Goal: Task Accomplishment & Management: Manage account settings

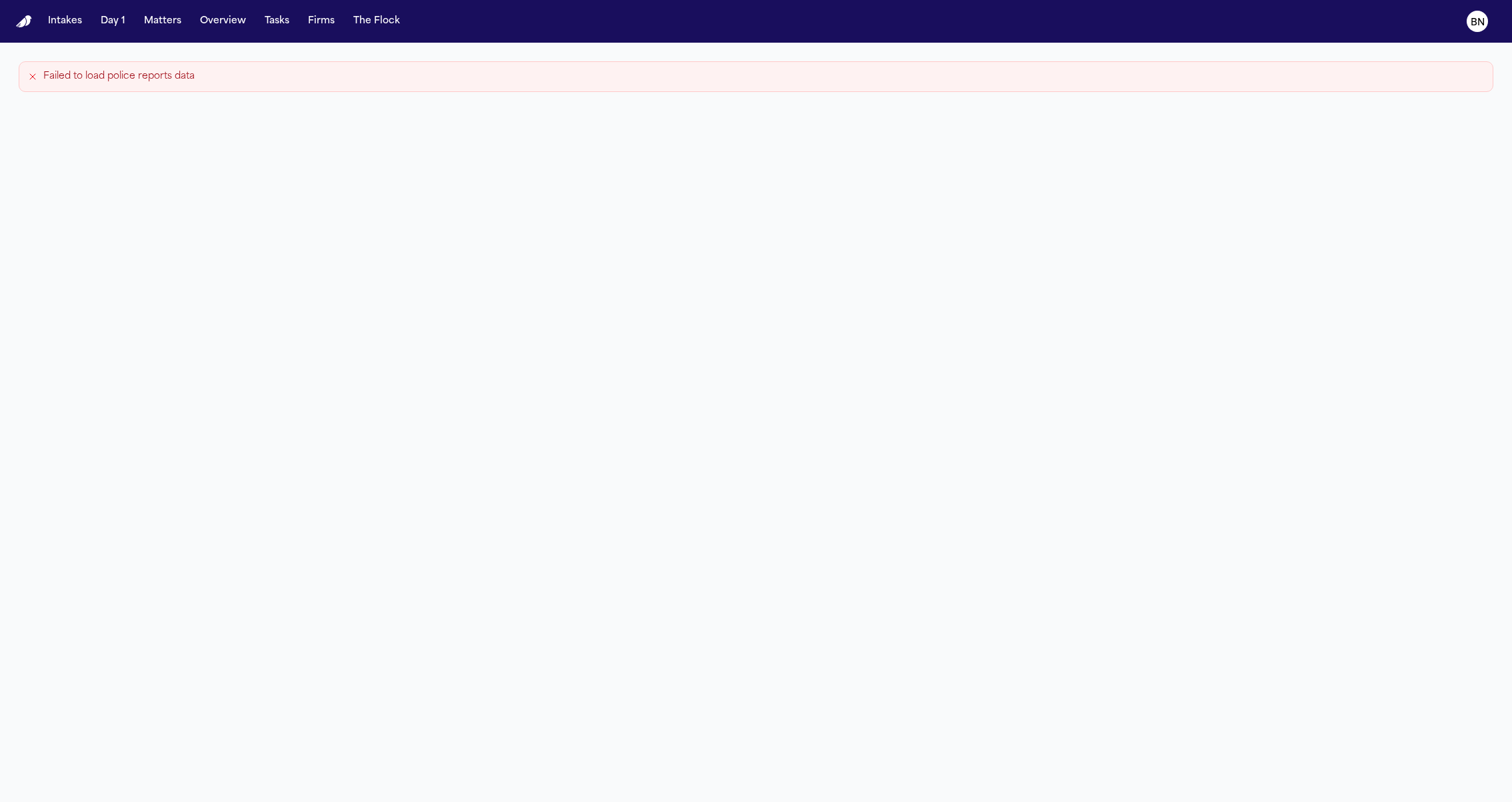
click at [168, 33] on nav "Intakes Day 1 Matters Overview Tasks Firms The Flock BN" at bounding box center [756, 21] width 1512 height 42
click at [163, 25] on button "Matters" at bounding box center [163, 21] width 48 height 24
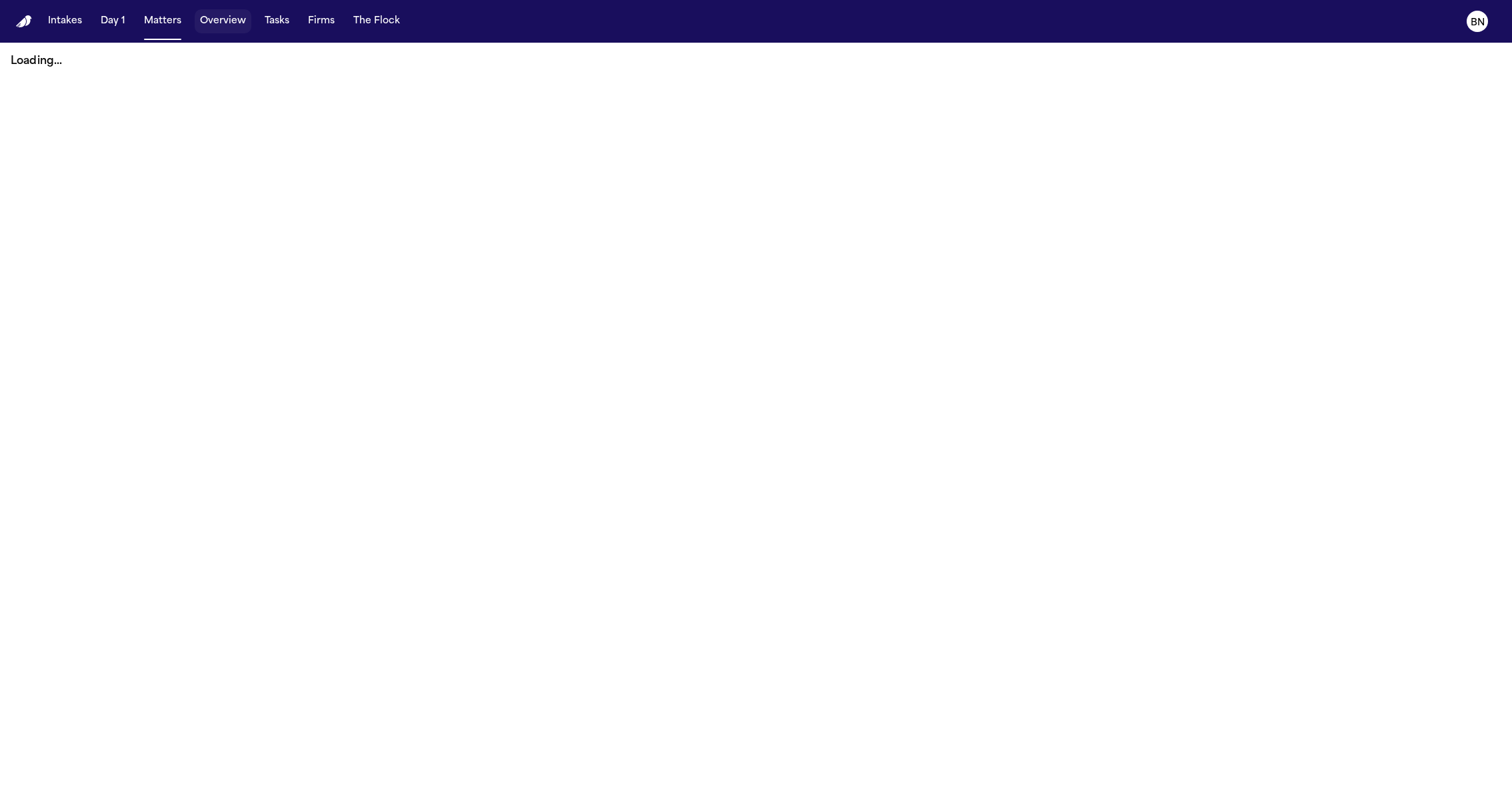
click at [237, 28] on button "Overview" at bounding box center [223, 21] width 57 height 24
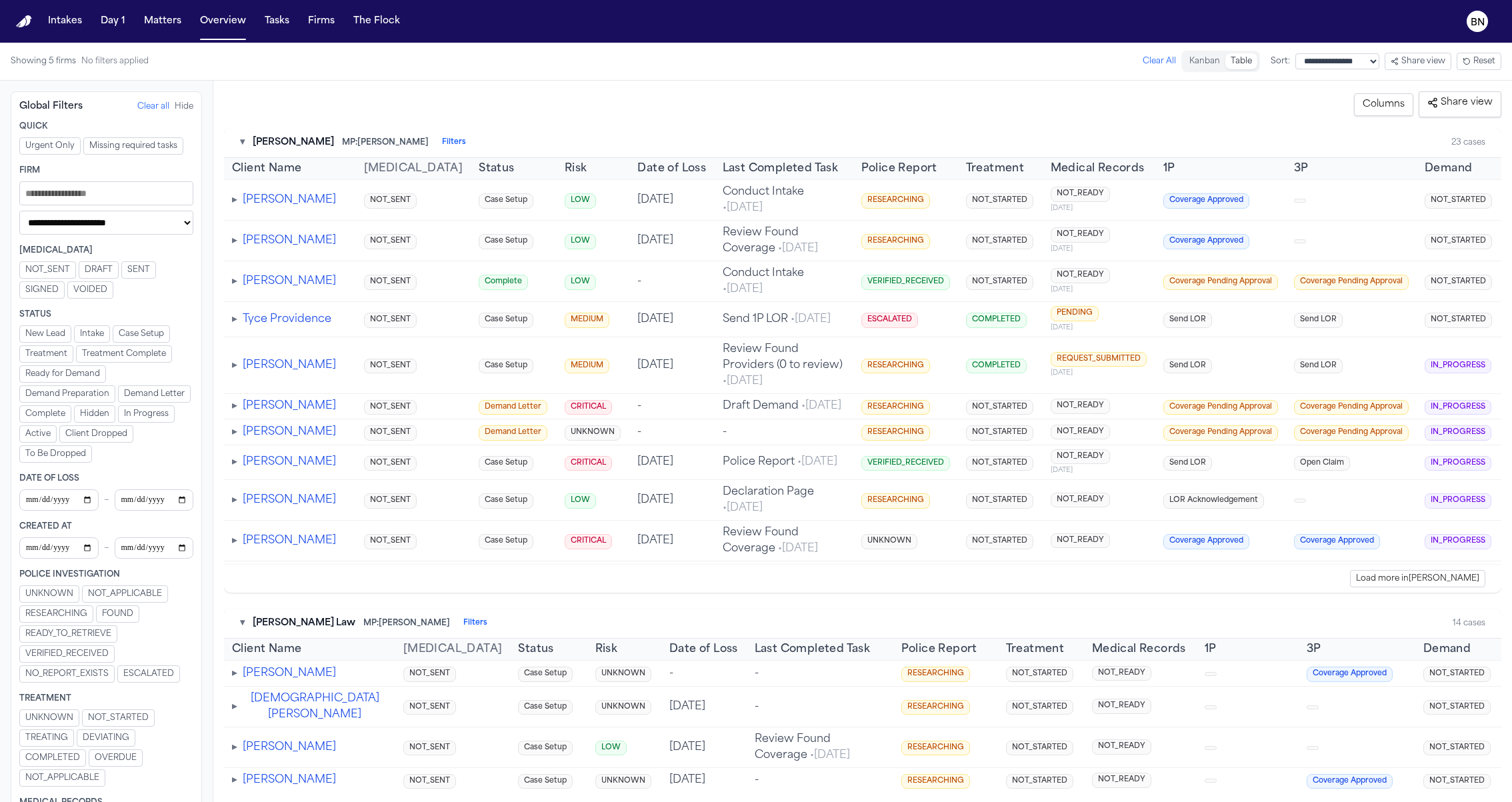
click at [212, 86] on div "**********" at bounding box center [106, 441] width 212 height 721
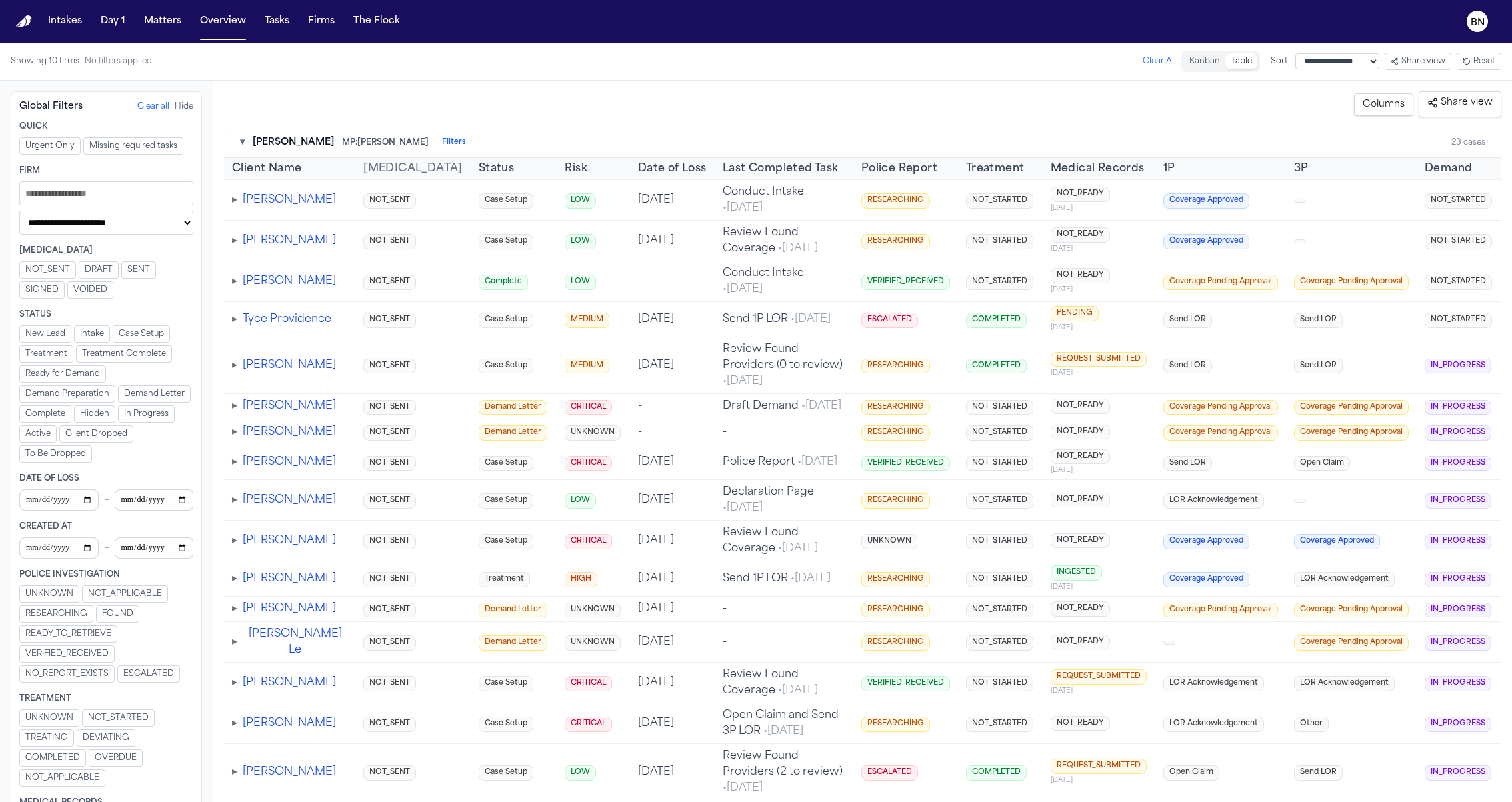
click at [212, 83] on div "**********" at bounding box center [106, 441] width 212 height 721
click at [216, 91] on div "**********" at bounding box center [863, 441] width 1299 height 721
click at [449, 86] on div "**********" at bounding box center [863, 441] width 1299 height 721
click at [591, 81] on div "**********" at bounding box center [863, 441] width 1299 height 721
click at [585, 91] on div "**********" at bounding box center [863, 104] width 1278 height 26
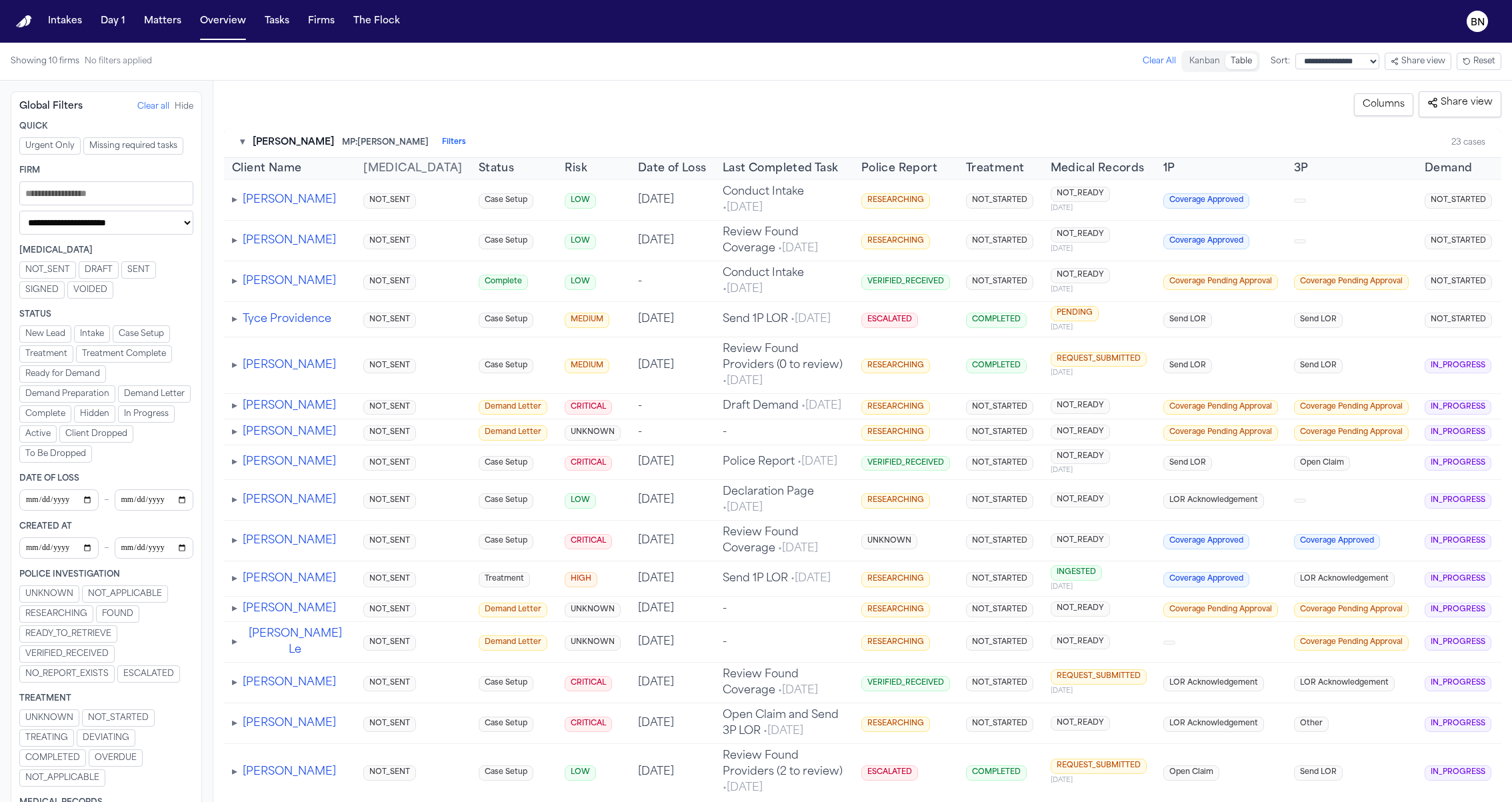
click at [551, 88] on div "**********" at bounding box center [863, 441] width 1299 height 721
click at [162, 28] on button "Matters" at bounding box center [163, 21] width 48 height 24
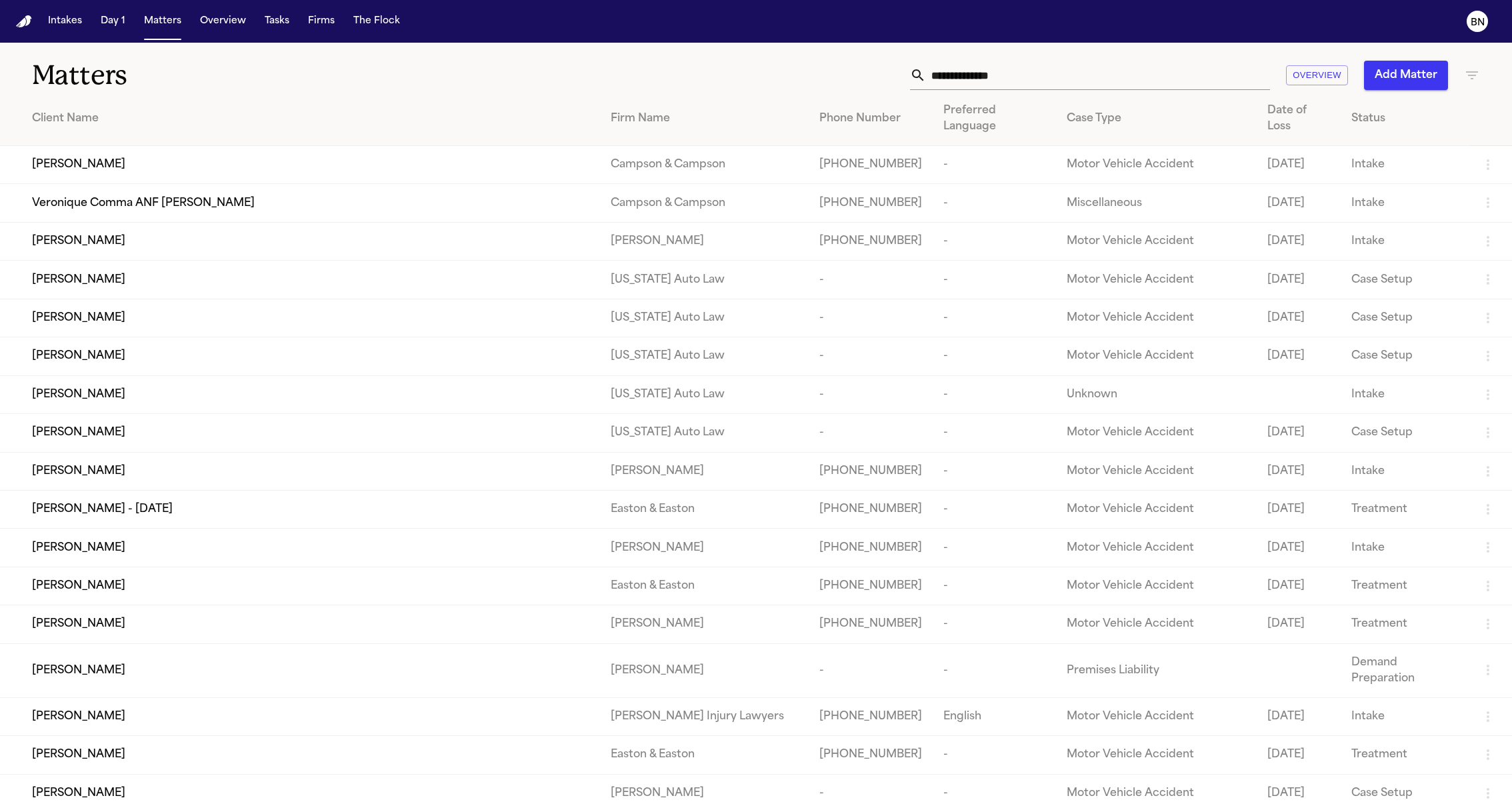
click at [1472, 72] on icon "button" at bounding box center [1472, 75] width 12 height 8
click at [1380, 151] on input "text" at bounding box center [1389, 157] width 169 height 18
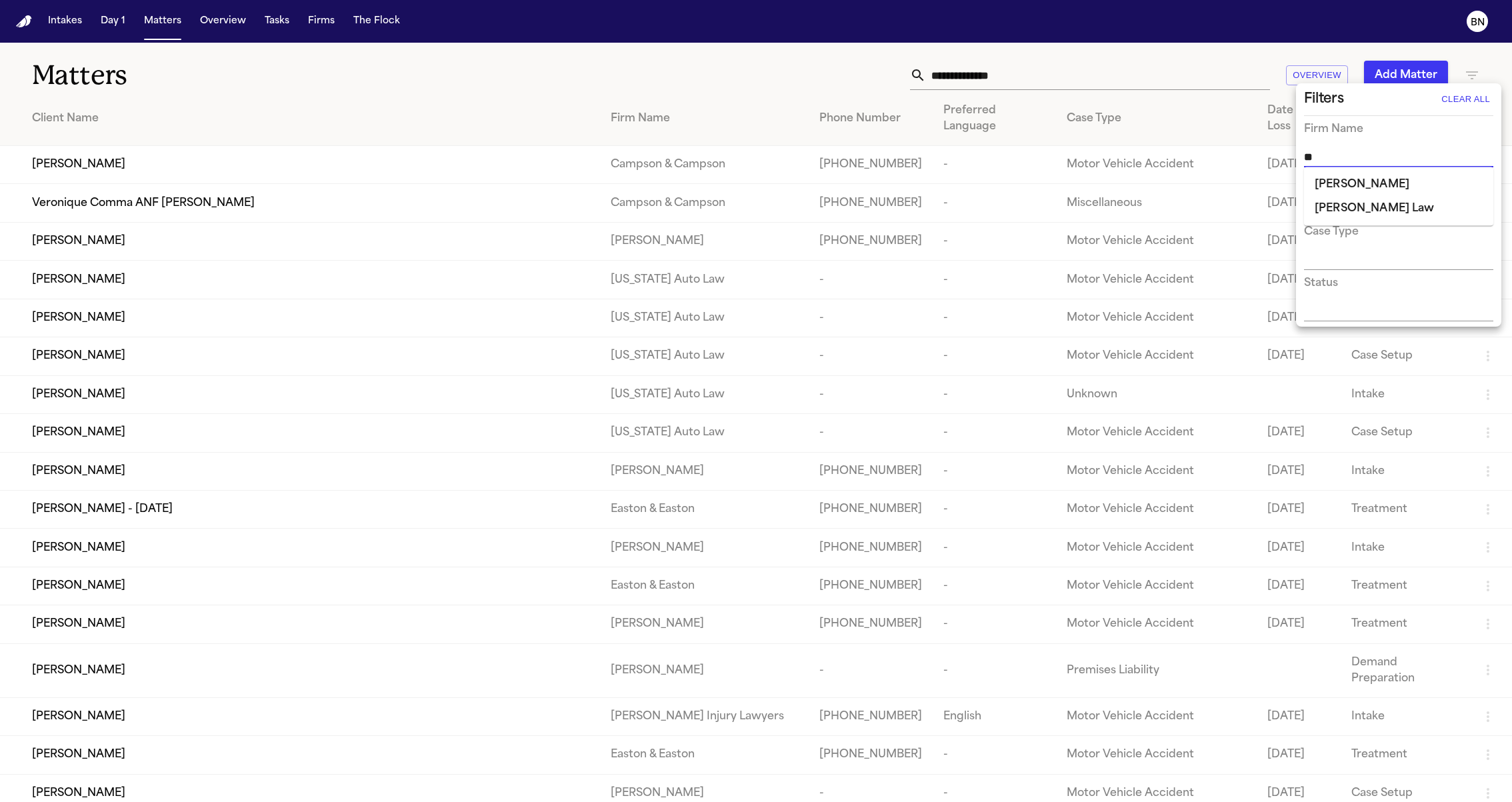
type input "***"
click at [1377, 187] on li "[PERSON_NAME] Law" at bounding box center [1399, 185] width 189 height 24
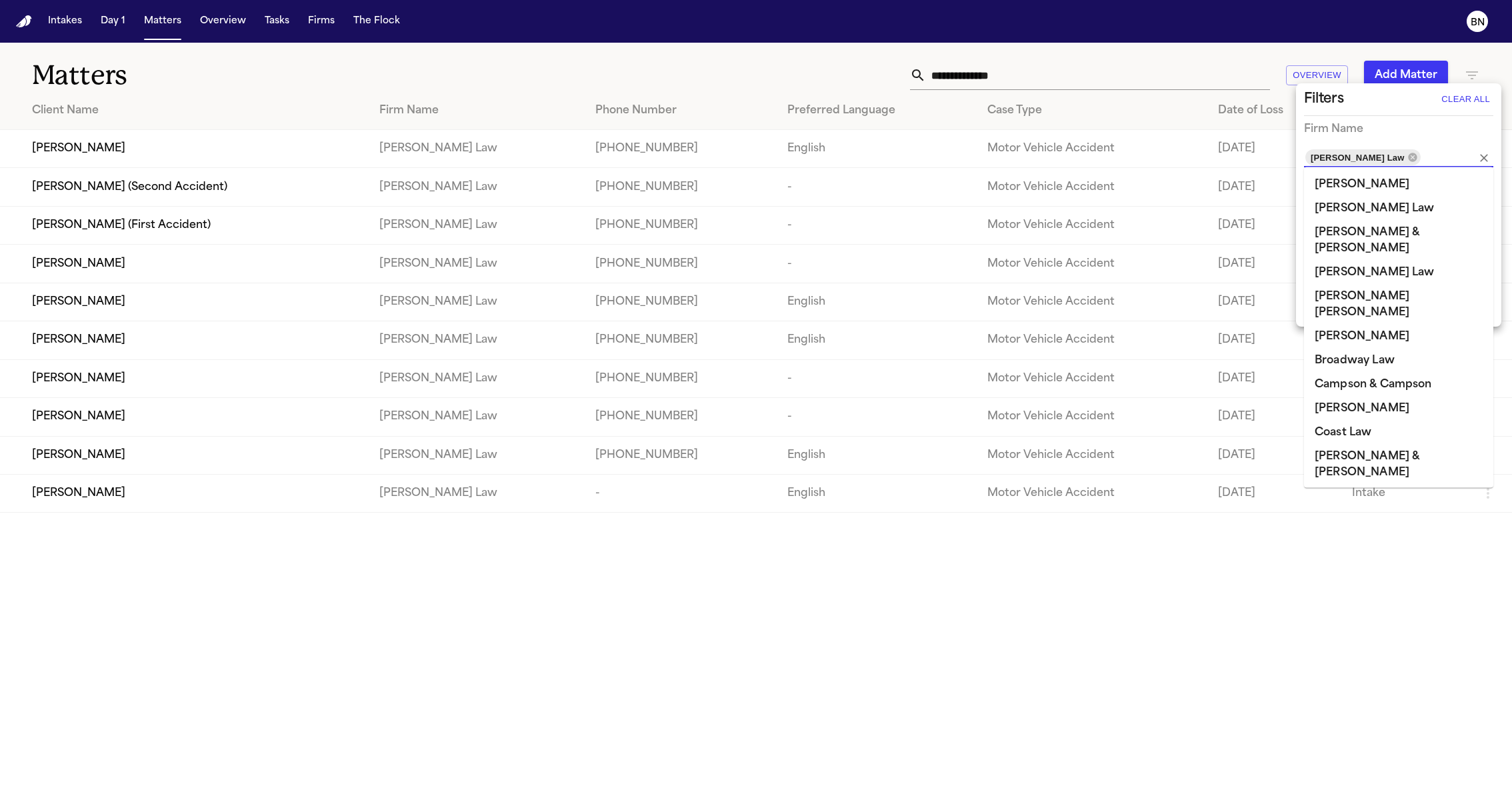
scroll to position [812, 0]
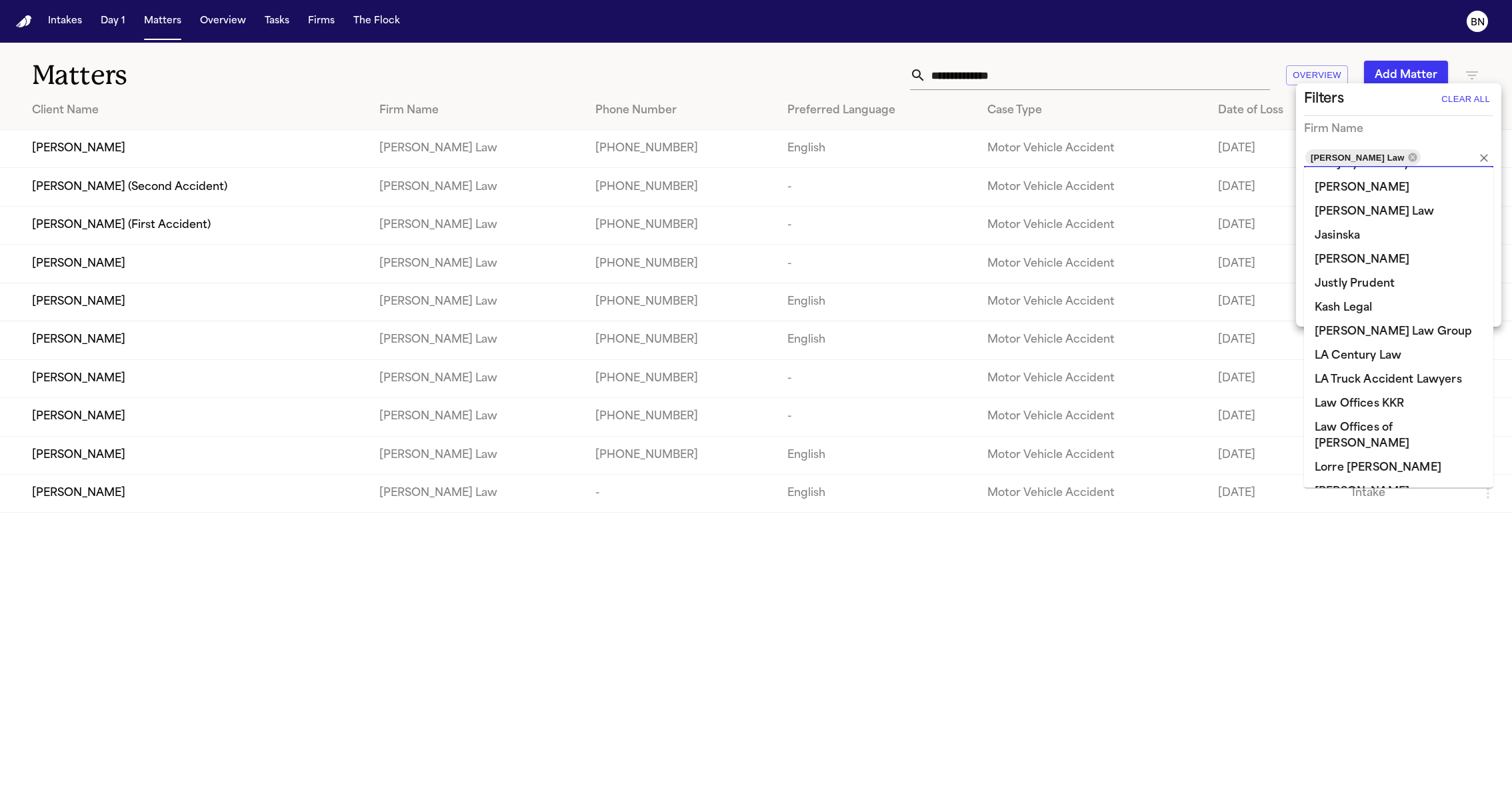
click at [810, 71] on div at bounding box center [756, 401] width 1512 height 802
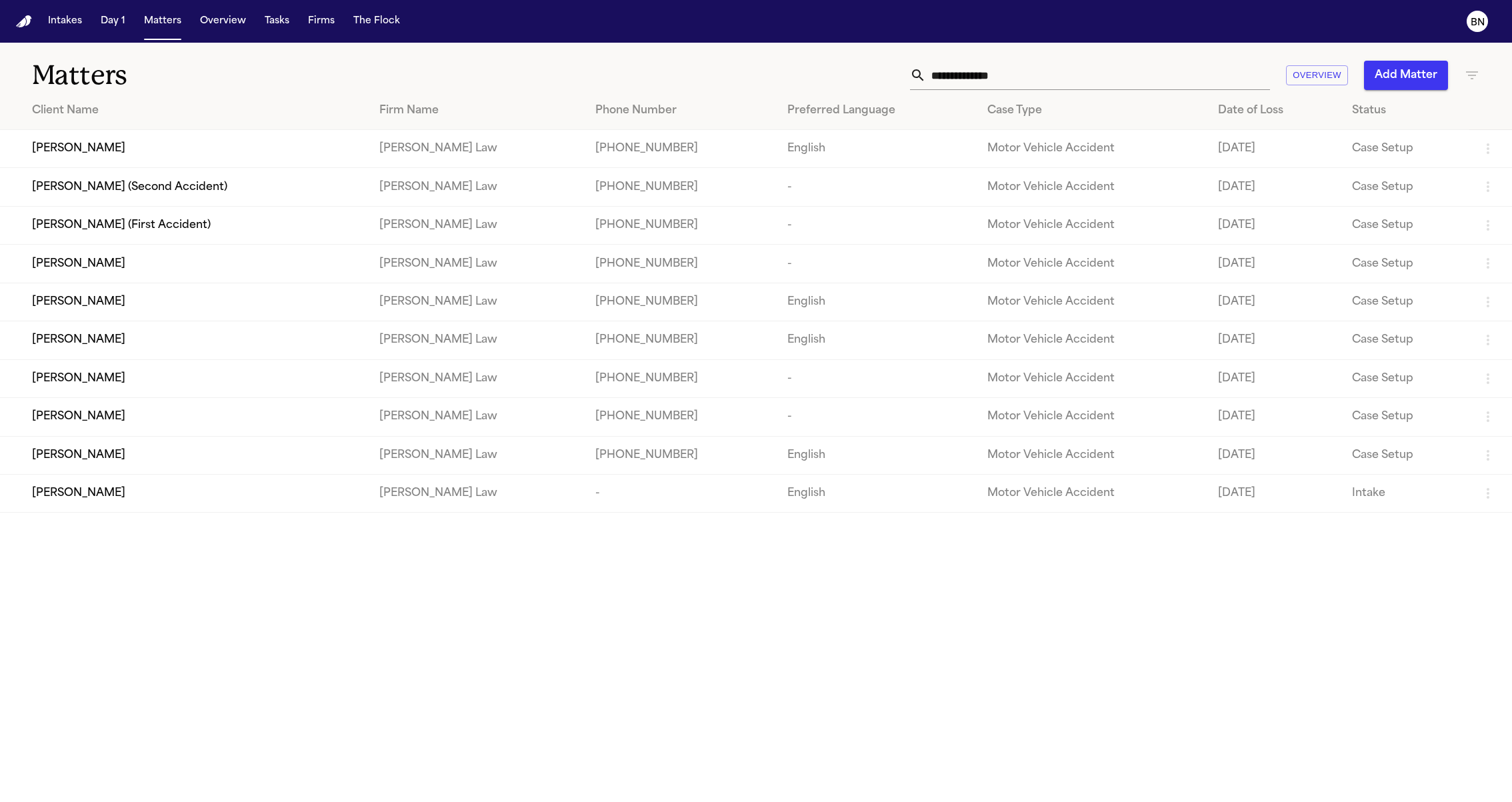
click at [460, 45] on div "Matters Overview Add Matter" at bounding box center [756, 67] width 1512 height 50
click at [318, 143] on div "[PERSON_NAME]" at bounding box center [195, 149] width 326 height 16
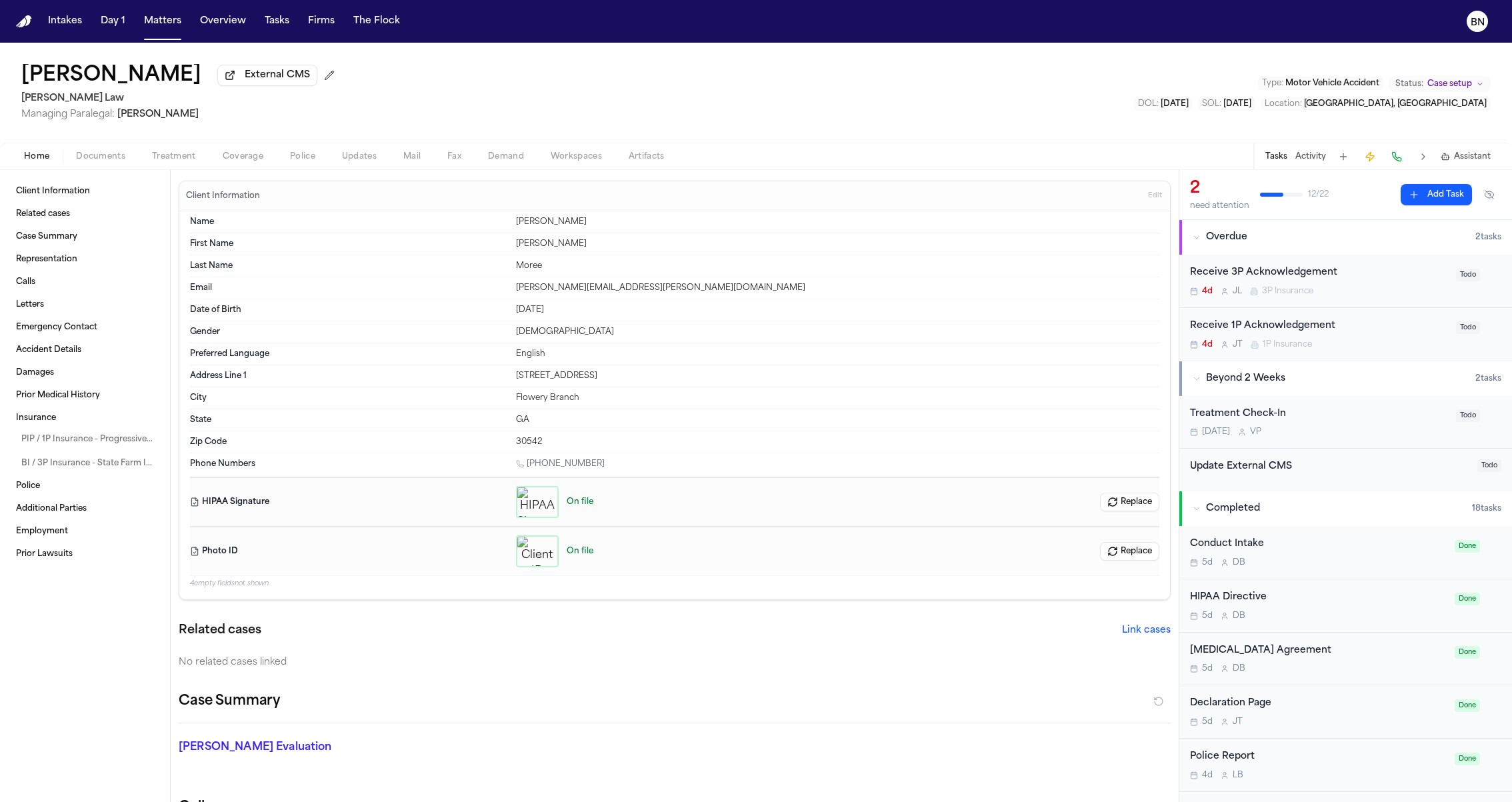
click at [112, 159] on span "Documents" at bounding box center [101, 156] width 50 height 11
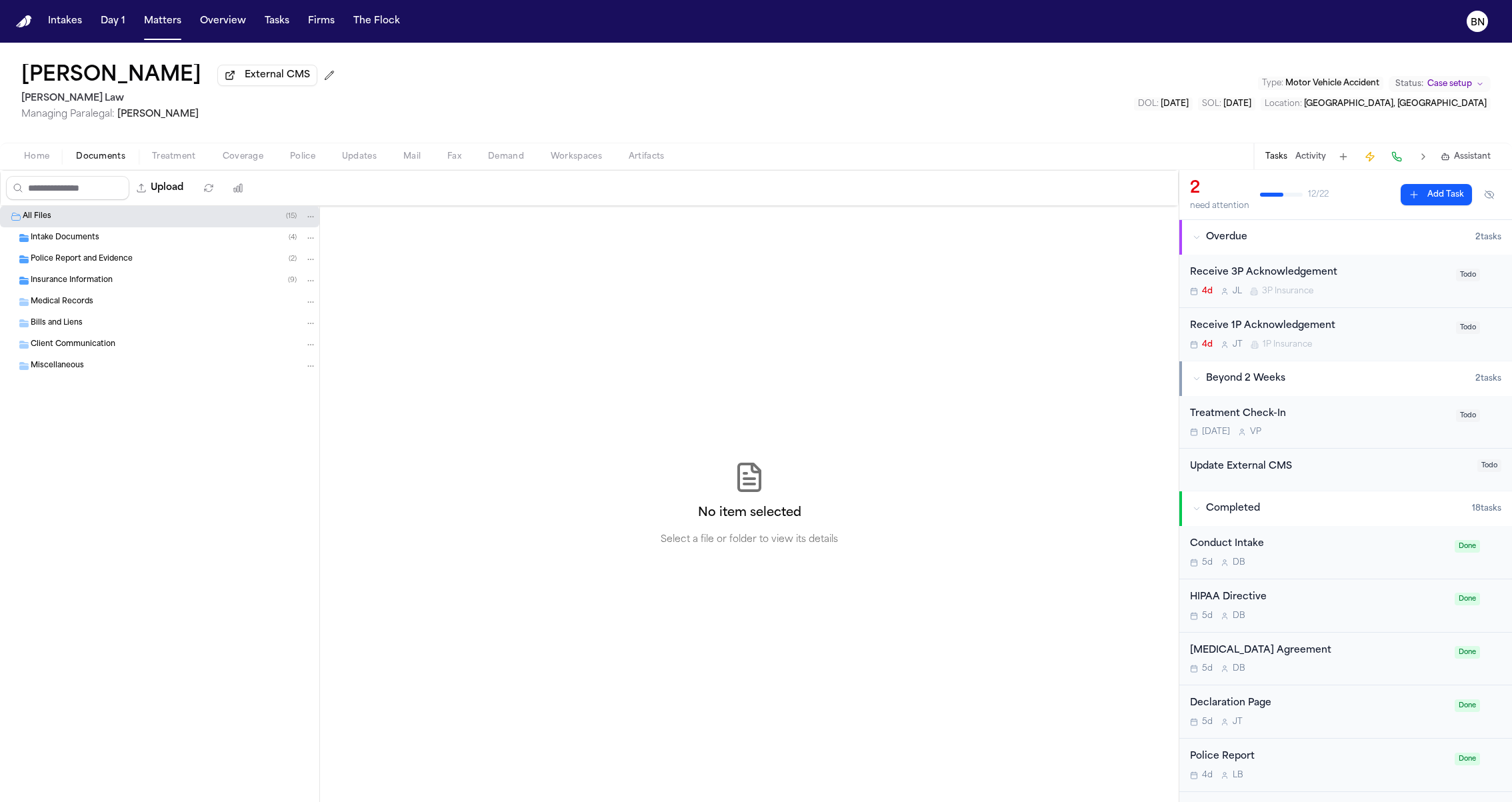
click at [115, 251] on div "Police Report and Evidence ( 2 )" at bounding box center [159, 259] width 319 height 21
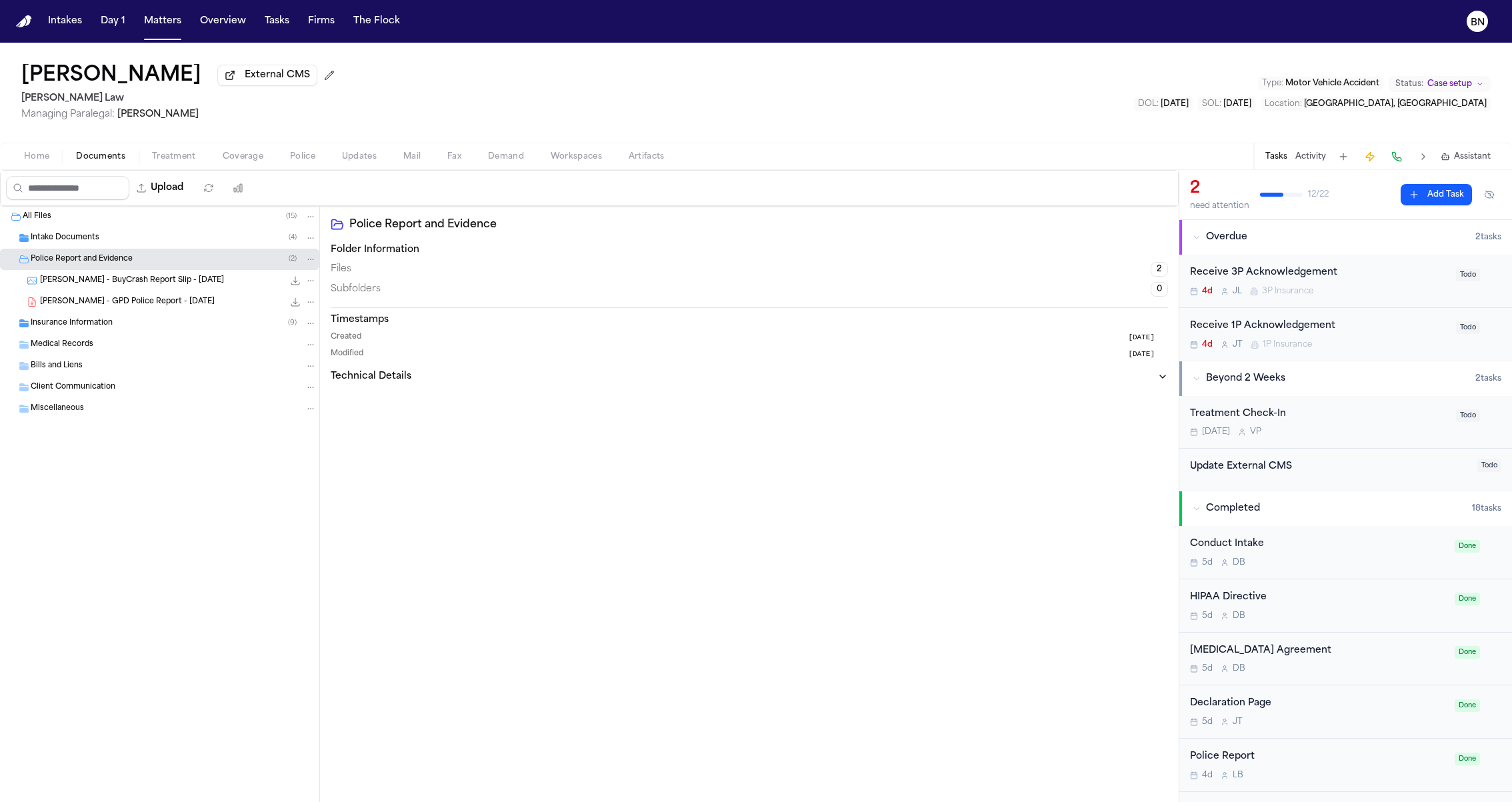
click at [126, 308] on span "P. Moree - GPD Police Report - 9.3.25" at bounding box center [127, 302] width 175 height 11
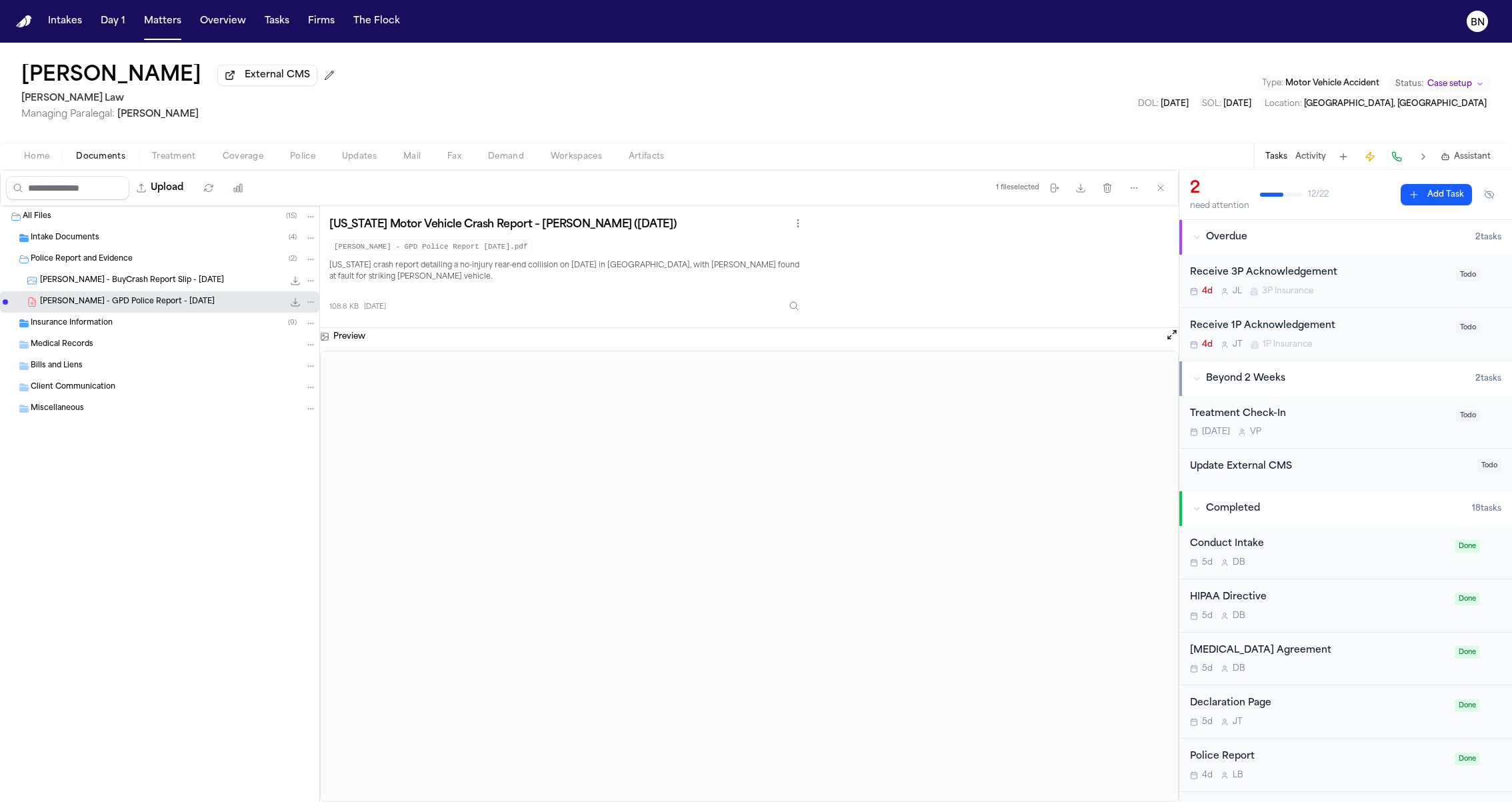
click at [126, 325] on div "Insurance Information ( 9 )" at bounding box center [174, 323] width 286 height 12
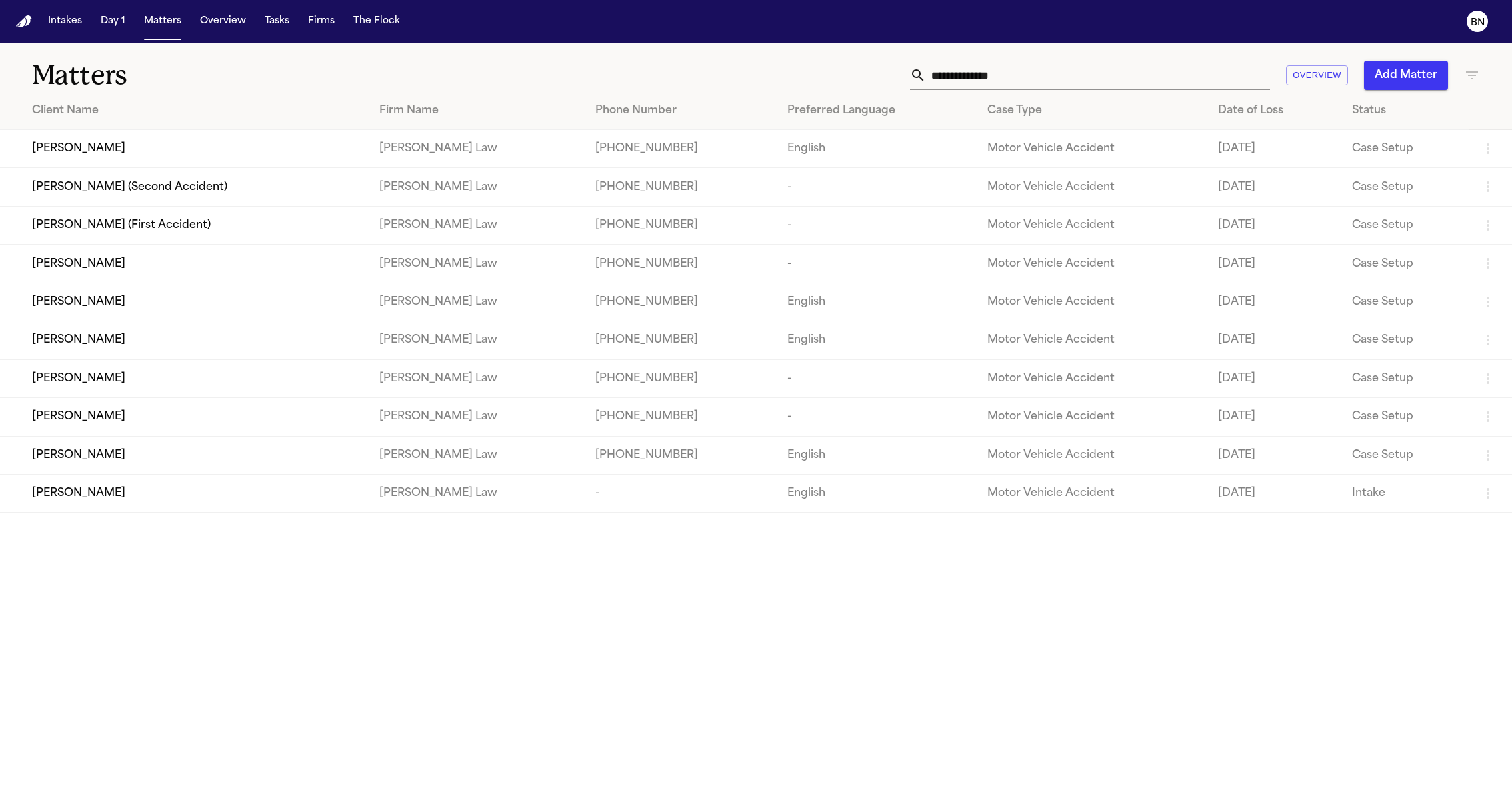
click at [292, 359] on td "[PERSON_NAME]" at bounding box center [184, 340] width 369 height 38
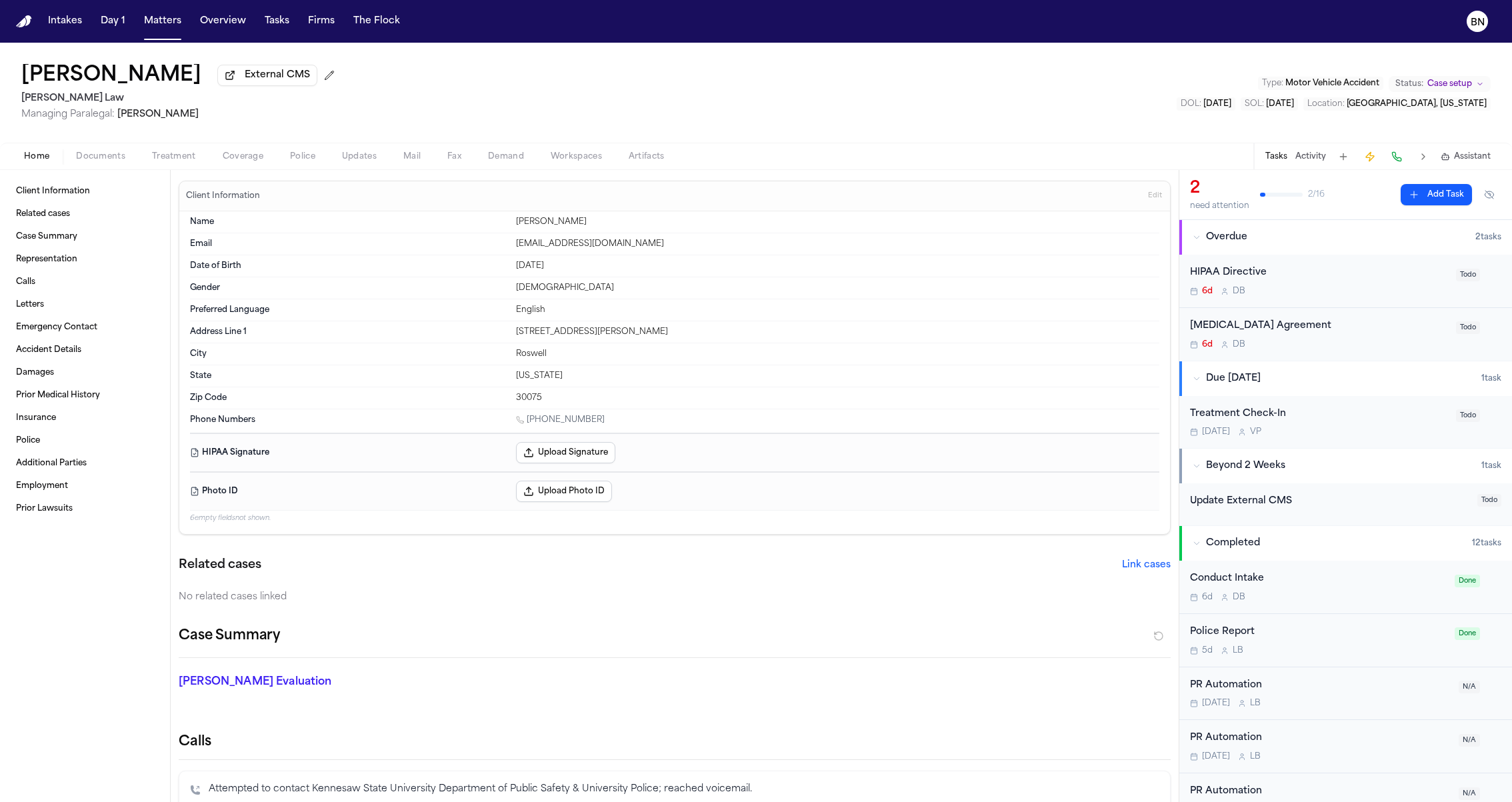
click at [100, 154] on span "Documents" at bounding box center [101, 156] width 50 height 11
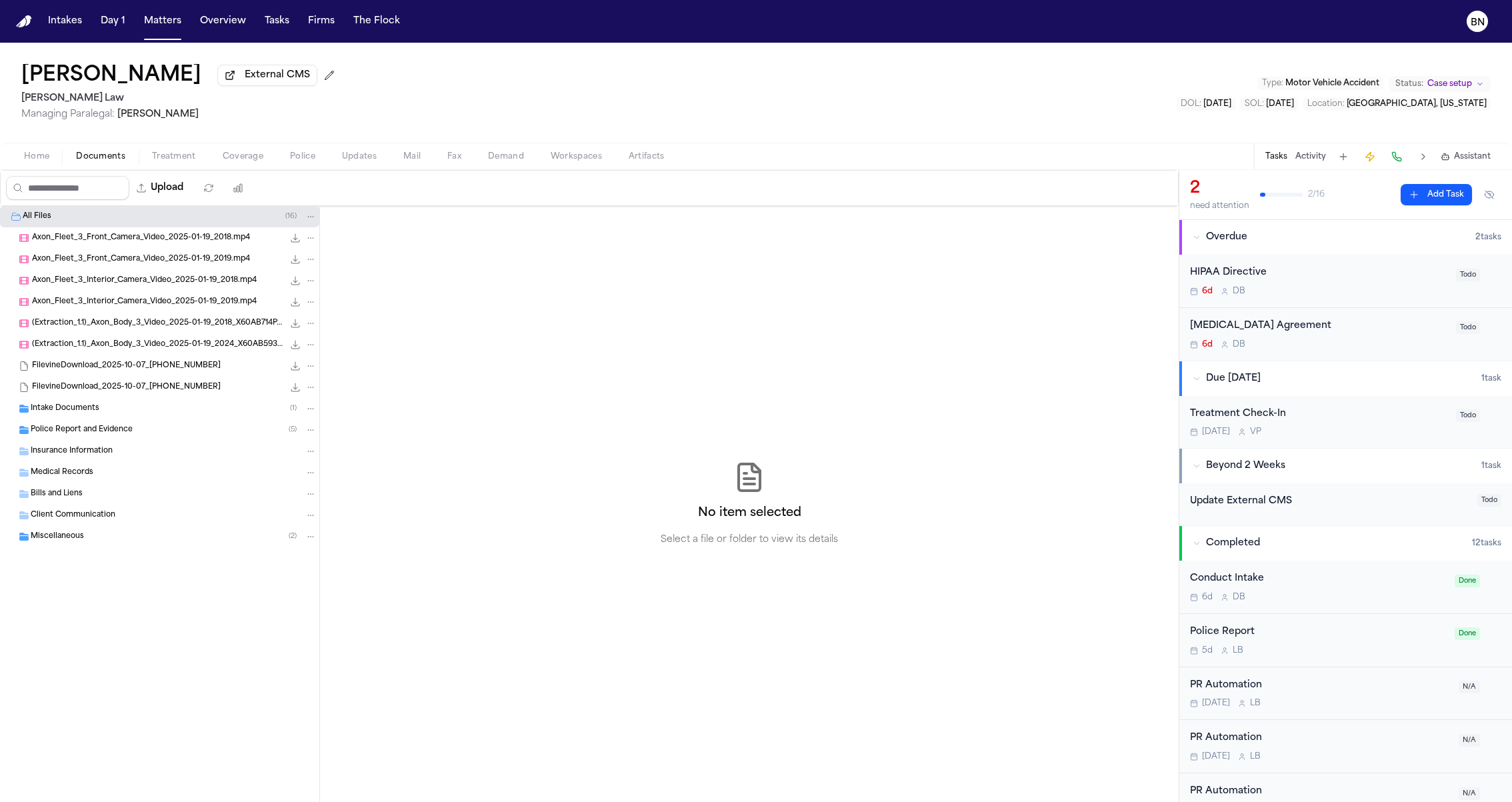
click at [165, 409] on div "Intake Documents ( 1 )" at bounding box center [174, 408] width 286 height 12
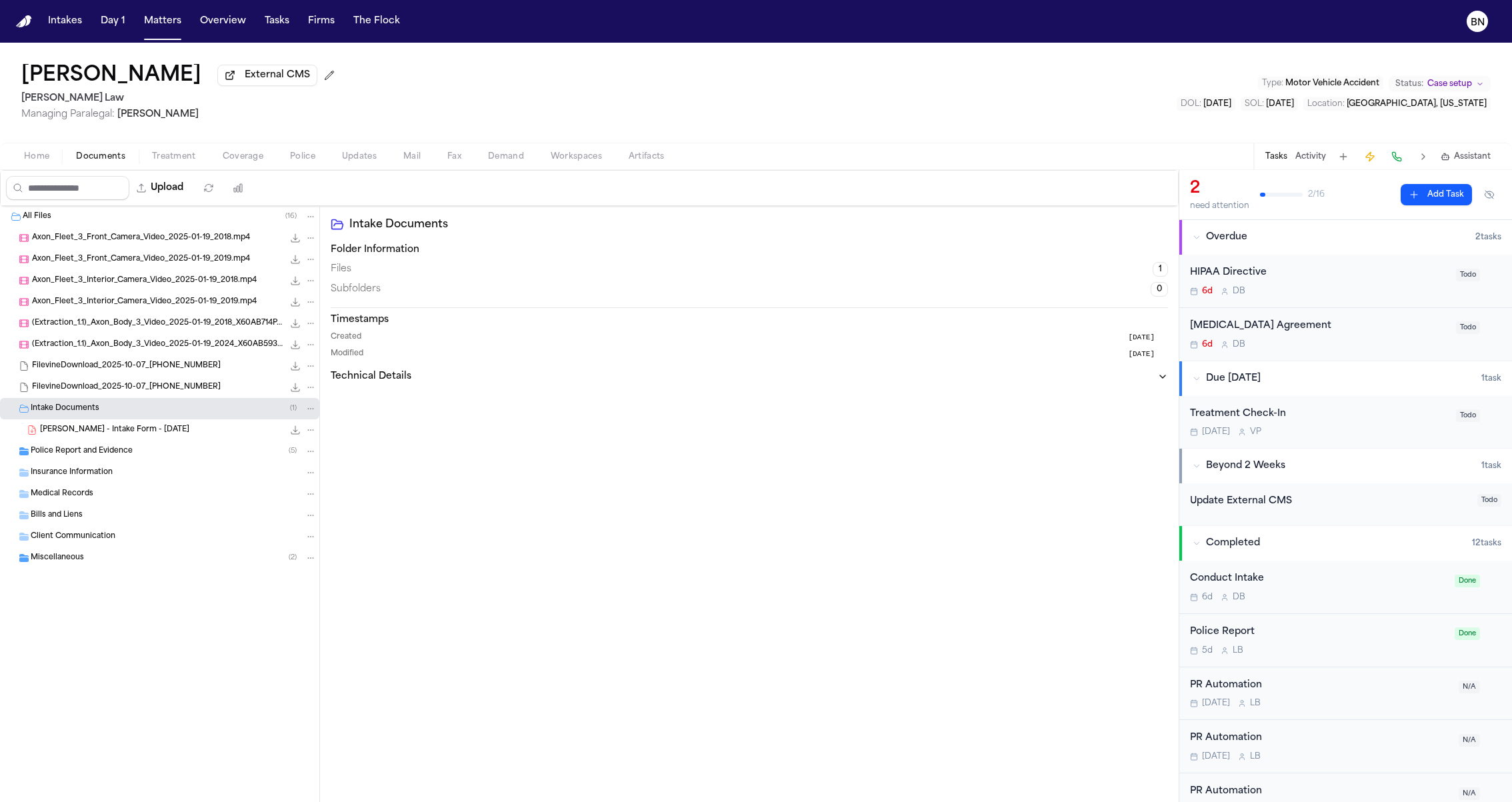
click at [166, 455] on div "Police Report and Evidence ( 5 )" at bounding box center [174, 451] width 286 height 12
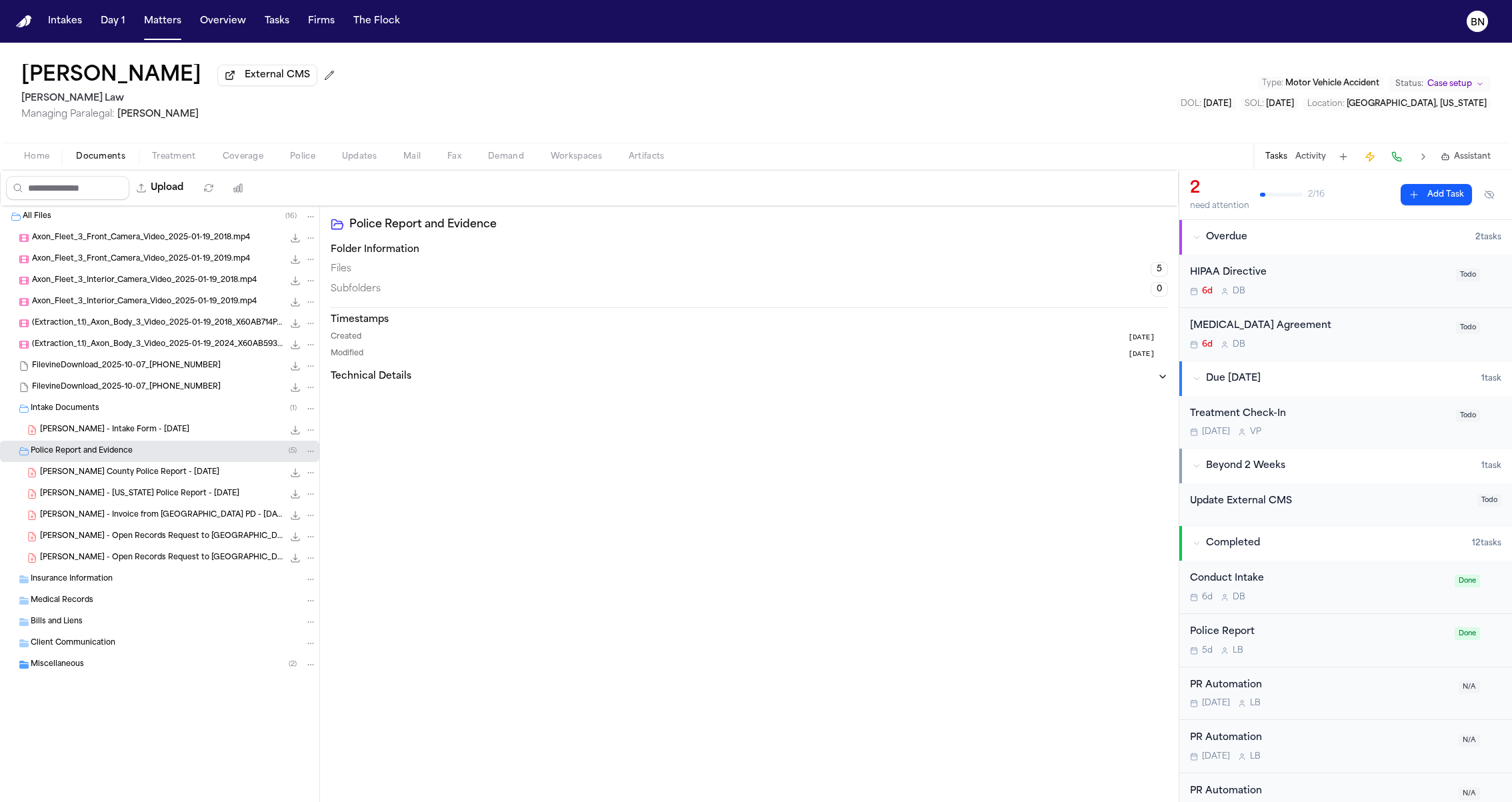
click at [185, 476] on span "E. Smith - Cobb County Police Report - 1.19.25" at bounding box center [129, 473] width 179 height 11
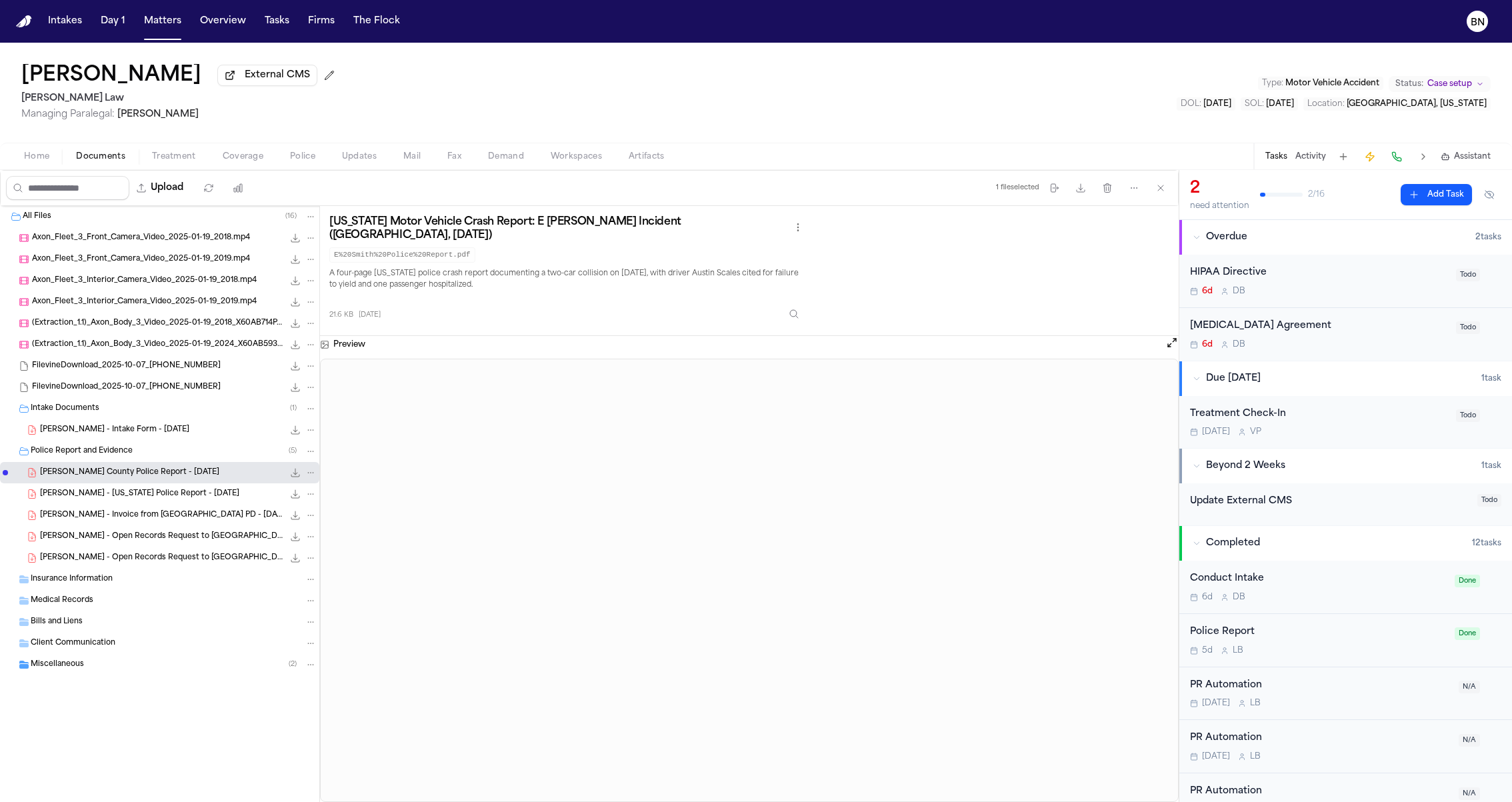
click at [698, 49] on div "Erin Smith External CMS McCormick Law Managing Paralegal: Violette Patino Type …" at bounding box center [756, 92] width 1512 height 100
click at [245, 145] on div "Home Documents Treatment Coverage Police Updates Mail Fax Demand Workspaces Art…" at bounding box center [756, 156] width 1512 height 27
click at [240, 156] on span "Coverage" at bounding box center [242, 156] width 40 height 11
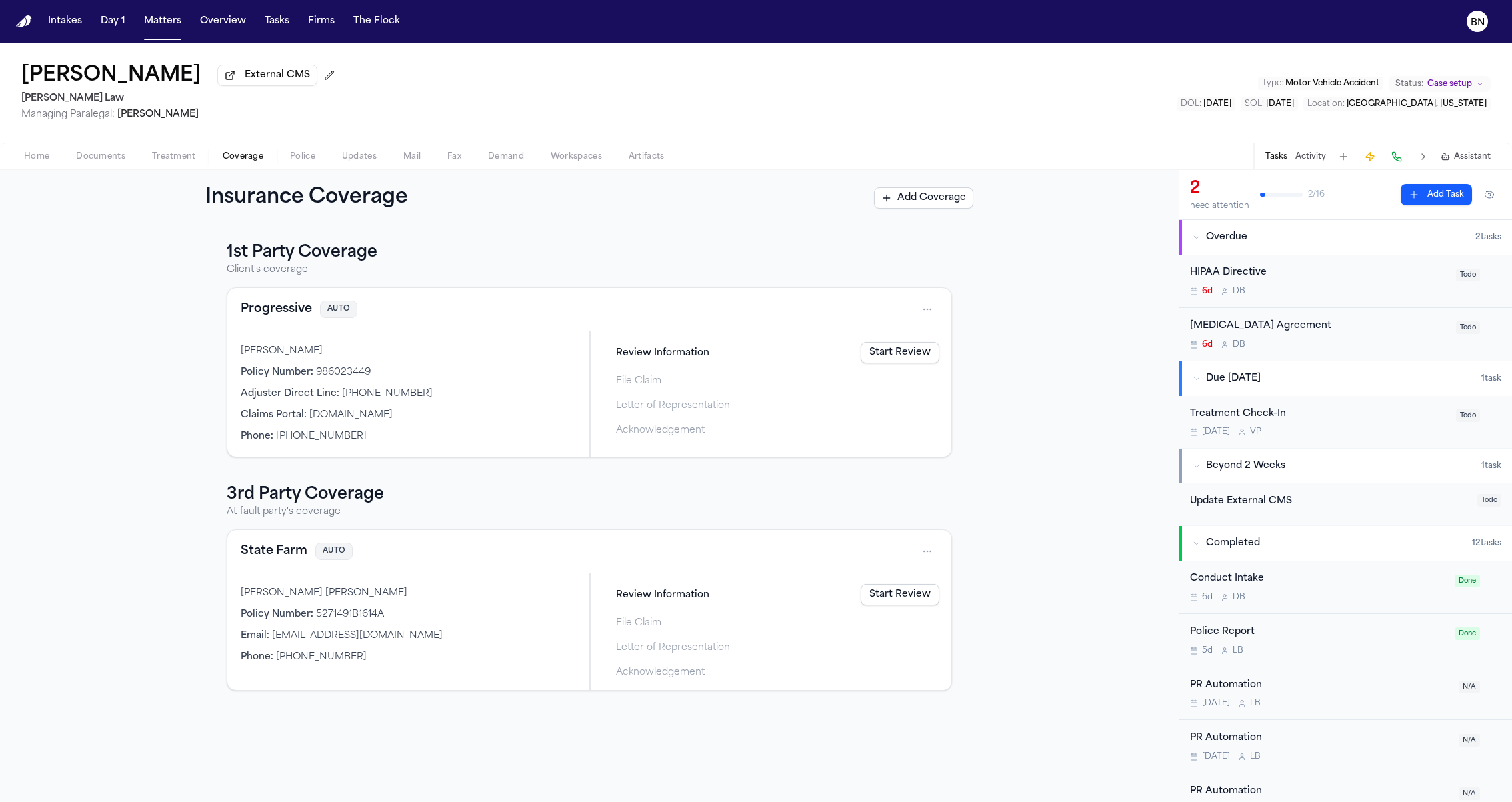
click at [84, 160] on span "Documents" at bounding box center [101, 156] width 50 height 11
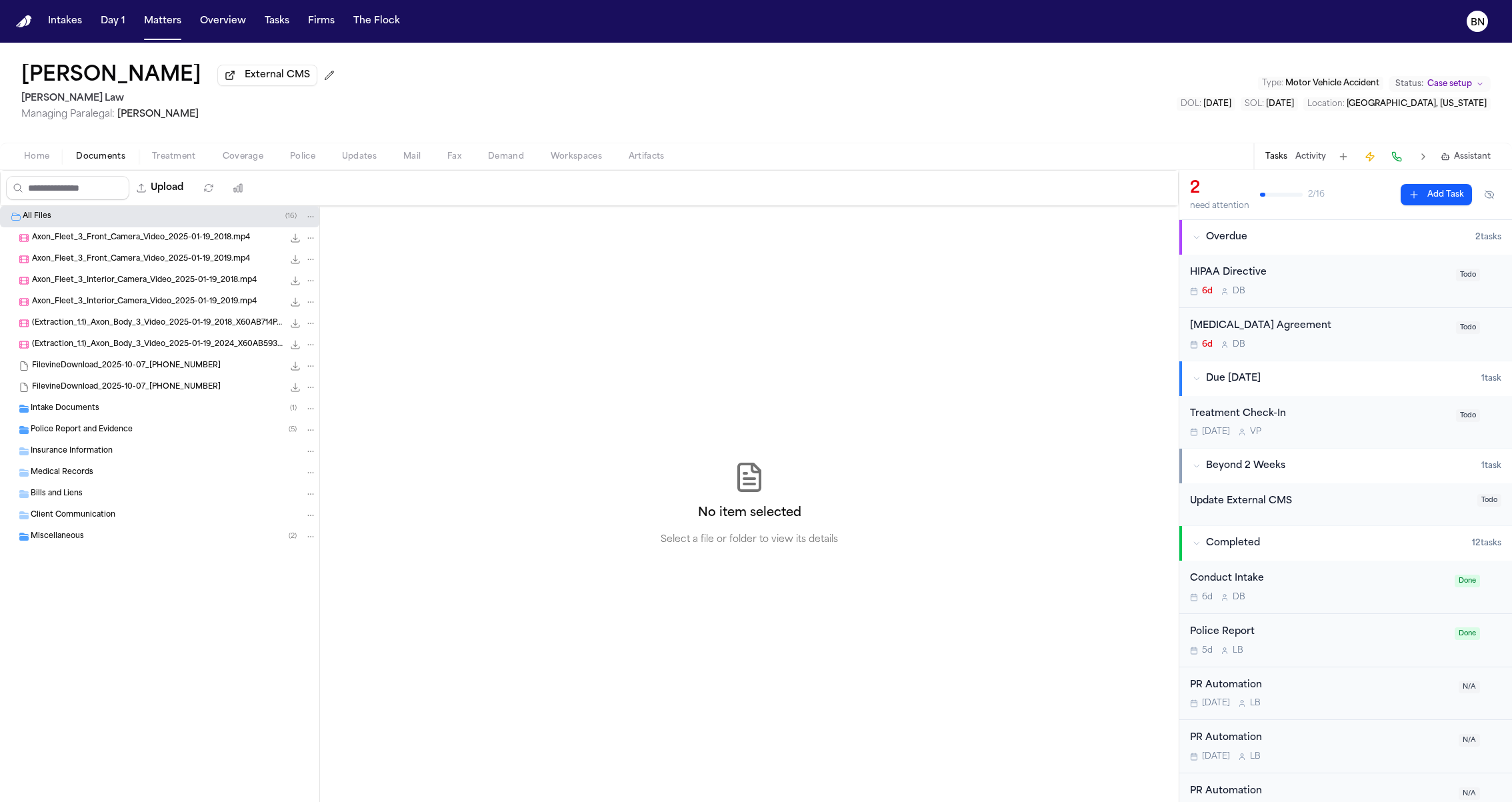
click at [86, 160] on span "Documents" at bounding box center [101, 156] width 50 height 11
click at [325, 48] on div "Erin Smith External CMS McCormick Law Managing Paralegal: Violette Patino Type …" at bounding box center [756, 92] width 1512 height 100
click at [321, 48] on div "Erin Smith External CMS McCormick Law Managing Paralegal: Violette Patino Type …" at bounding box center [756, 92] width 1512 height 100
click at [316, 48] on div "Erin Smith External CMS McCormick Law Managing Paralegal: Violette Patino Type …" at bounding box center [756, 92] width 1512 height 100
click at [174, 525] on div "Client Communication" at bounding box center [159, 515] width 319 height 21
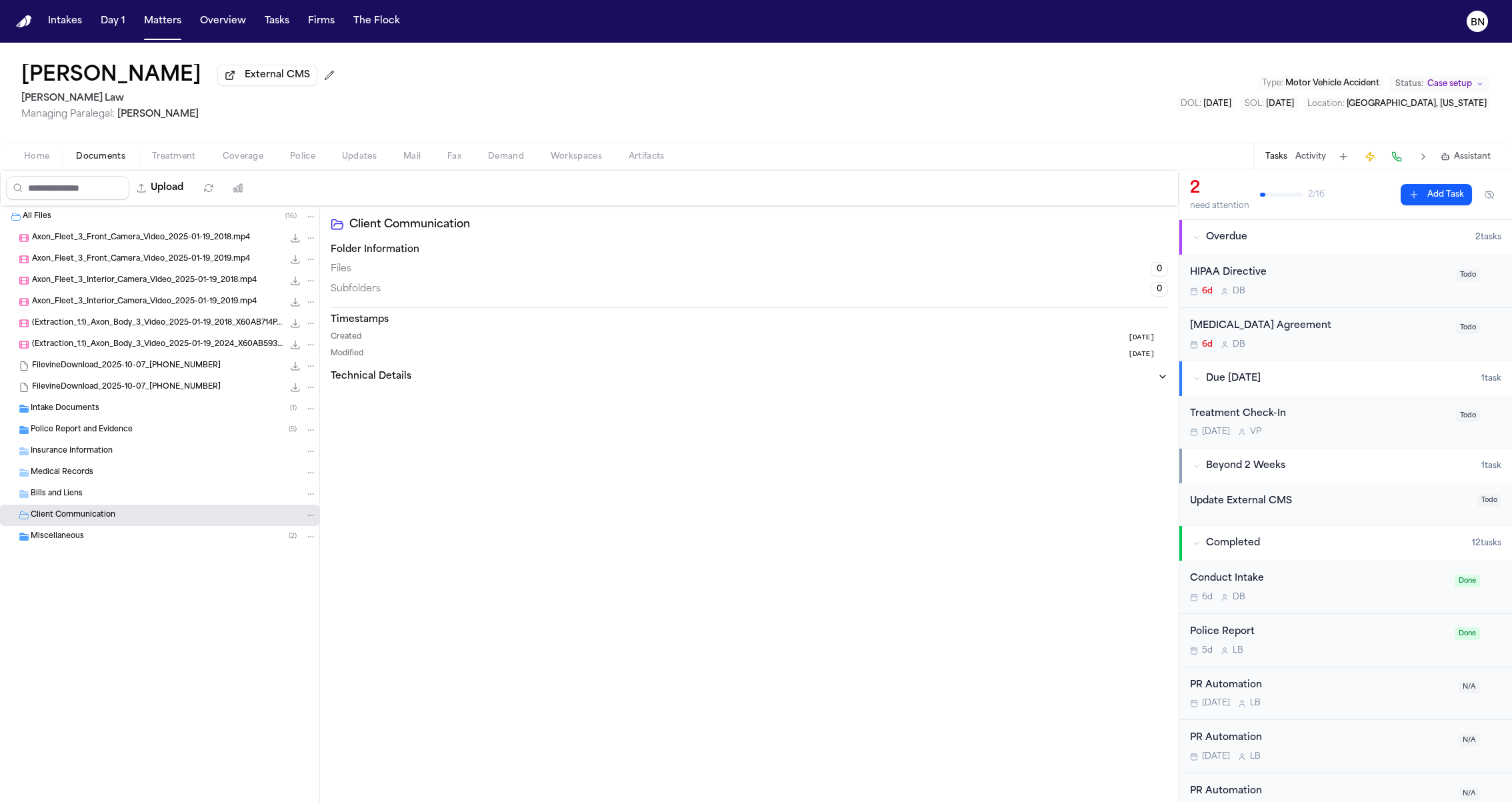
click at [174, 538] on div "Miscellaneous ( 2 )" at bounding box center [174, 536] width 286 height 12
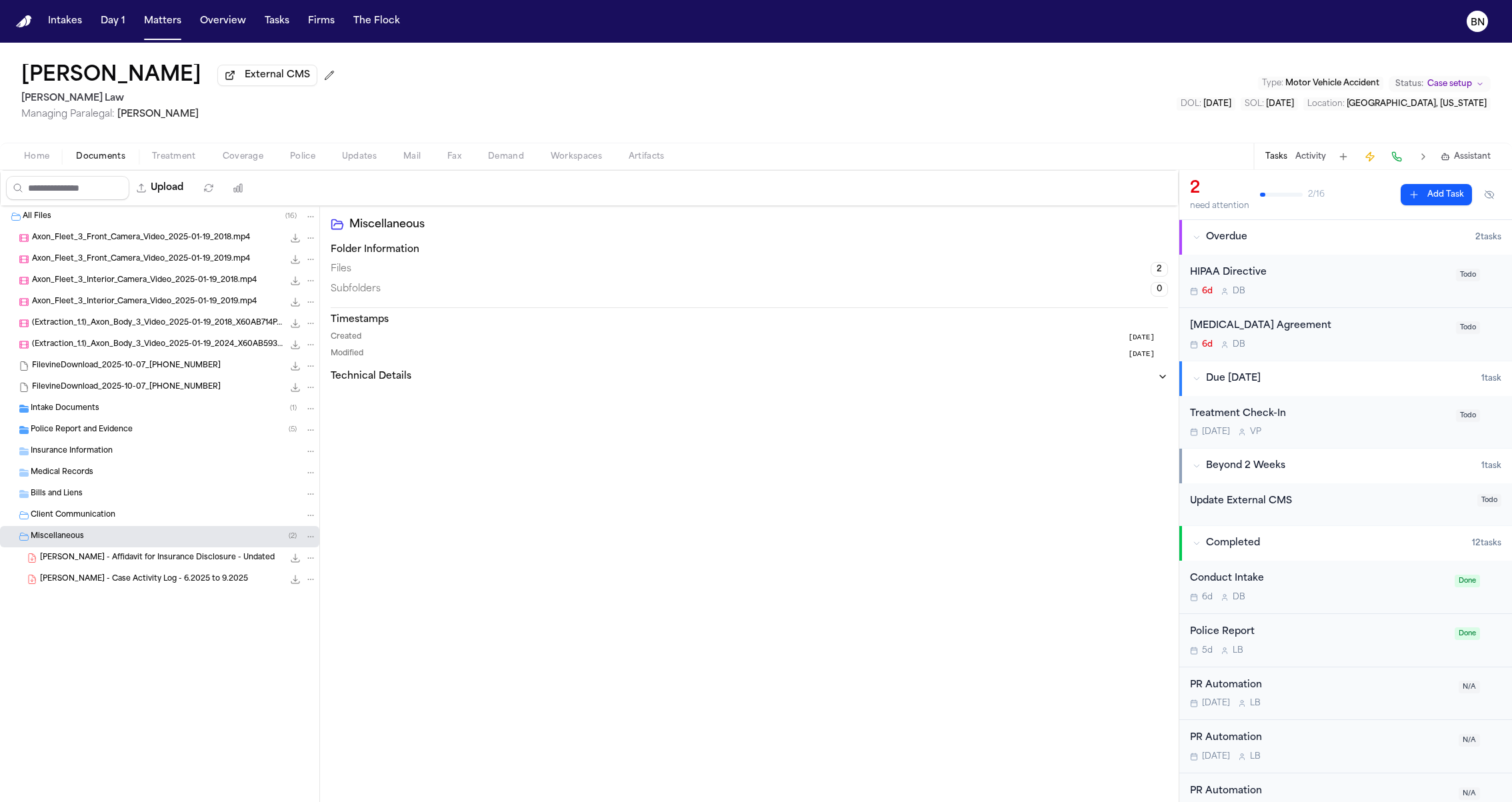
click at [184, 552] on div "E. Smith - Affidavit for Insurance Disclosure - Undated 99.4 KB • PDF" at bounding box center [159, 558] width 319 height 21
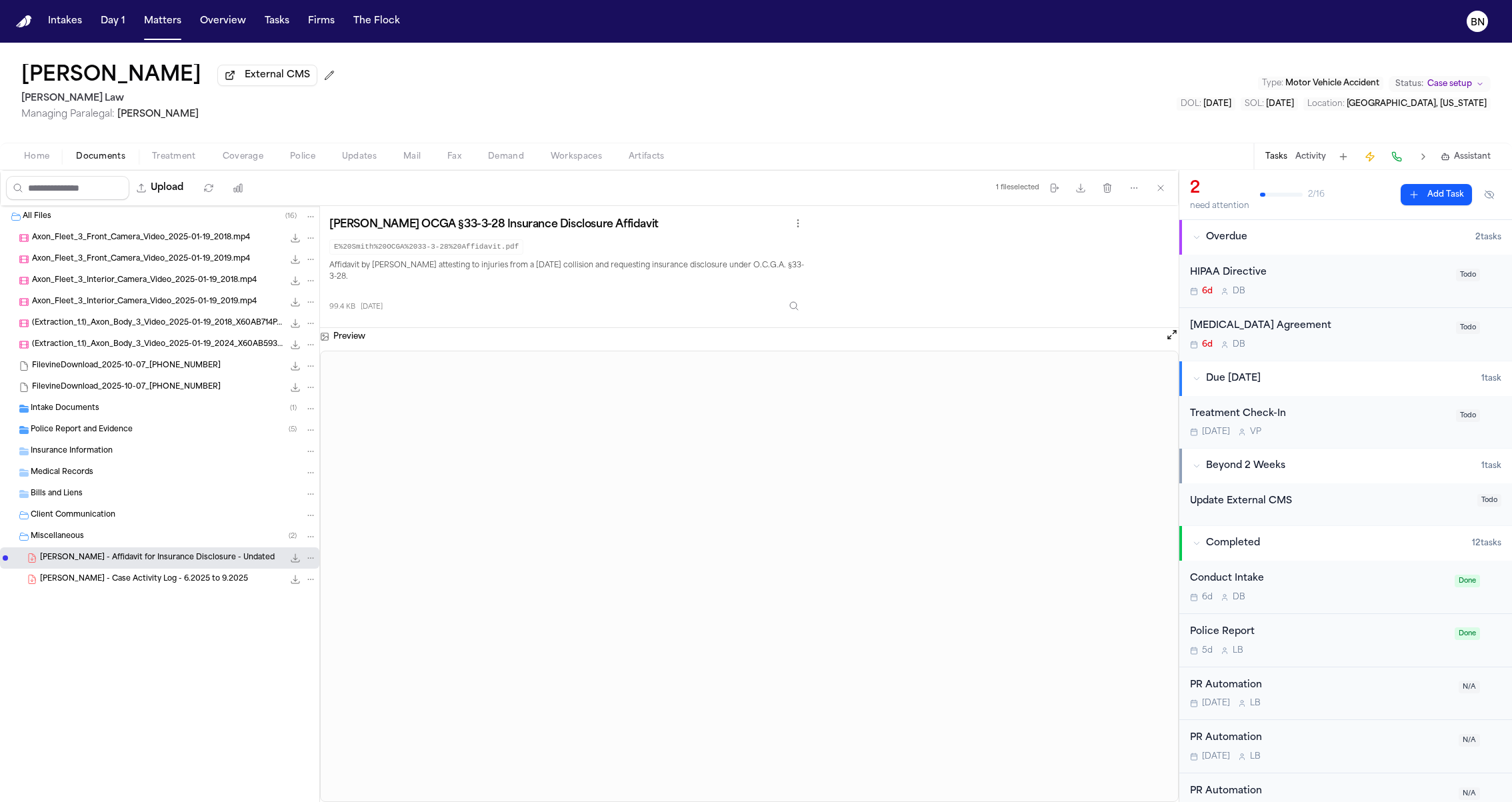
click at [623, 326] on div "Erin Smith OCGA §33-3-28 Insurance Disclosure Affidavit E%20Smith%20OCGA%2033-3…" at bounding box center [749, 267] width 859 height 122
click at [622, 326] on div "Erin Smith OCGA §33-3-28 Insurance Disclosure Affidavit E%20Smith%20OCGA%2033-3…" at bounding box center [749, 267] width 859 height 122
click at [163, 419] on div "Intake Documents ( 1 )" at bounding box center [159, 408] width 319 height 21
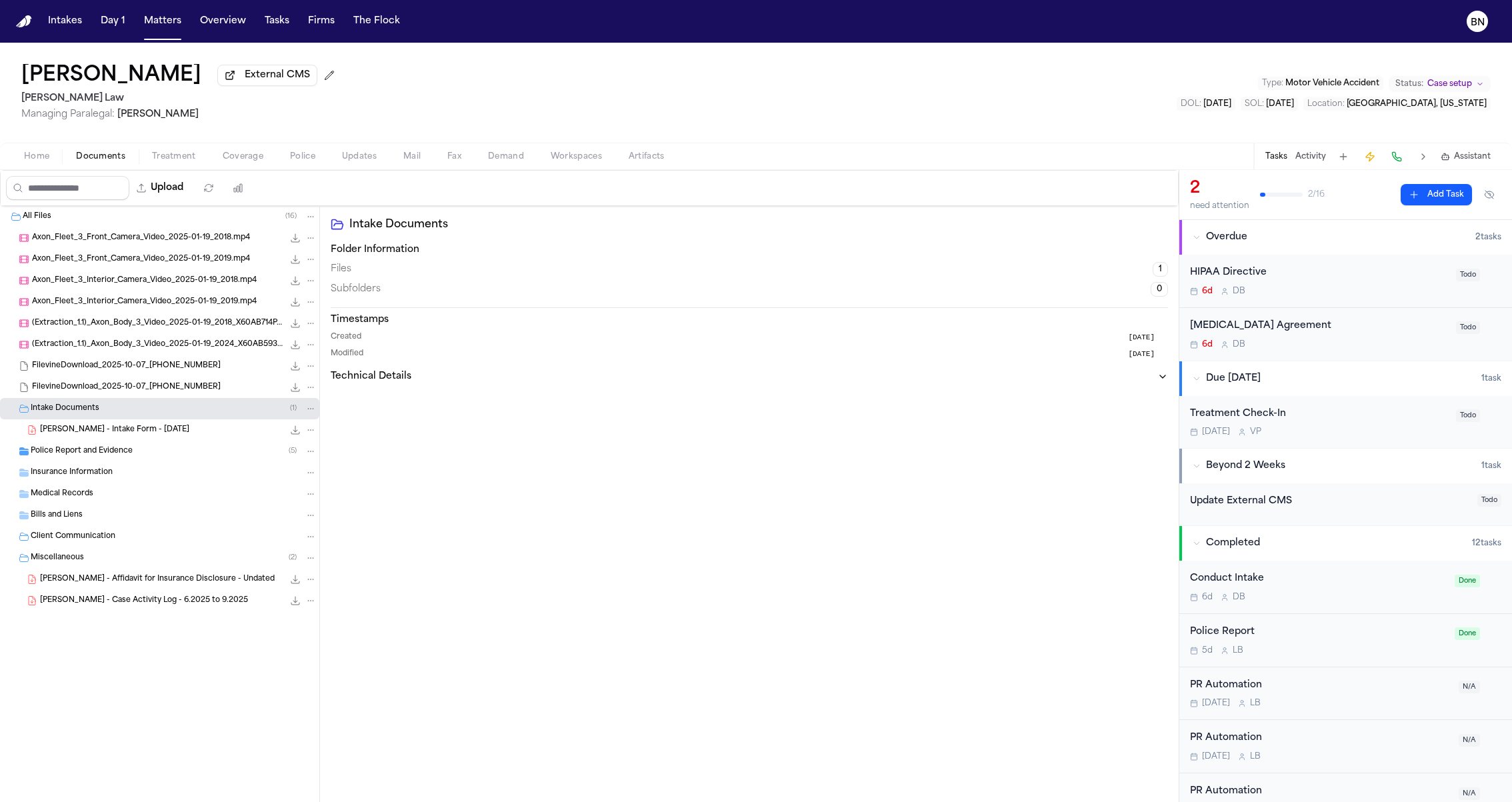
click at [164, 431] on div "E. Smith - Intake Form - 1.19.25 152.6 KB • PDF" at bounding box center [178, 430] width 277 height 13
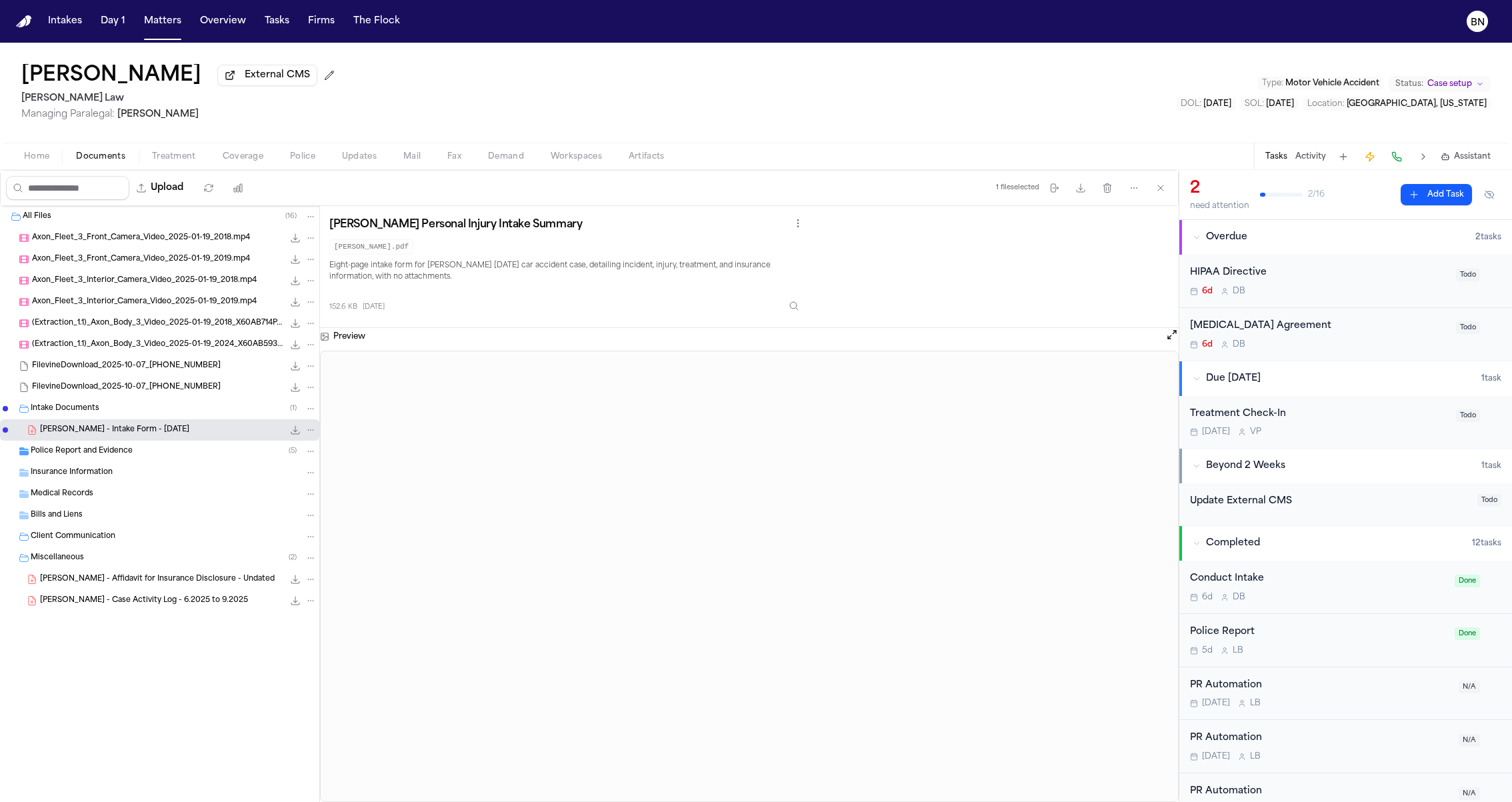
click at [163, 454] on div "Police Report and Evidence ( 5 )" at bounding box center [174, 451] width 286 height 12
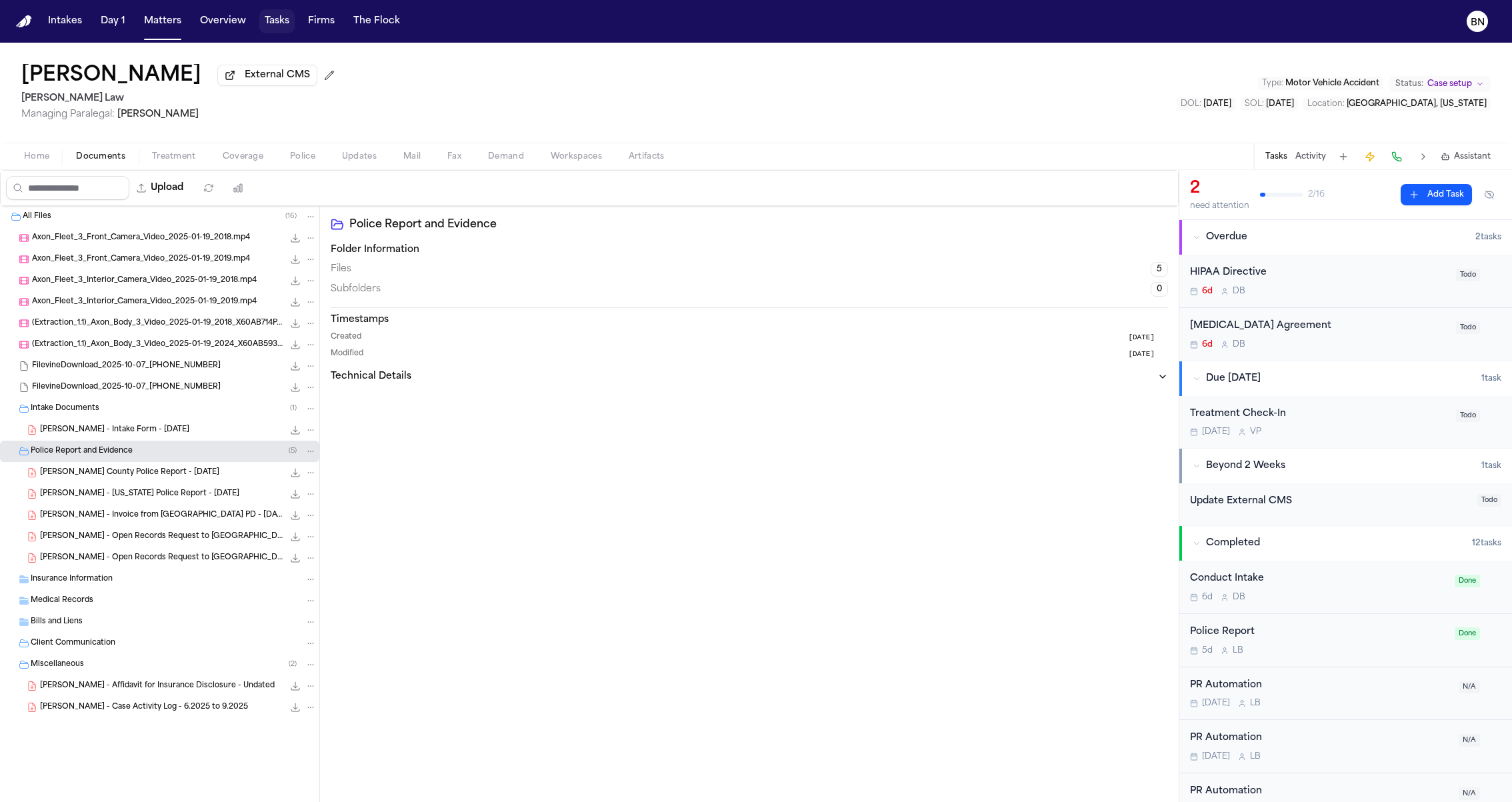
click at [269, 25] on button "Tasks" at bounding box center [277, 21] width 35 height 24
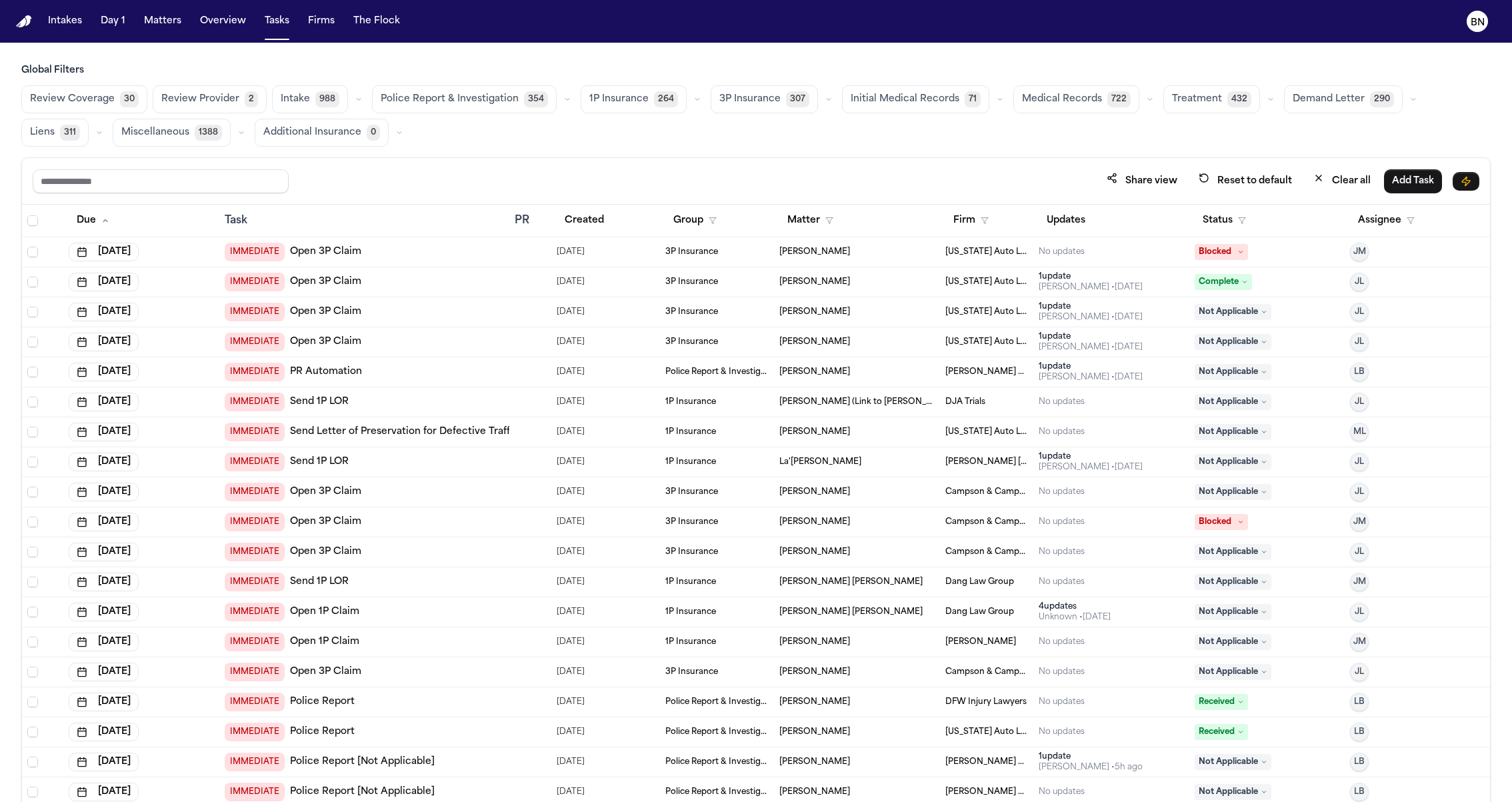
click at [351, 98] on button "button" at bounding box center [358, 99] width 16 height 16
click at [348, 139] on button "Retainer Agreement 194" at bounding box center [339, 138] width 132 height 38
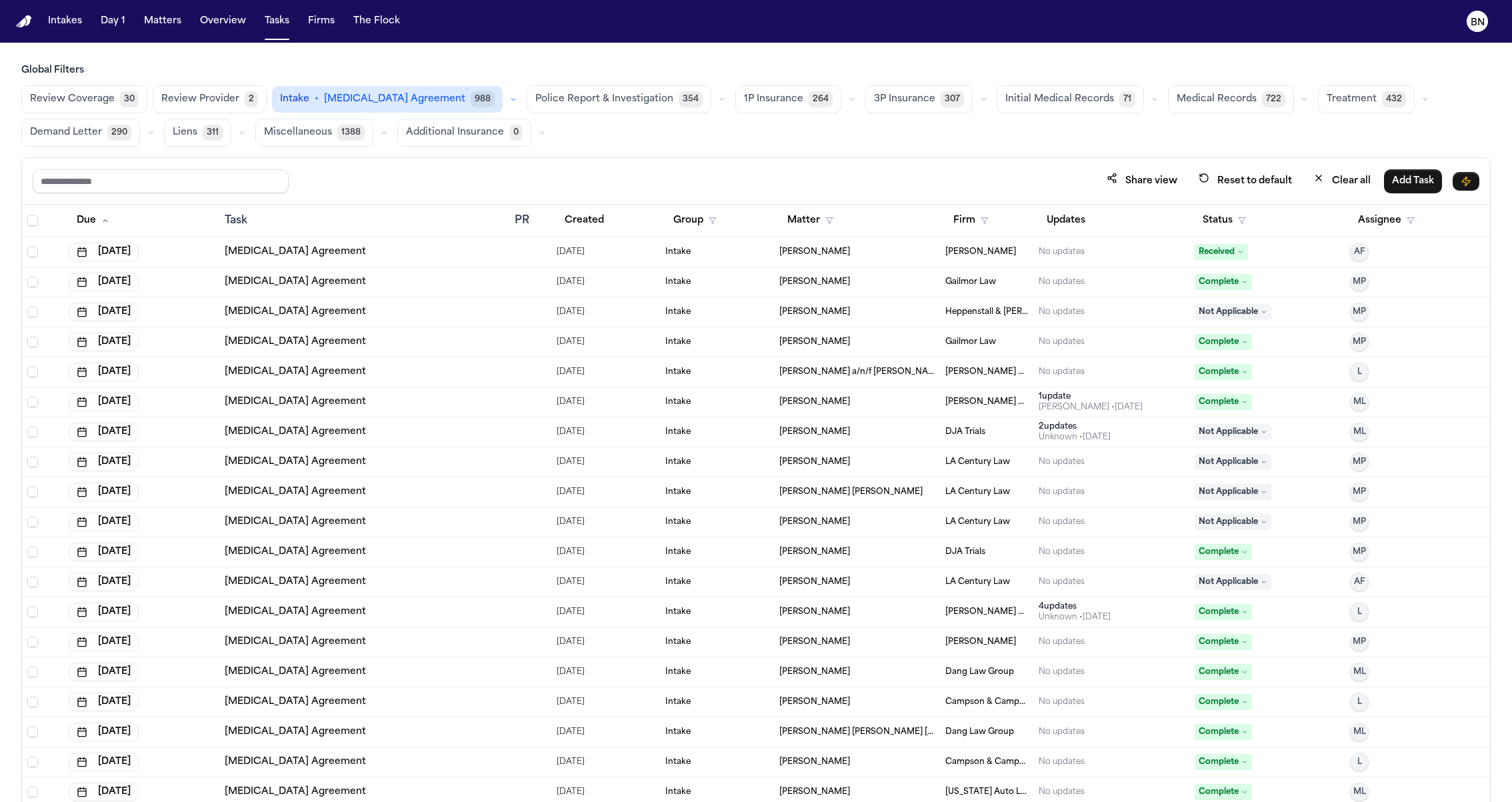
click at [424, 164] on div "Share view Reset to default Clear all Add Task" at bounding box center [756, 181] width 1468 height 47
click at [1216, 232] on th "Status" at bounding box center [1267, 221] width 155 height 33
click at [1216, 224] on button "Status" at bounding box center [1224, 221] width 59 height 24
click at [1230, 300] on button "Active" at bounding box center [1222, 300] width 38 height 17
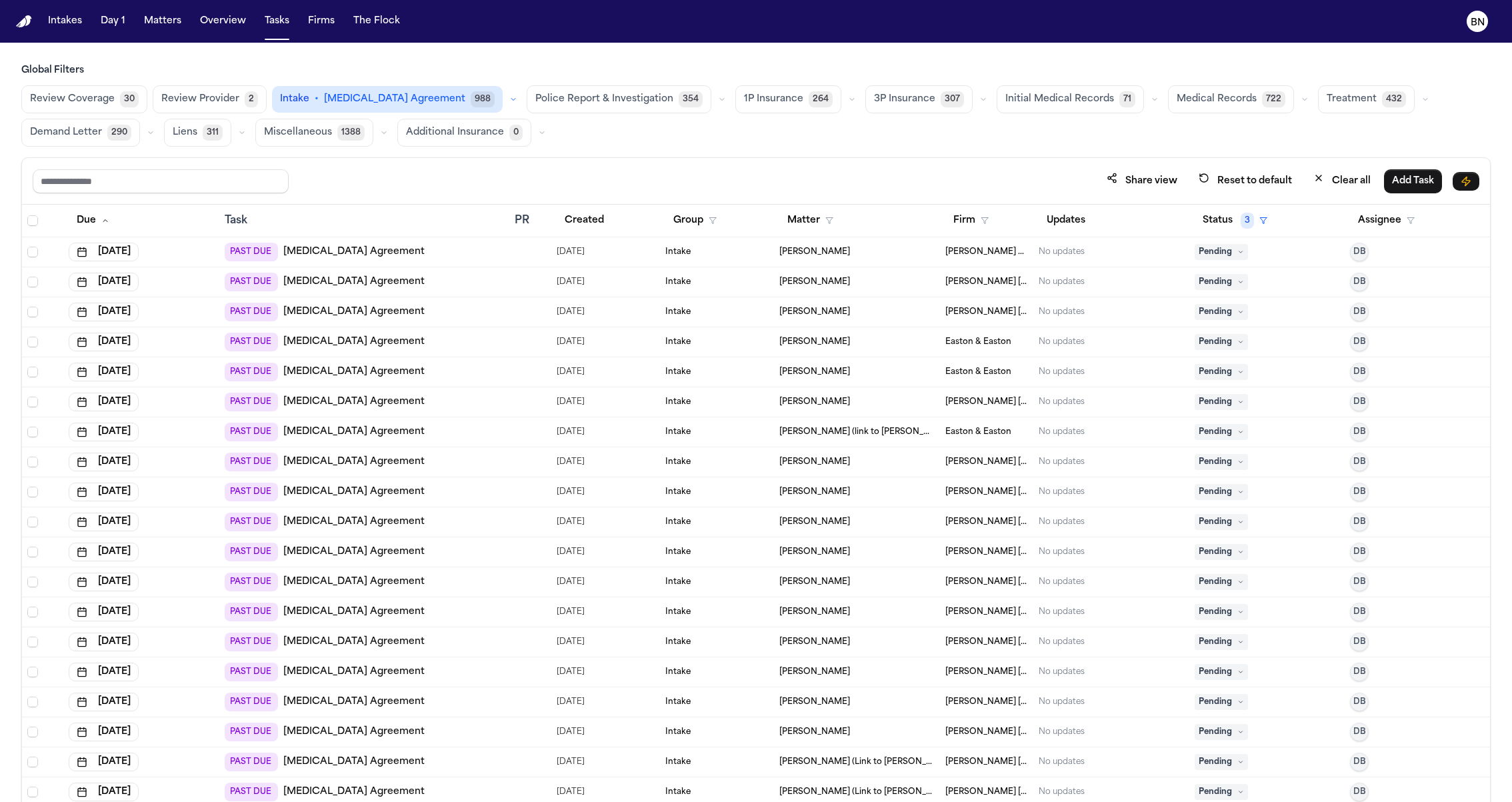
click at [870, 159] on div "Share view Reset to default Clear all Add Task" at bounding box center [756, 181] width 1468 height 47
click at [613, 217] on div "Created" at bounding box center [606, 221] width 98 height 24
click at [609, 217] on button "Created" at bounding box center [584, 221] width 55 height 24
click at [605, 217] on button "Created" at bounding box center [591, 221] width 69 height 24
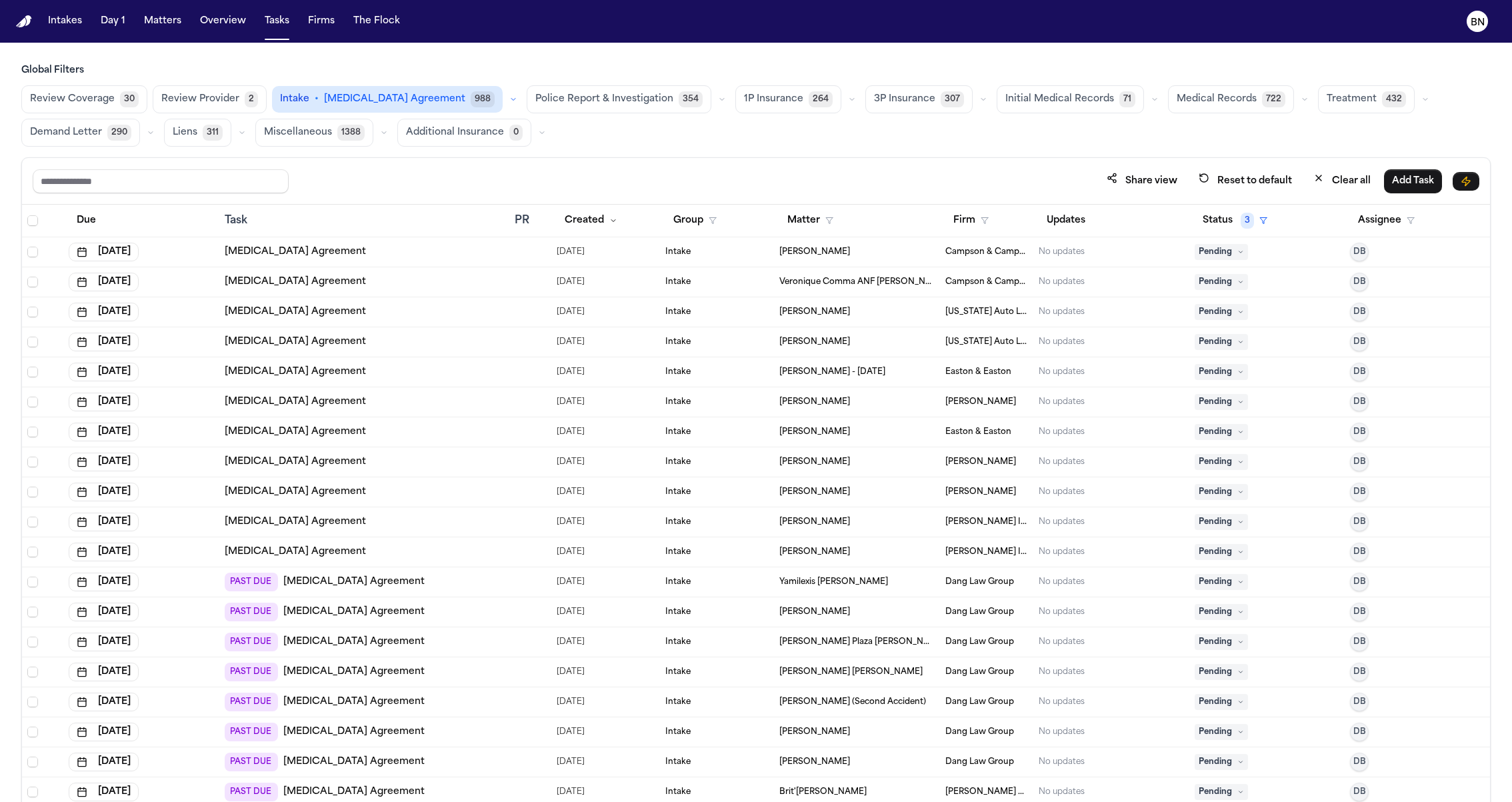
click at [613, 162] on div "Share view Reset to default Clear all Add Task" at bounding box center [756, 181] width 1468 height 47
click at [593, 223] on button "Created" at bounding box center [591, 221] width 69 height 24
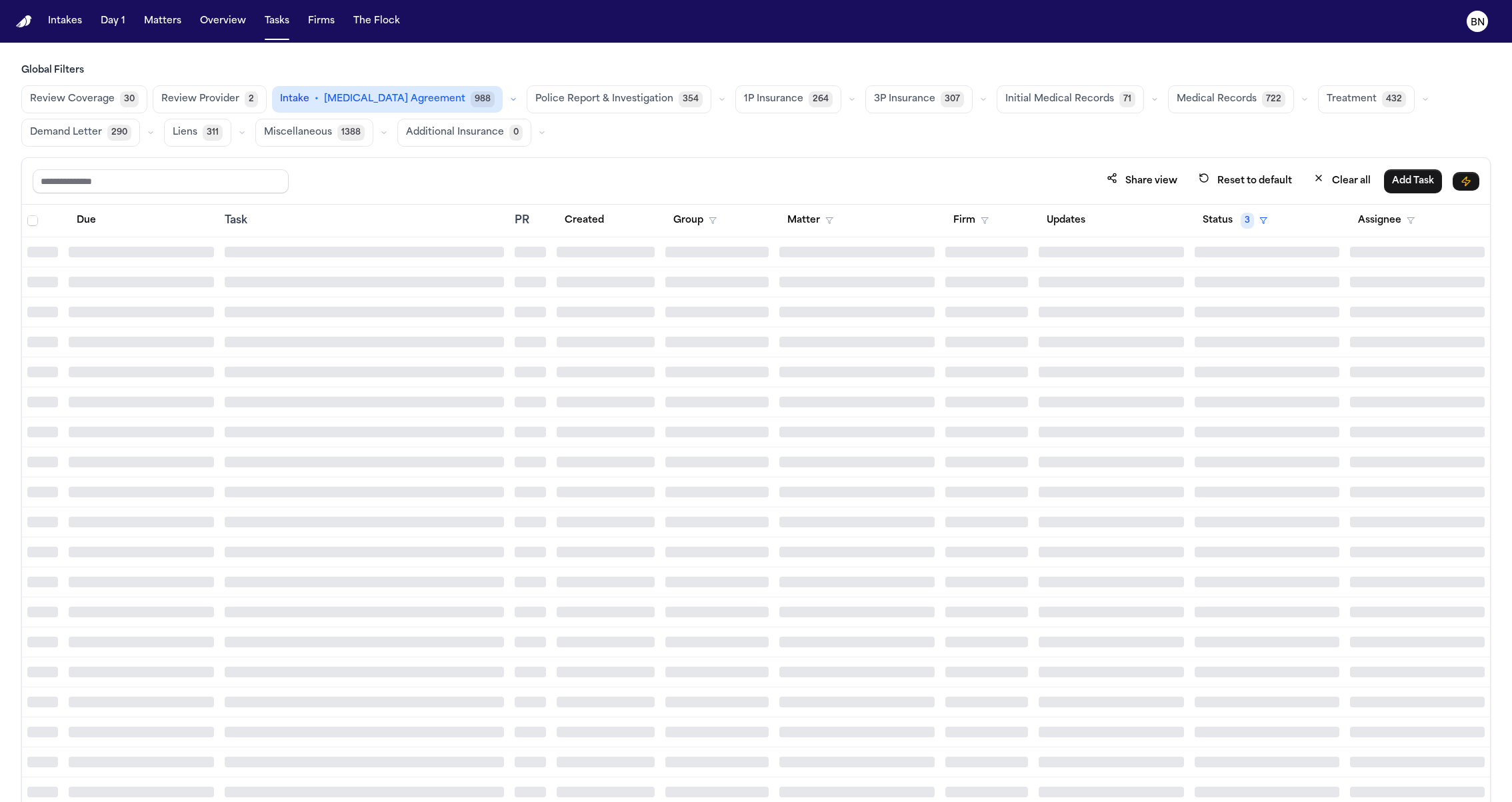
scroll to position [5135, 0]
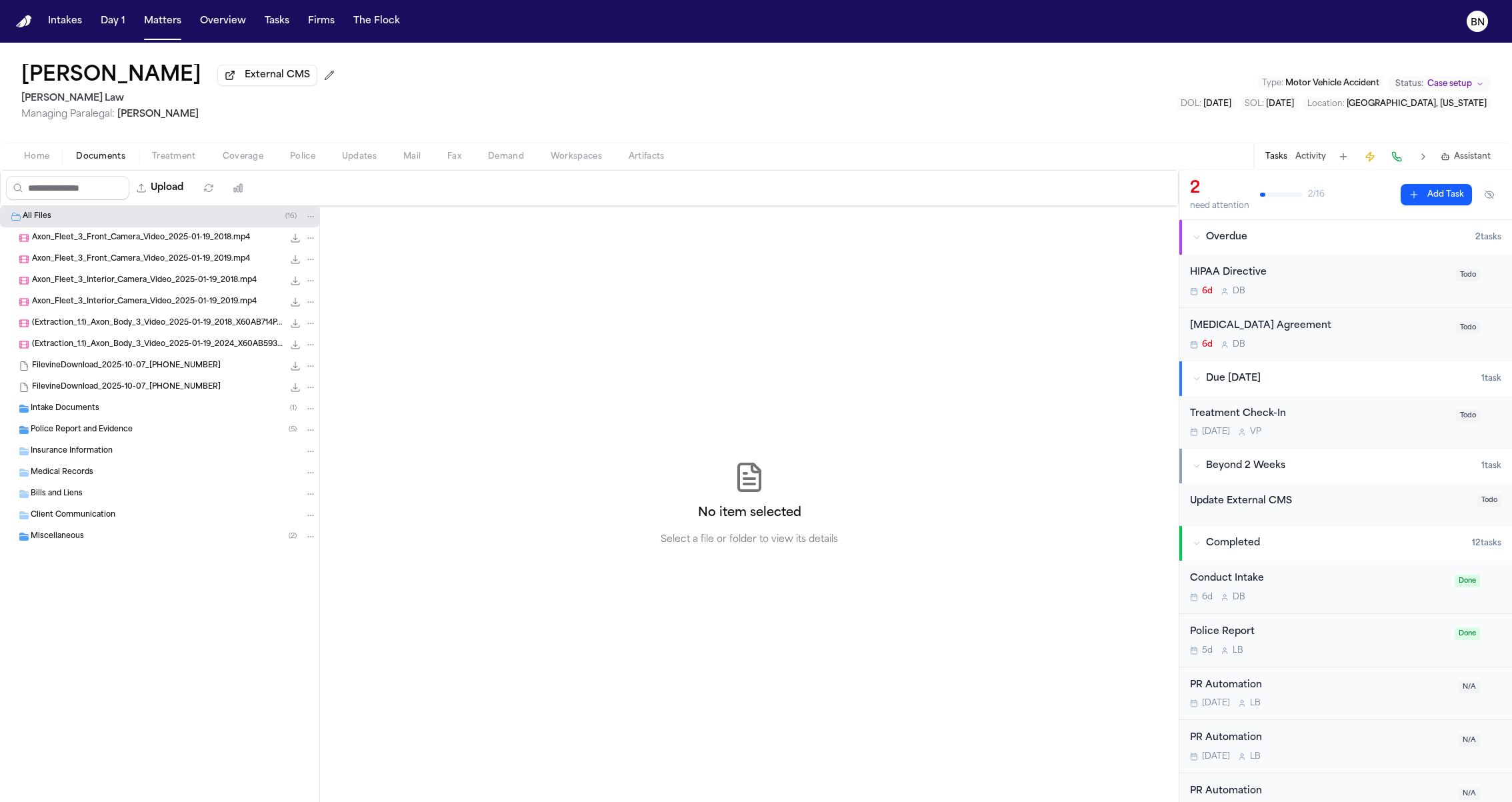
click at [552, 51] on div "Erin Smith External CMS McCormick Law Managing Paralegal: Violette Patino Type …" at bounding box center [756, 92] width 1512 height 100
click at [187, 159] on span "Treatment" at bounding box center [174, 156] width 44 height 11
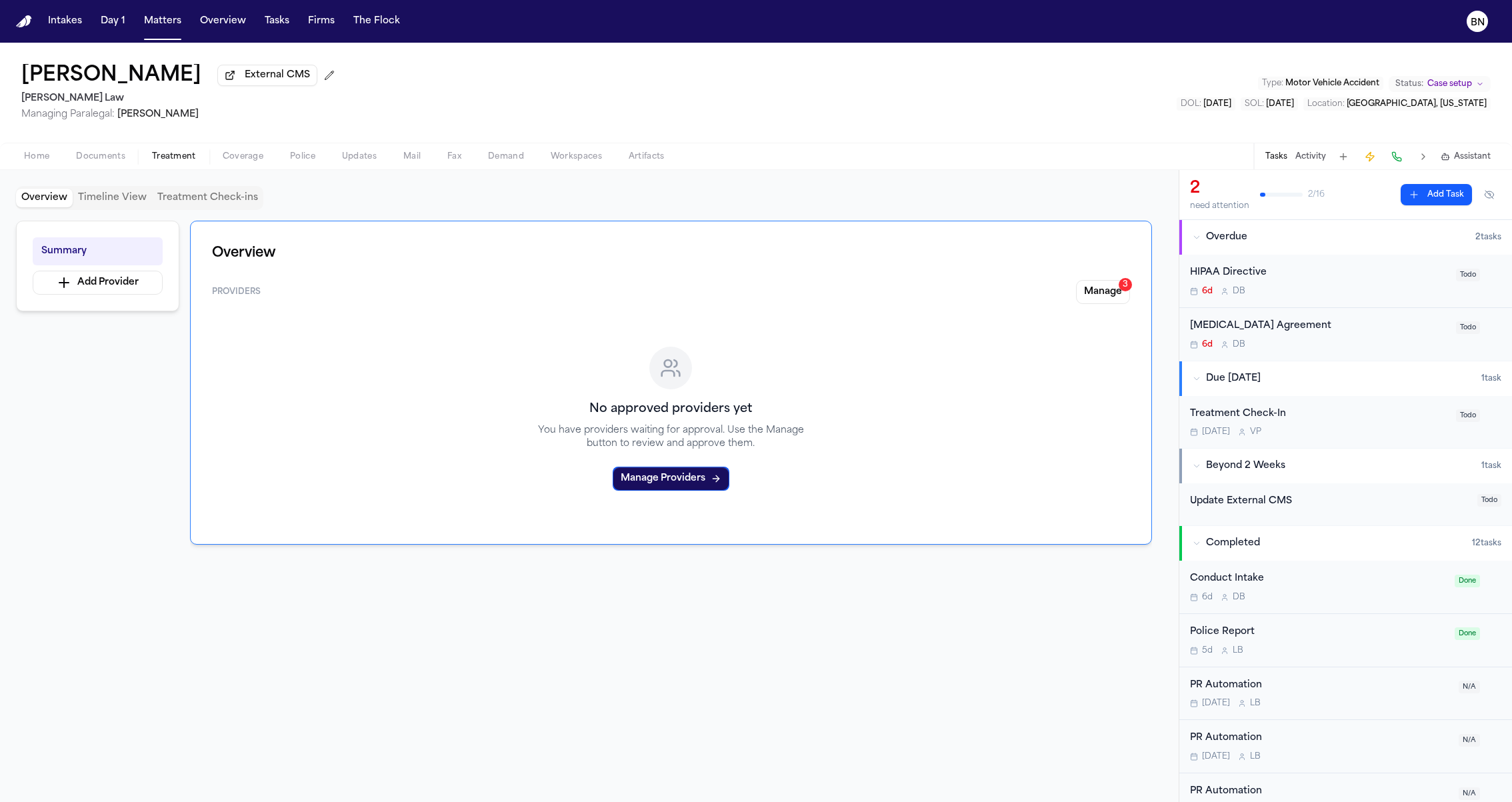
click at [1178, 165] on div "Home Documents Treatment Coverage Police Updates Mail Fax Demand Workspaces Art…" at bounding box center [756, 156] width 1512 height 27
click at [1181, 147] on div "Home Documents Treatment Coverage Police Updates Mail Fax Demand Workspaces Art…" at bounding box center [756, 156] width 1512 height 27
click at [1121, 291] on div "3" at bounding box center [1125, 285] width 13 height 13
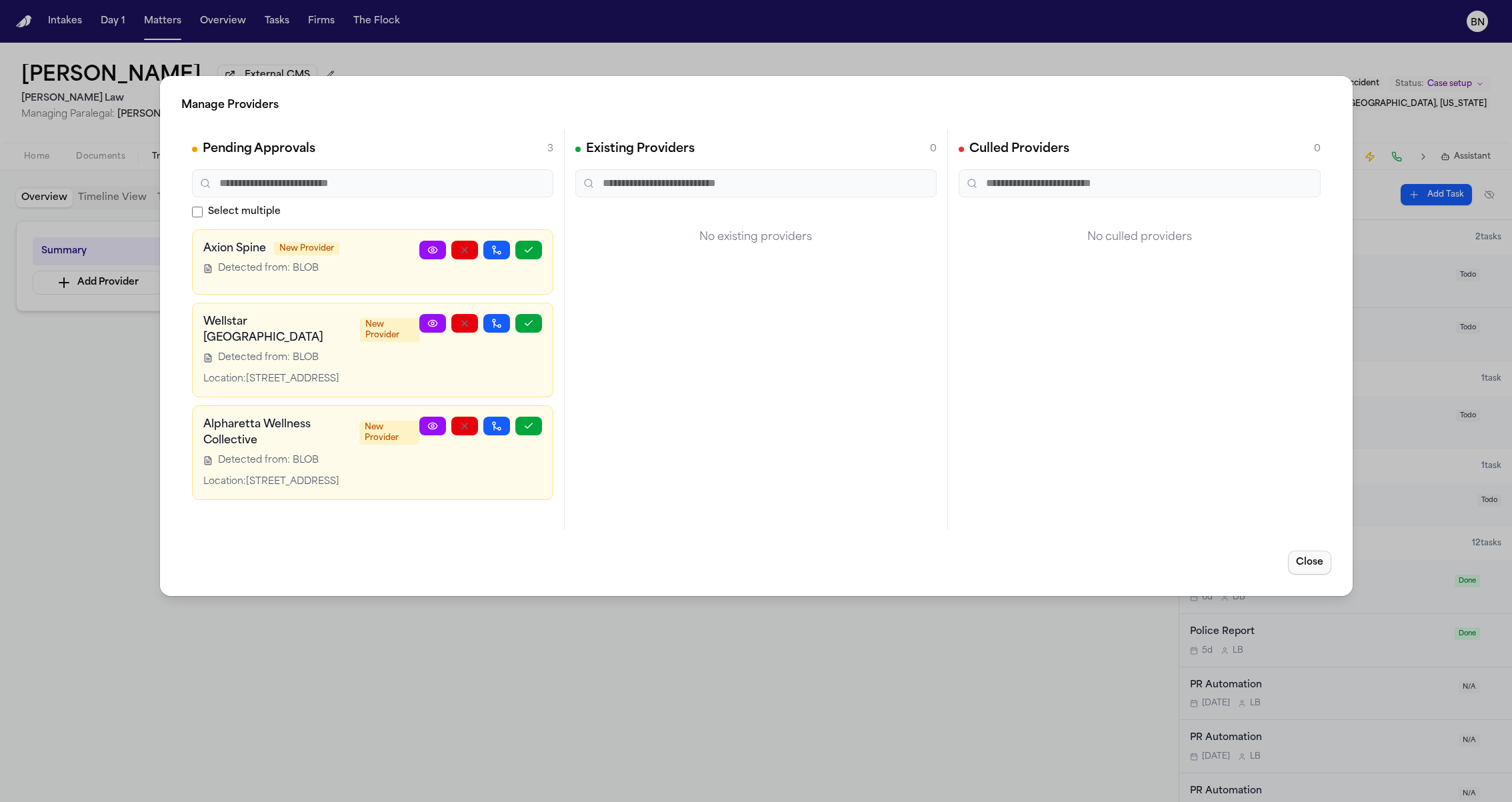
click at [1316, 561] on button "Close" at bounding box center [1309, 563] width 43 height 24
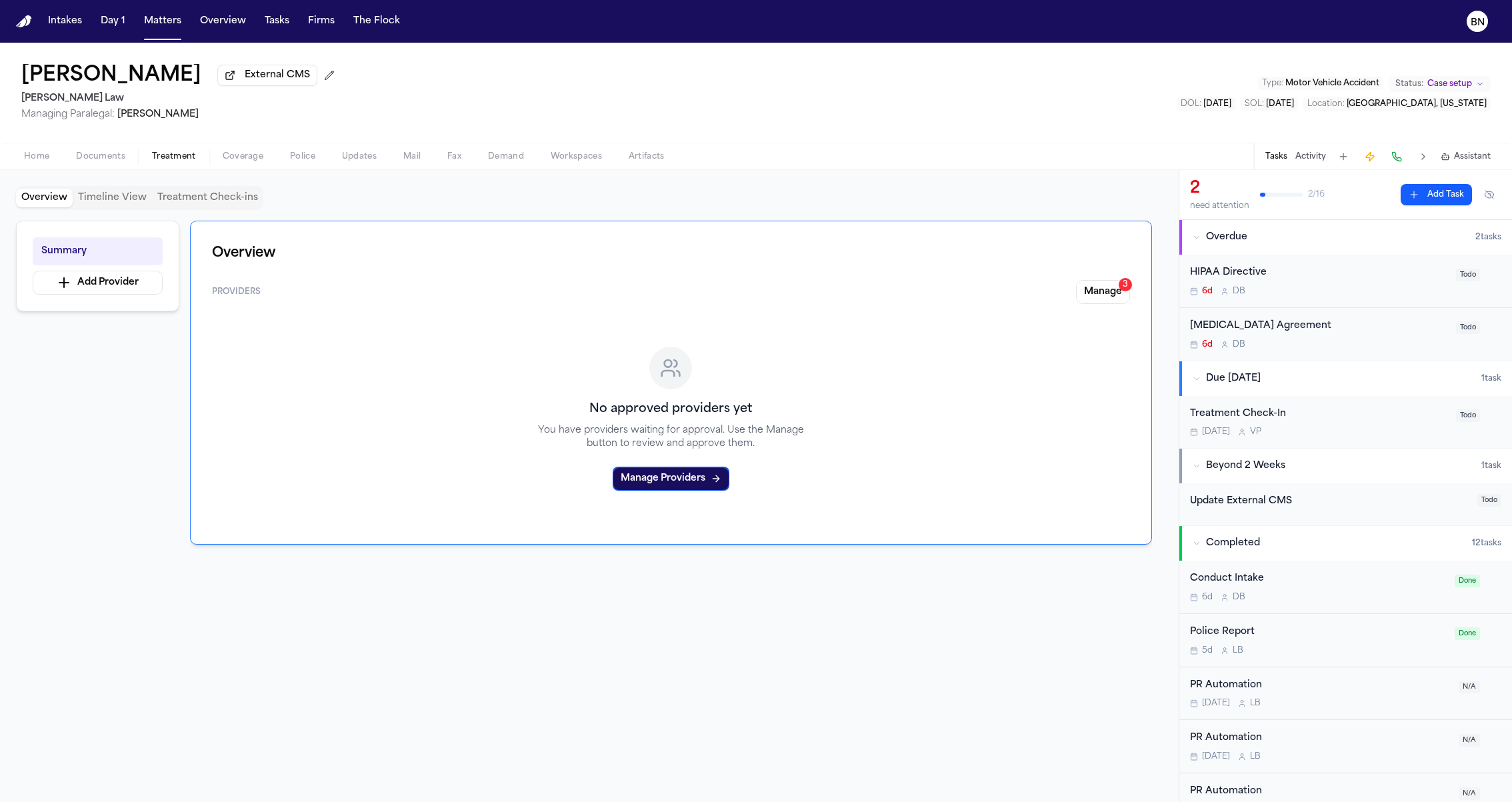
click at [1178, 153] on div "Home Documents Treatment Coverage Police Updates Mail Fax Demand Workspaces Art…" at bounding box center [756, 156] width 1512 height 27
click at [188, 229] on div "Summary Add Provider Overview Providers Manage 3 No approved providers yet You …" at bounding box center [589, 500] width 1147 height 560
click at [594, 48] on div "Erin Smith External CMS McCormick Law Managing Paralegal: Violette Patino Type …" at bounding box center [756, 92] width 1512 height 100
click at [283, 35] on nav "Intakes Day 1 Matters Overview Tasks Firms The Flock BN" at bounding box center [756, 21] width 1512 height 42
click at [279, 28] on button "Tasks" at bounding box center [277, 21] width 35 height 24
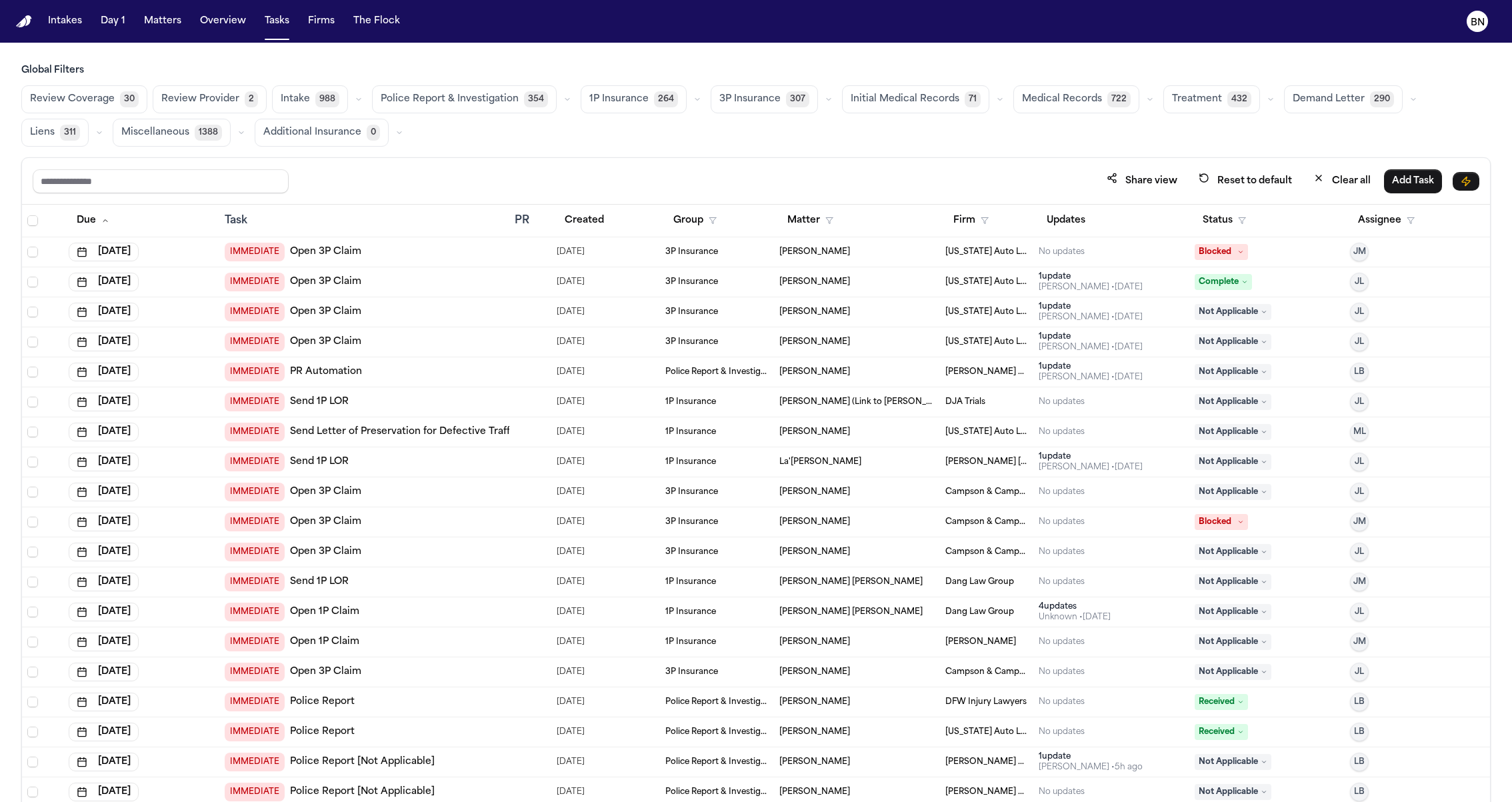
click at [288, 101] on span "Intake" at bounding box center [295, 99] width 29 height 13
click at [353, 97] on icon "button" at bounding box center [357, 99] width 8 height 8
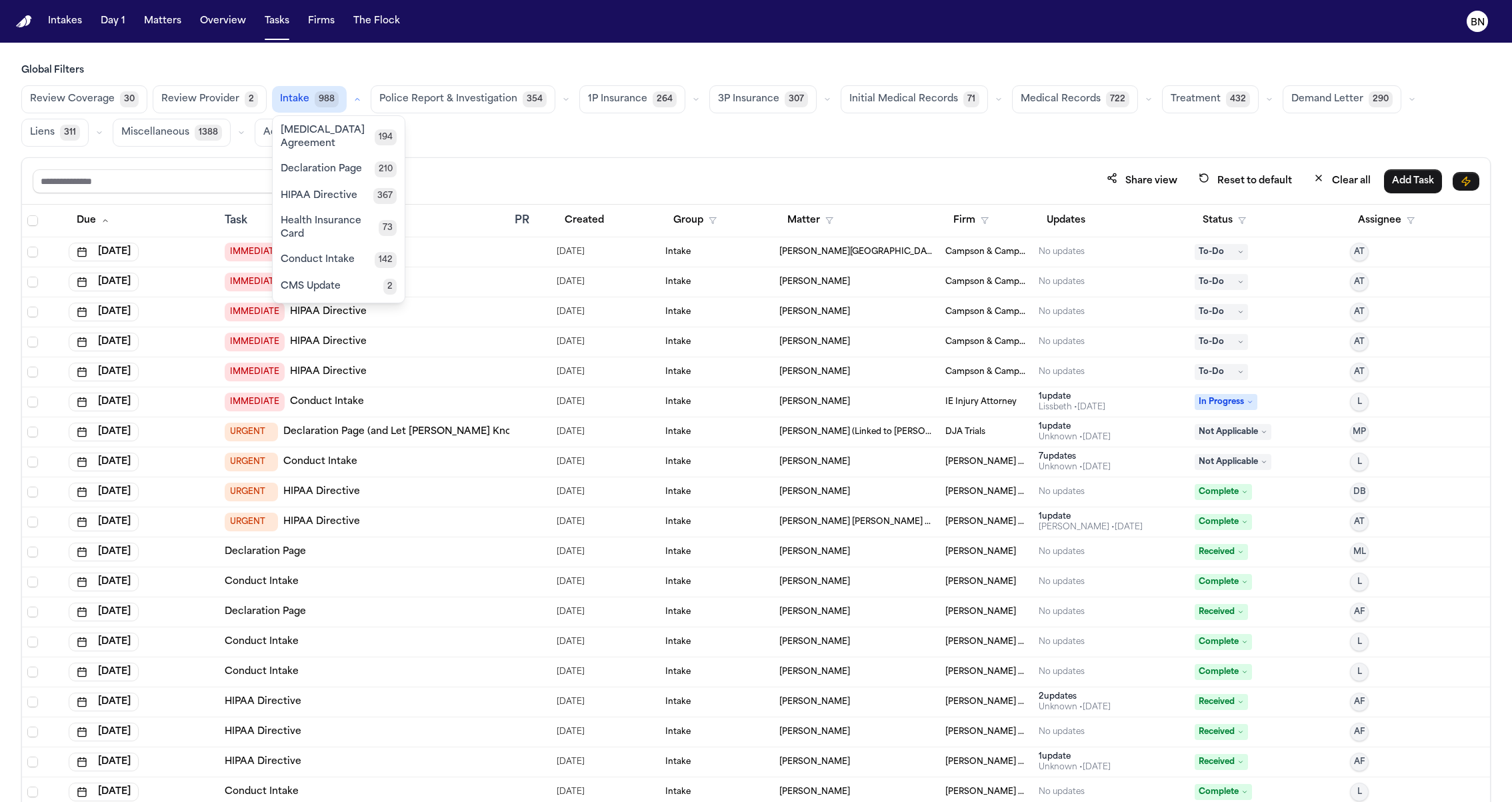
click at [344, 135] on span "Retainer Agreement" at bounding box center [327, 137] width 94 height 27
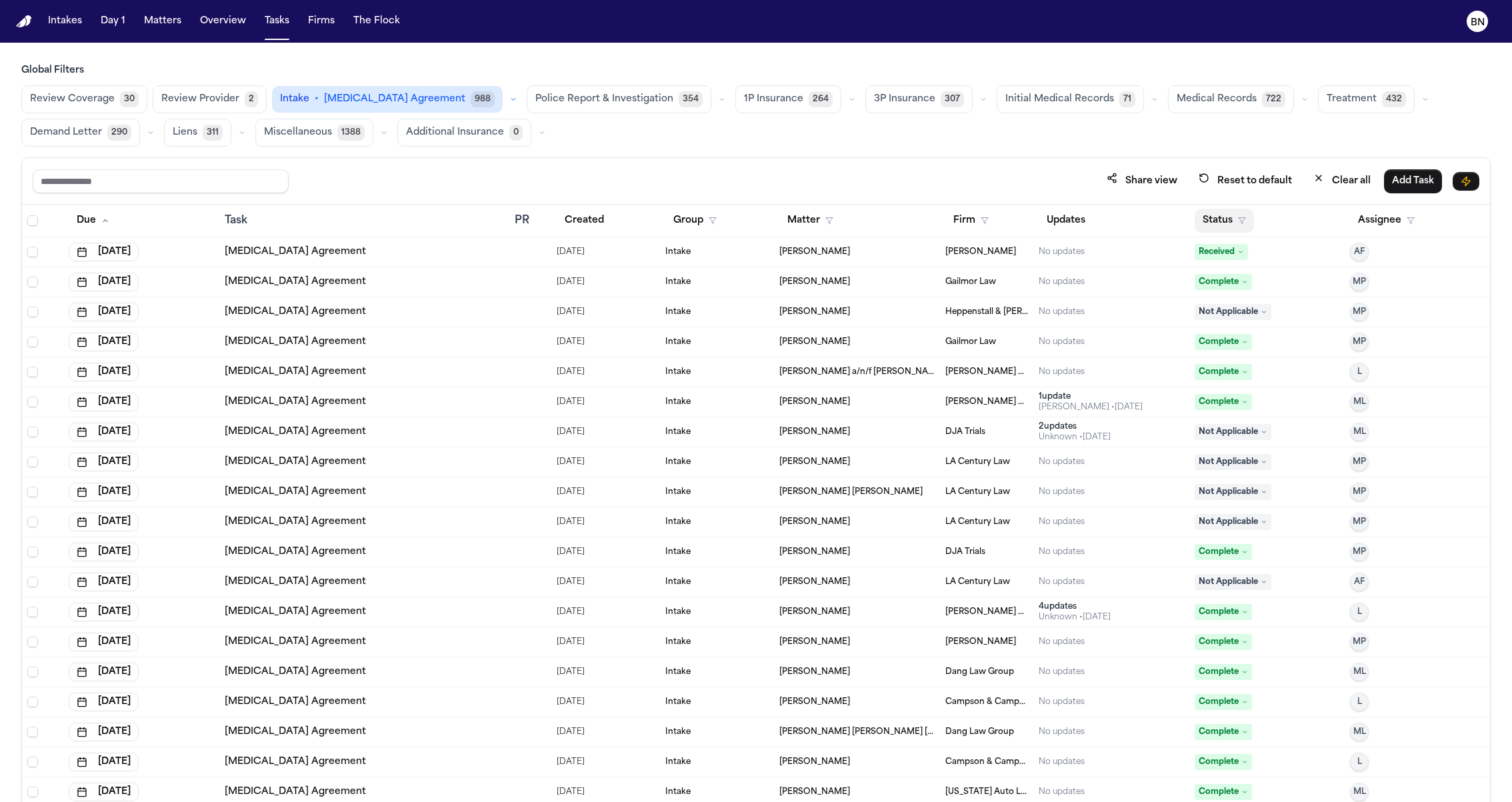
click at [1243, 220] on icon "button" at bounding box center [1241, 220] width 8 height 8
click at [1227, 306] on button "Active" at bounding box center [1222, 300] width 38 height 17
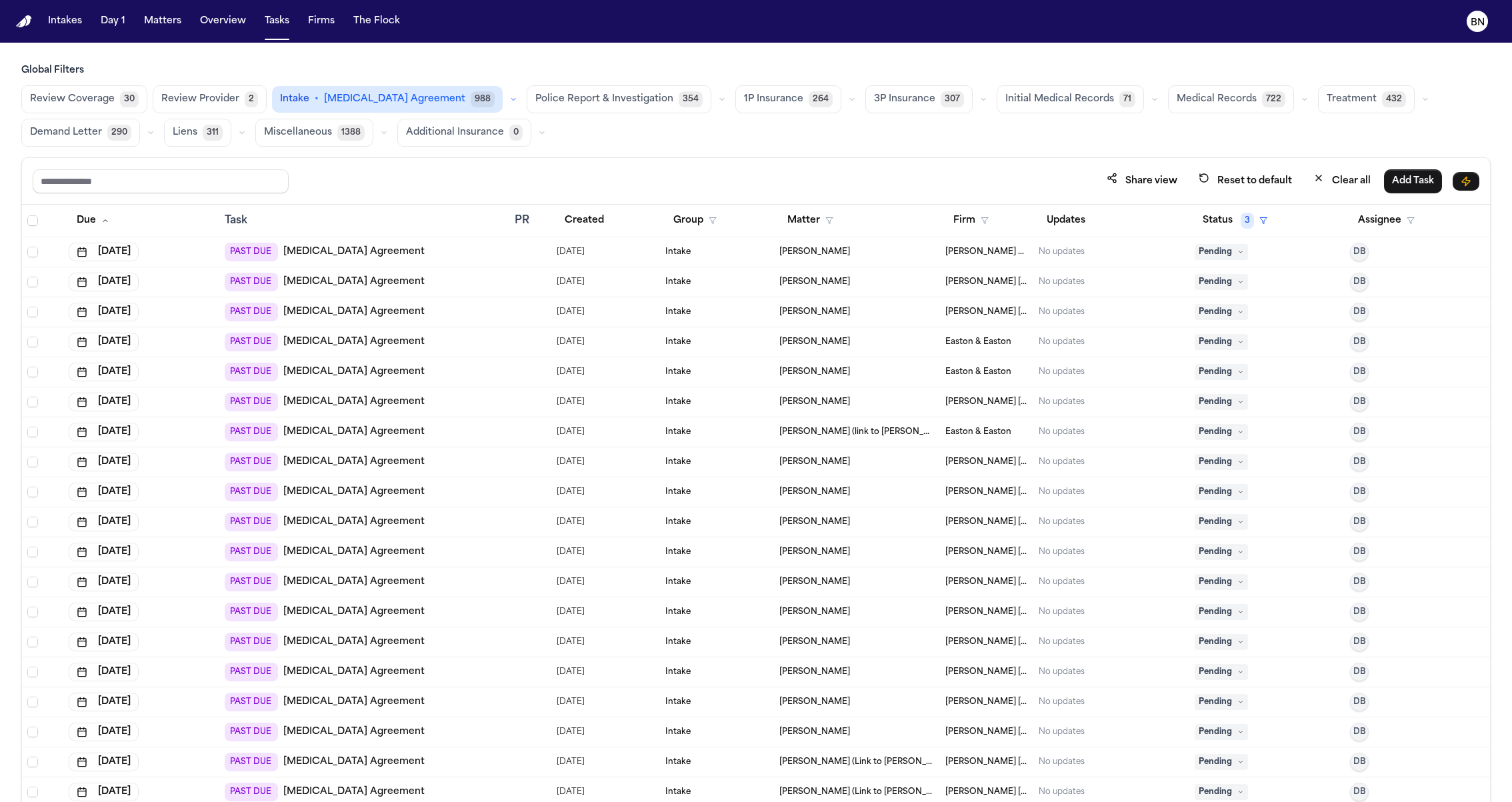
click at [863, 165] on div "Share view Reset to default Clear all Add Task" at bounding box center [756, 181] width 1468 height 47
click at [981, 218] on icon "button" at bounding box center [984, 220] width 8 height 8
click at [995, 260] on input "text" at bounding box center [1045, 253] width 181 height 24
click at [453, 94] on div "Global Filters Review Coverage 30 Review Provider 2 Intake • Retainer Agreement…" at bounding box center [756, 462] width 1470 height 796
click at [506, 94] on button "button" at bounding box center [513, 99] width 16 height 16
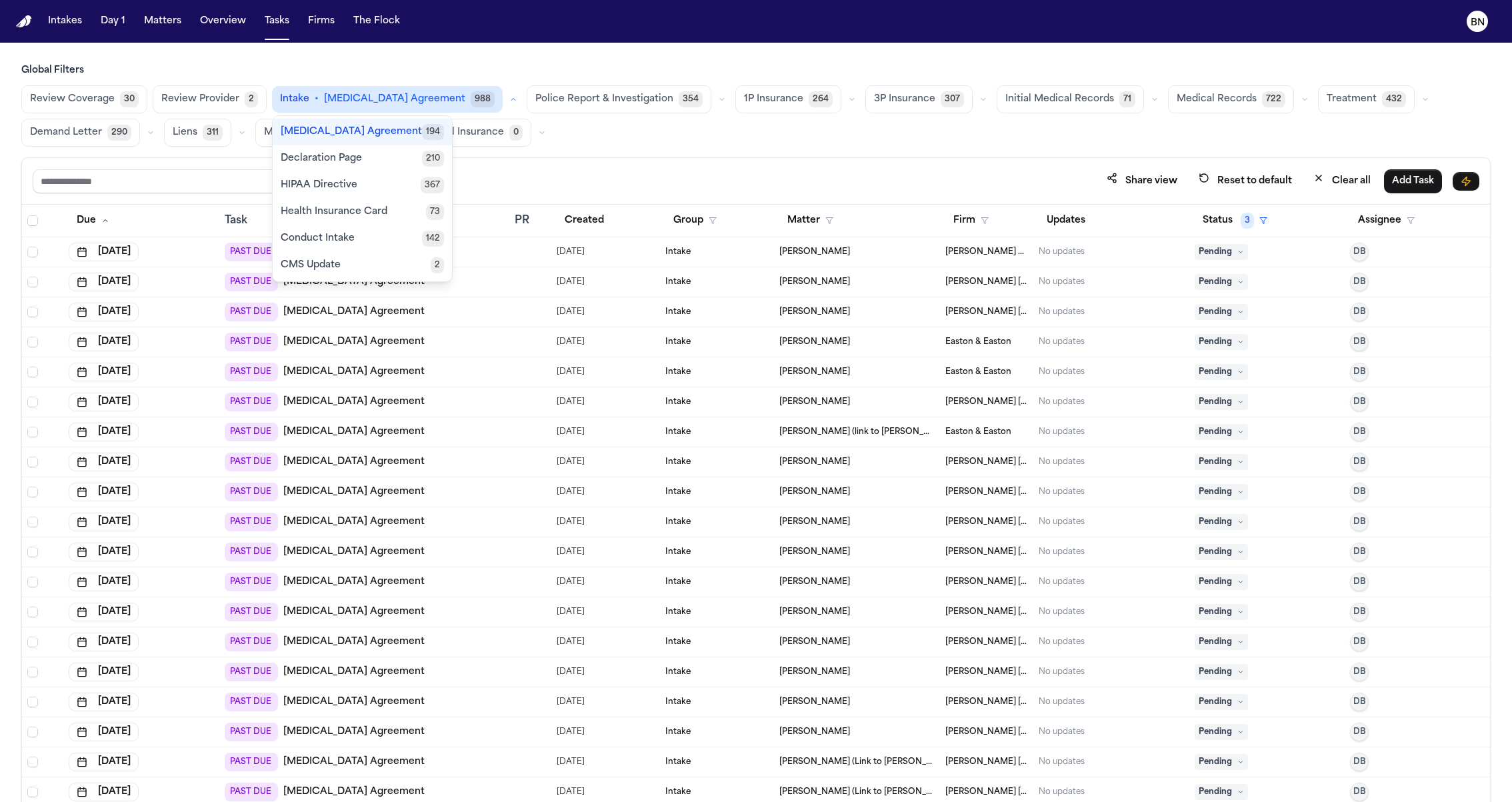
click at [422, 134] on span "194" at bounding box center [433, 132] width 22 height 16
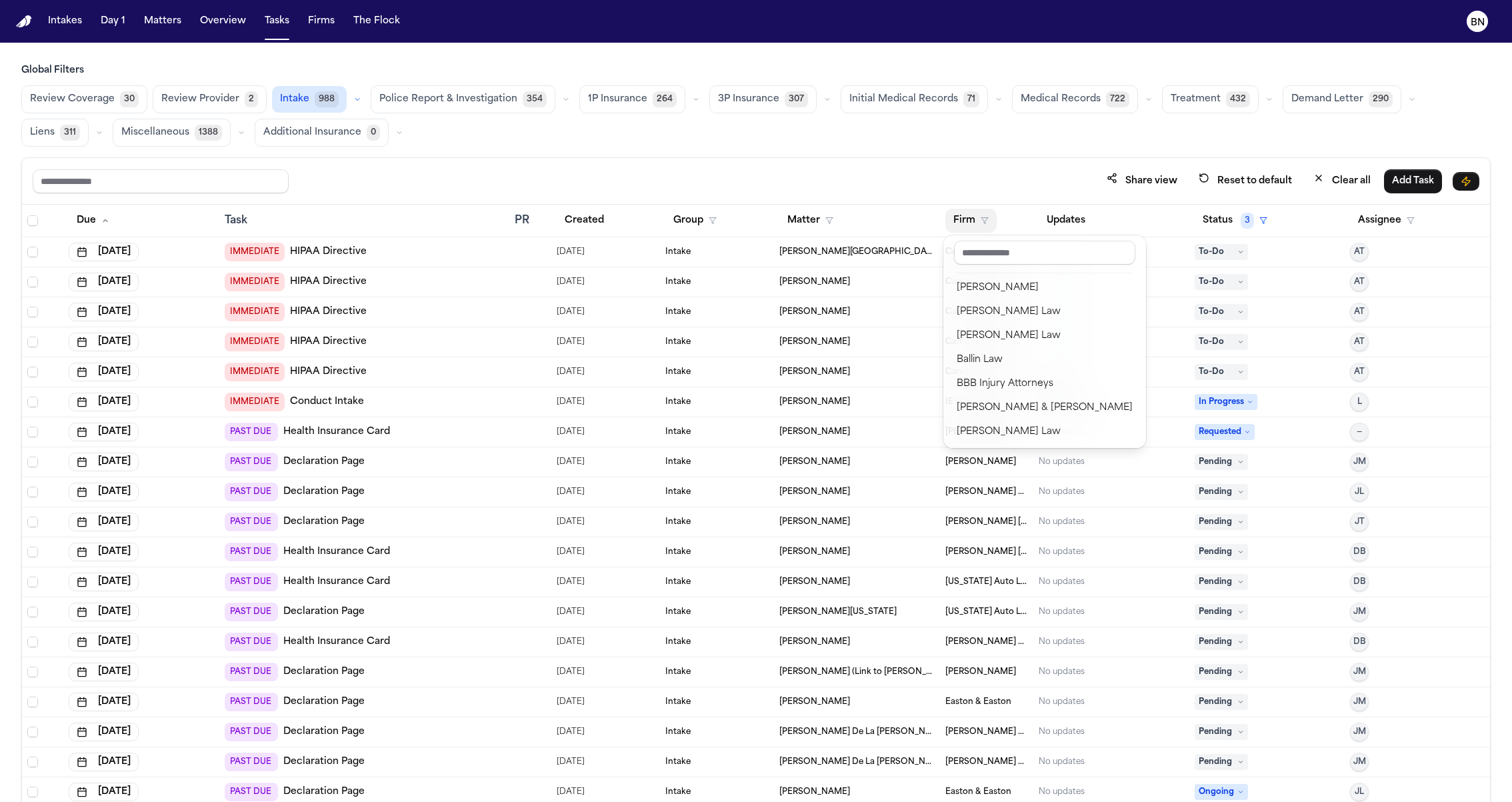
click at [961, 161] on div "Share view Reset to default Clear all Add Task Due Task PR Created Group Matter…" at bounding box center [756, 508] width 1470 height 703
click at [350, 92] on button "button" at bounding box center [357, 99] width 16 height 16
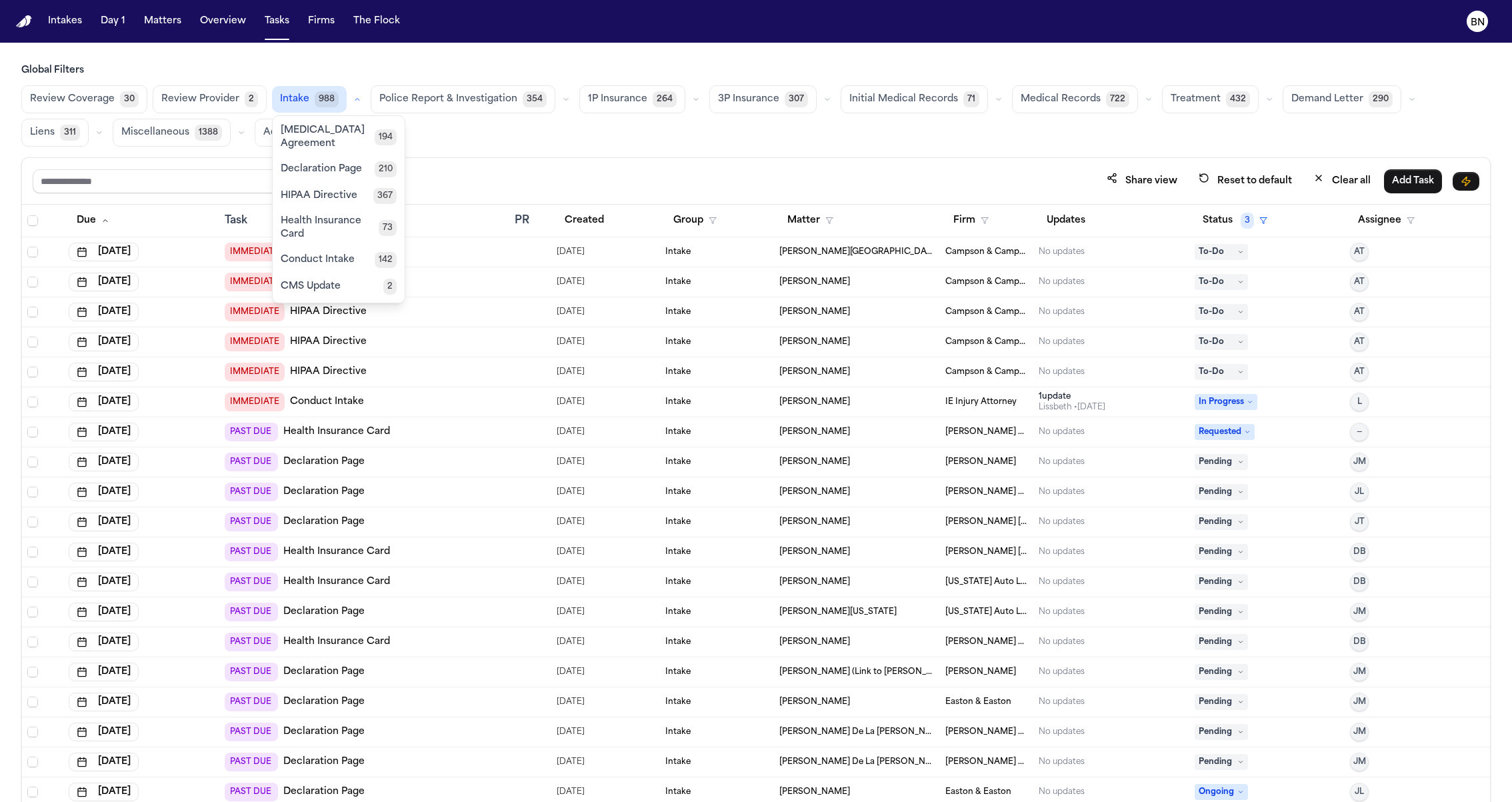
click at [350, 130] on span "Retainer Agreement" at bounding box center [327, 137] width 94 height 27
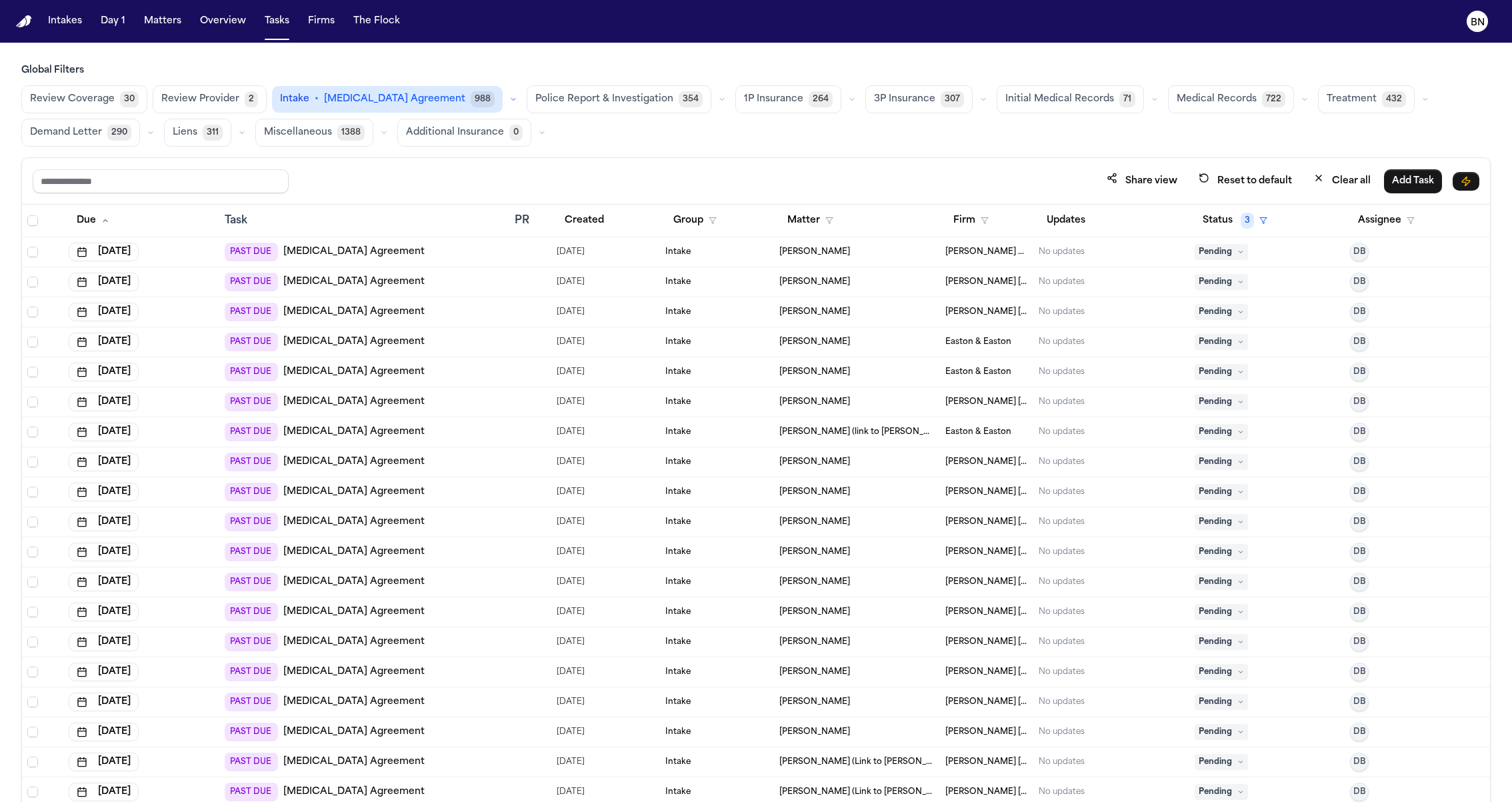
click at [972, 224] on button "Firm" at bounding box center [971, 221] width 51 height 24
click at [932, 155] on div "Global Filters Review Coverage 30 Review Provider 2 Intake • Retainer Agreement…" at bounding box center [756, 462] width 1470 height 796
click at [921, 164] on div "Share view Reset to default Clear all Add Task" at bounding box center [756, 181] width 1468 height 47
click at [884, 163] on div "Share view Reset to default Clear all Add Task" at bounding box center [756, 181] width 1468 height 47
click at [892, 163] on div "Share view Reset to default Clear all Add Task" at bounding box center [756, 181] width 1468 height 47
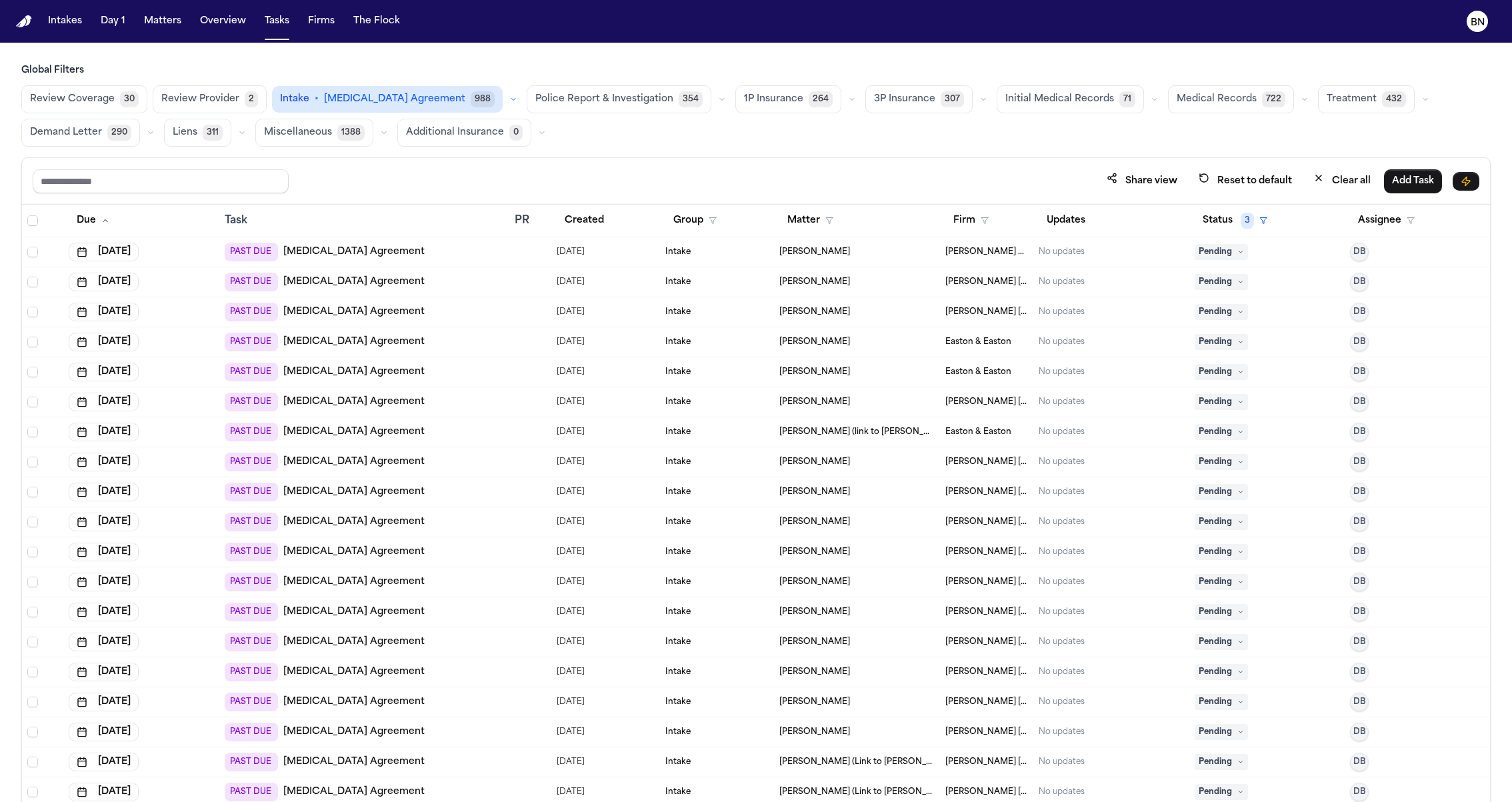
click at [892, 163] on div "Share view Reset to default Clear all Add Task" at bounding box center [756, 181] width 1468 height 47
click at [956, 211] on button "Firm" at bounding box center [971, 221] width 51 height 24
click at [918, 181] on div "Share view Reset to default Clear all Add Task Due Task PR Created Group Matter…" at bounding box center [756, 508] width 1470 height 703
click at [585, 211] on button "Created" at bounding box center [584, 221] width 55 height 24
click at [592, 222] on button "Created" at bounding box center [591, 221] width 69 height 24
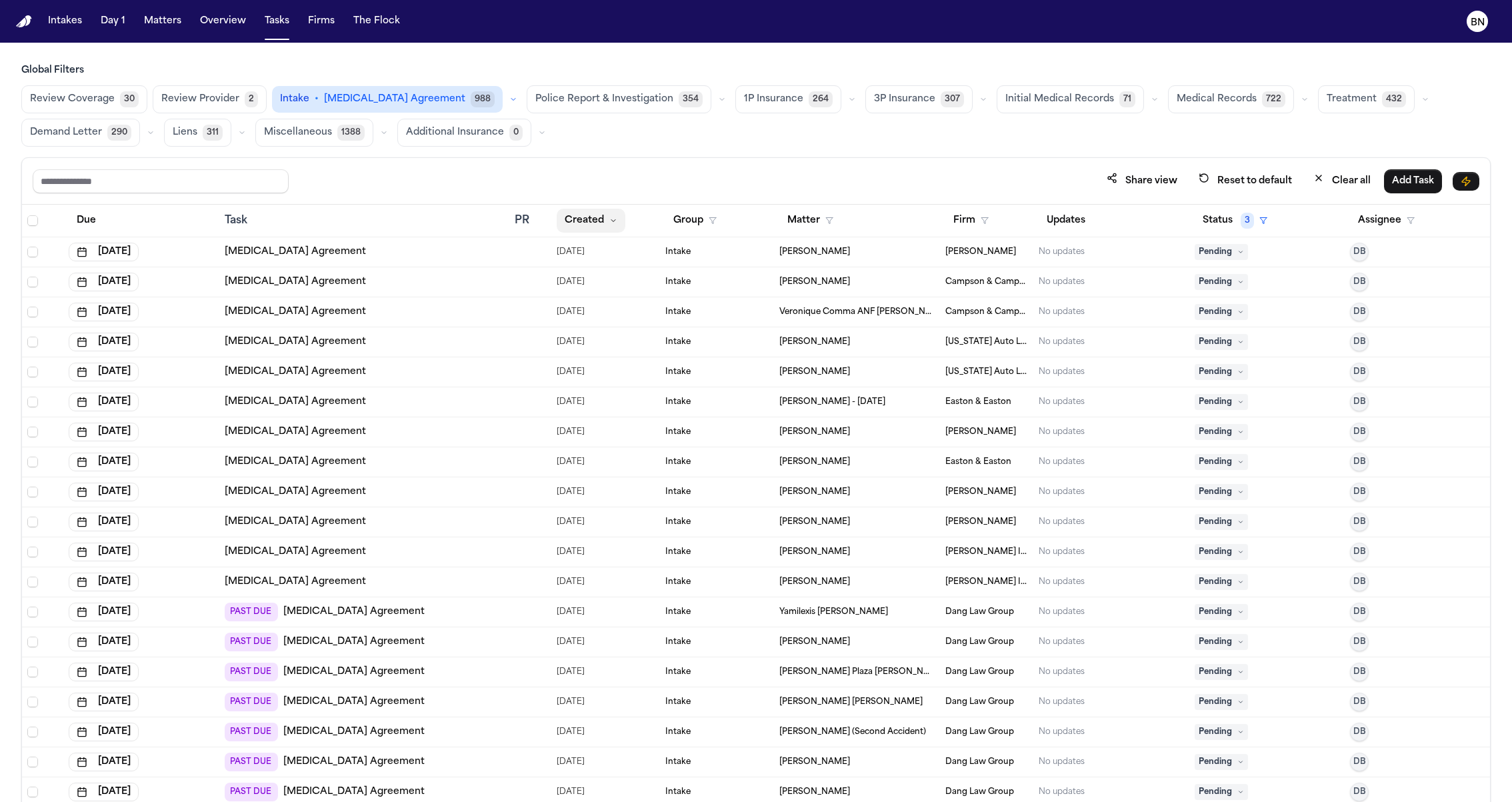
click at [592, 222] on button "Created" at bounding box center [591, 221] width 69 height 24
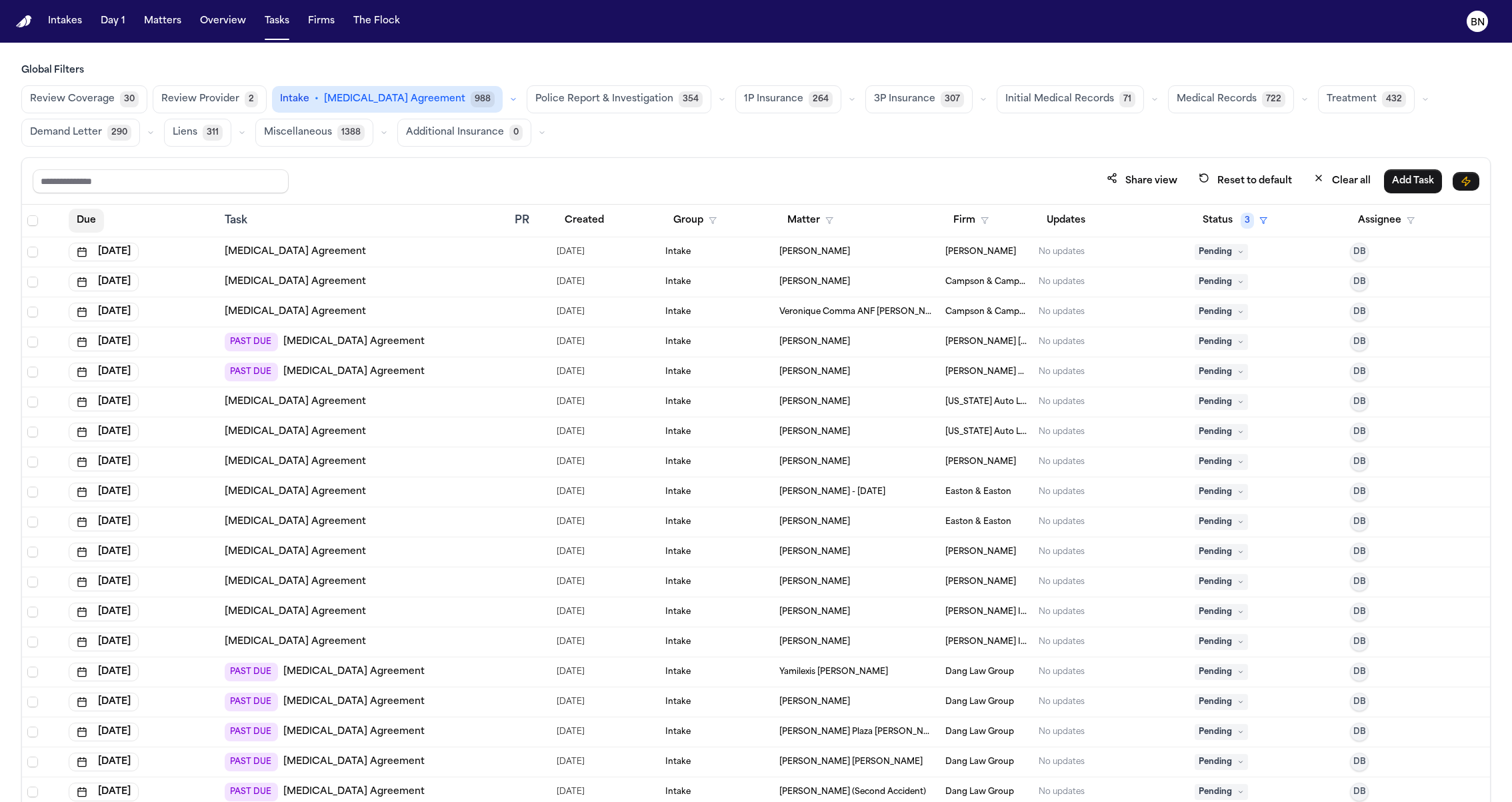
click at [93, 215] on button "Due" at bounding box center [86, 221] width 35 height 24
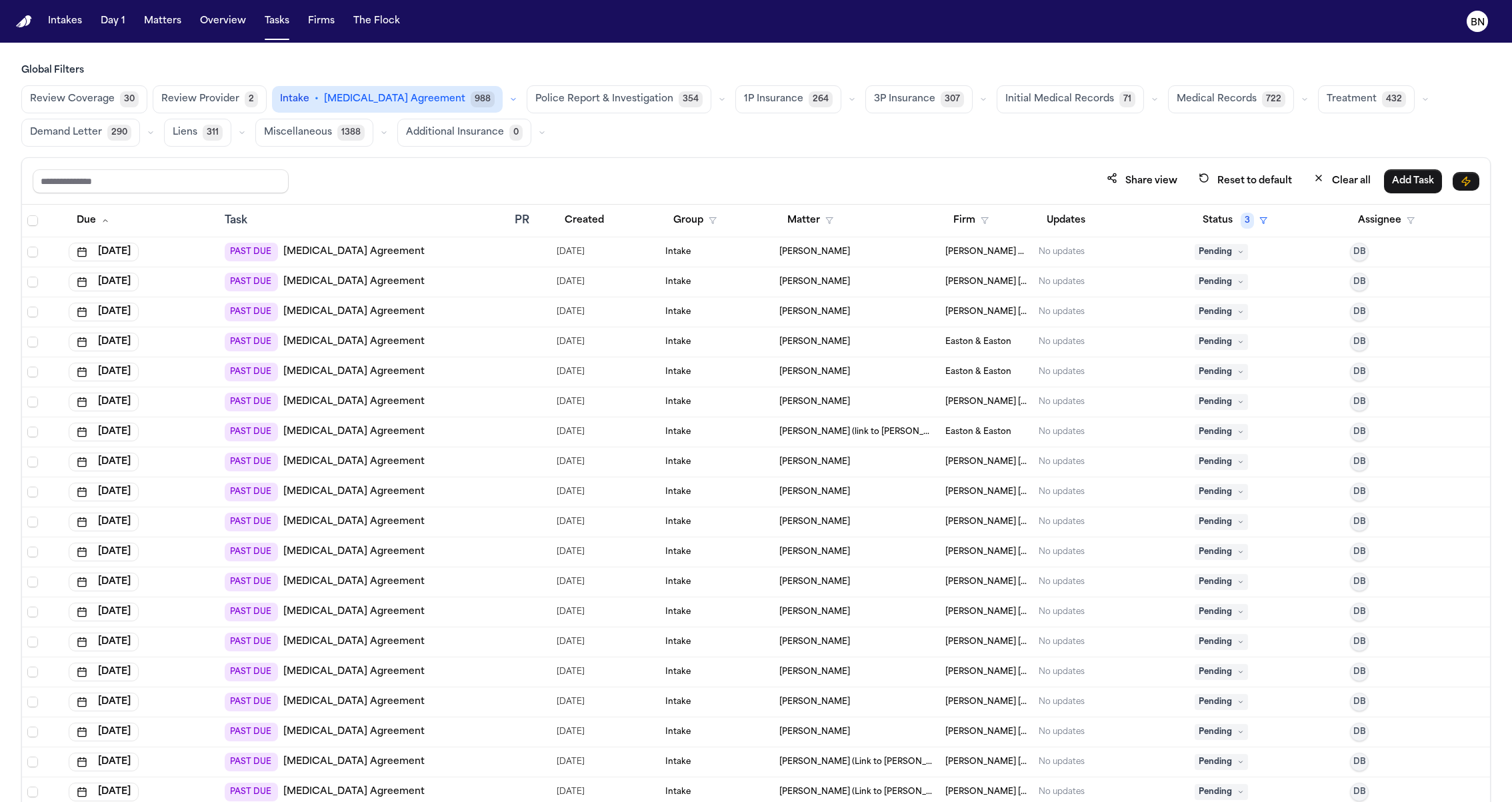
click at [147, 209] on div "Due" at bounding box center [141, 221] width 144 height 24
click at [645, 168] on div "Share view Reset to default Clear all Add Task" at bounding box center [756, 181] width 1447 height 25
click at [678, 165] on div "Share view Reset to default Clear all Add Task" at bounding box center [756, 181] width 1468 height 47
click at [154, 27] on button "Matters" at bounding box center [163, 21] width 48 height 24
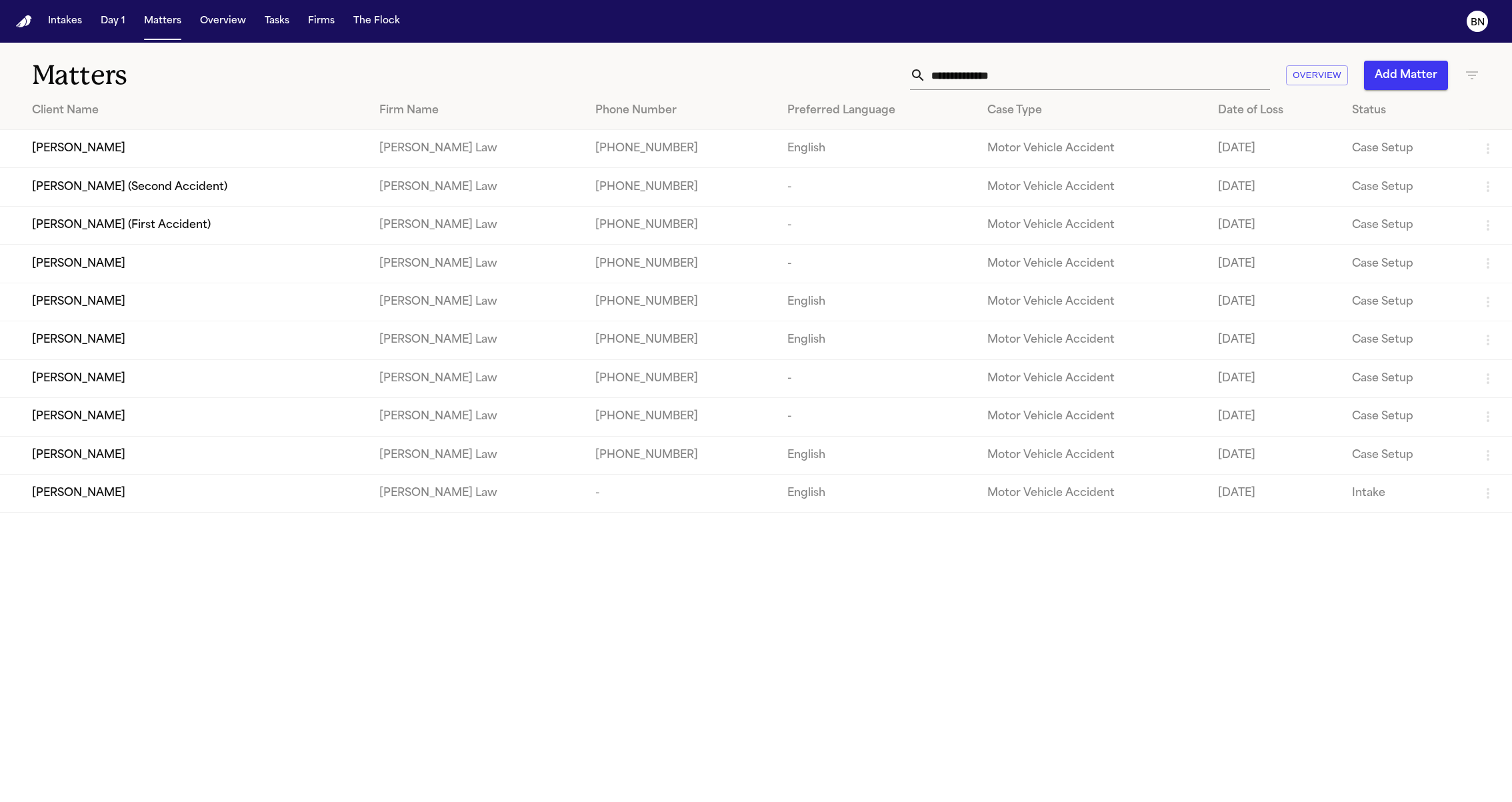
click at [1218, 114] on div "Date of Loss" at bounding box center [1274, 110] width 113 height 16
click at [681, 157] on td "[PHONE_NUMBER]" at bounding box center [676, 149] width 191 height 38
click at [240, 151] on div "[PERSON_NAME] (First Accident)" at bounding box center [194, 149] width 324 height 16
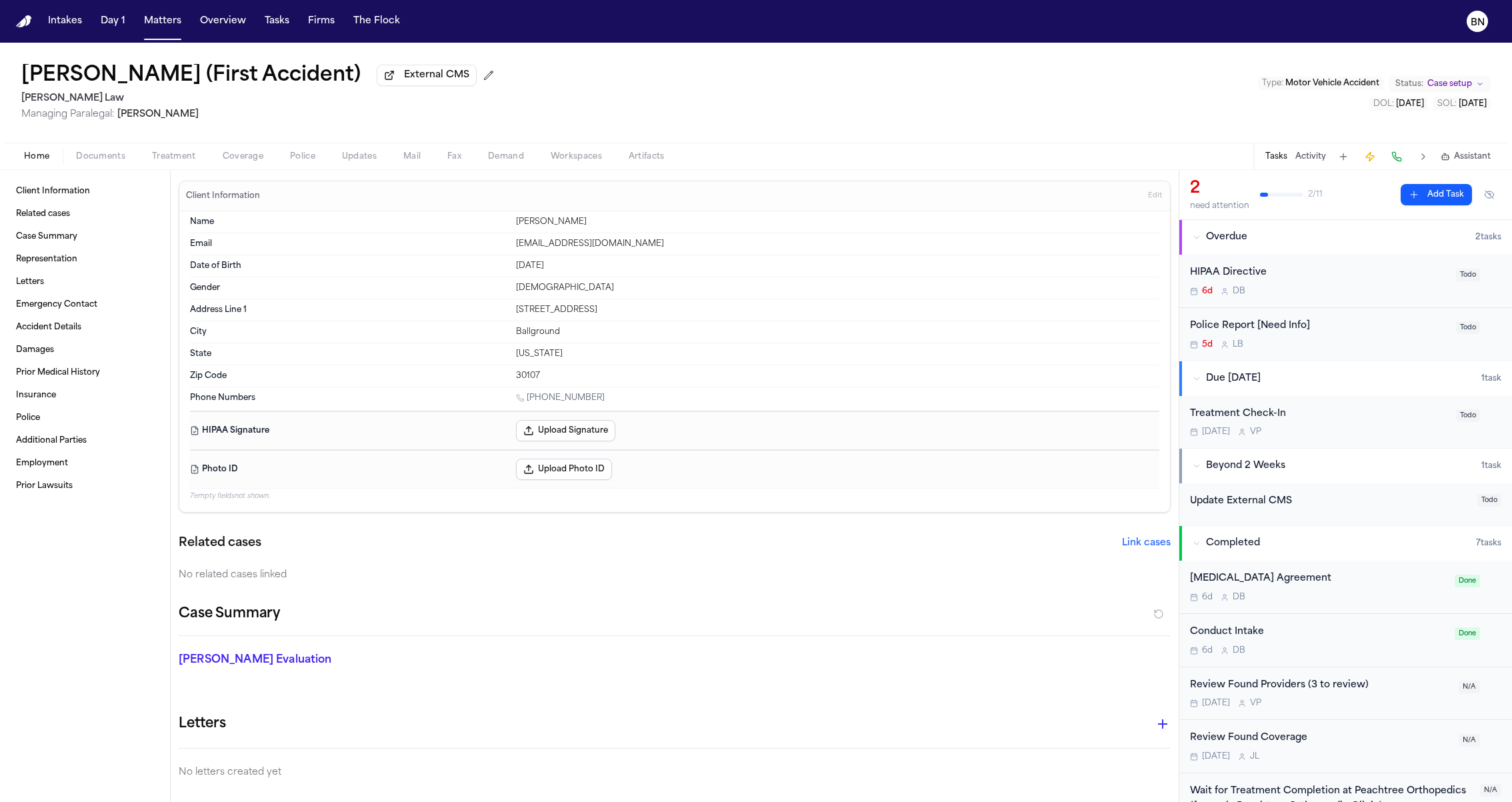
click at [512, 156] on span "Demand" at bounding box center [506, 156] width 36 height 11
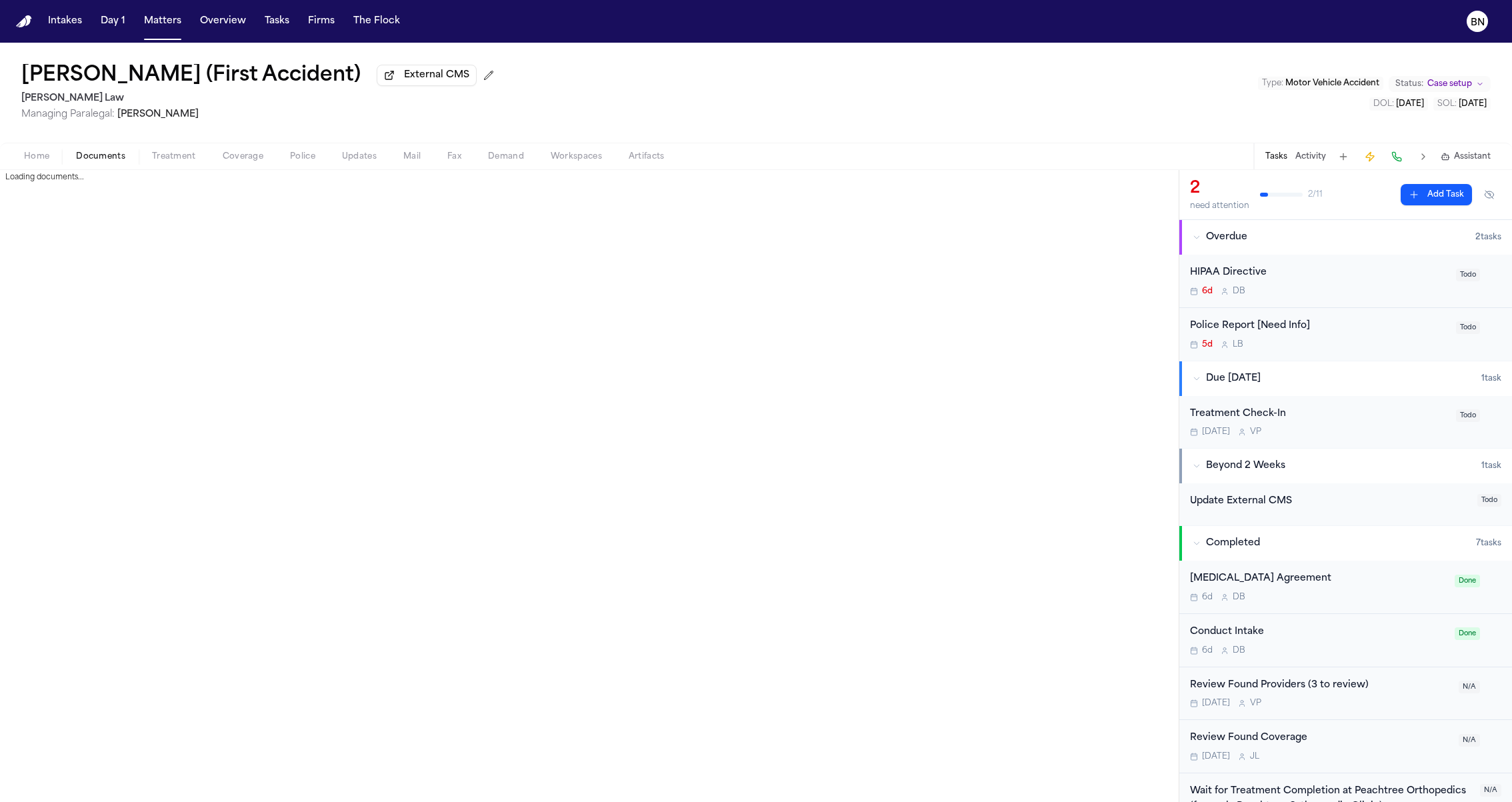
click at [127, 165] on button "Documents" at bounding box center [101, 156] width 76 height 16
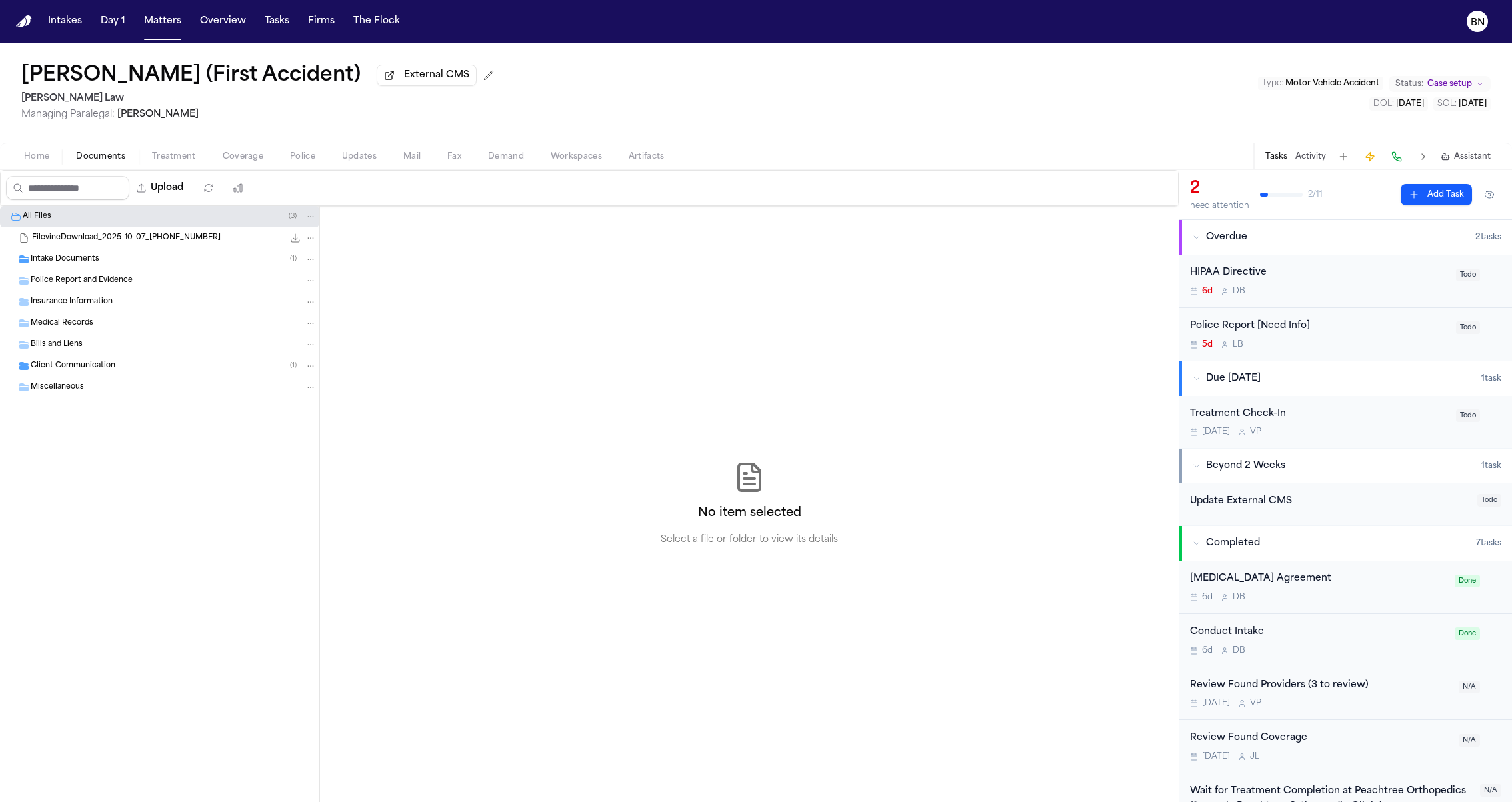
click at [180, 251] on div "Intake Documents ( 1 )" at bounding box center [159, 259] width 319 height 21
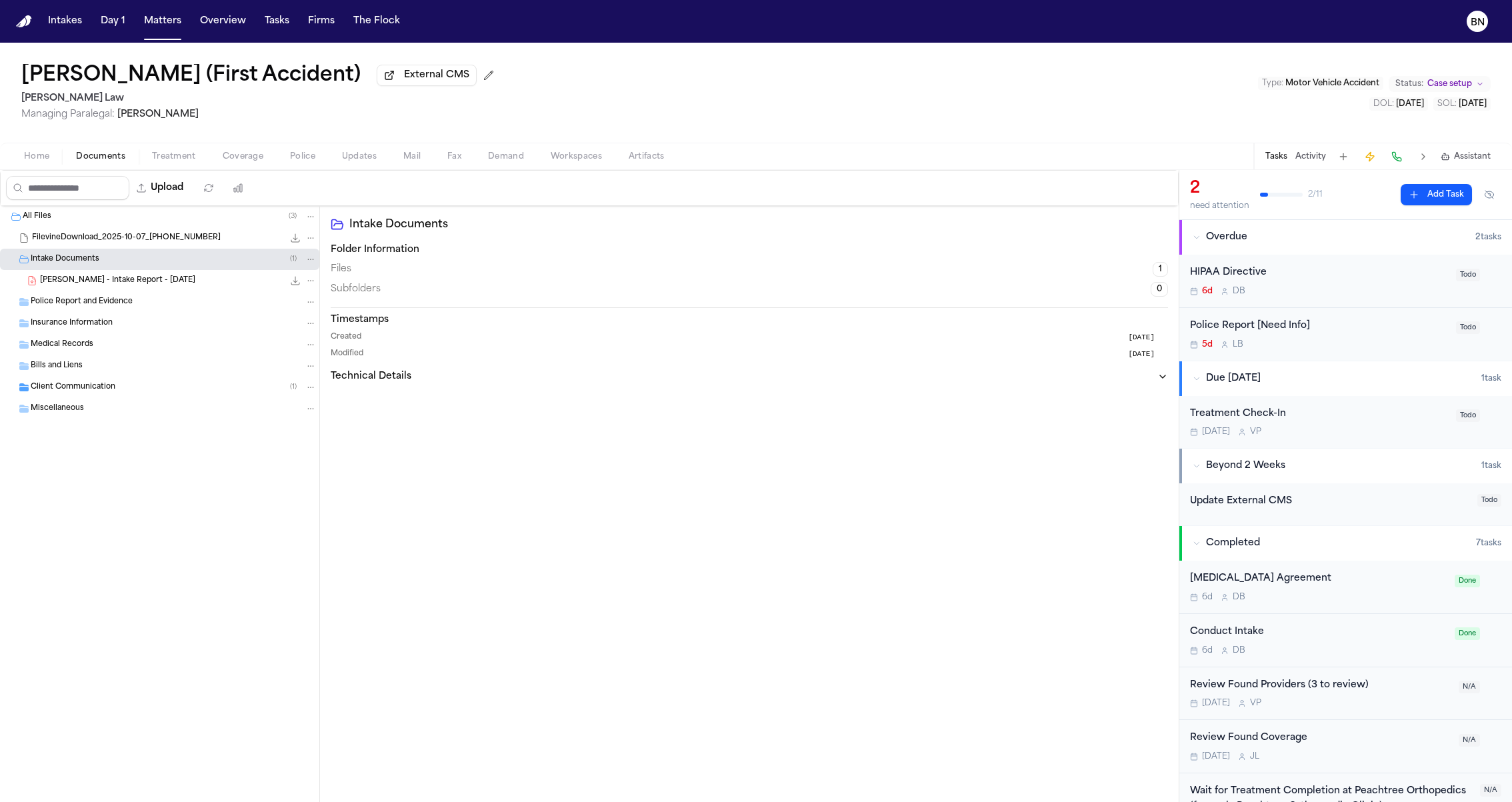
click at [169, 385] on div "Client Communication ( 1 )" at bounding box center [174, 387] width 286 height 12
click at [169, 408] on span "L. Brehm - Case Activity Log - 7.23.24 to 9.25" at bounding box center [138, 409] width 198 height 11
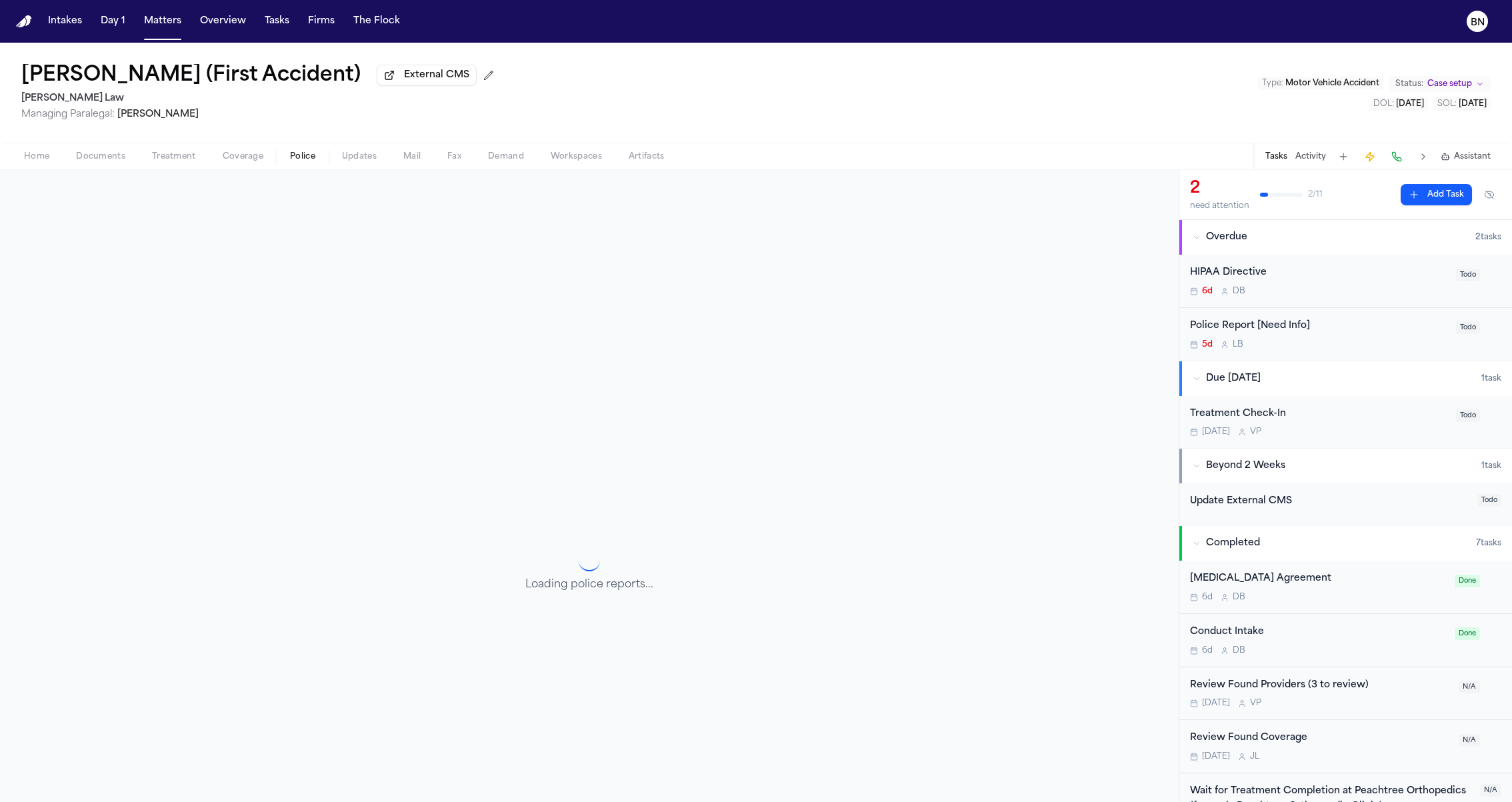
click at [304, 161] on span "Police" at bounding box center [303, 156] width 25 height 11
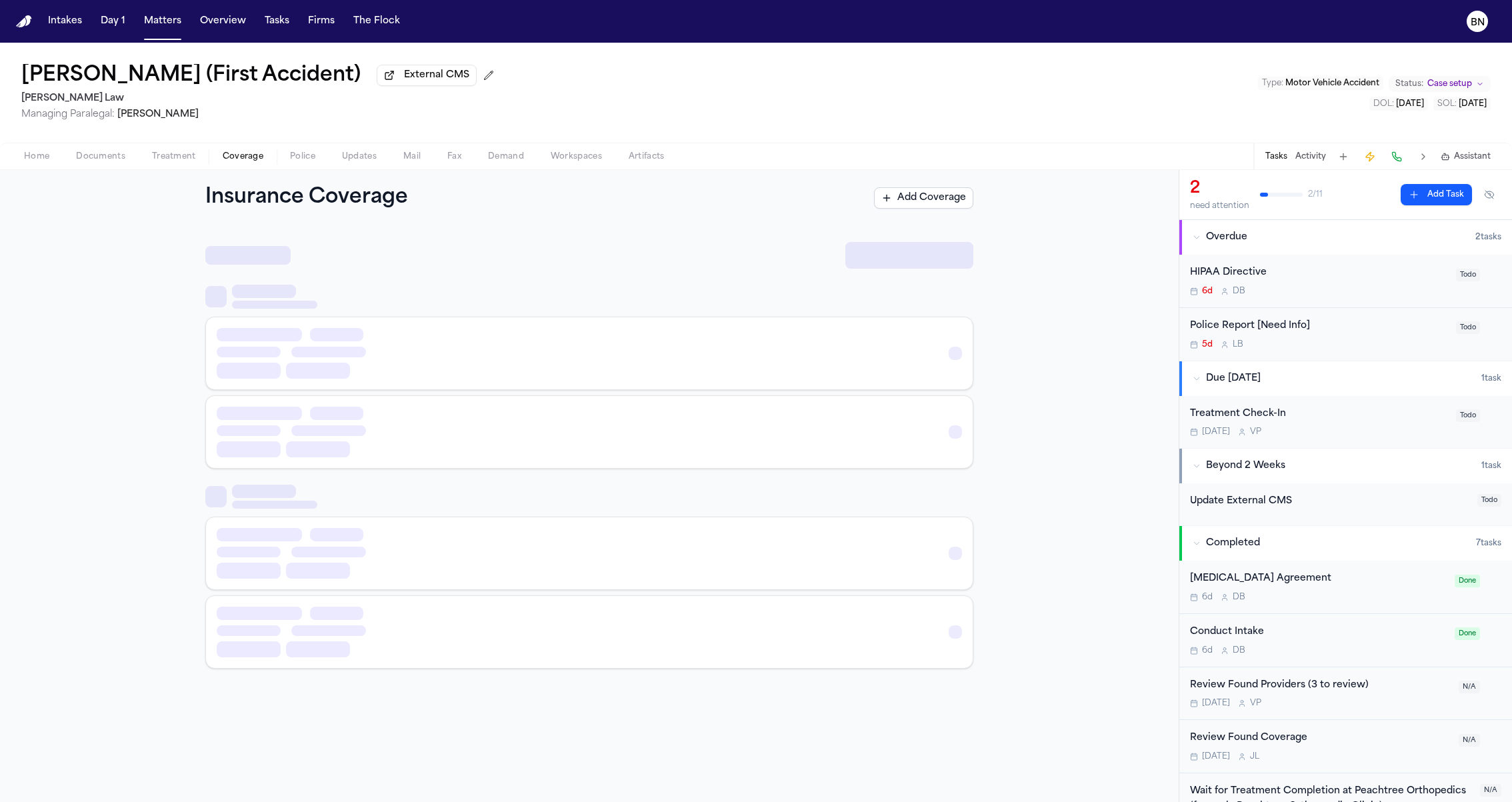
click at [224, 161] on span "Coverage" at bounding box center [242, 156] width 40 height 11
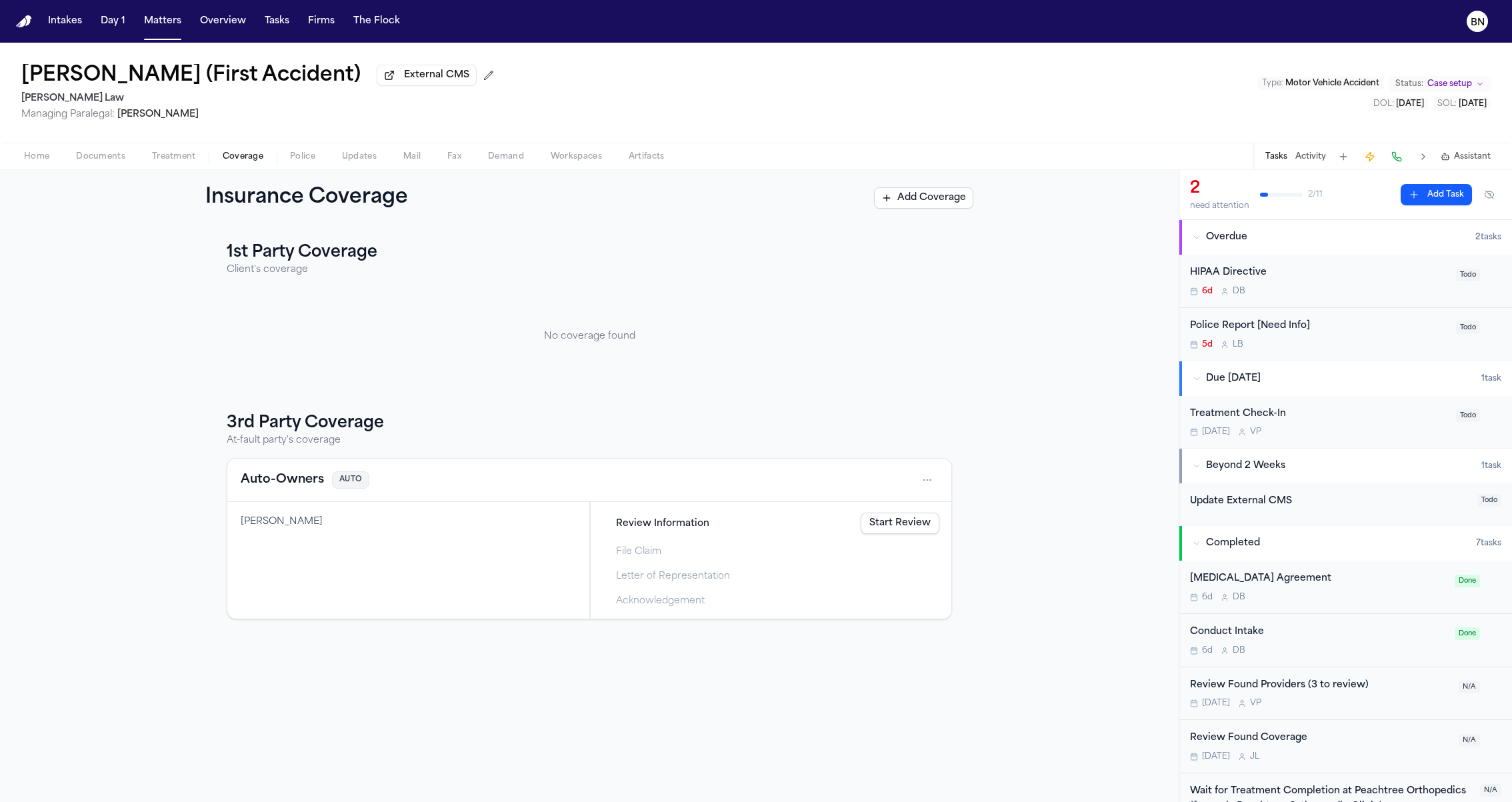
click at [184, 165] on button "Treatment" at bounding box center [174, 156] width 71 height 16
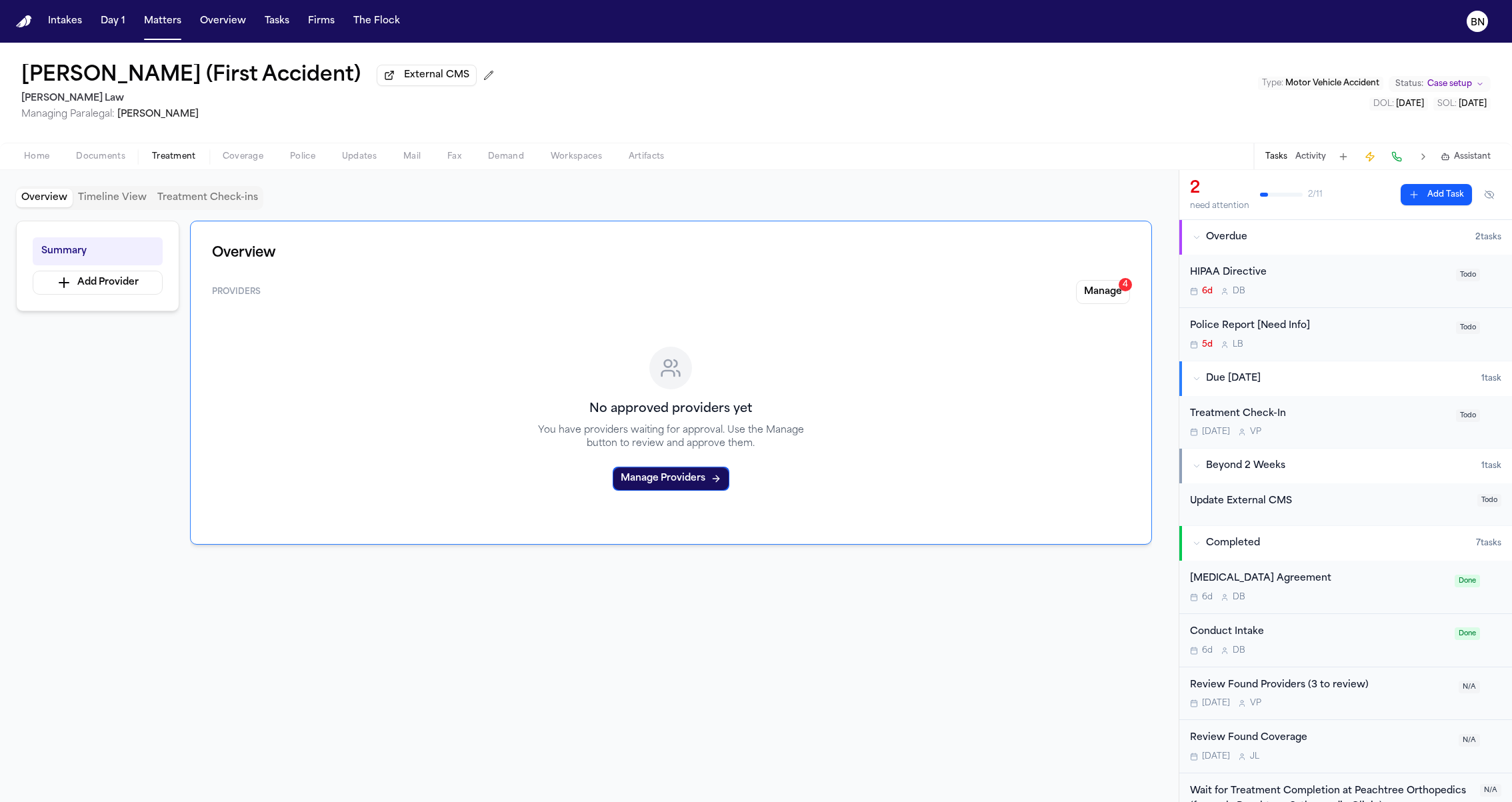
click at [93, 162] on span "Documents" at bounding box center [101, 156] width 50 height 11
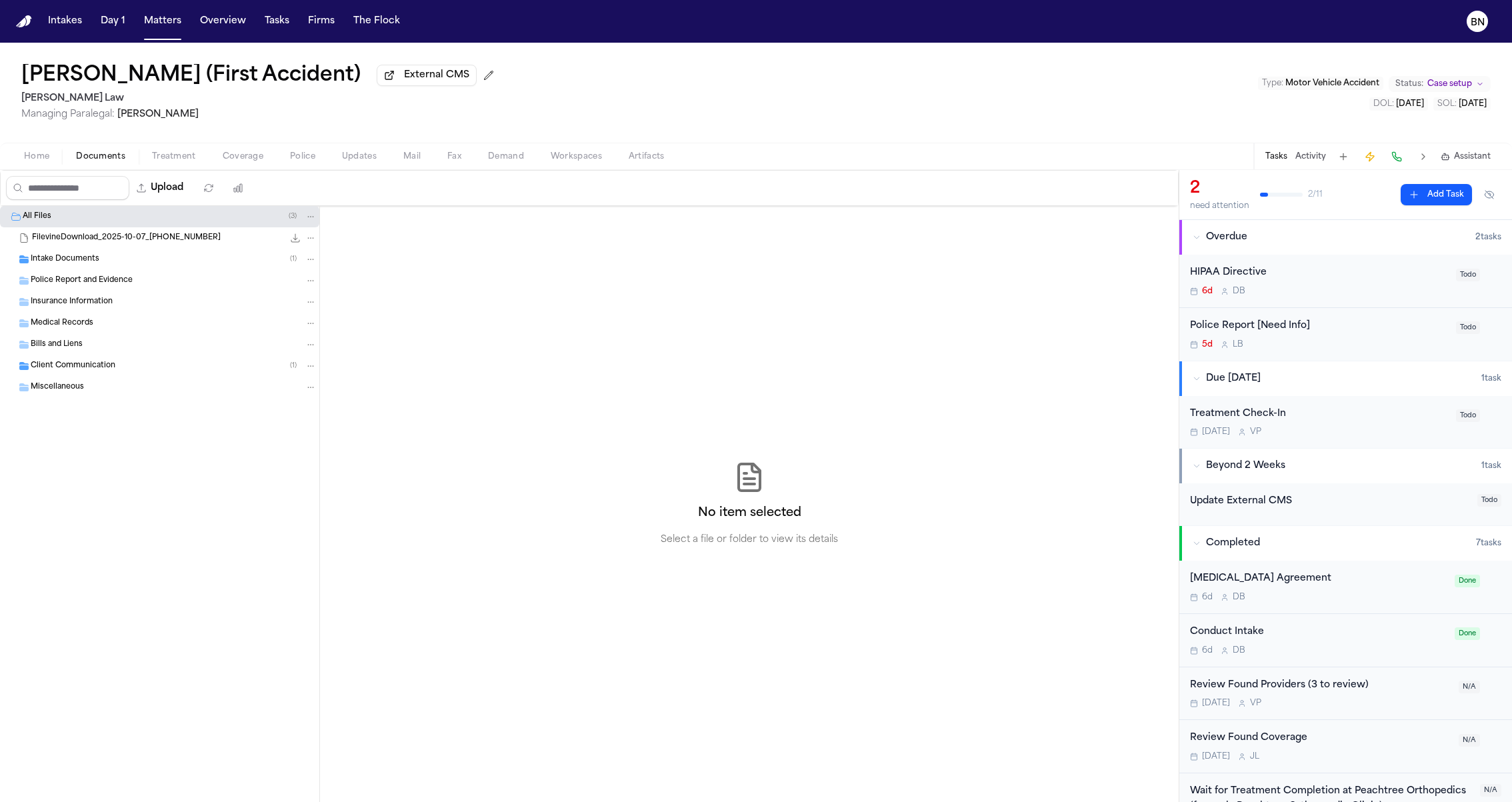
click at [115, 268] on div "Intake Documents ( 1 )" at bounding box center [159, 259] width 319 height 21
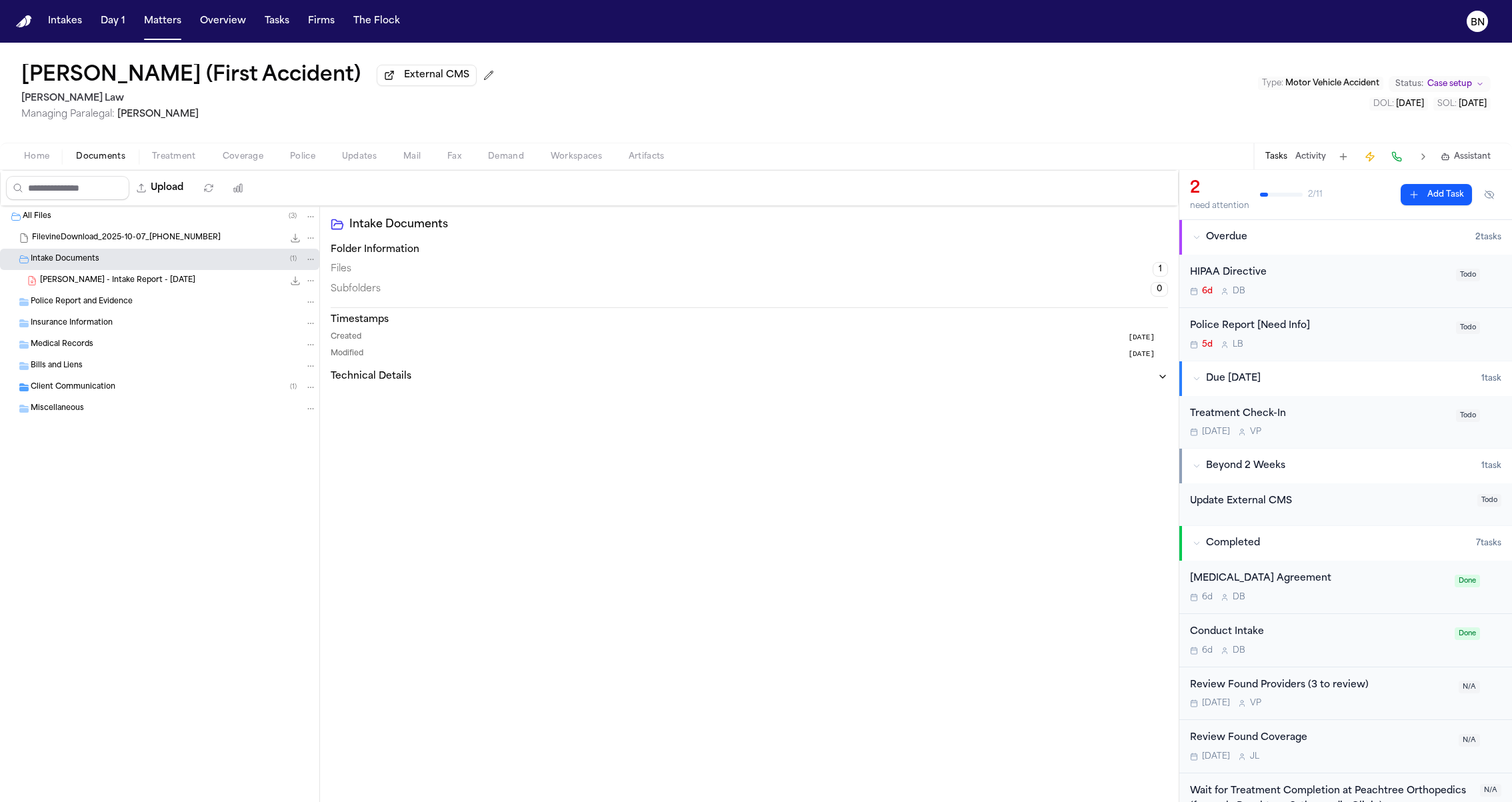
click at [115, 284] on span "L. Brehm - Intake Report - 7.23.24" at bounding box center [117, 281] width 155 height 11
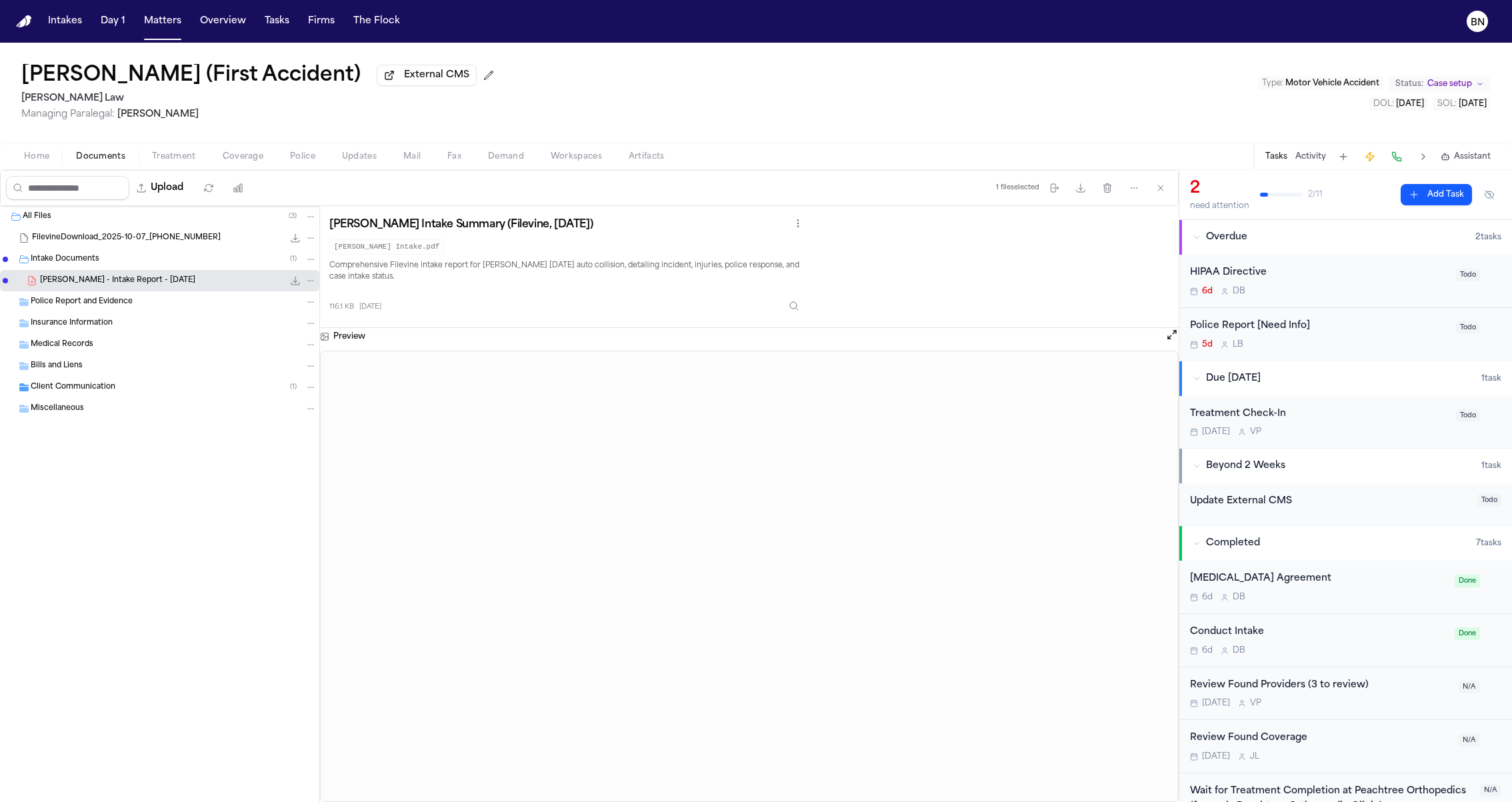
click at [116, 382] on div "Client Communication ( 1 )" at bounding box center [159, 387] width 319 height 21
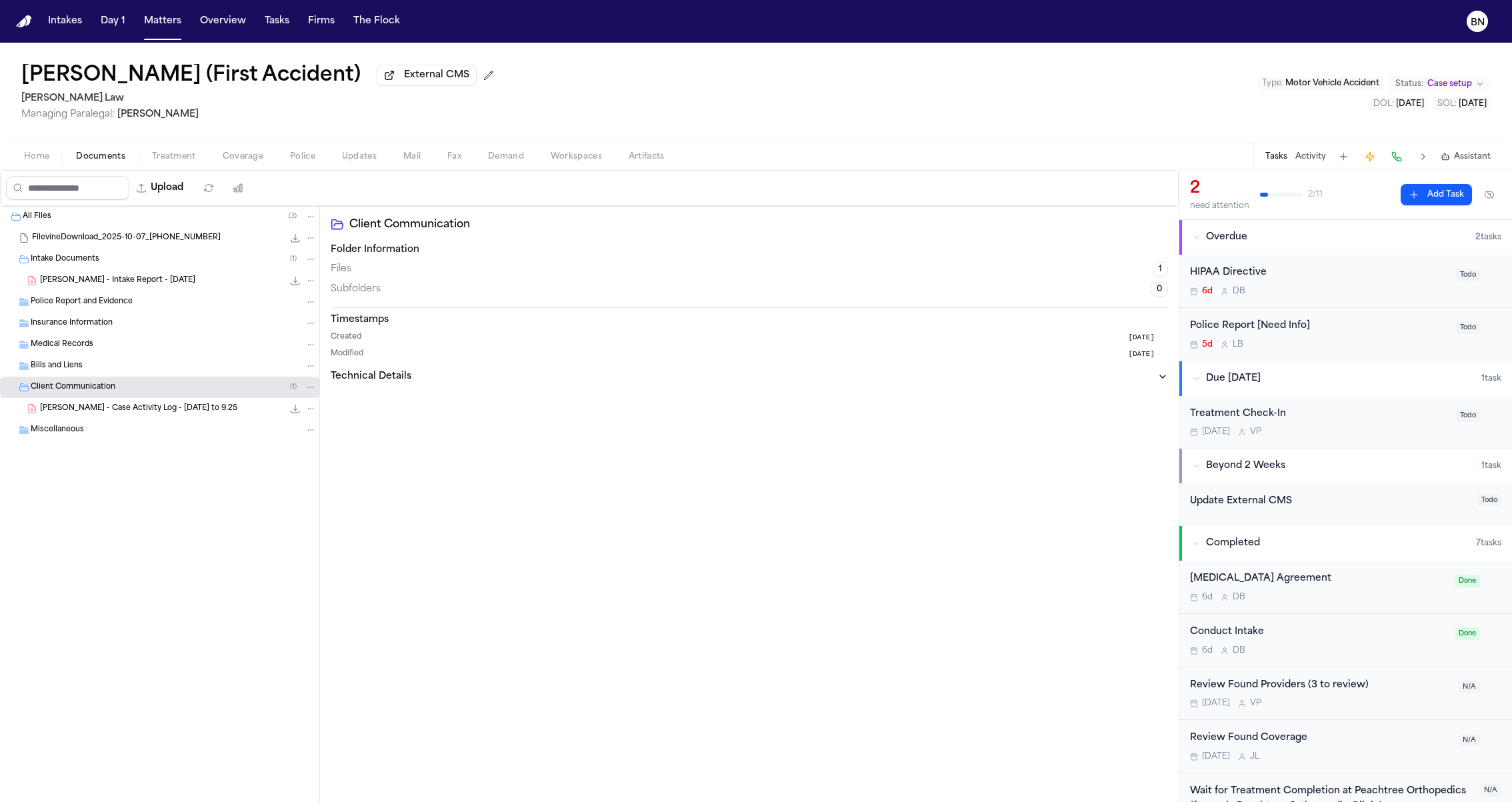
click at [128, 401] on div "L. Brehm - Case Activity Log - 7.23.24 to 9.25 101.4 KB • PDF" at bounding box center [159, 408] width 319 height 21
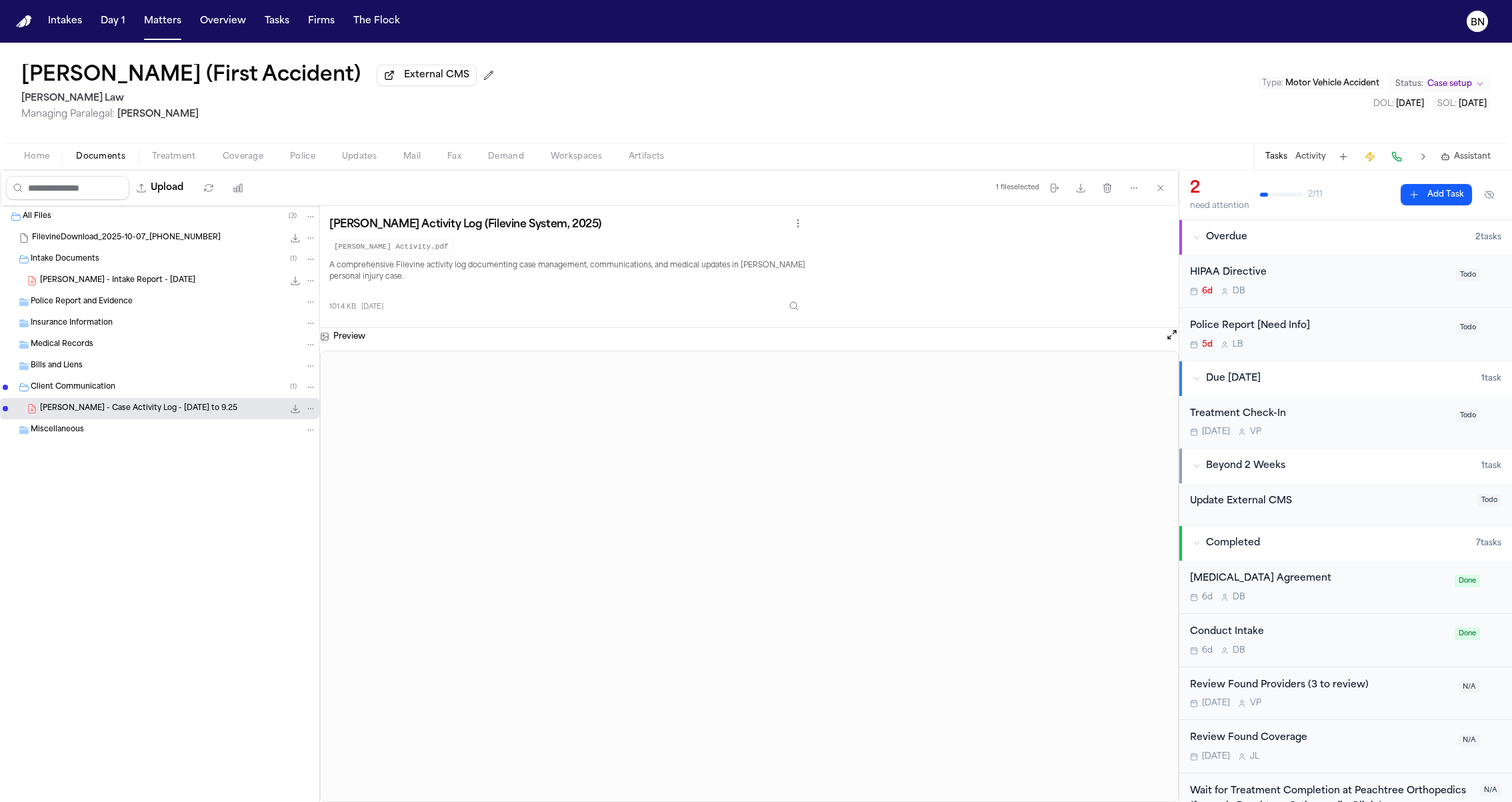
click at [379, 306] on span "[DATE]" at bounding box center [372, 307] width 22 height 10
click at [383, 307] on span "[DATE]" at bounding box center [372, 307] width 22 height 10
click at [323, 324] on div "Larissa Brehm Activity Log (Filevine System, 2025) Brehm, Larissa Activity.pdf …" at bounding box center [749, 267] width 859 height 122
click at [321, 324] on div "Larissa Brehm Activity Log (Filevine System, 2025) Brehm, Larissa Activity.pdf …" at bounding box center [749, 267] width 859 height 122
click at [322, 192] on div "Upload 1 file selected Move files Download files Delete files More actions Clea…" at bounding box center [589, 188] width 1178 height 35
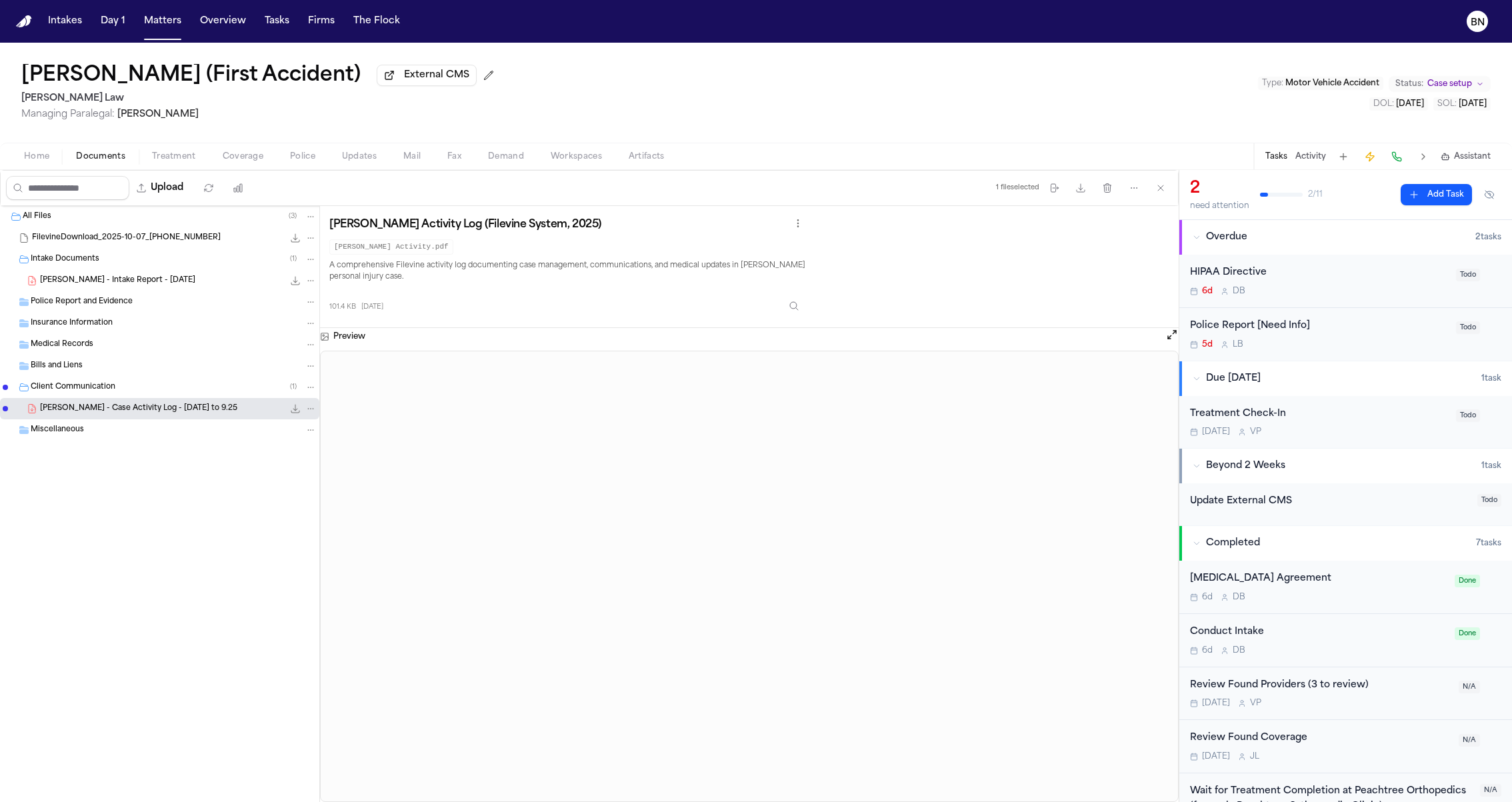
click at [119, 278] on span "L. Brehm - Intake Report - 7.23.24" at bounding box center [117, 281] width 155 height 11
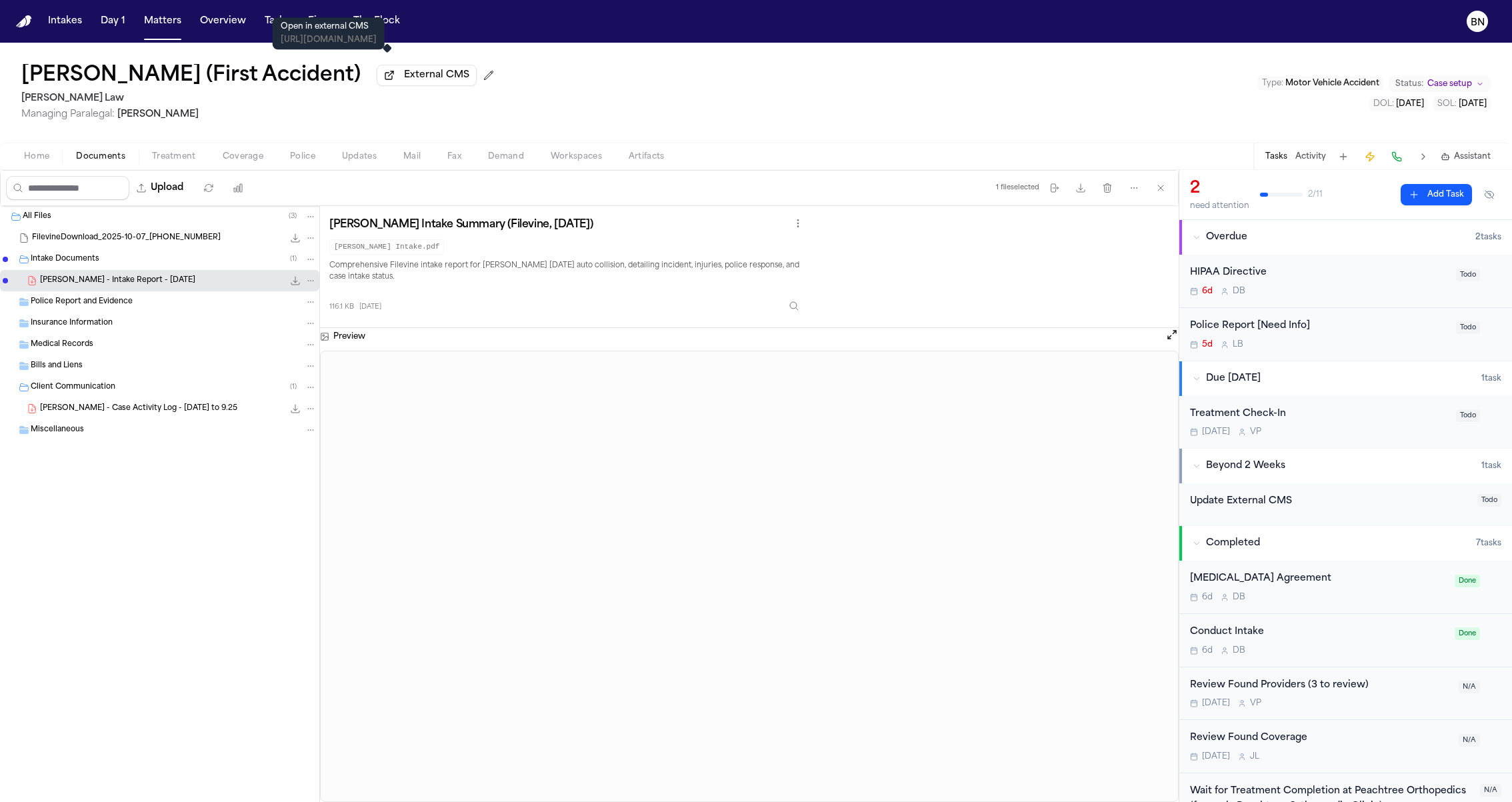
click at [404, 78] on span "External CMS" at bounding box center [437, 75] width 65 height 13
click at [1312, 161] on button "Activity" at bounding box center [1310, 156] width 30 height 11
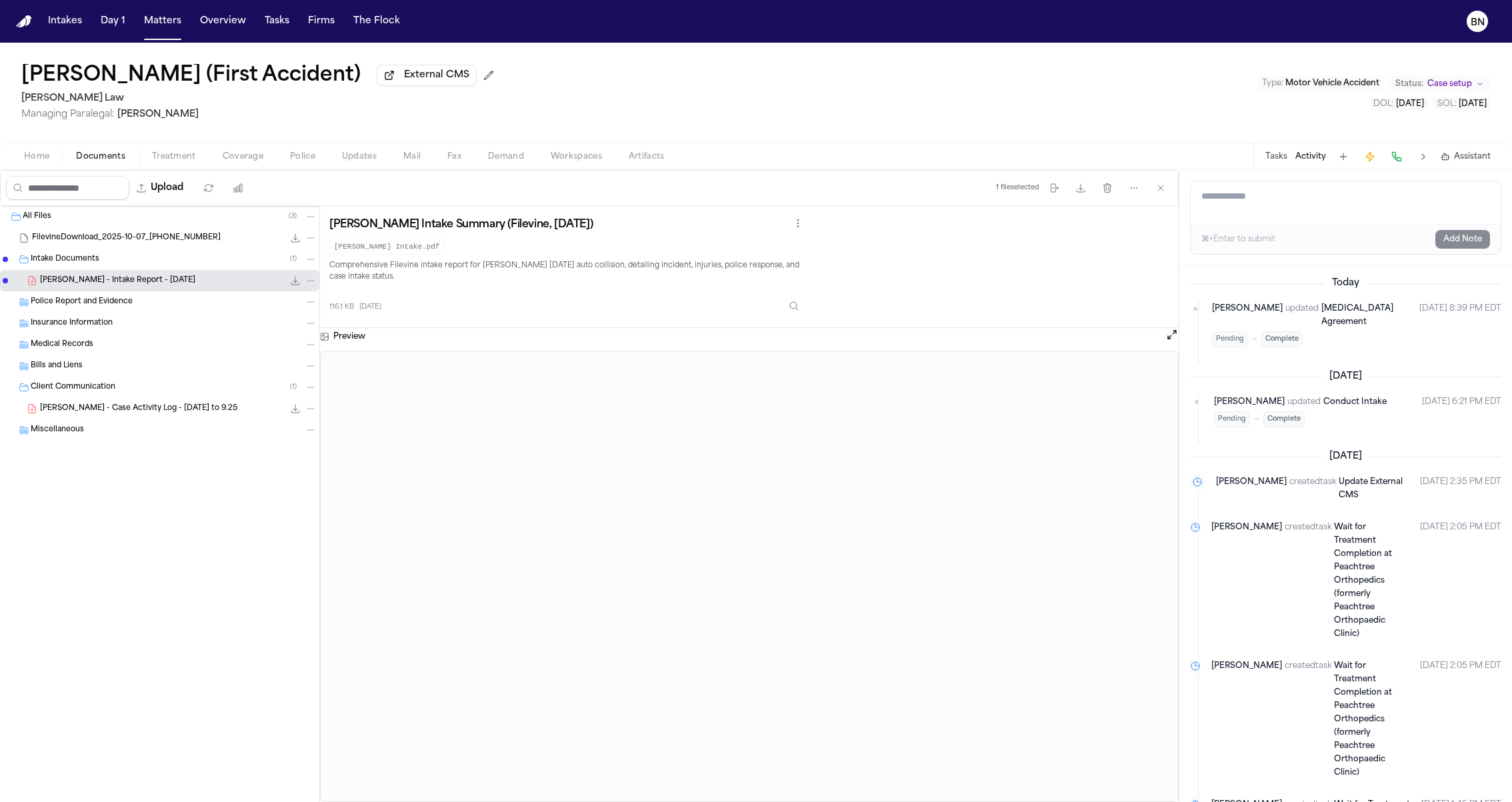
click at [169, 285] on div "L. Brehm - Intake Report - 7.23.24 116.1 KB • PDF" at bounding box center [178, 280] width 277 height 13
click at [300, 161] on span "Police" at bounding box center [303, 156] width 25 height 11
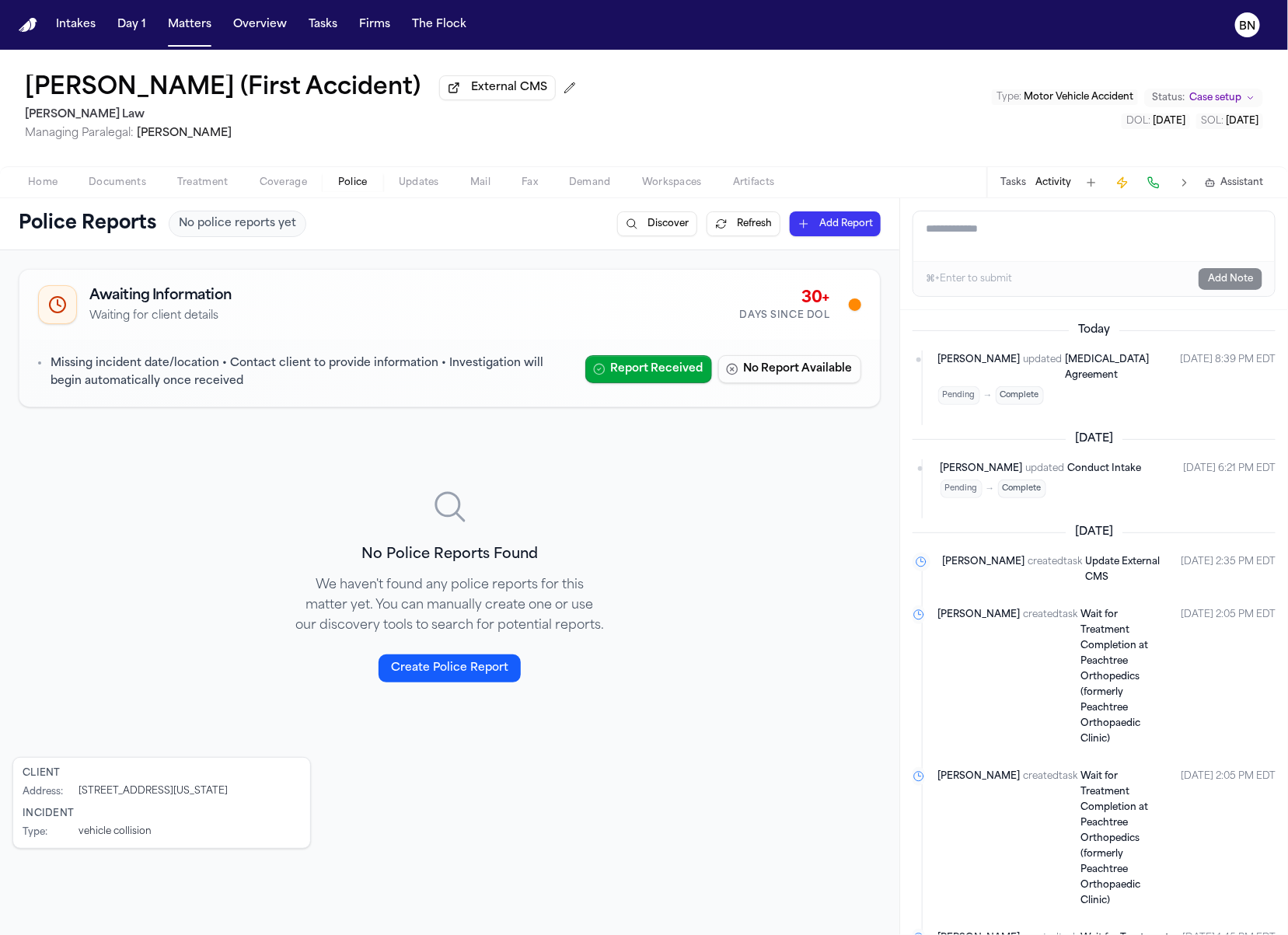
scroll to position [285, 0]
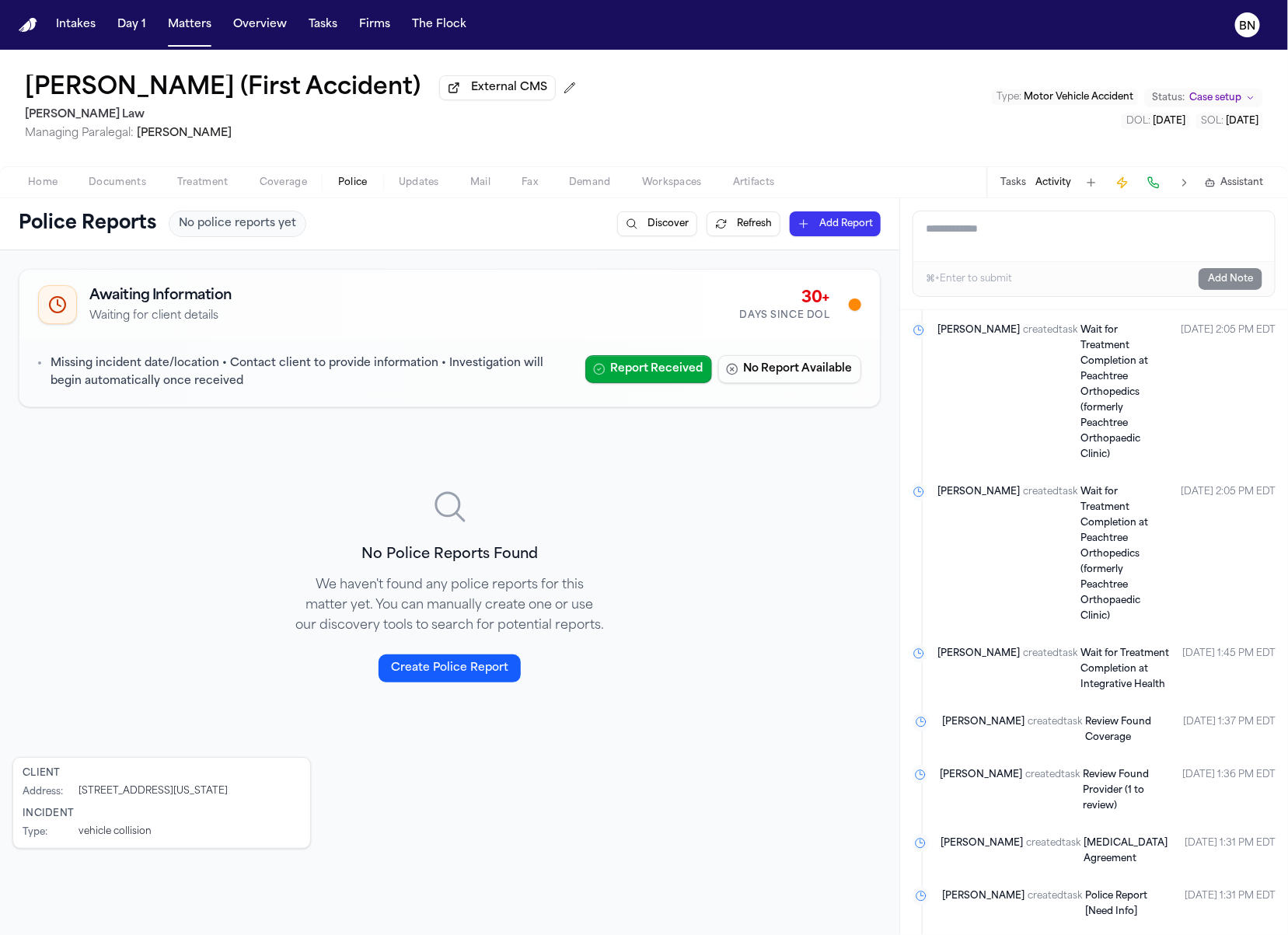
click at [1229, 90] on button "Status: Case setup" at bounding box center [1204, 97] width 119 height 19
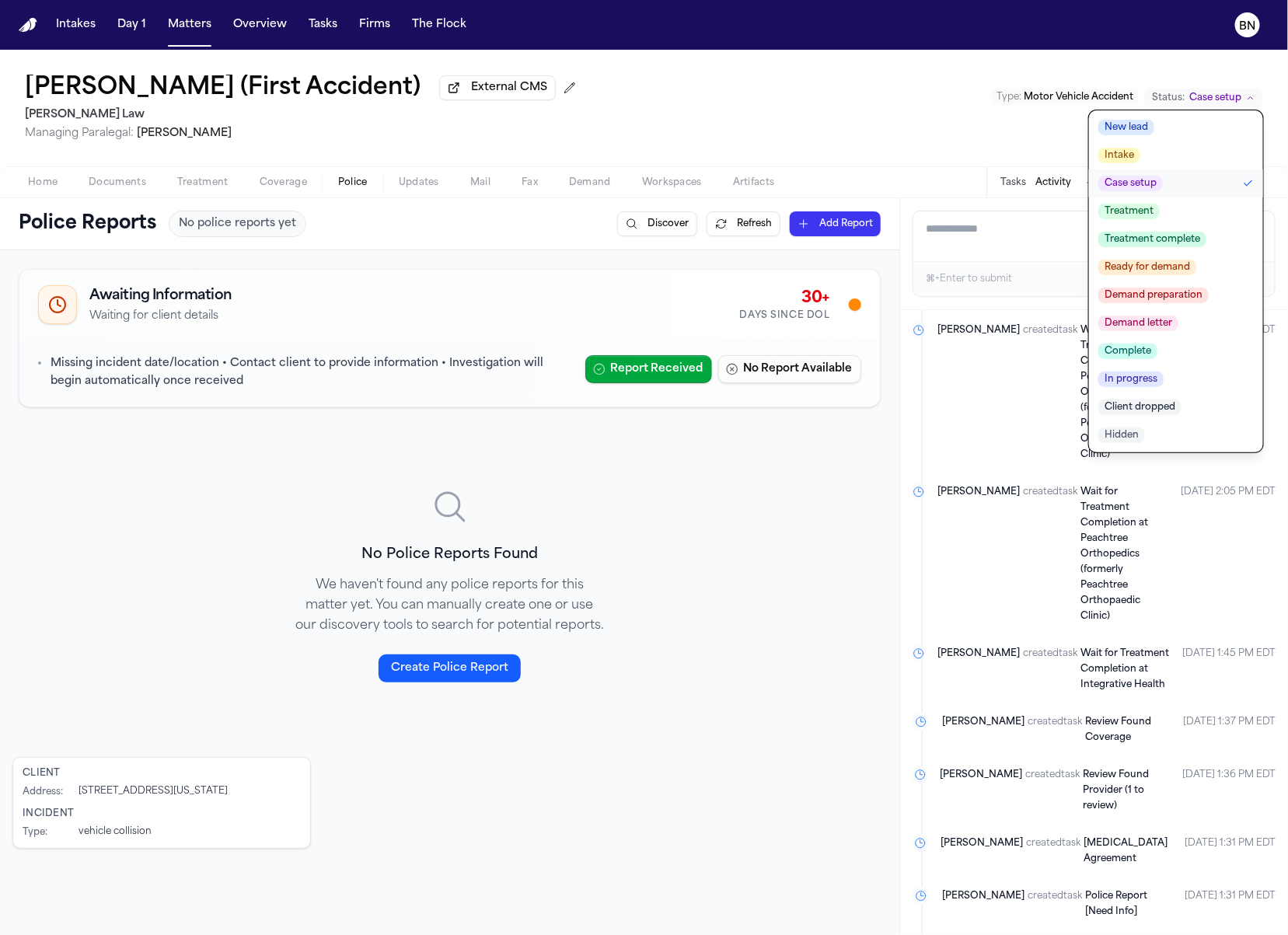
click at [1186, 300] on span "Demand preparation" at bounding box center [1153, 295] width 111 height 16
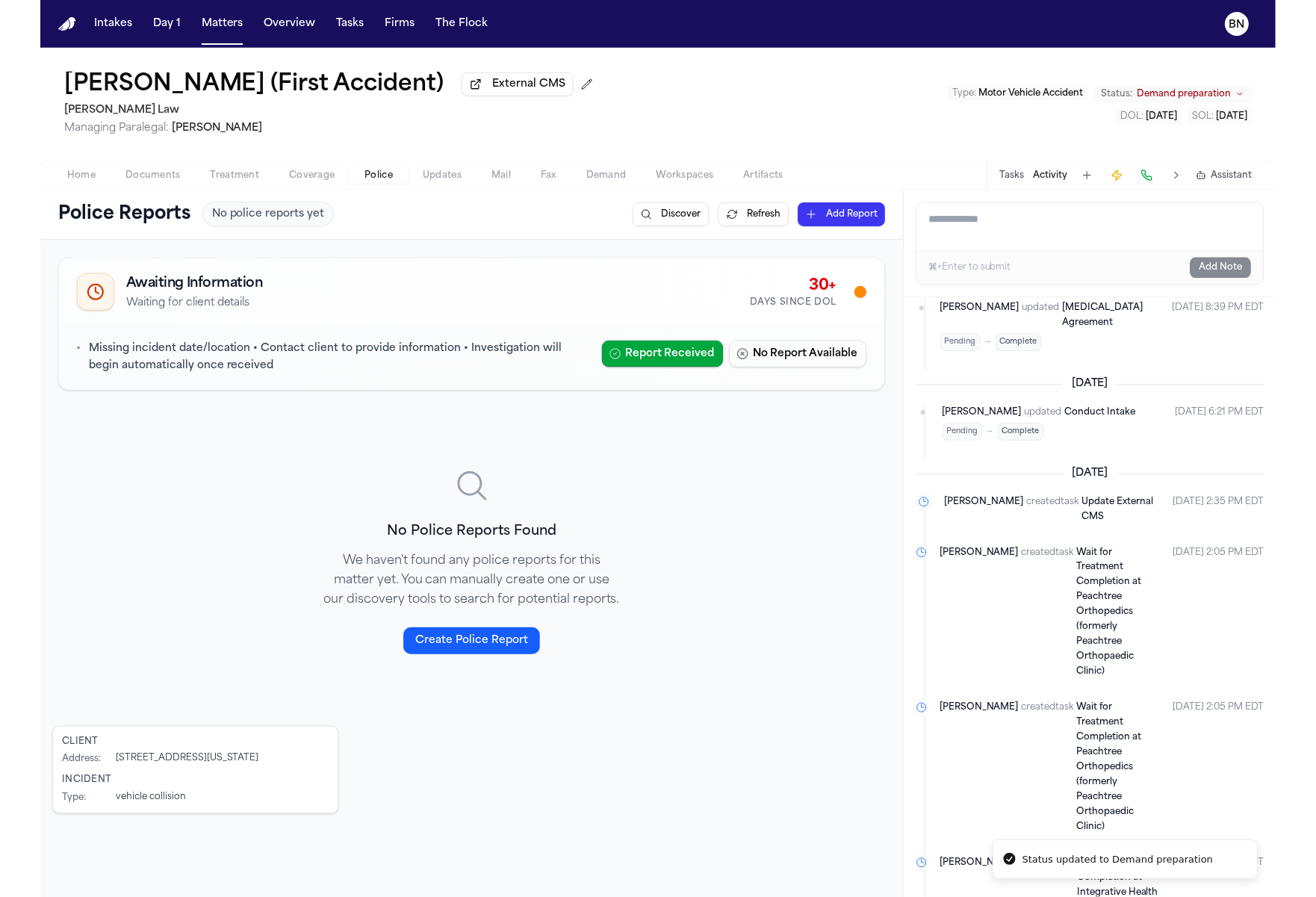
scroll to position [495, 0]
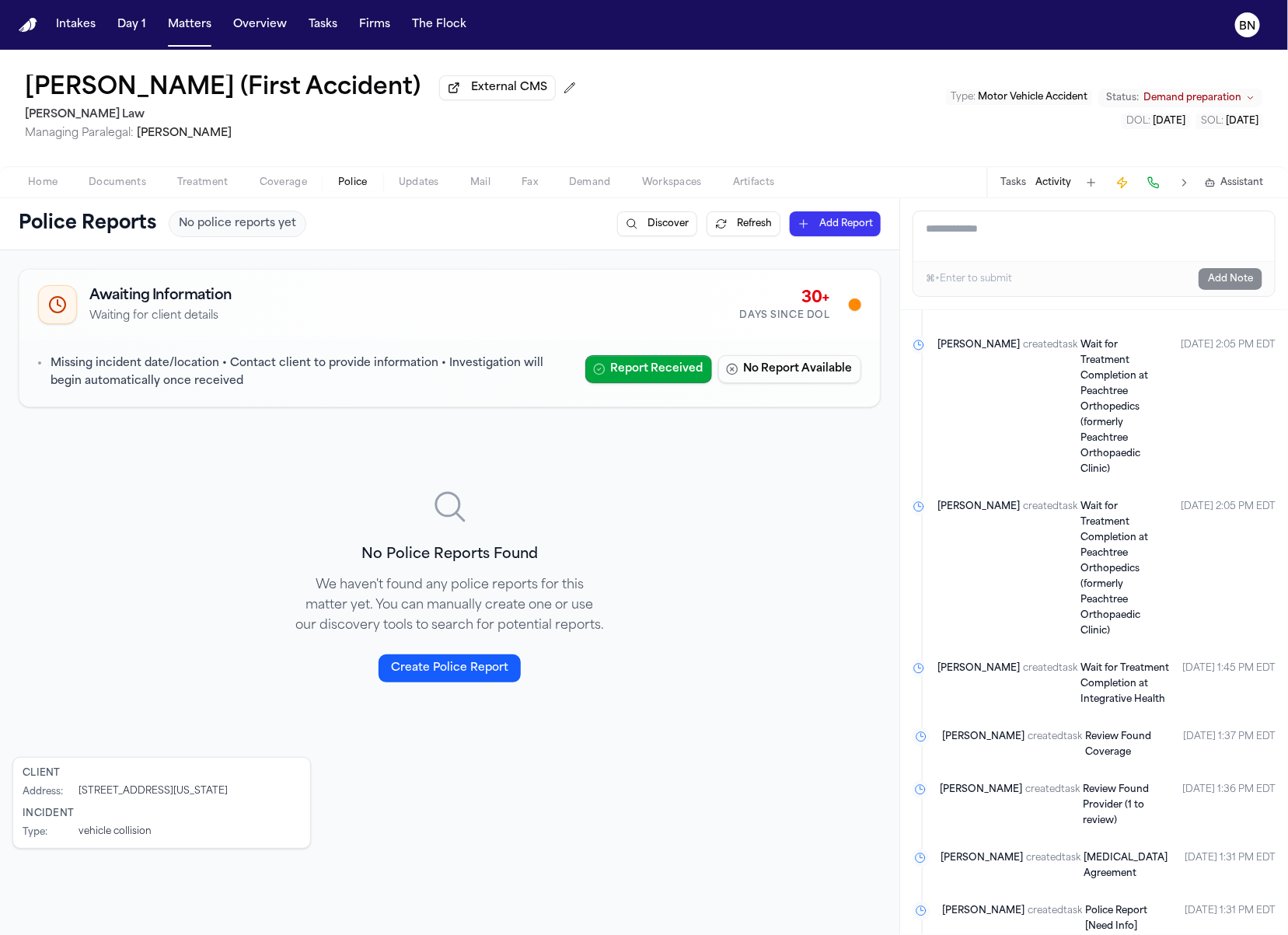
click at [116, 189] on span "Documents" at bounding box center [117, 182] width 58 height 12
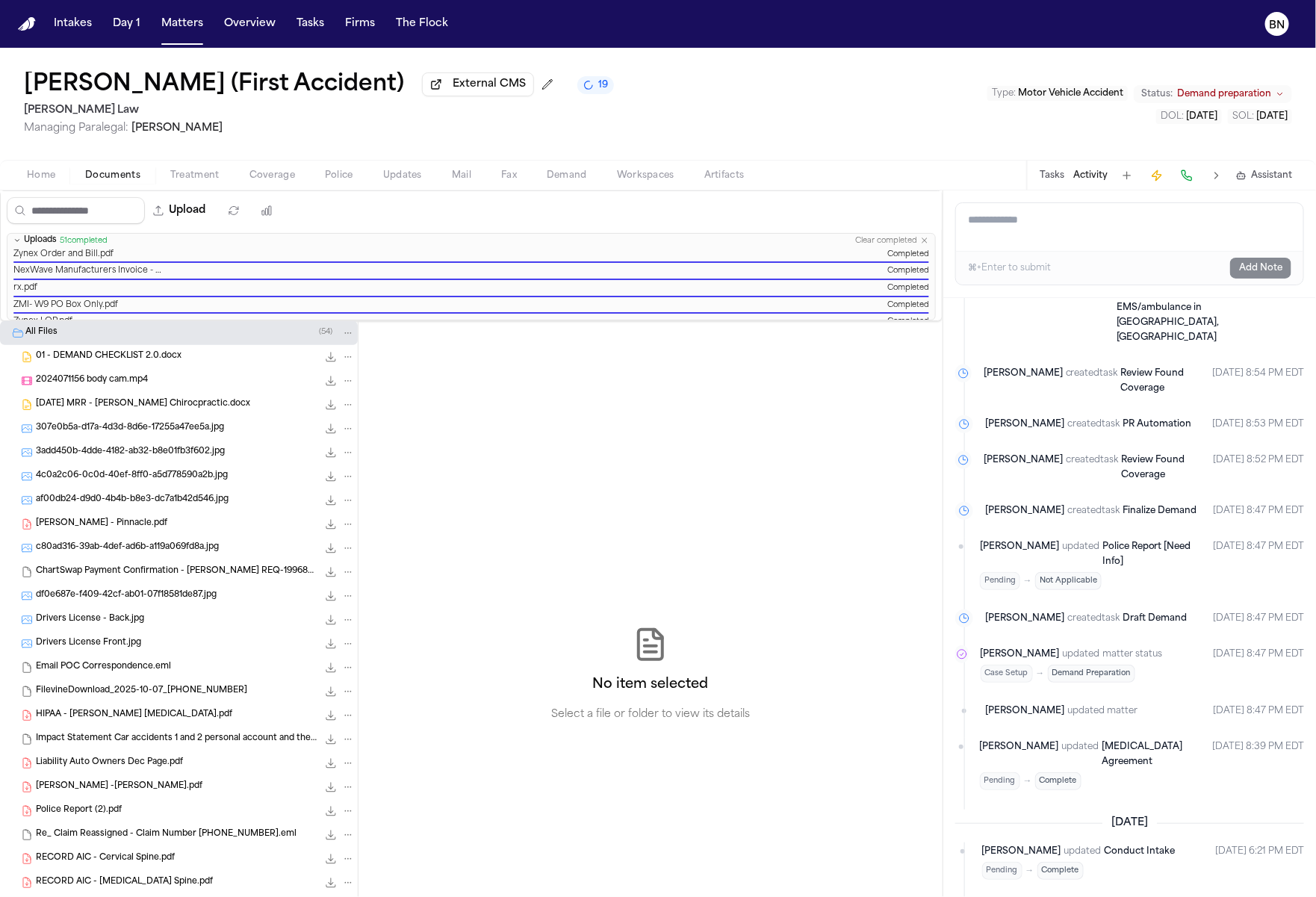
scroll to position [1005, 0]
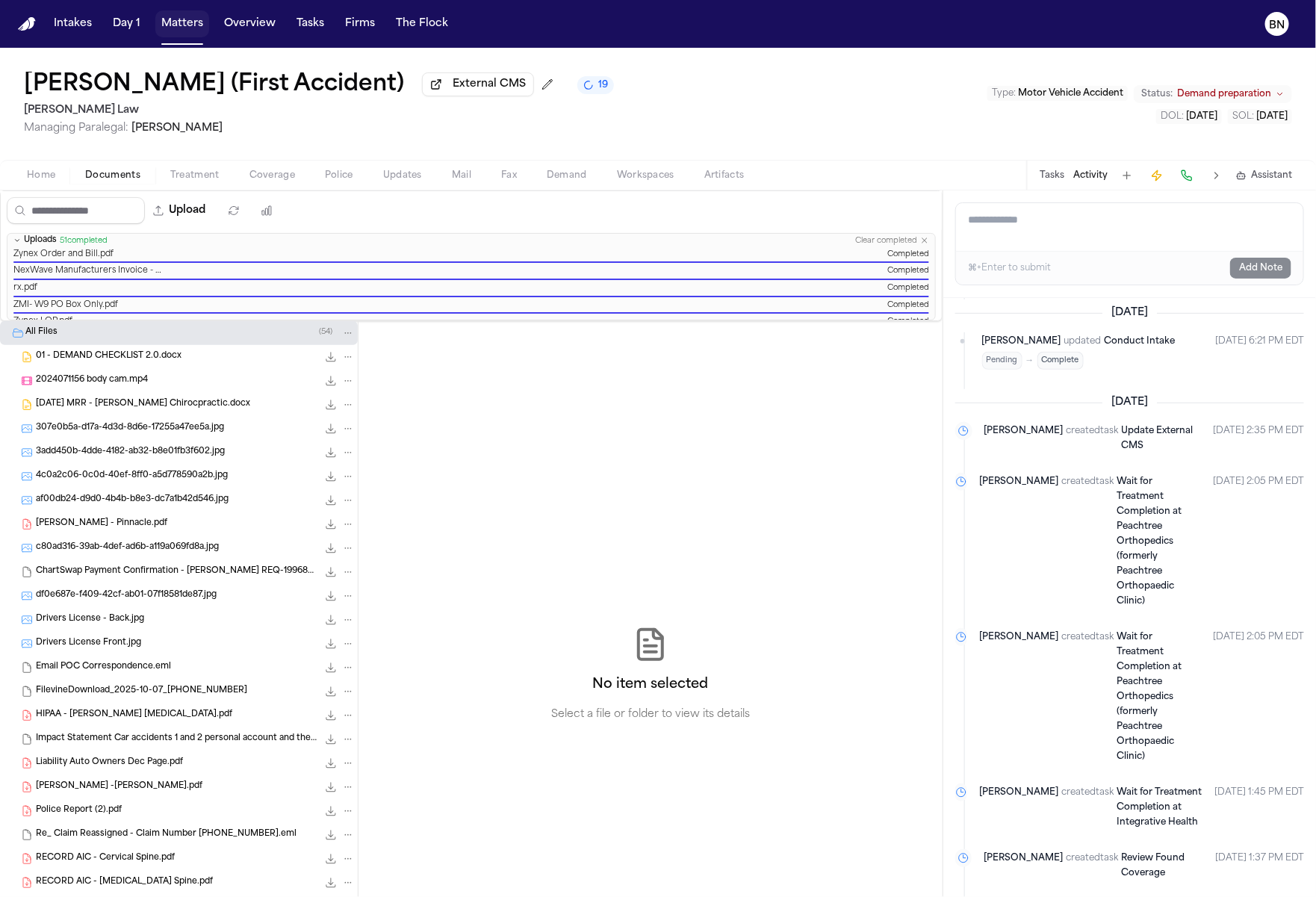
click at [191, 25] on button "Matters" at bounding box center [182, 24] width 54 height 27
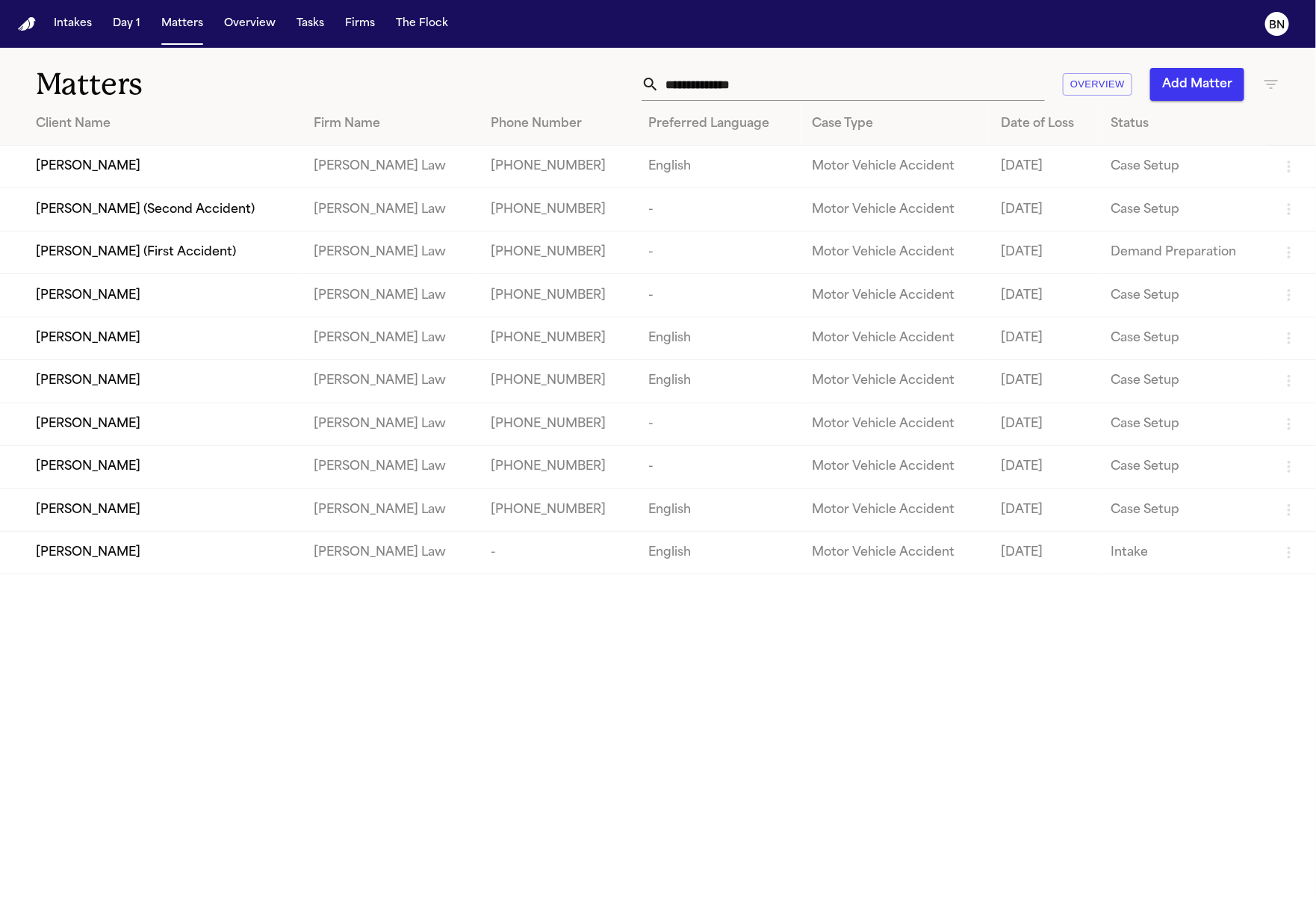
click at [1022, 115] on div "Date of Loss" at bounding box center [1044, 124] width 86 height 18
click at [1022, 115] on div "Date of Loss ↑" at bounding box center [1042, 124] width 92 height 18
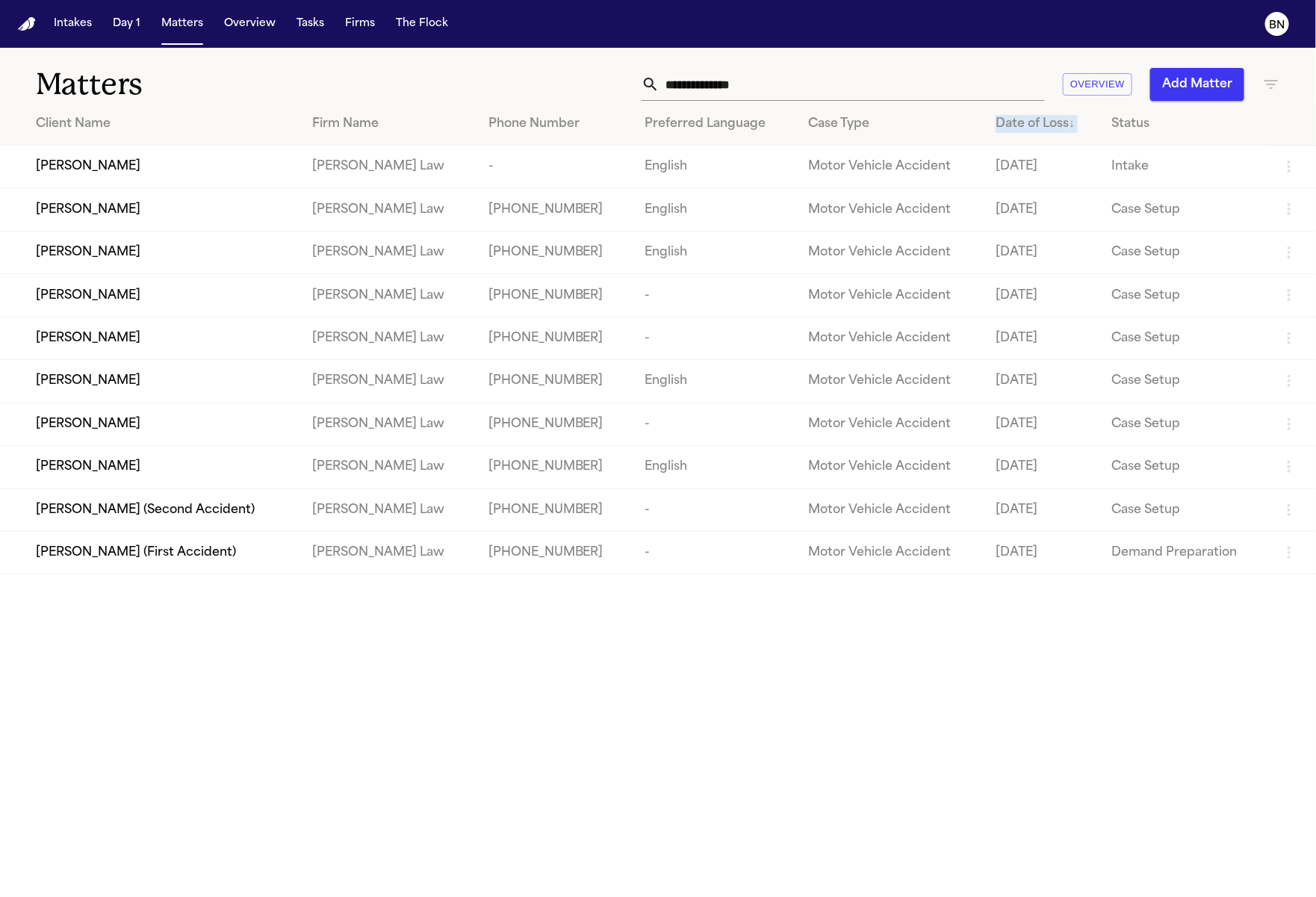
click at [1022, 115] on div "Date of Loss ↓" at bounding box center [1042, 124] width 92 height 18
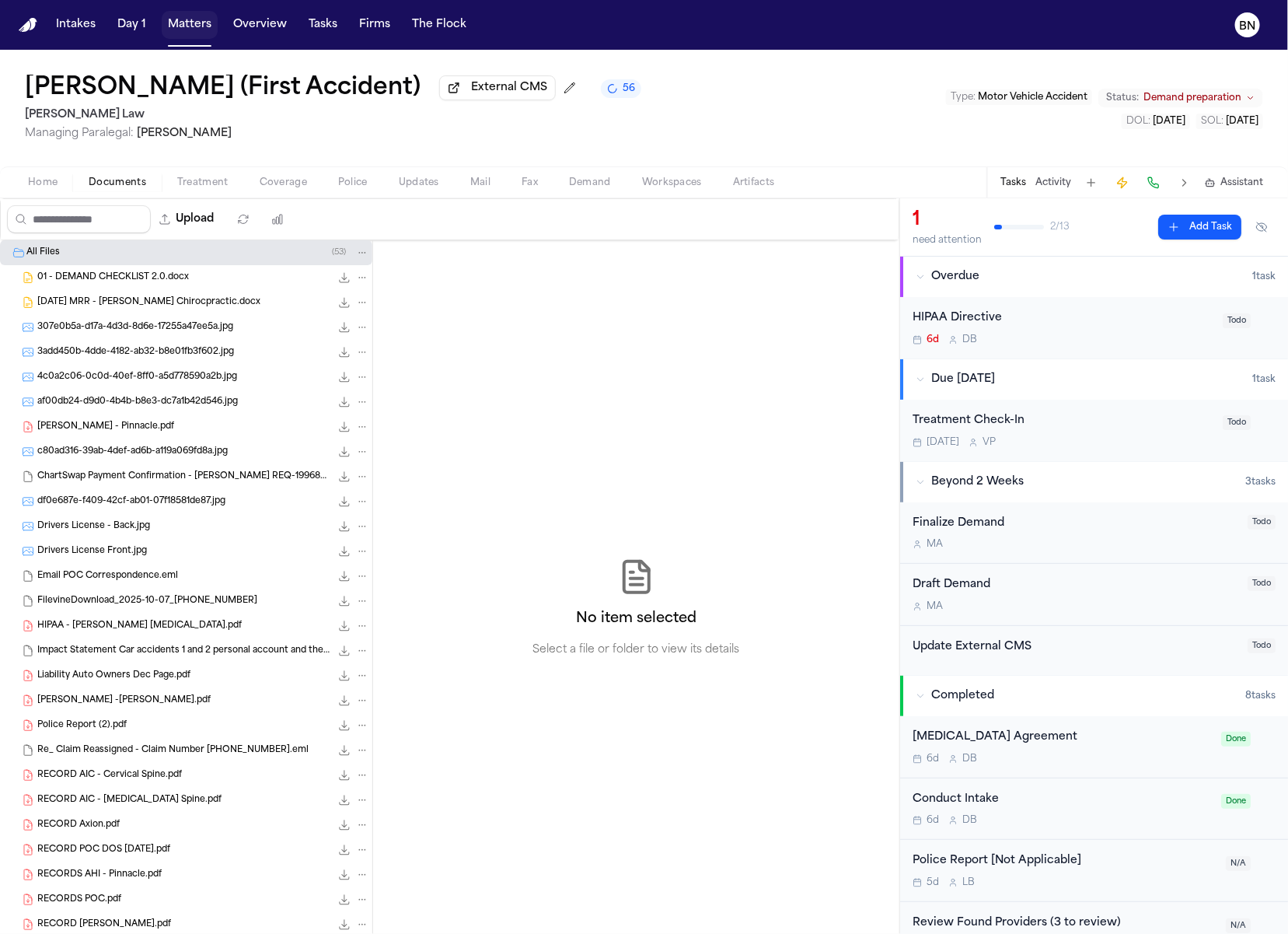
click at [186, 26] on button "Matters" at bounding box center [190, 25] width 56 height 28
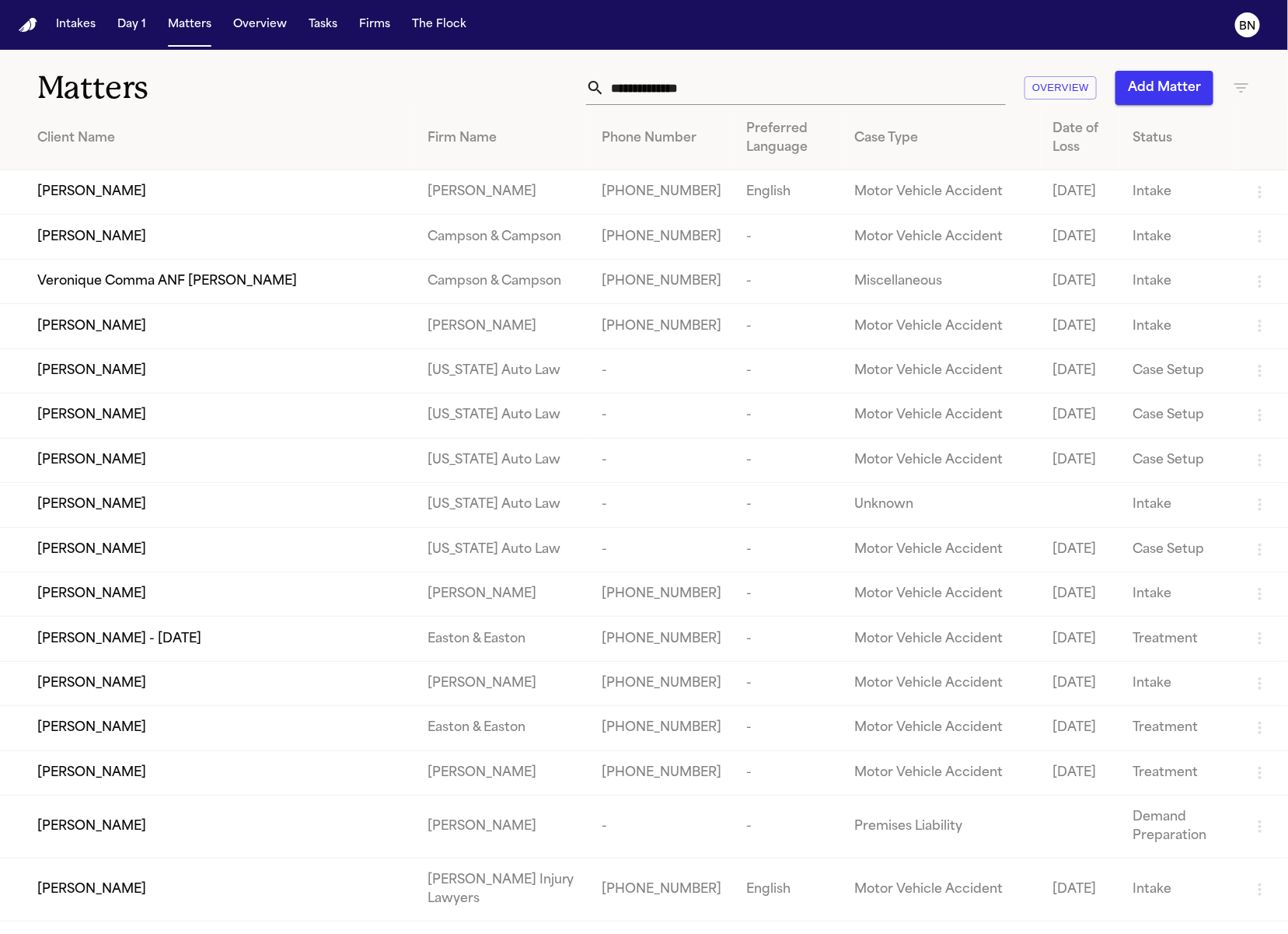
click at [740, 89] on input "text" at bounding box center [806, 88] width 401 height 34
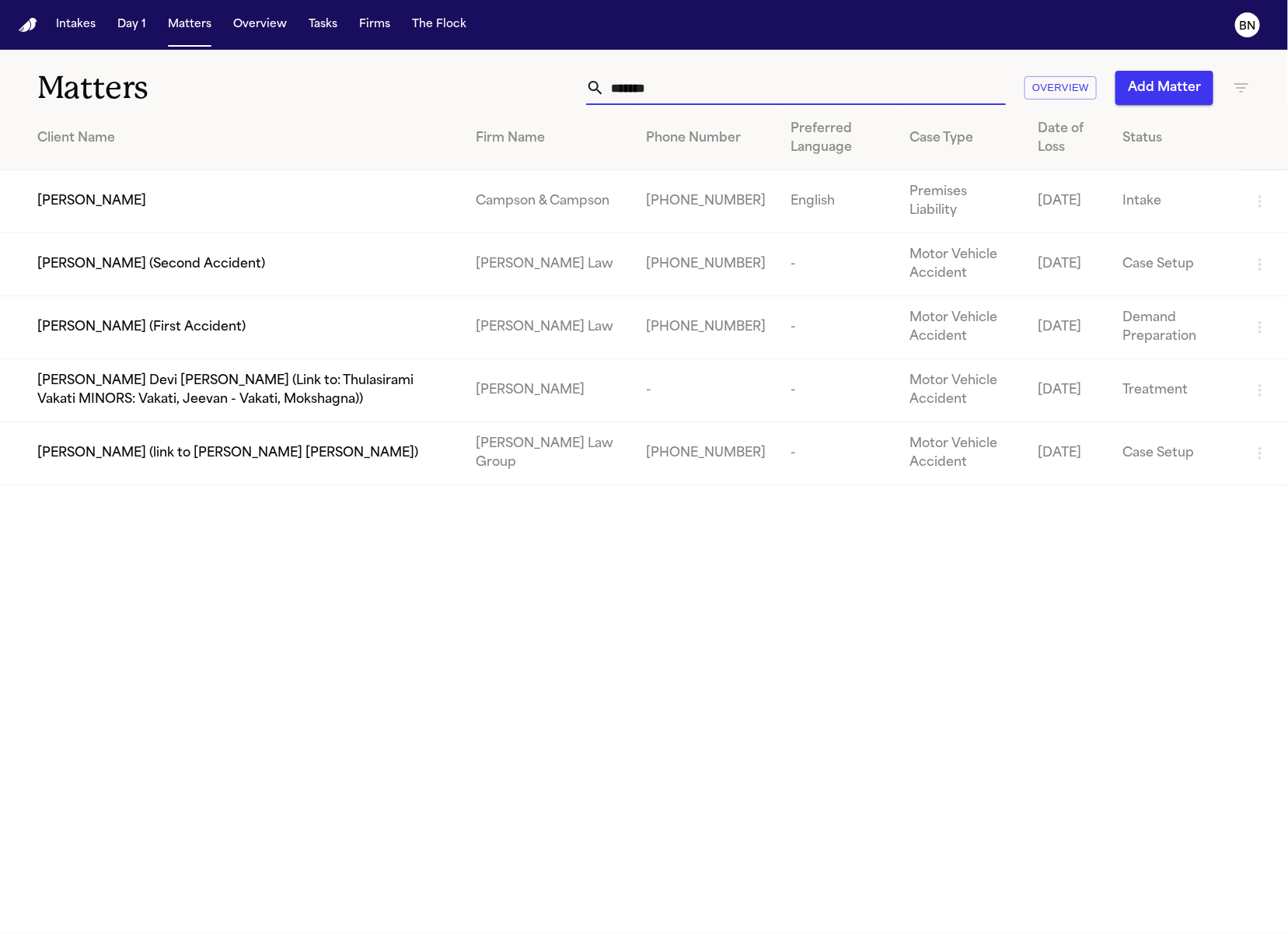
type input "*******"
click at [325, 267] on div "[PERSON_NAME] (Second Accident)" at bounding box center [244, 264] width 414 height 19
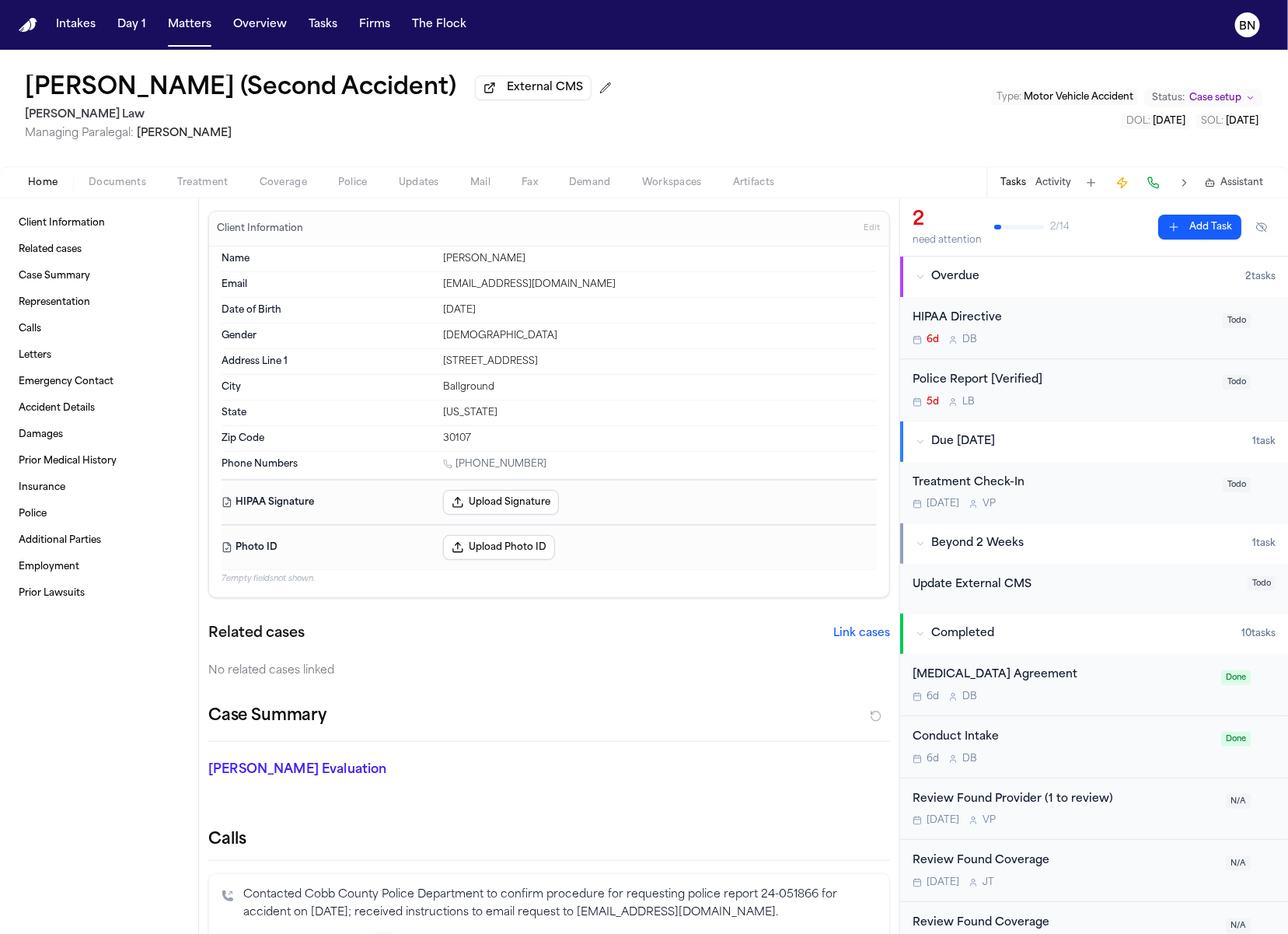
click at [122, 185] on span "Documents" at bounding box center [117, 183] width 58 height 12
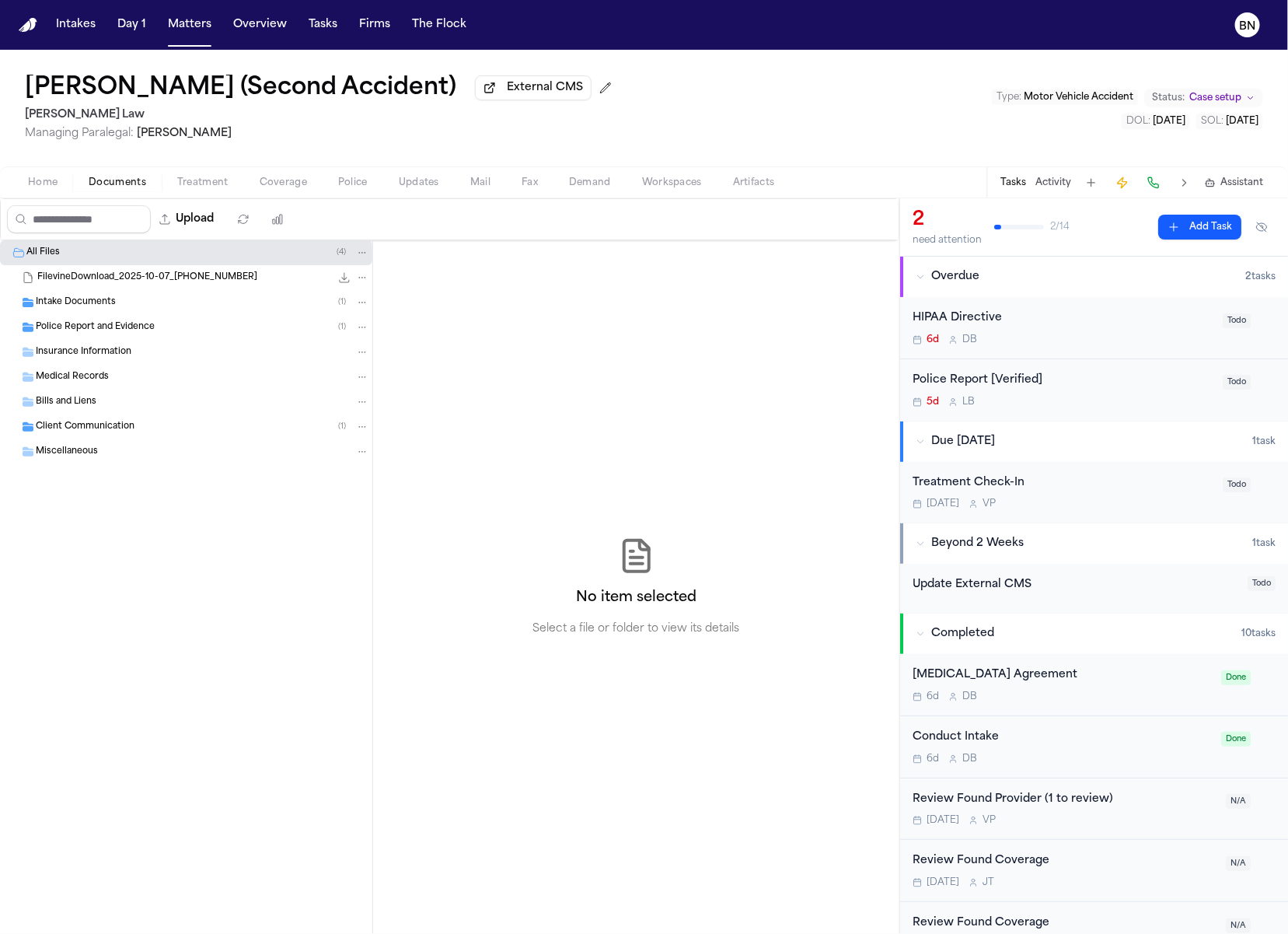
click at [228, 310] on div "Intake Documents ( 1 )" at bounding box center [202, 302] width 334 height 14
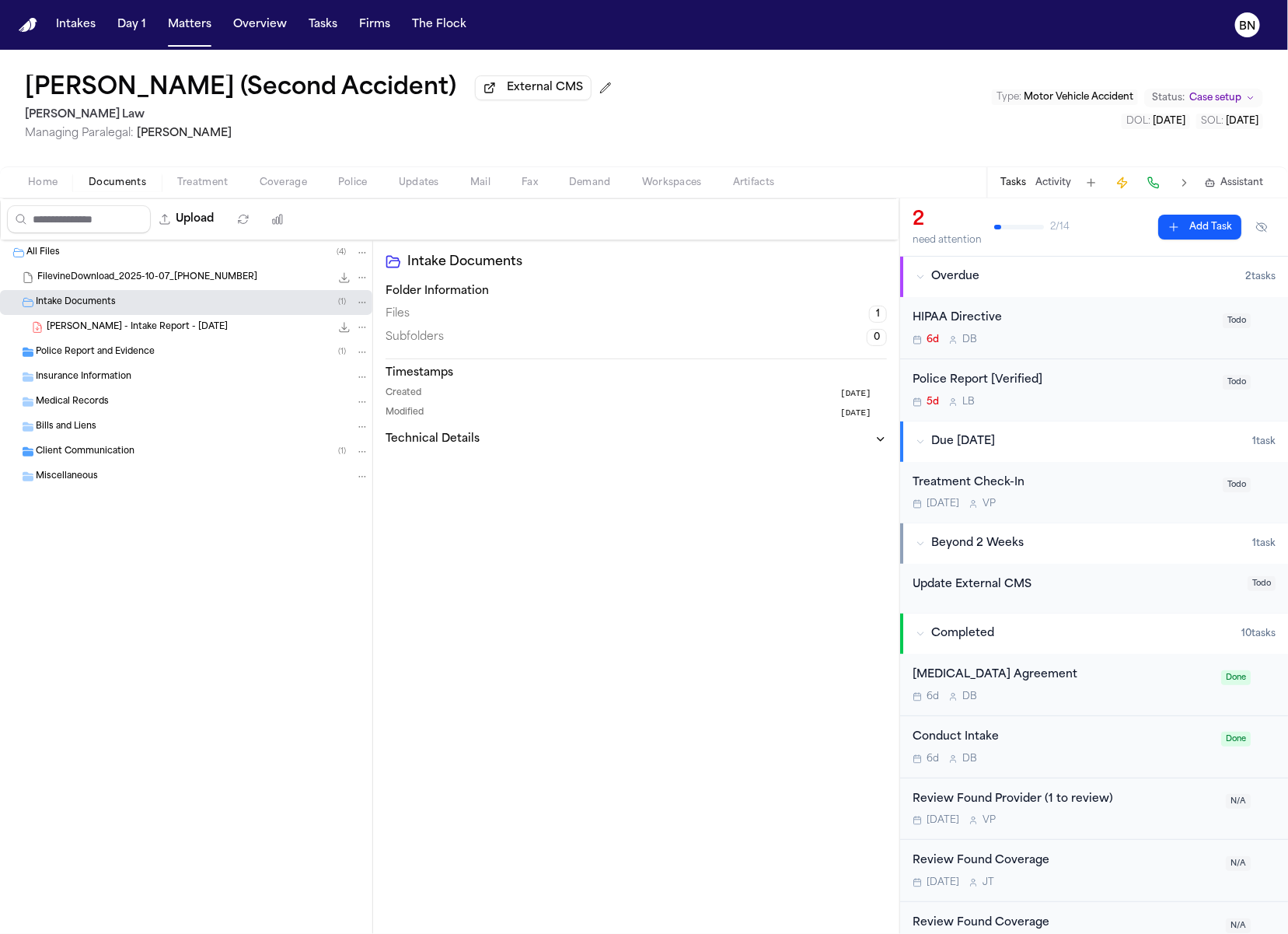
click at [253, 286] on div "FilevineDownload_2025-10-07_17-40-36-562 122.0 MB" at bounding box center [203, 277] width 332 height 16
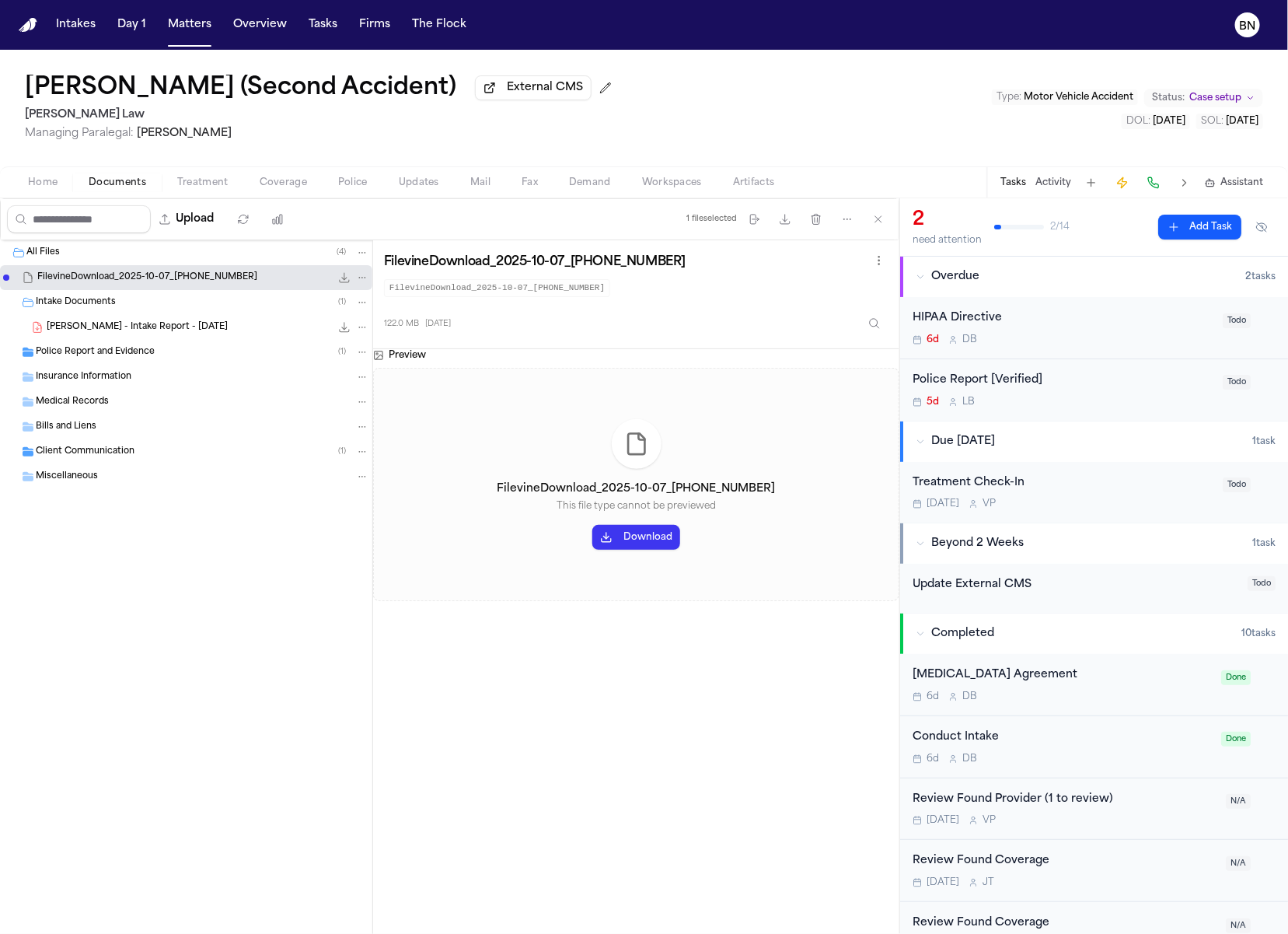
click at [234, 354] on div "Police Report and Evidence ( 1 )" at bounding box center [202, 352] width 334 height 14
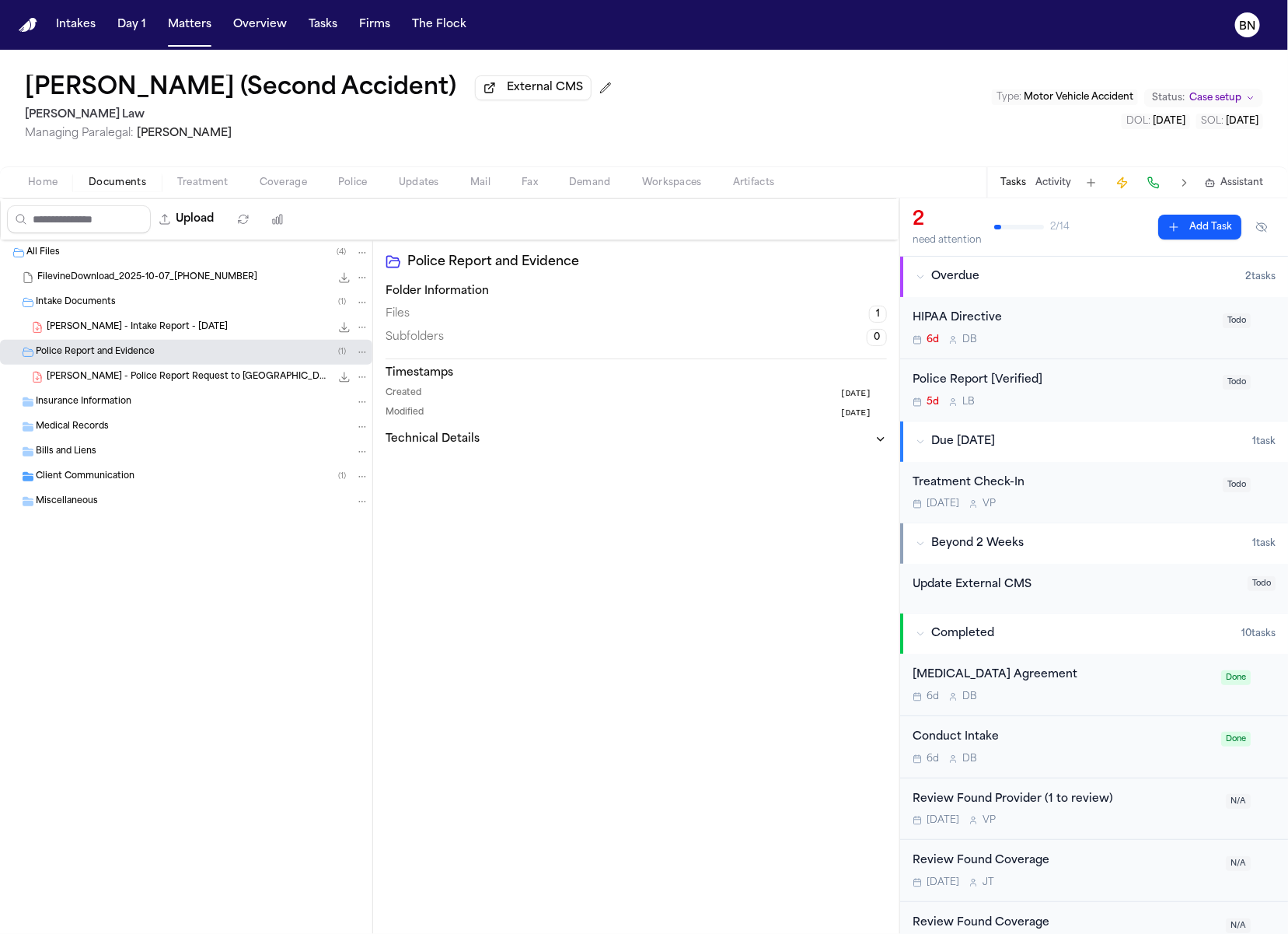
click at [215, 484] on div "Client Communication ( 1 )" at bounding box center [202, 476] width 334 height 14
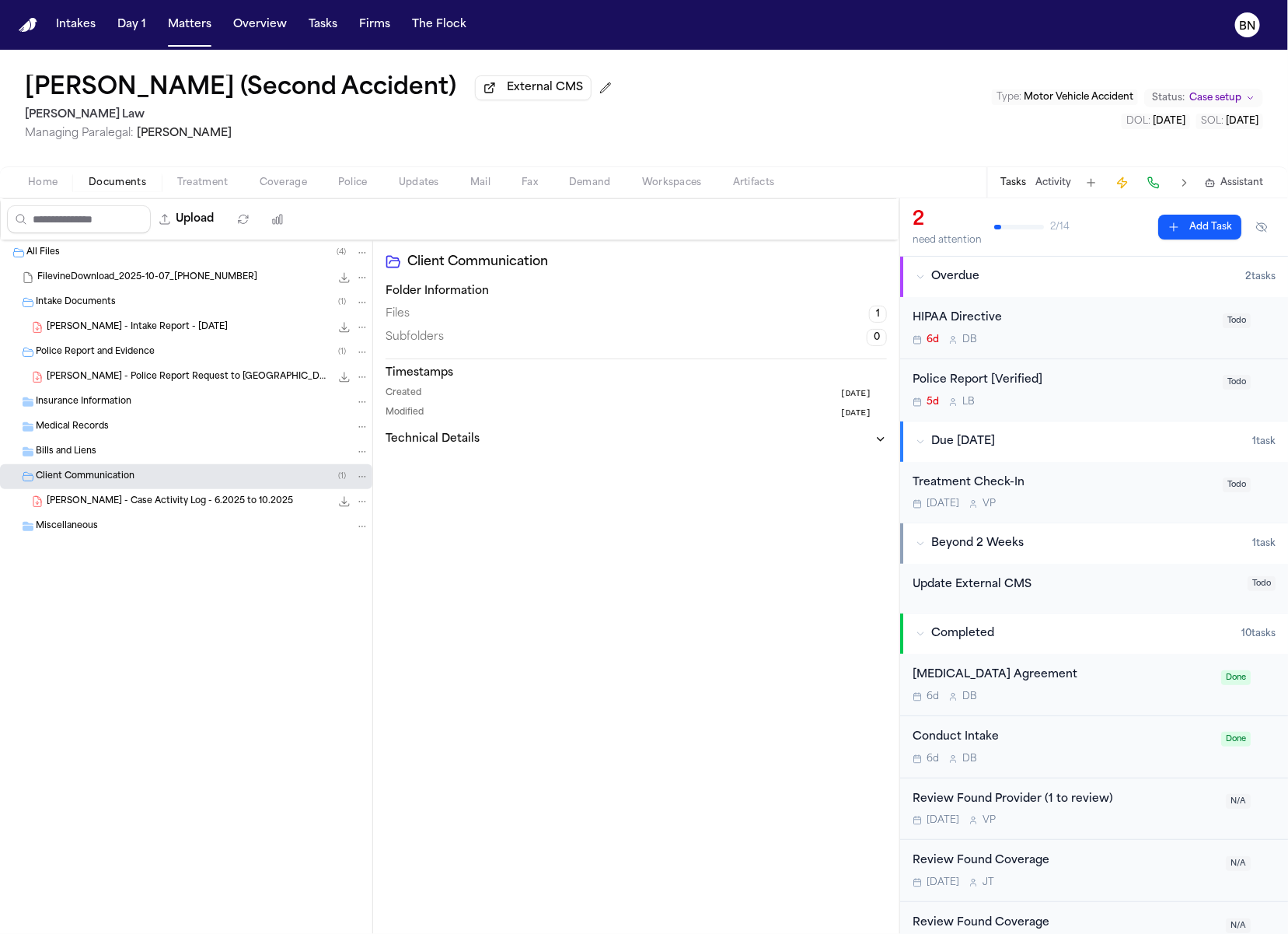
click at [215, 494] on div "L. Brehm - Case Activity Log - 6.2025 to 10.2025 89.8 KB • PDF" at bounding box center [186, 501] width 372 height 25
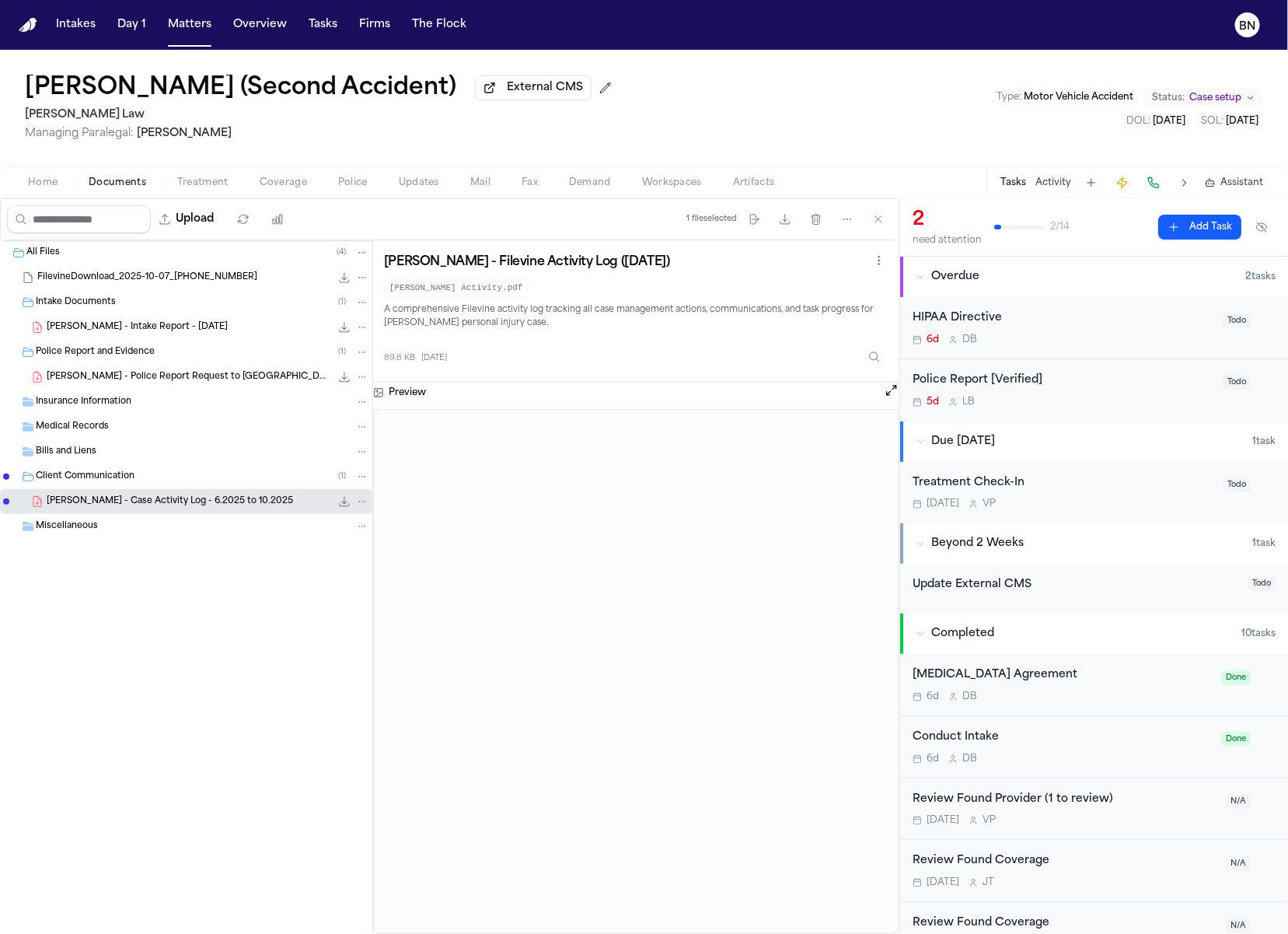
click at [223, 293] on div "Intake Documents ( 1 )" at bounding box center [186, 302] width 372 height 25
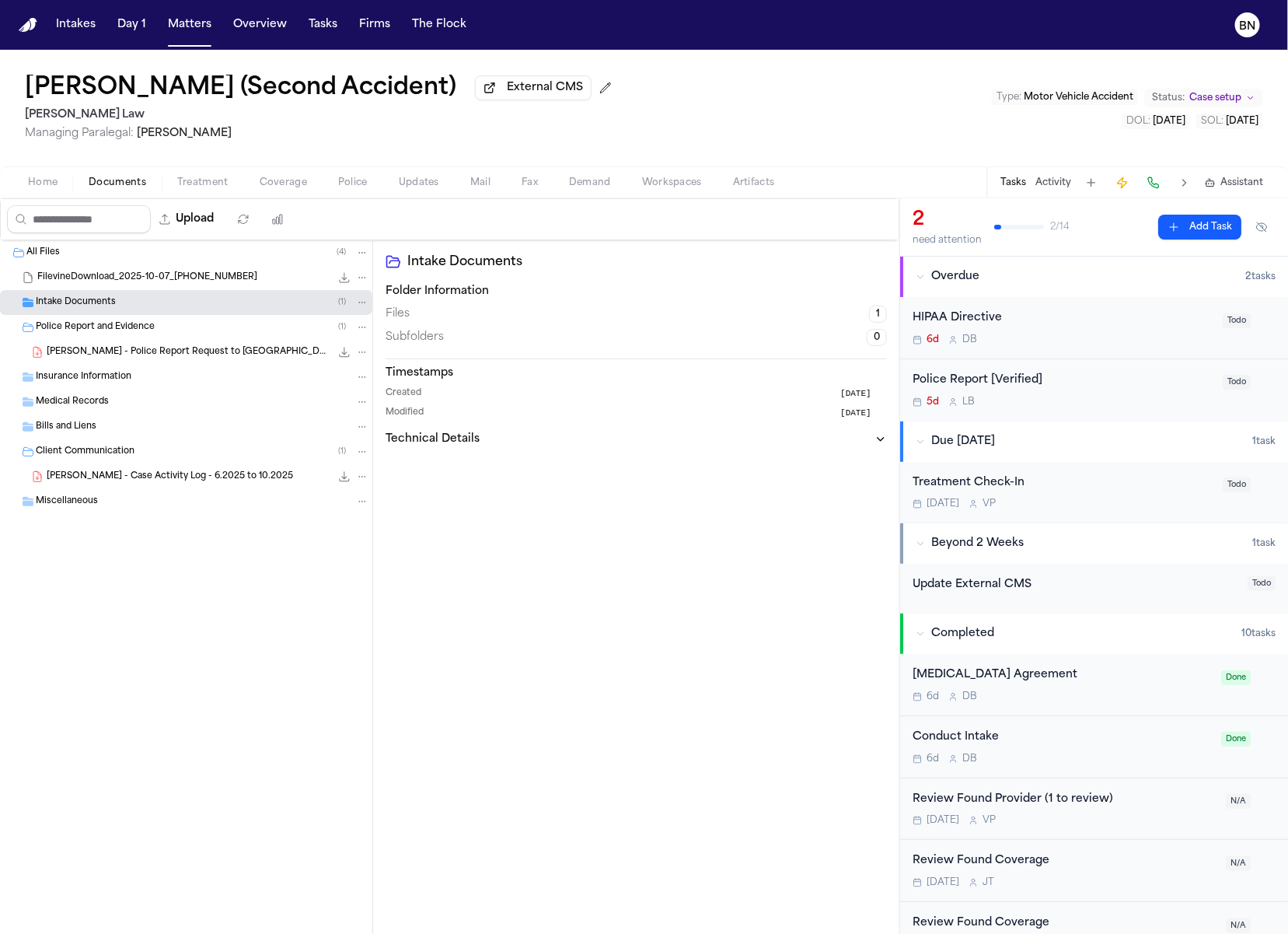
click at [223, 277] on span "FilevineDownload_2025-10-07_17-40-36-562" at bounding box center [147, 278] width 220 height 13
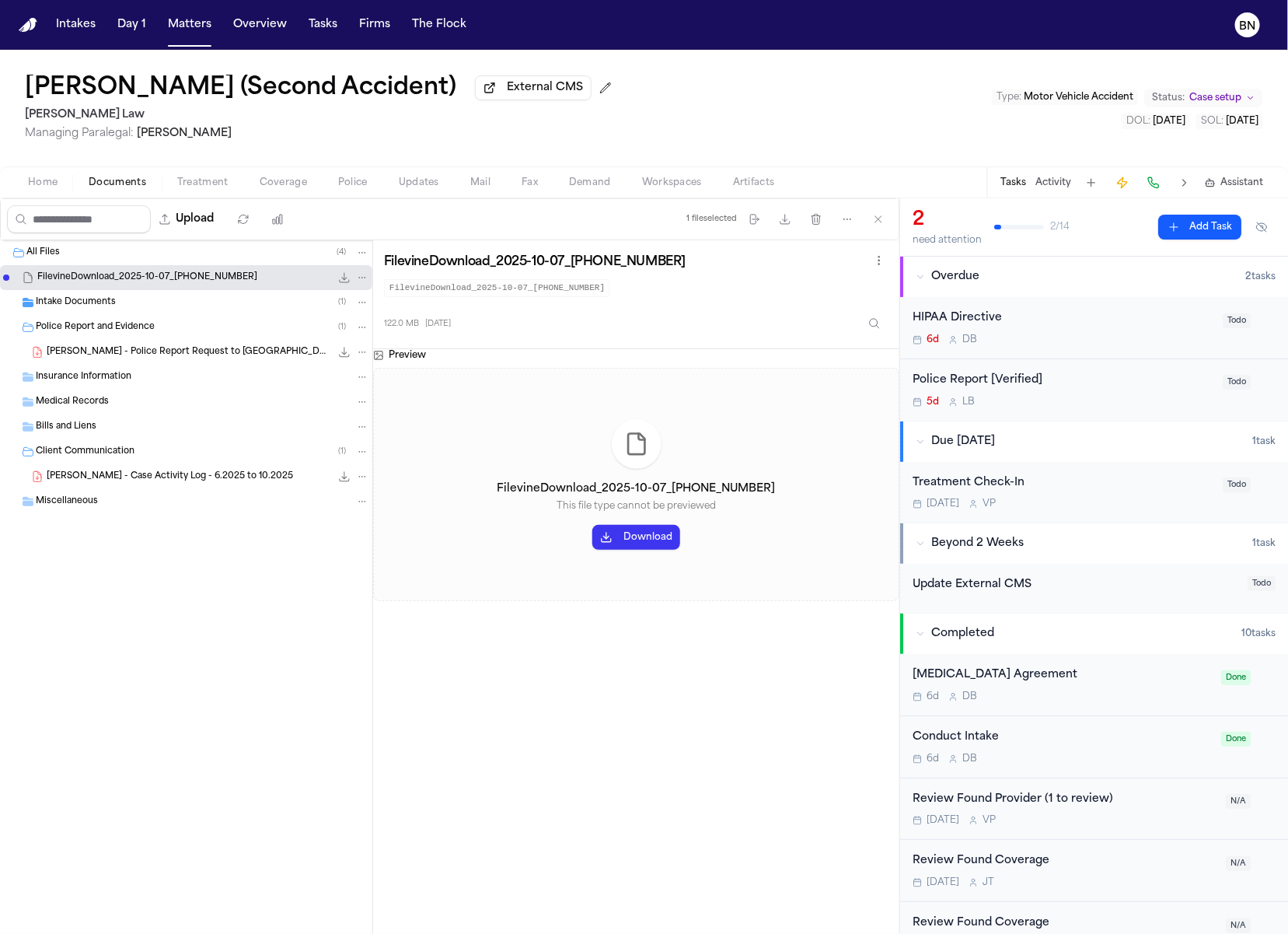
click at [1229, 102] on span "Case setup" at bounding box center [1215, 97] width 52 height 12
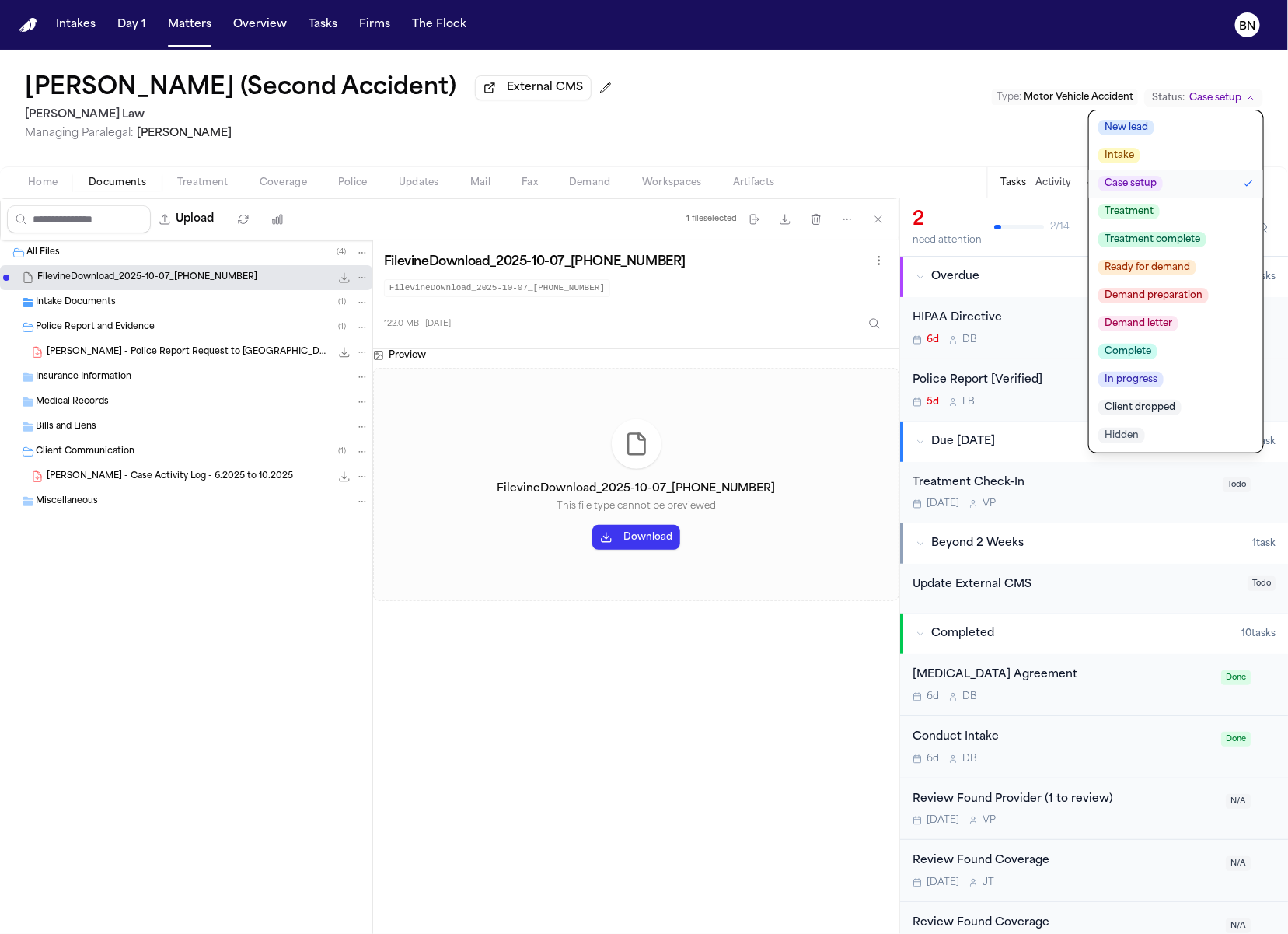
click at [1167, 303] on span "Demand preparation" at bounding box center [1153, 295] width 111 height 16
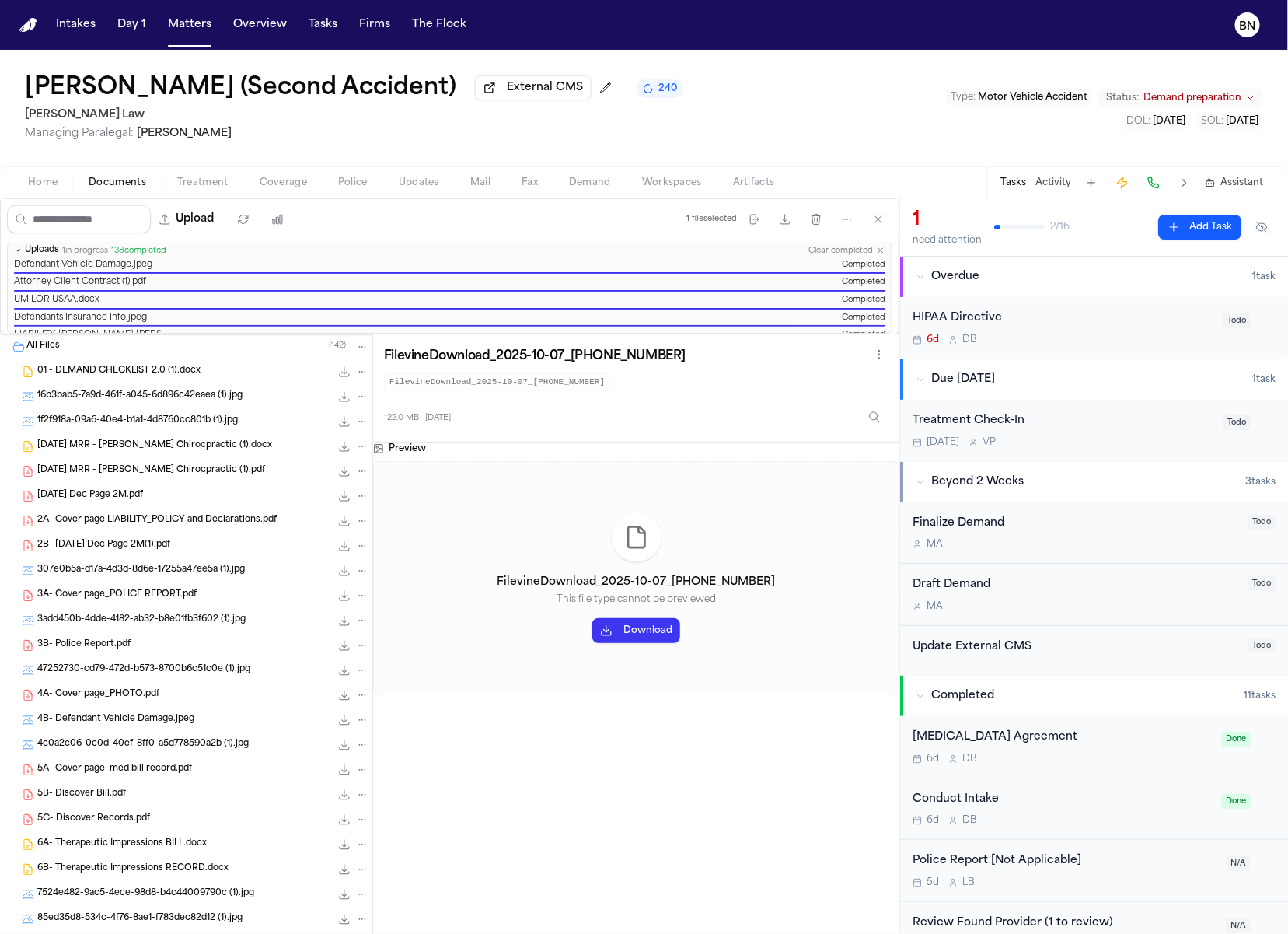
click at [739, 53] on div "Larissa Brehm (Second Accident) External CMS 240 McCormick Law Managing Paraleg…" at bounding box center [644, 107] width 1288 height 116
click at [1054, 183] on button "Activity" at bounding box center [1053, 183] width 36 height 12
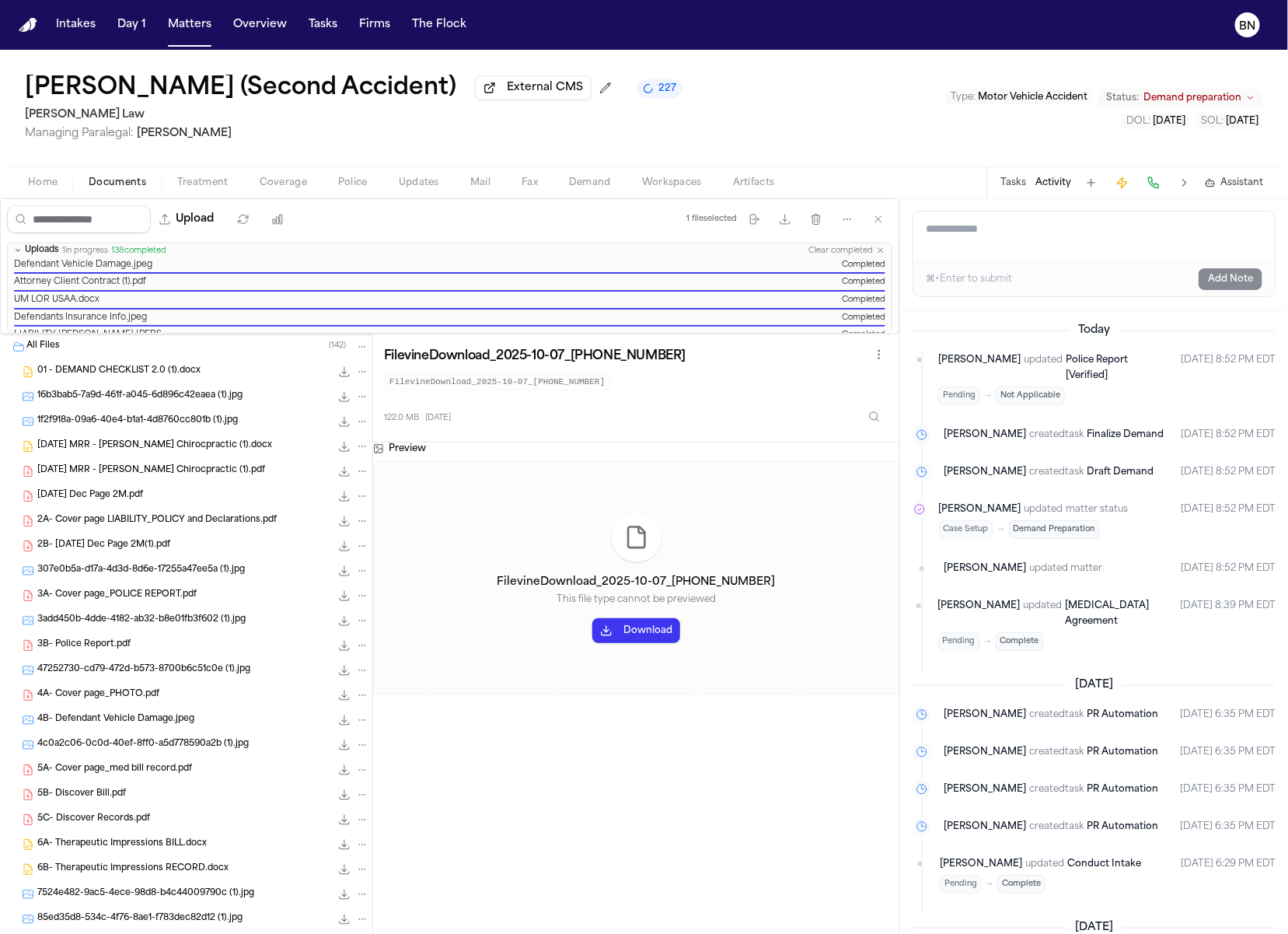
click at [779, 59] on div "Larissa Brehm (Second Accident) External CMS 227 McCormick Law Managing Paraleg…" at bounding box center [644, 107] width 1288 height 116
click at [1054, 188] on button "Activity" at bounding box center [1053, 183] width 36 height 12
click at [993, 187] on div "Tasks Activity Assistant" at bounding box center [1131, 182] width 289 height 31
click at [1017, 187] on button "Tasks" at bounding box center [1013, 183] width 26 height 12
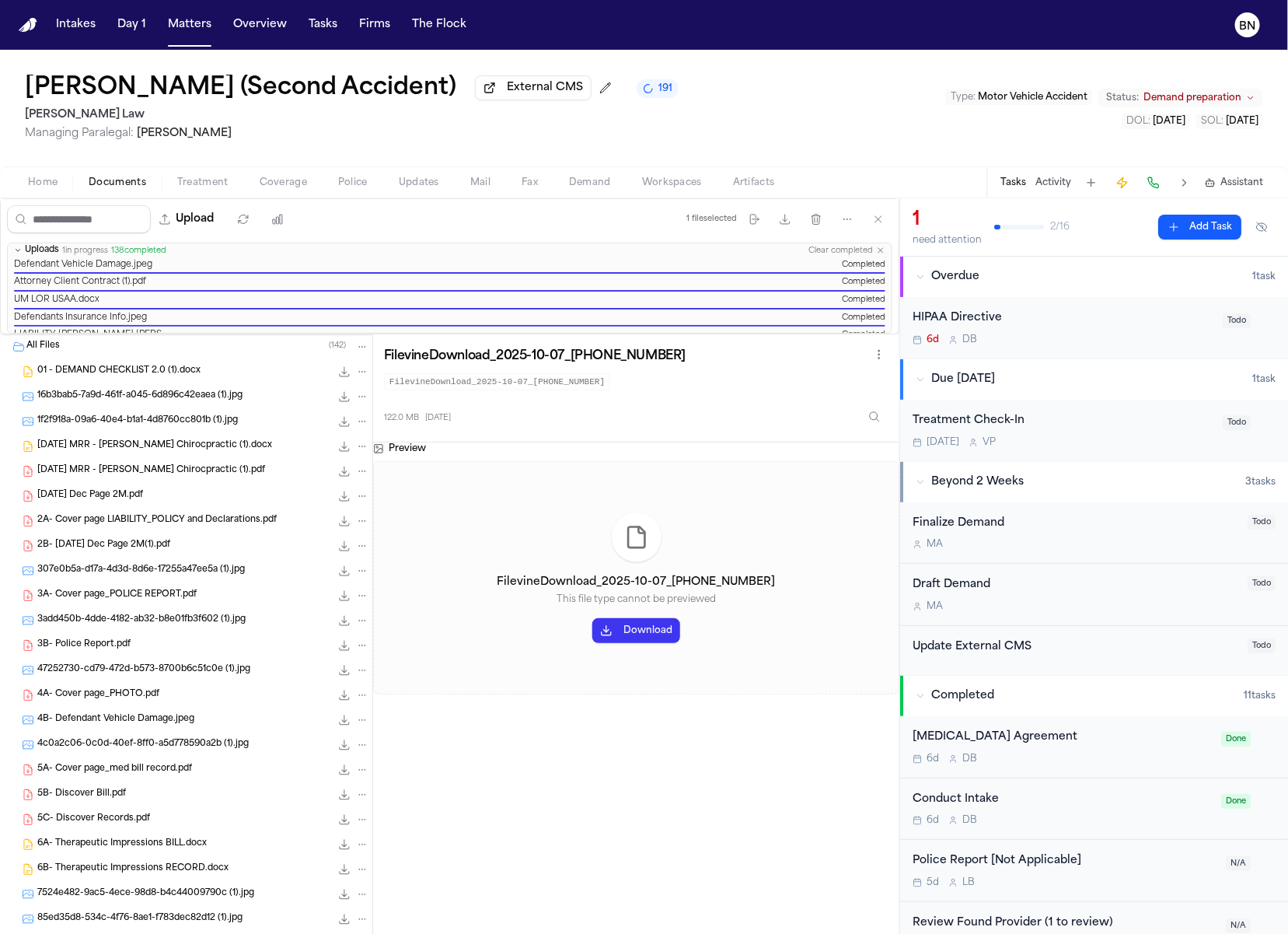
click at [362, 188] on span "Police" at bounding box center [353, 183] width 30 height 12
click at [344, 186] on span "Police" at bounding box center [353, 183] width 30 height 12
click at [282, 183] on span "Coverage" at bounding box center [282, 183] width 47 height 12
click at [561, 140] on span "Managing Paralegal: Violette Patino" at bounding box center [352, 134] width 654 height 16
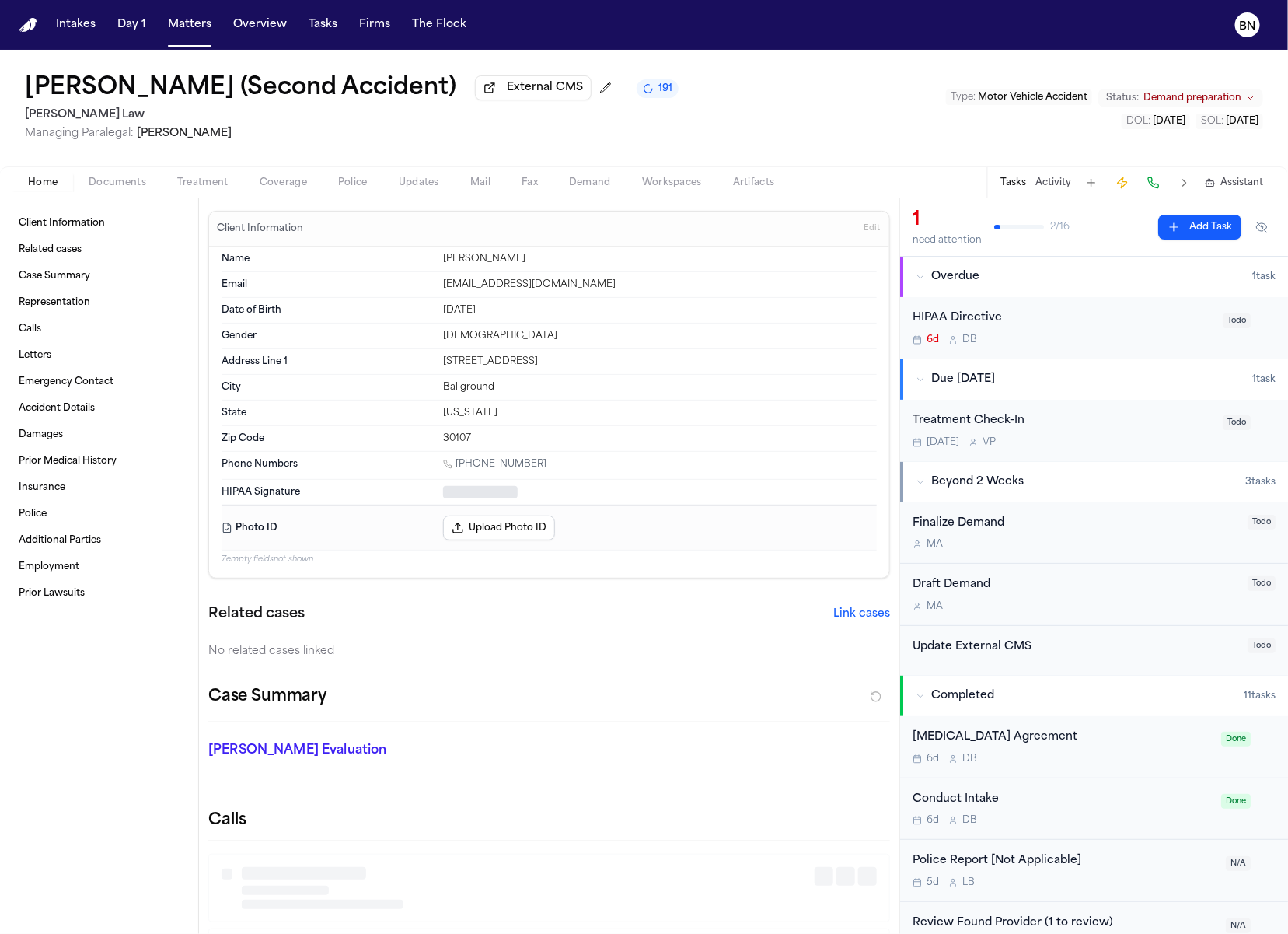
click at [52, 178] on span "Home" at bounding box center [43, 183] width 30 height 12
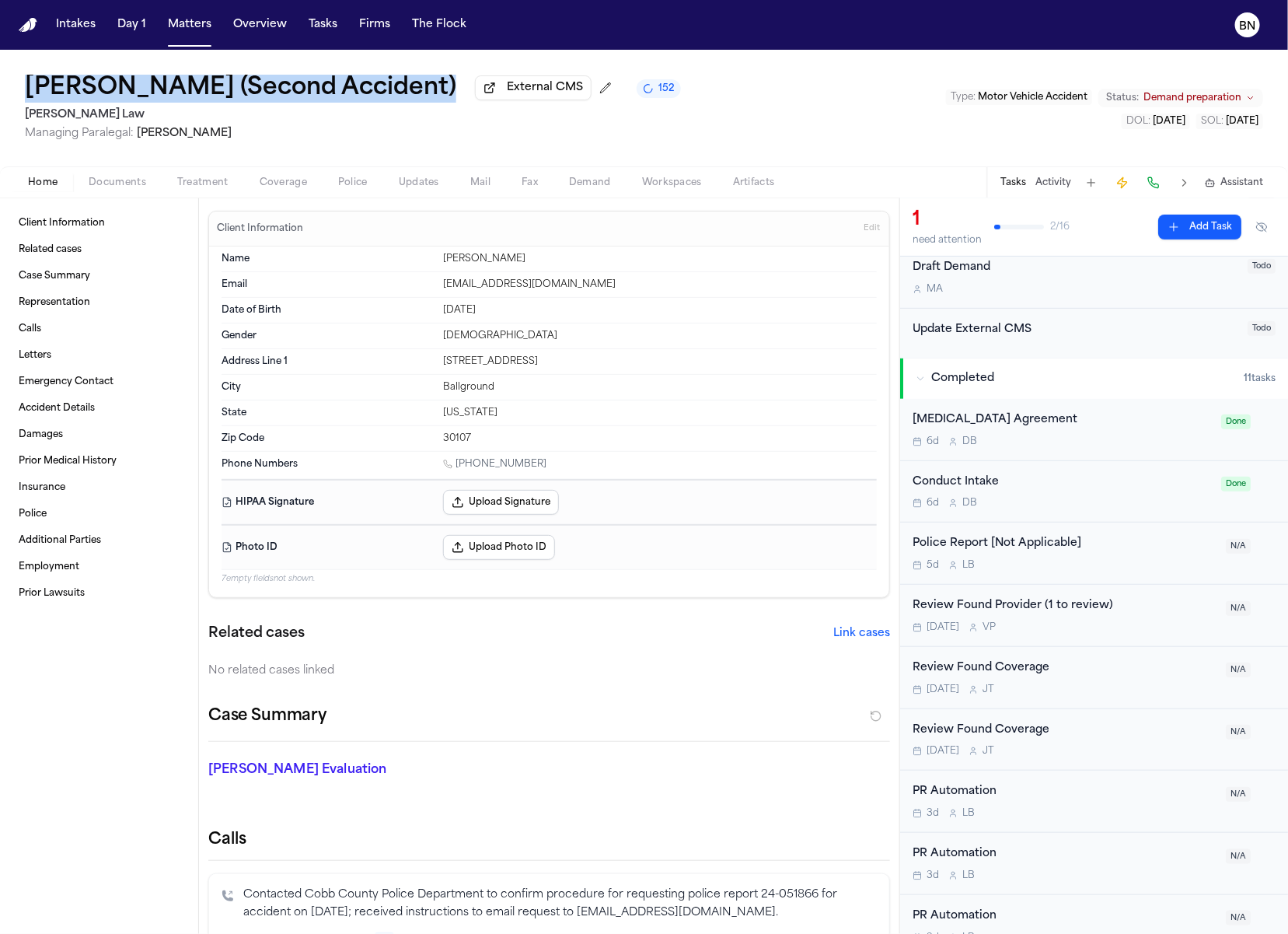
drag, startPoint x: 417, startPoint y: 97, endPoint x: 0, endPoint y: 93, distance: 417.0
click at [0, 93] on div "Larissa Brehm (Second Accident) External CMS 152 McCormick Law Managing Paraleg…" at bounding box center [644, 107] width 1288 height 116
copy h1 "[PERSON_NAME] (Second Accident)"
drag, startPoint x: 539, startPoint y: 461, endPoint x: 438, endPoint y: 461, distance: 101.0
click at [438, 461] on div "Phone Numbers 1 (770) 713-7157" at bounding box center [549, 465] width 656 height 27
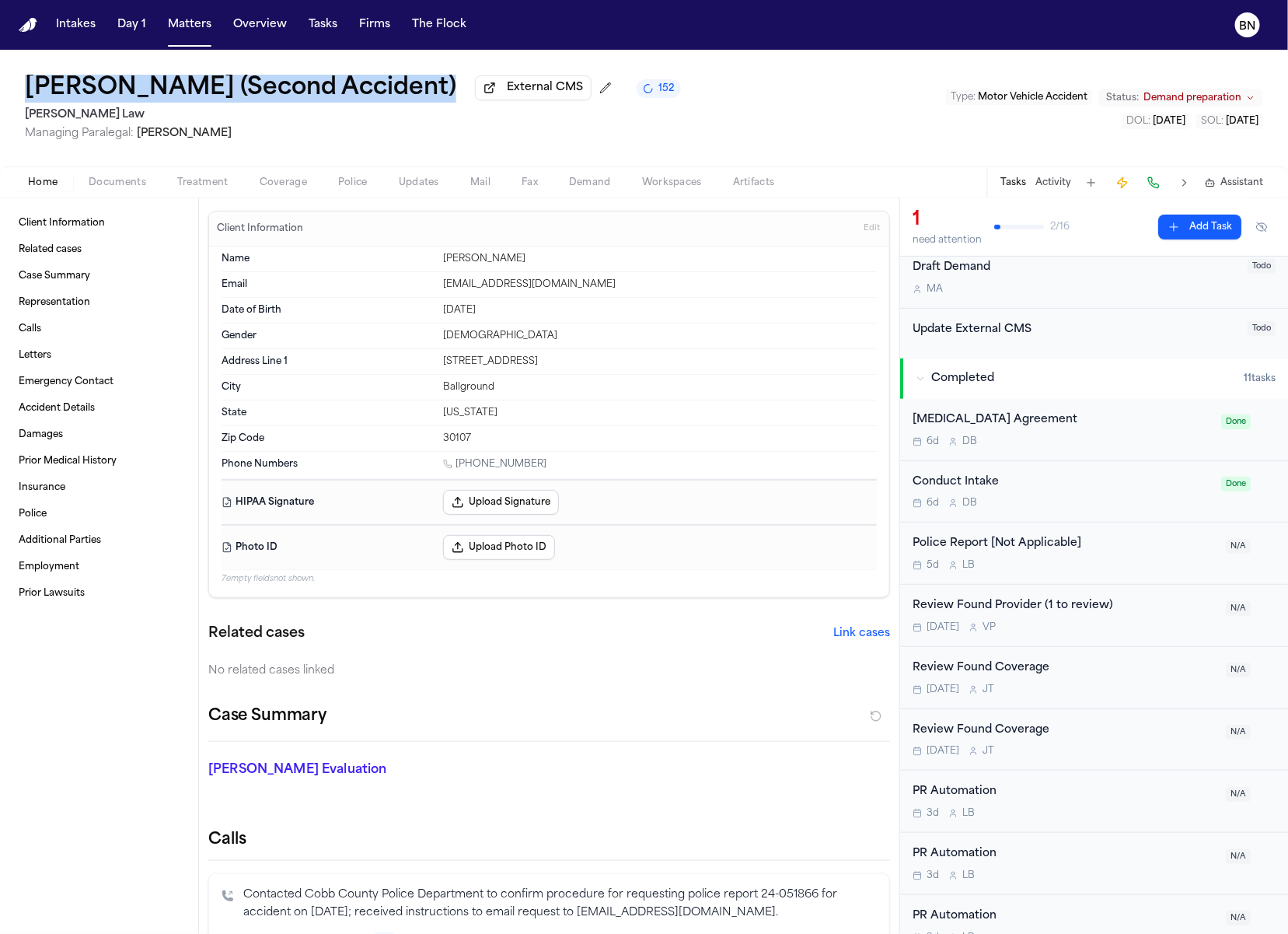
copy link "[PHONE_NUMBER]"
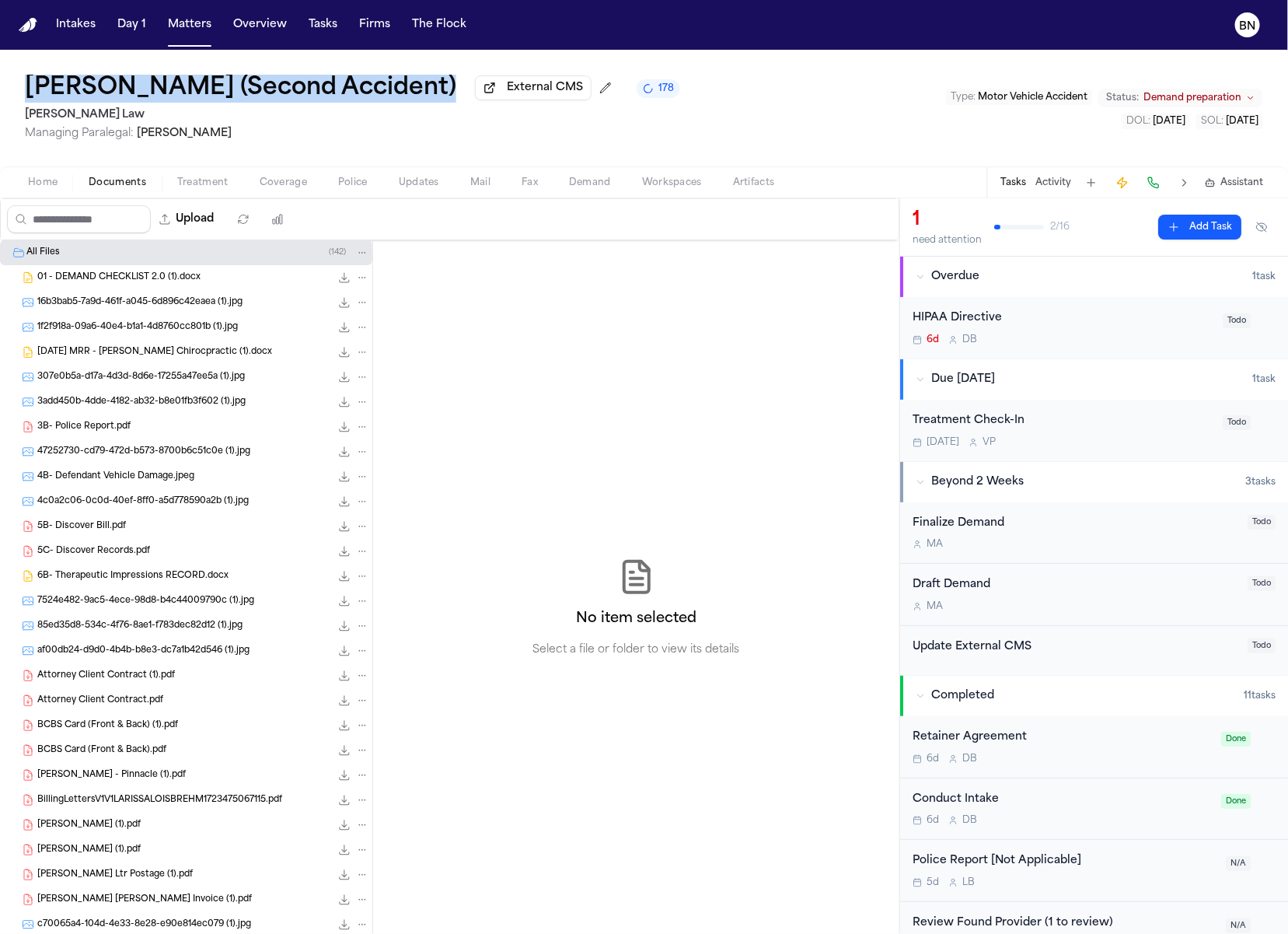
drag, startPoint x: 419, startPoint y: 98, endPoint x: 27, endPoint y: 97, distance: 392.0
click at [27, 97] on div "[PERSON_NAME] (Second Accident) External CMS 178" at bounding box center [353, 88] width 656 height 28
copy h1 "[PERSON_NAME] (Second Accident)"
click at [358, 92] on h1 "[PERSON_NAME] (Second Accident)" at bounding box center [240, 88] width 432 height 28
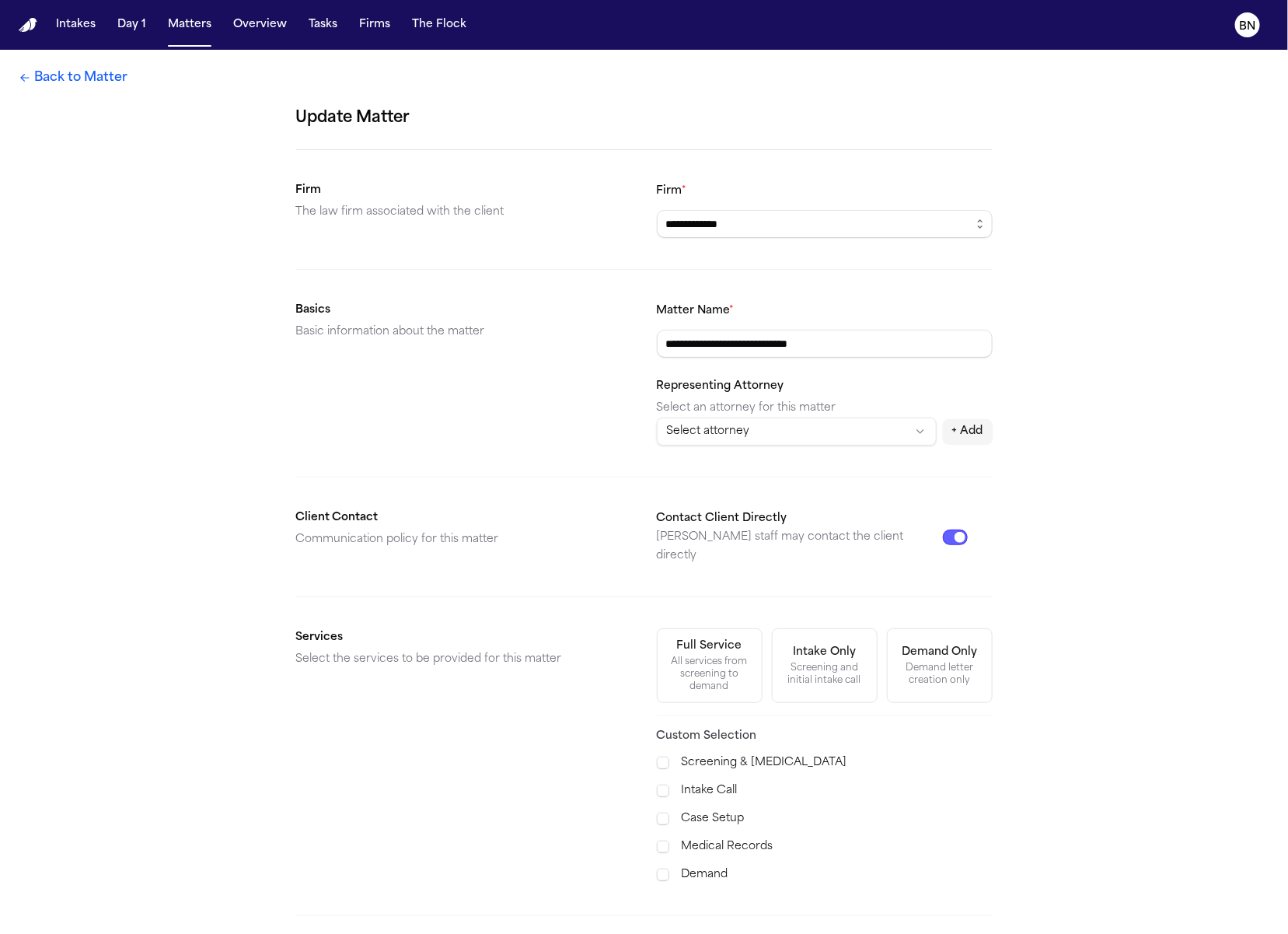
click at [856, 333] on input "**********" at bounding box center [825, 344] width 336 height 28
click at [864, 339] on input "**********" at bounding box center [825, 344] width 336 height 28
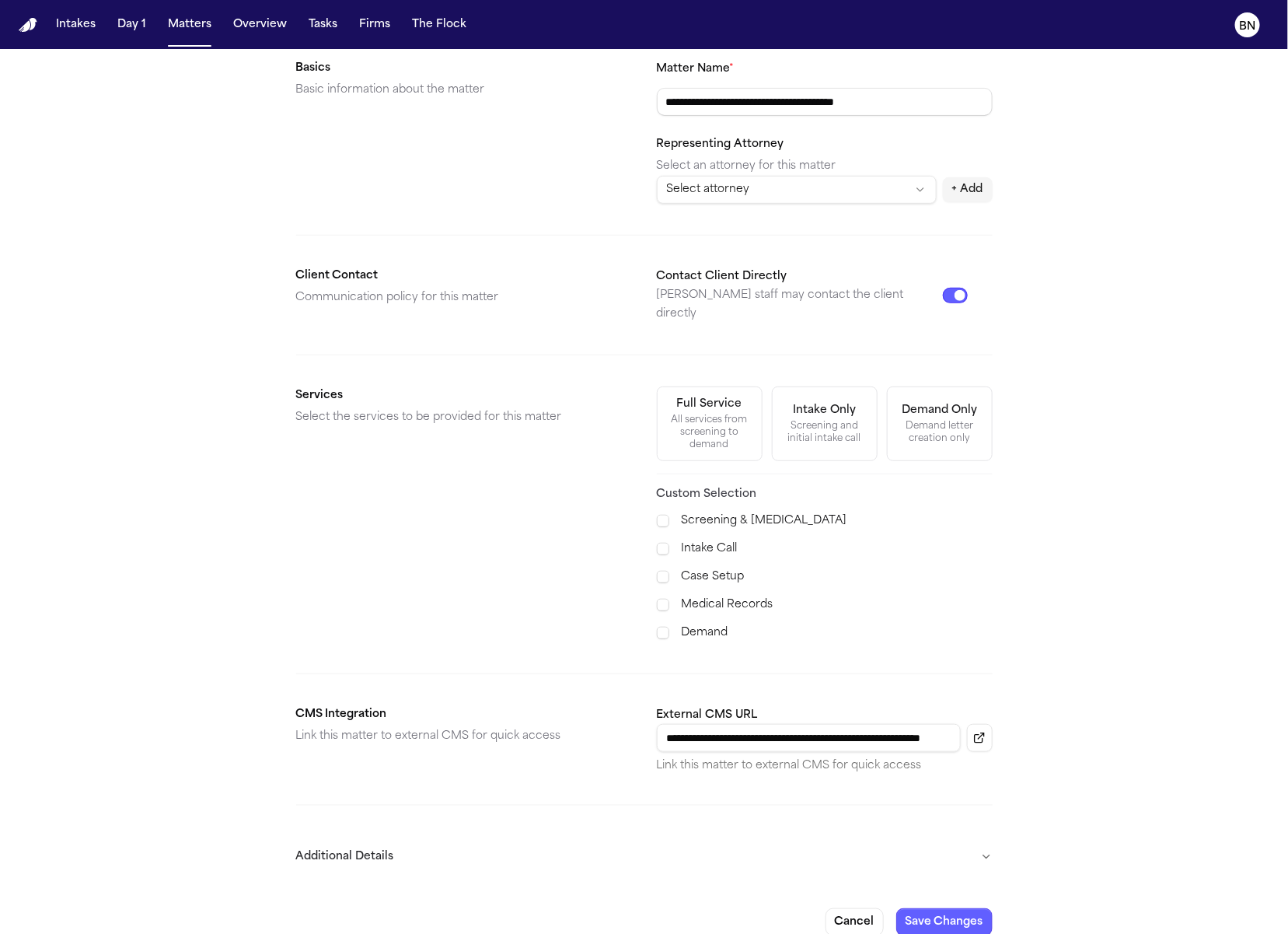
type input "**********"
click at [934, 886] on form "**********" at bounding box center [645, 400] width 697 height 1072
click at [935, 908] on button "Save Changes" at bounding box center [945, 922] width 97 height 28
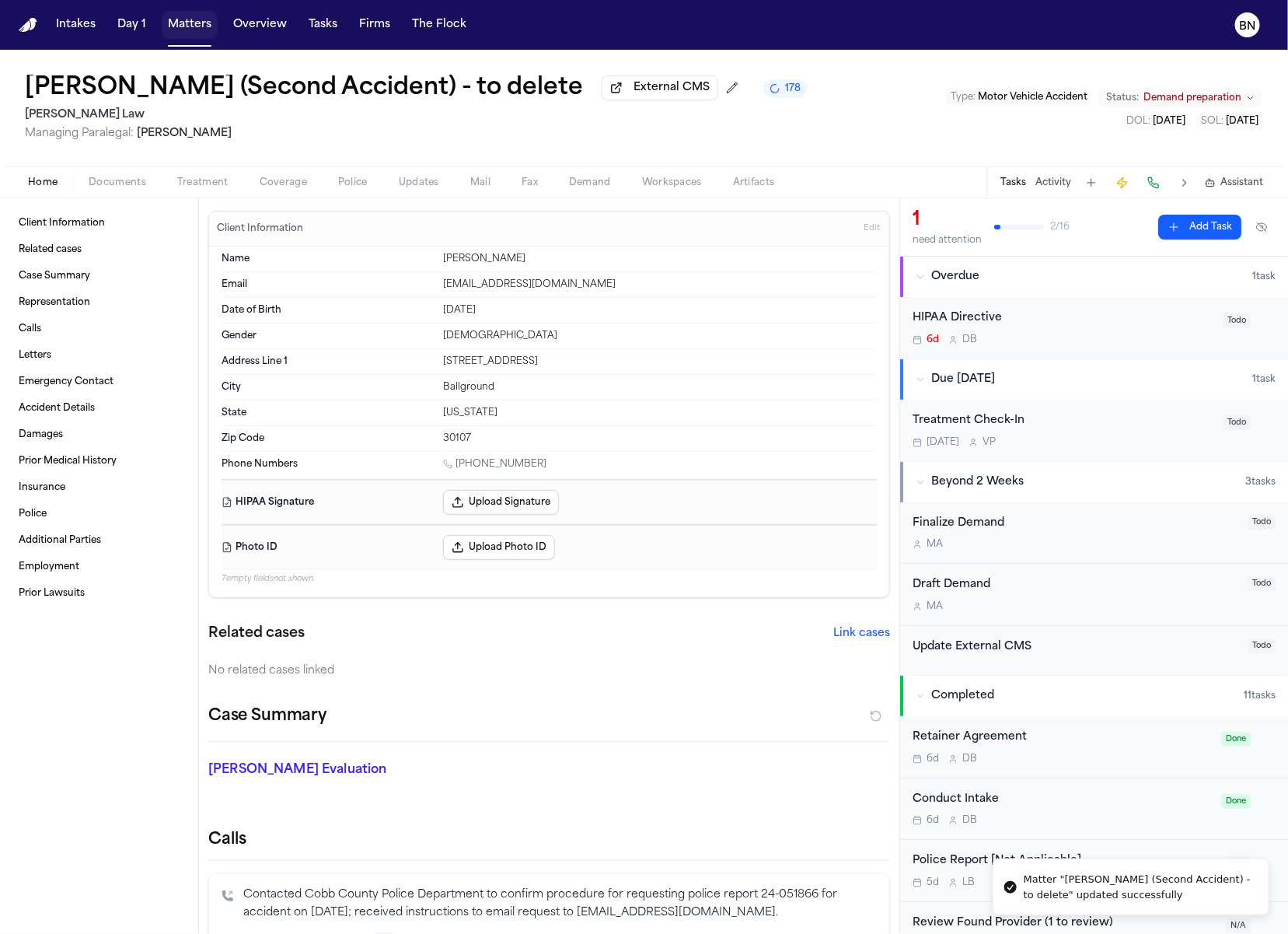
click at [179, 26] on button "Matters" at bounding box center [190, 25] width 56 height 28
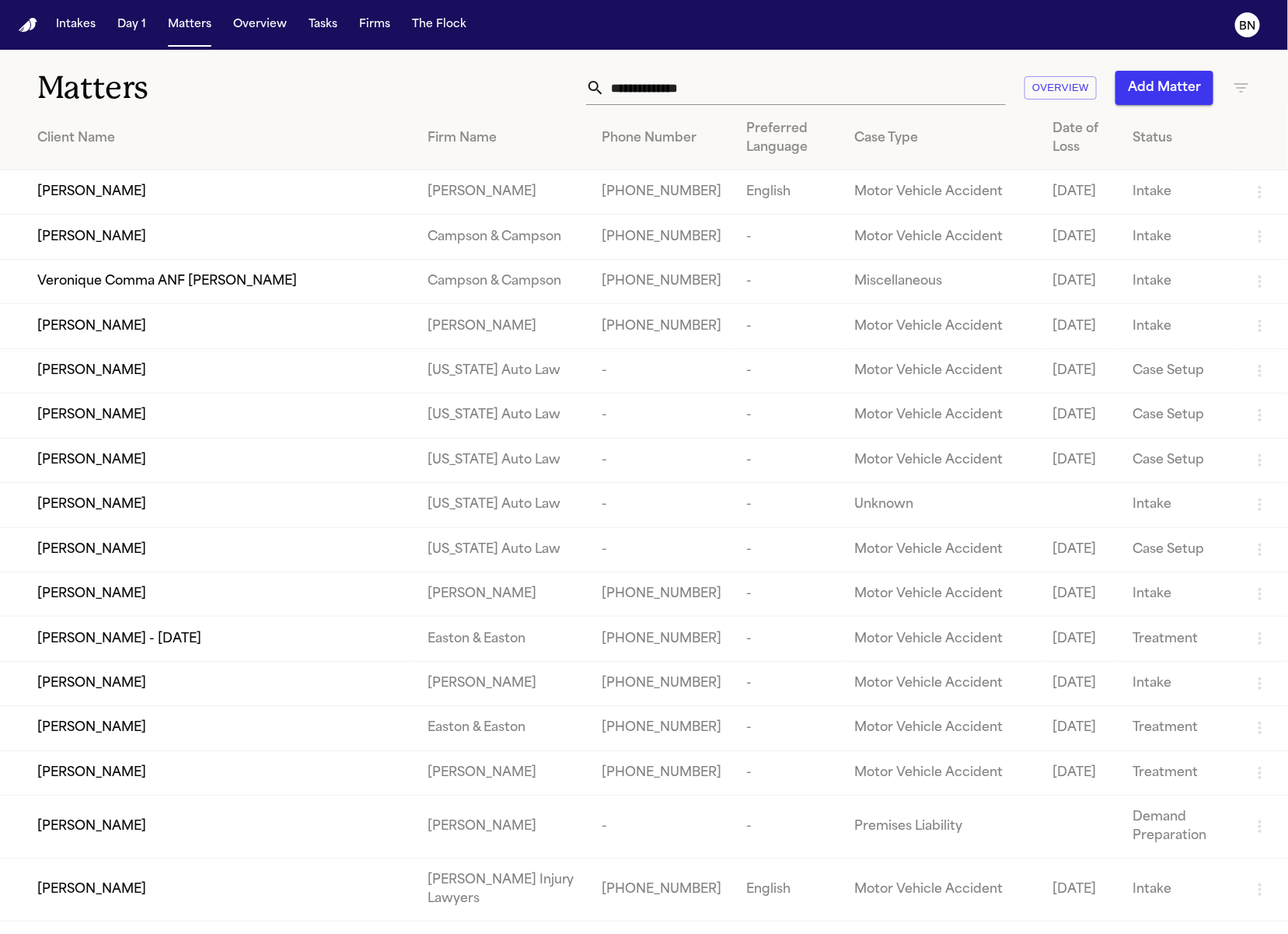
click at [1190, 79] on button "Add Matter" at bounding box center [1164, 88] width 98 height 34
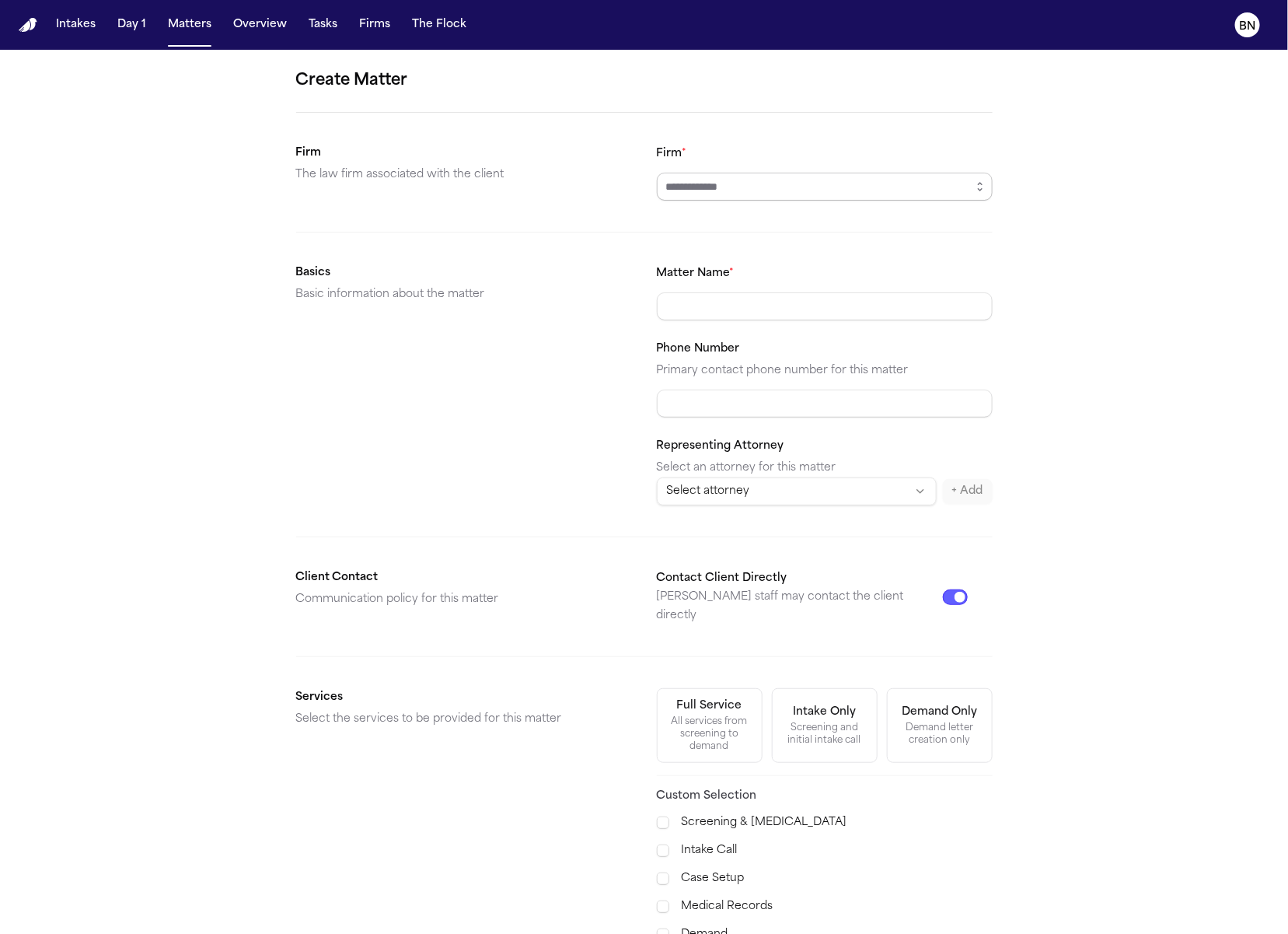
click at [851, 176] on input "Firm *" at bounding box center [825, 187] width 336 height 28
type input "**********"
click at [833, 311] on input "Matter Name *" at bounding box center [825, 306] width 336 height 28
paste input "**********"
type input "**********"
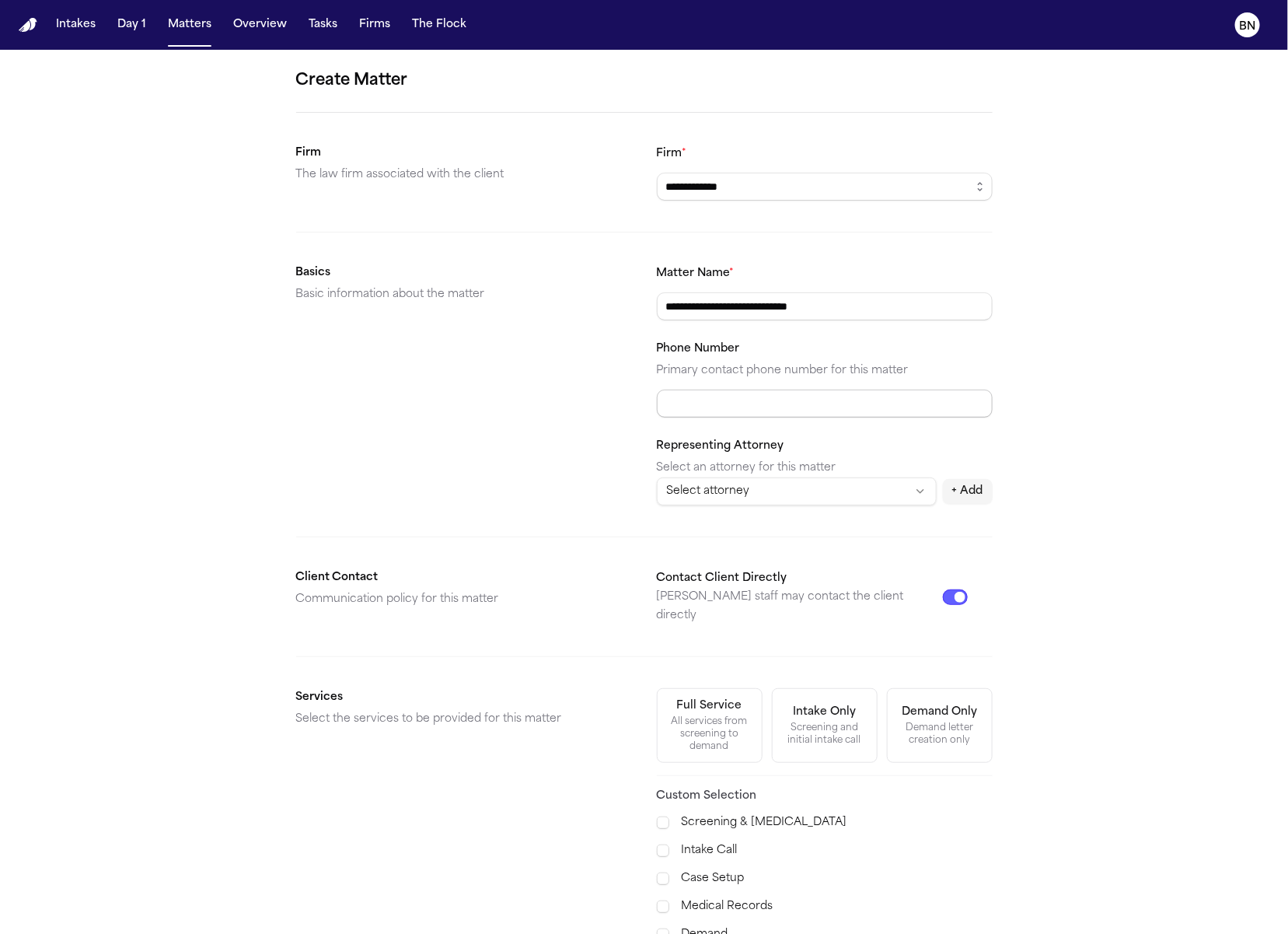
click at [934, 402] on input "Phone Number" at bounding box center [825, 404] width 336 height 28
paste input "**********"
type input "**********"
click at [604, 443] on div "Basics Basic information about the matter" at bounding box center [464, 384] width 336 height 242
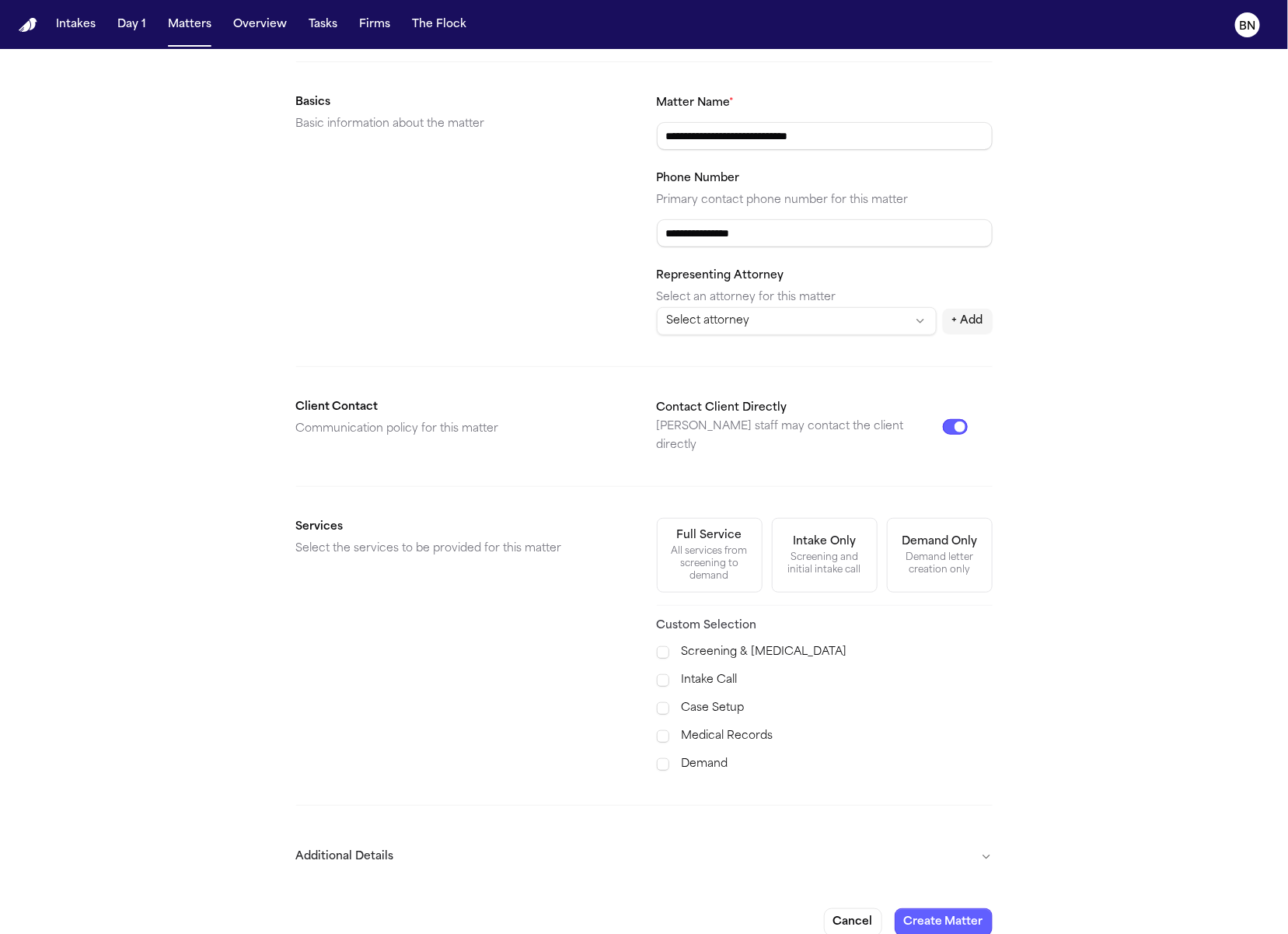
scroll to position [166, 0]
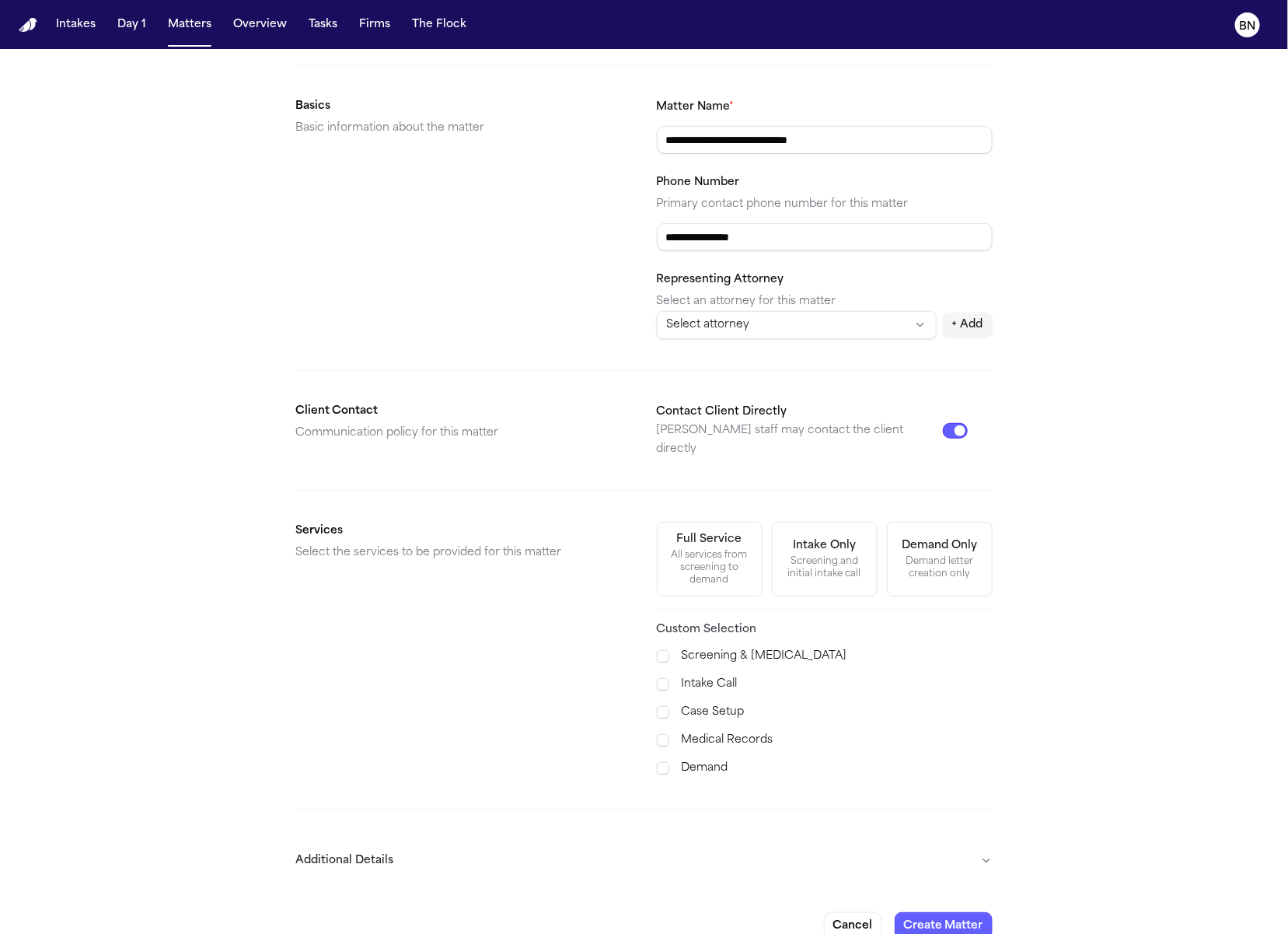
click at [840, 841] on button "Additional Details" at bounding box center [645, 861] width 697 height 40
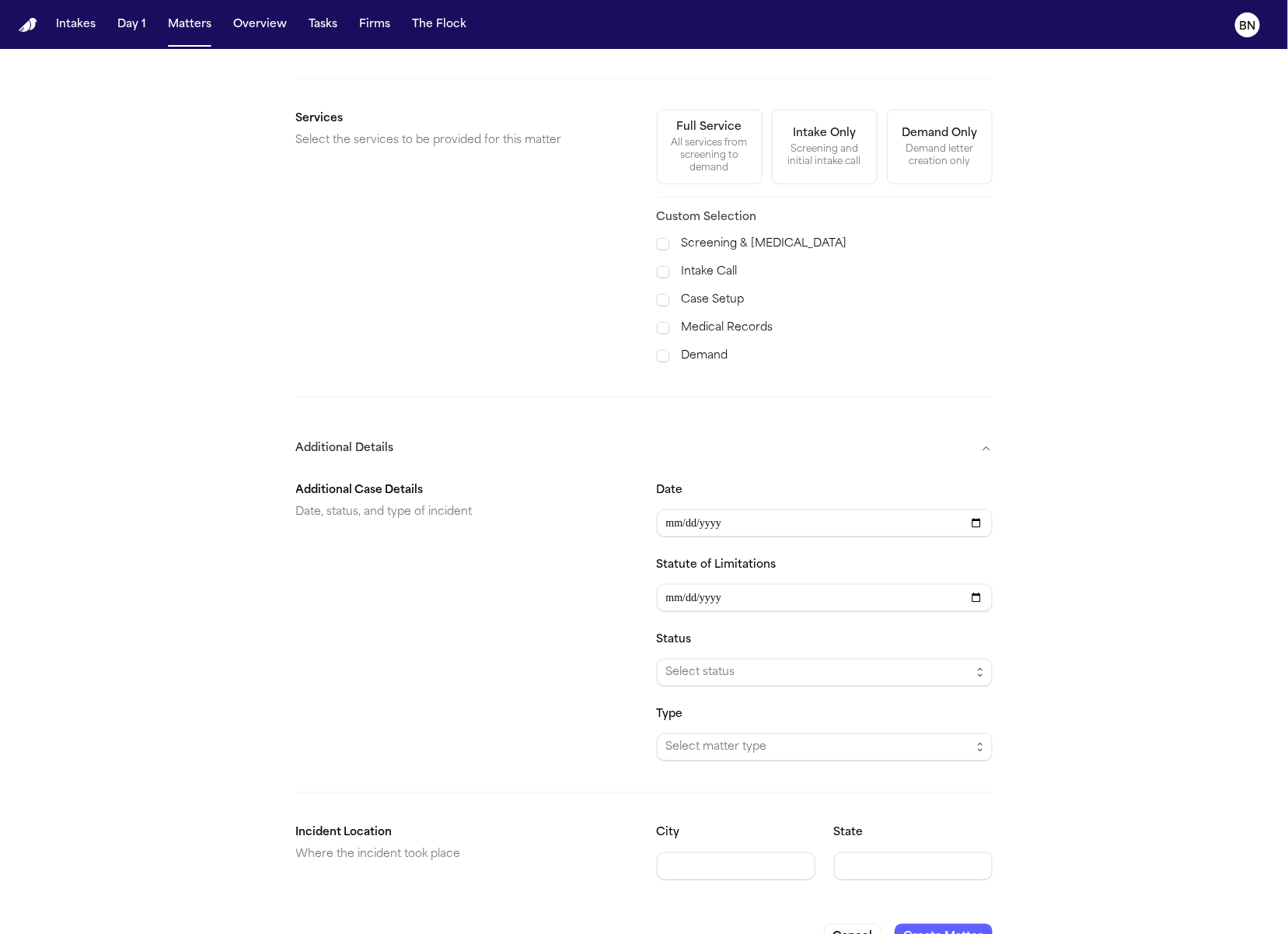
scroll to position [592, 0]
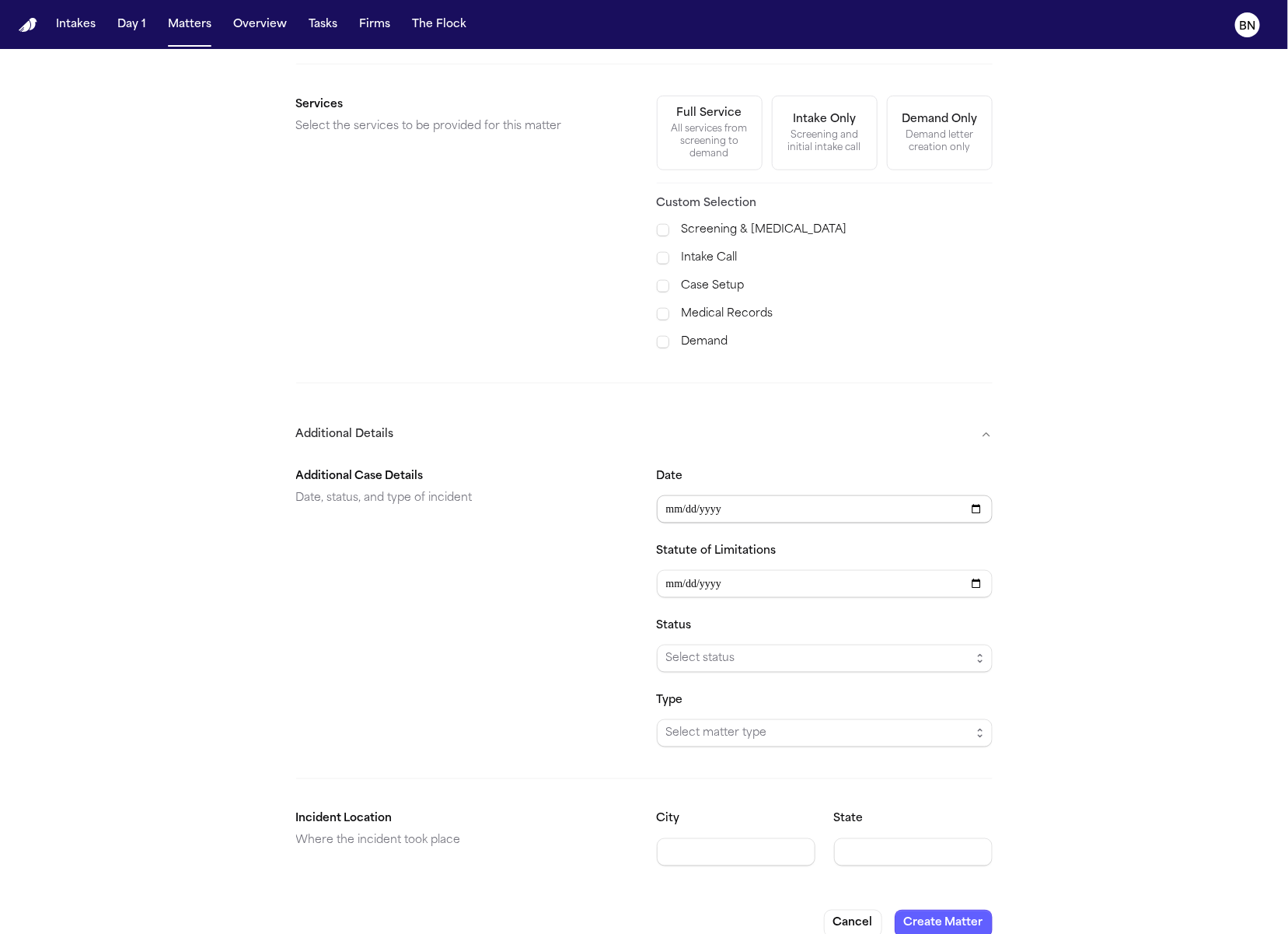
click at [859, 495] on input "**********" at bounding box center [825, 510] width 336 height 28
type input "**********"
click at [836, 432] on button "Additional Details" at bounding box center [645, 434] width 697 height 40
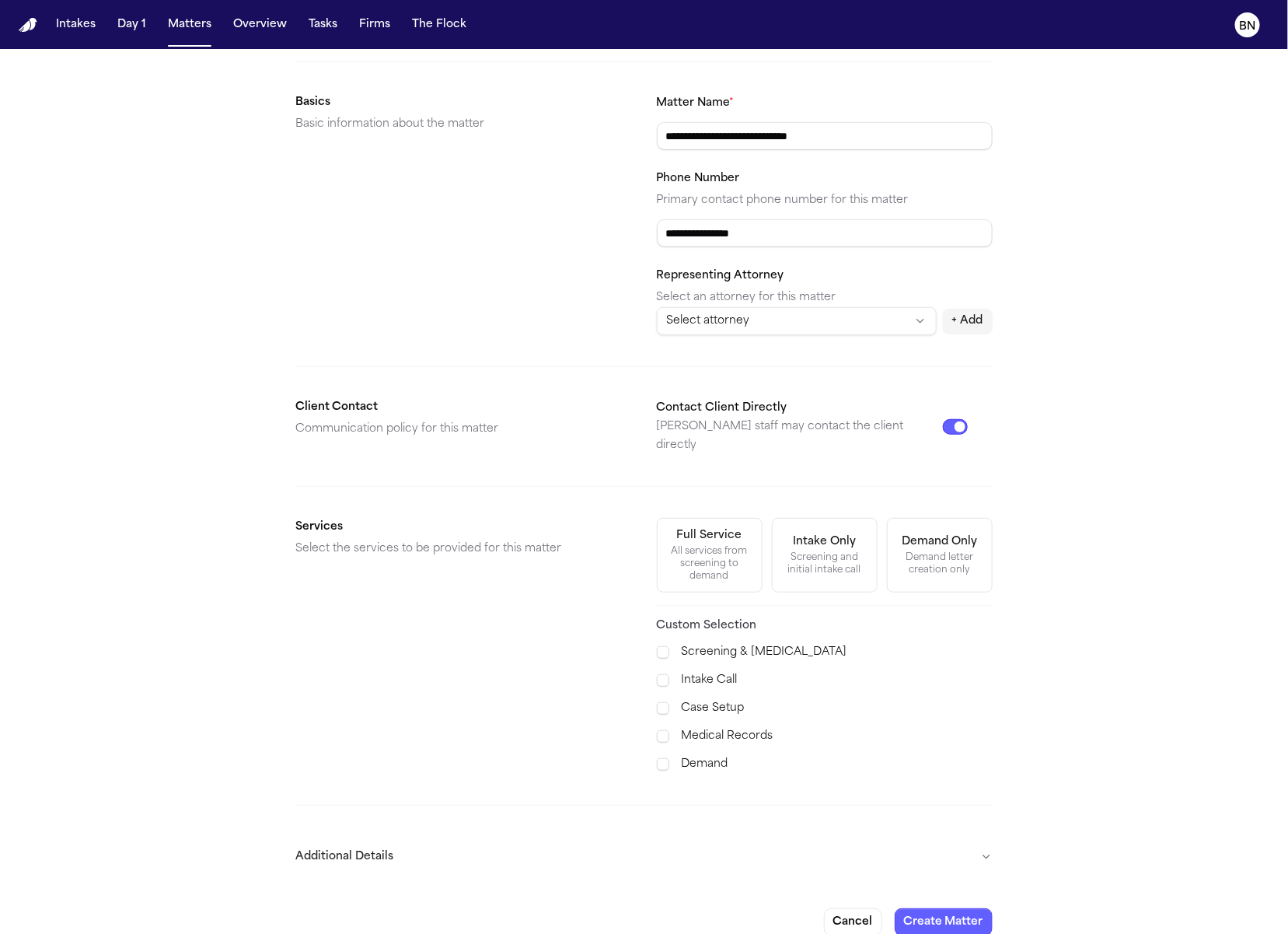
click at [736, 837] on button "Additional Details" at bounding box center [645, 856] width 697 height 40
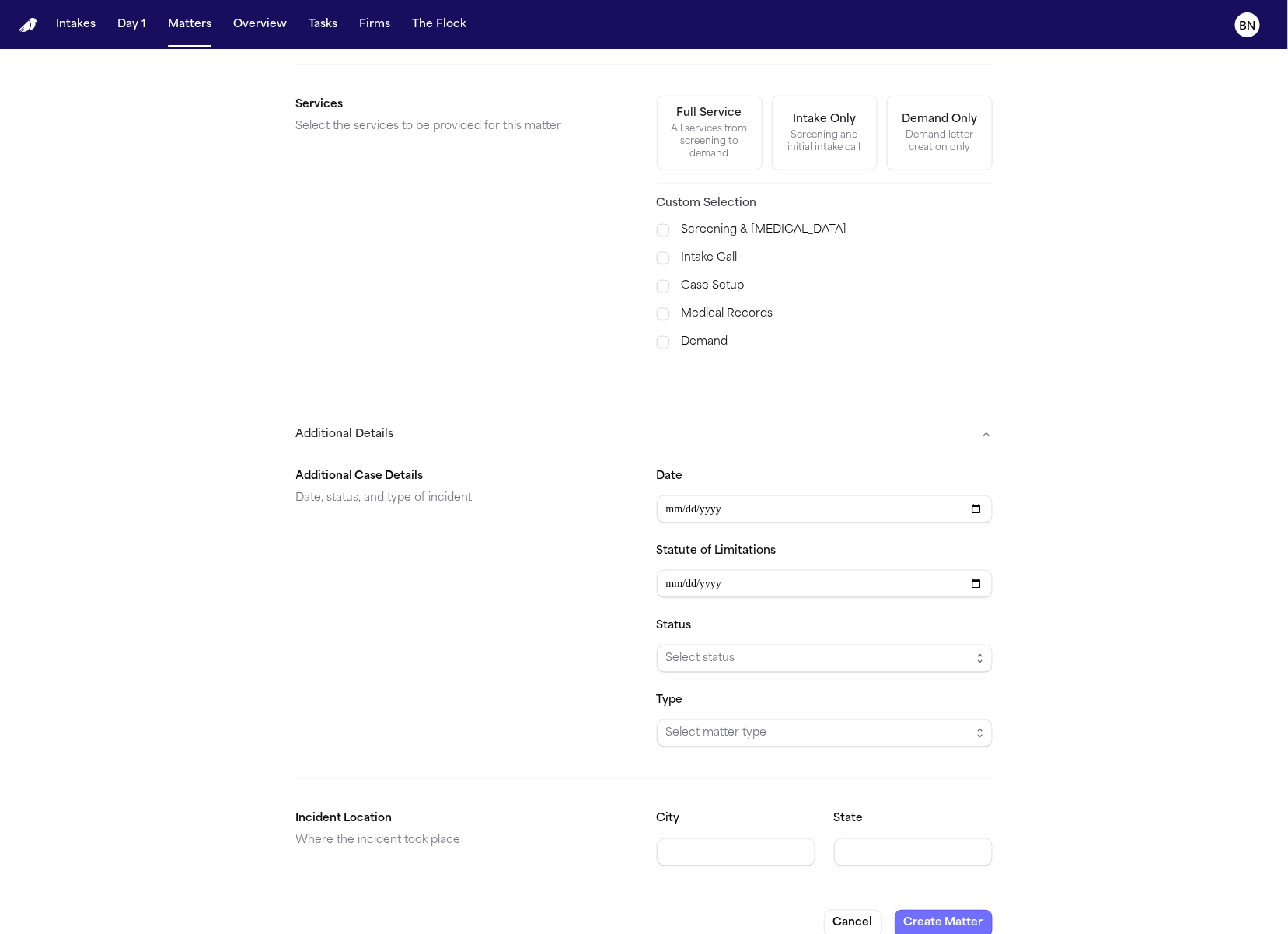
click at [936, 910] on button "Create Matter" at bounding box center [944, 924] width 98 height 28
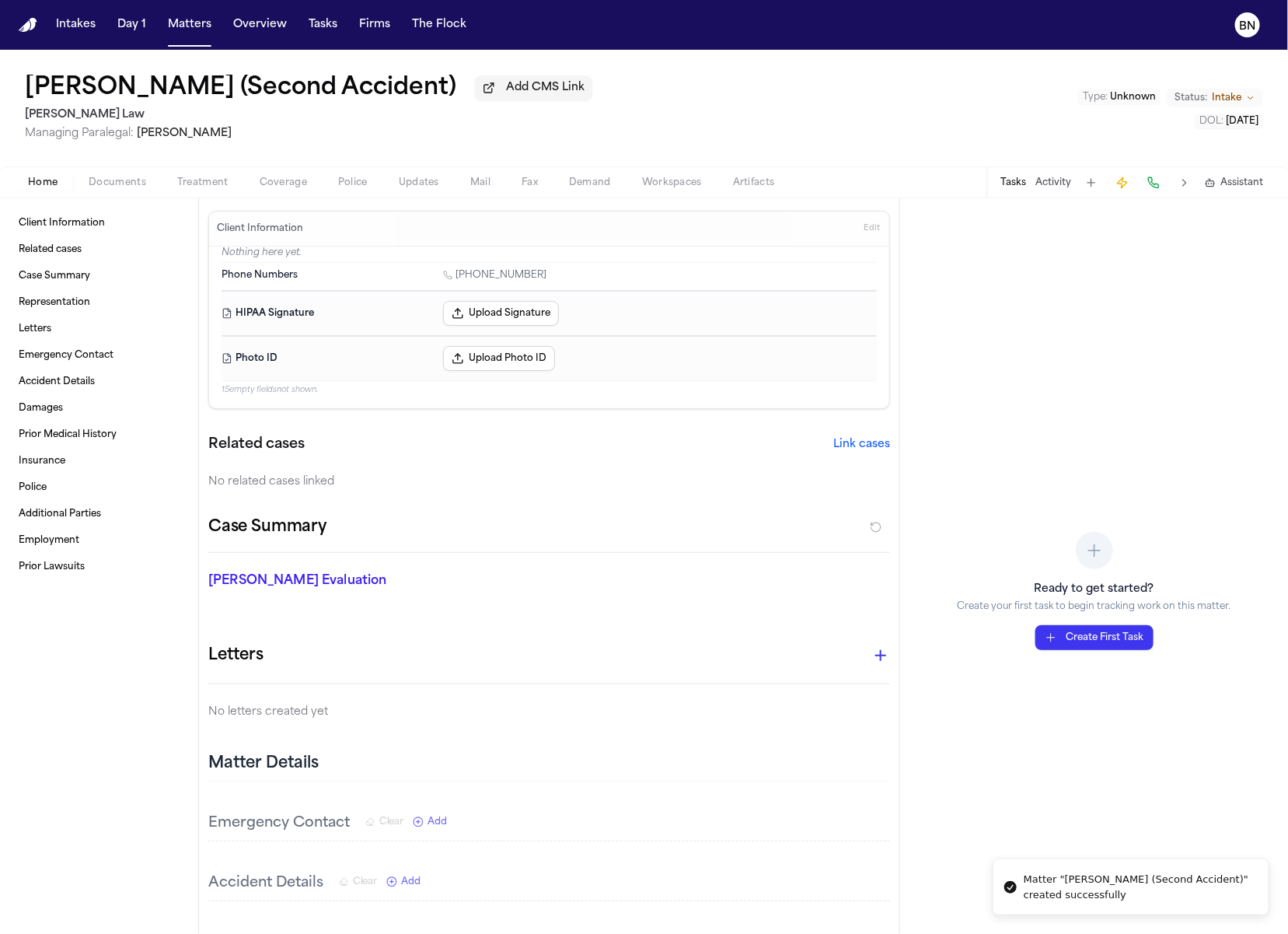
click at [124, 175] on div "Home Documents Treatment Coverage Police Updates Mail Fax Demand Workspaces Art…" at bounding box center [644, 182] width 1288 height 31
click at [124, 180] on span "Documents" at bounding box center [117, 183] width 58 height 12
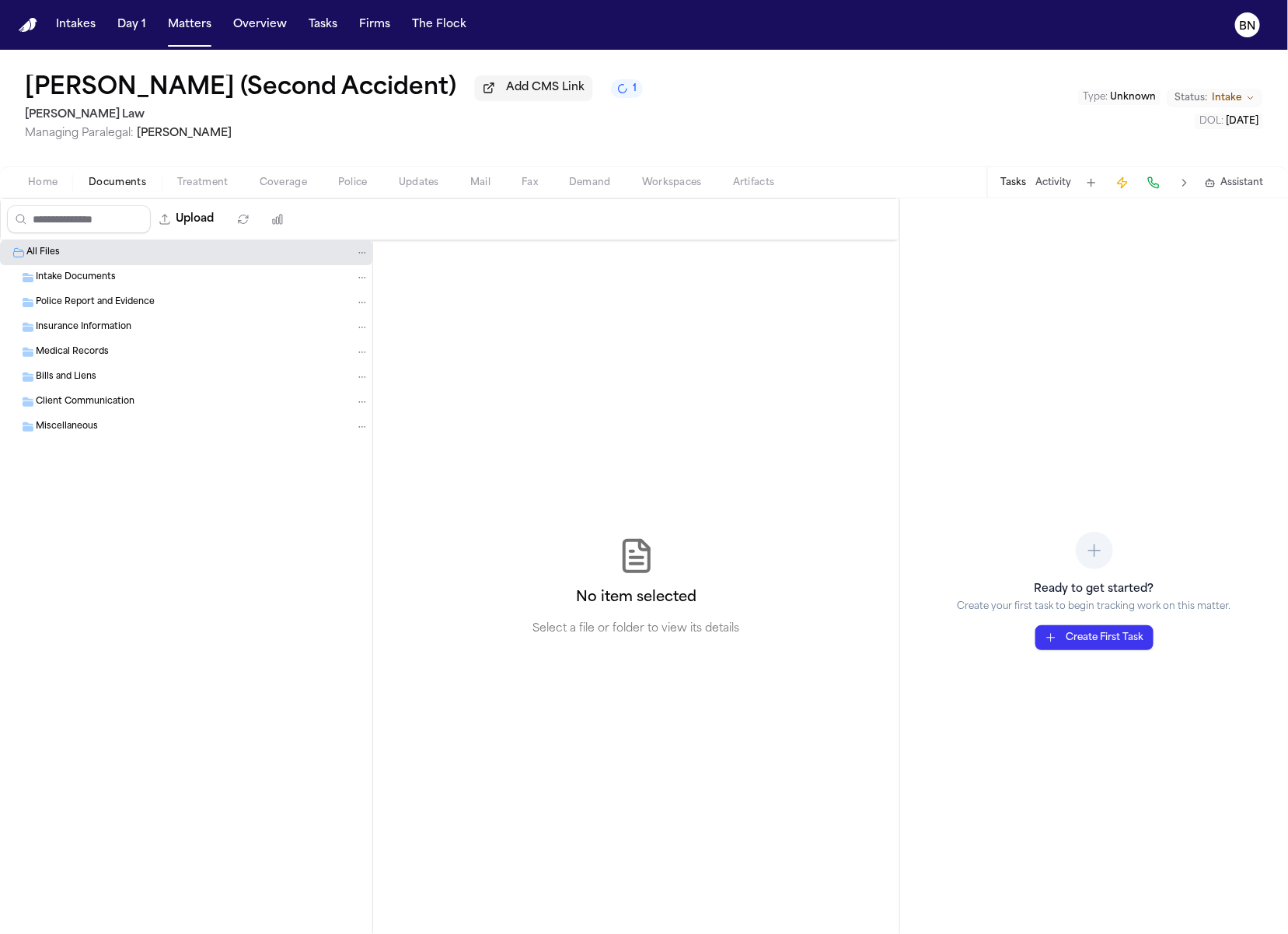
click at [1219, 92] on span "Intake" at bounding box center [1227, 97] width 30 height 12
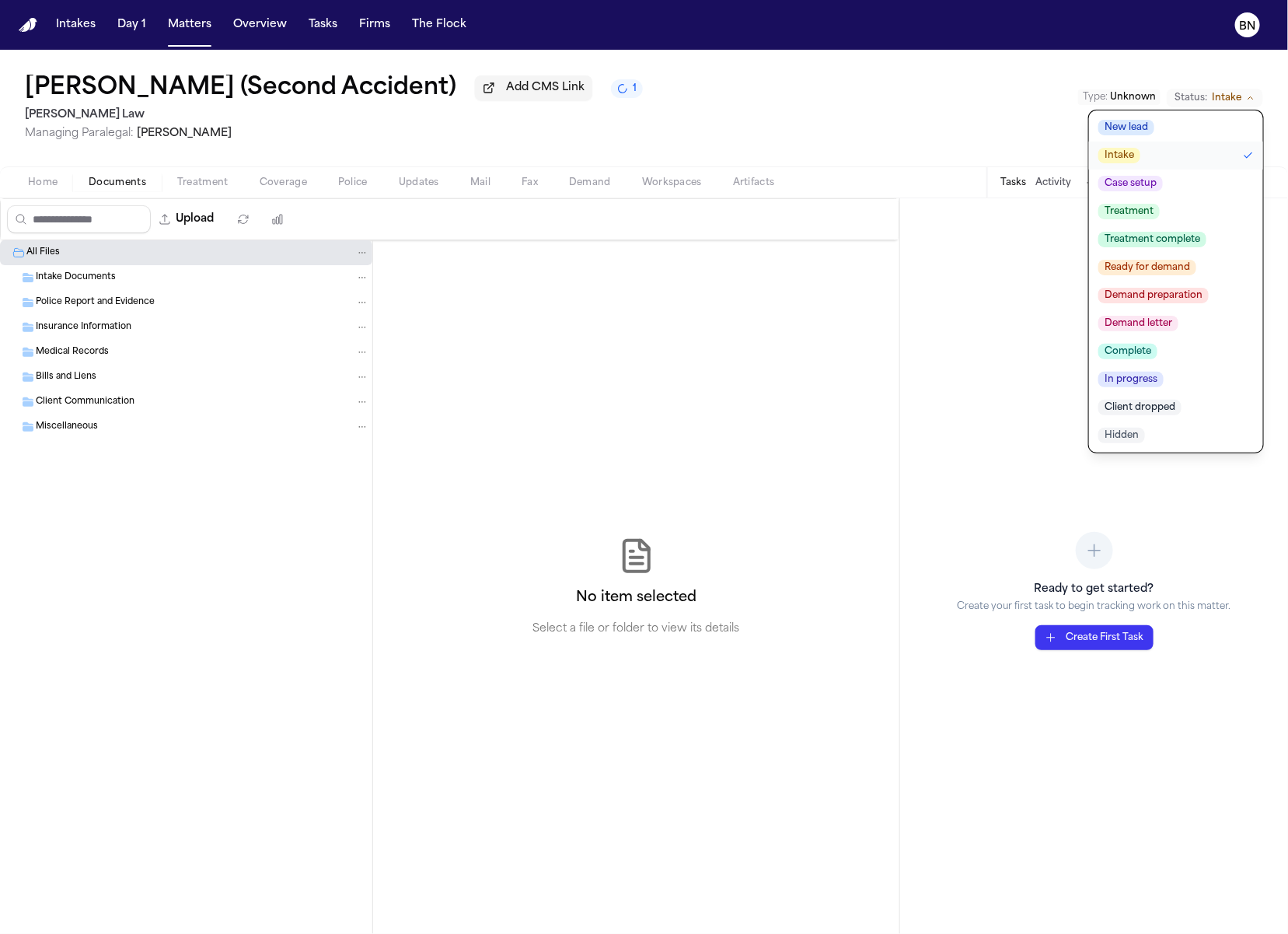
click at [1202, 299] on span "Demand preparation" at bounding box center [1153, 295] width 111 height 16
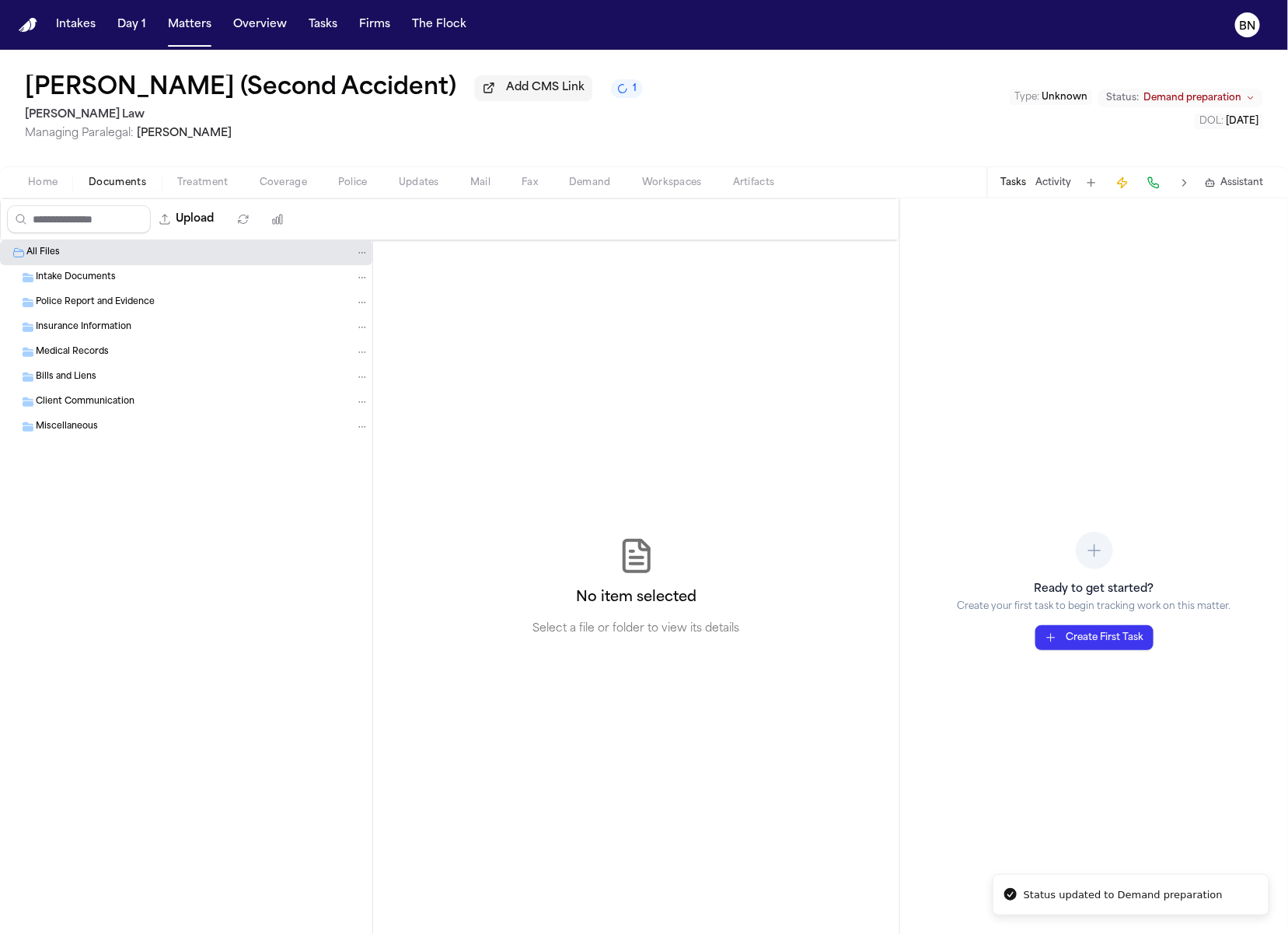
click at [111, 188] on span "Documents" at bounding box center [117, 183] width 58 height 12
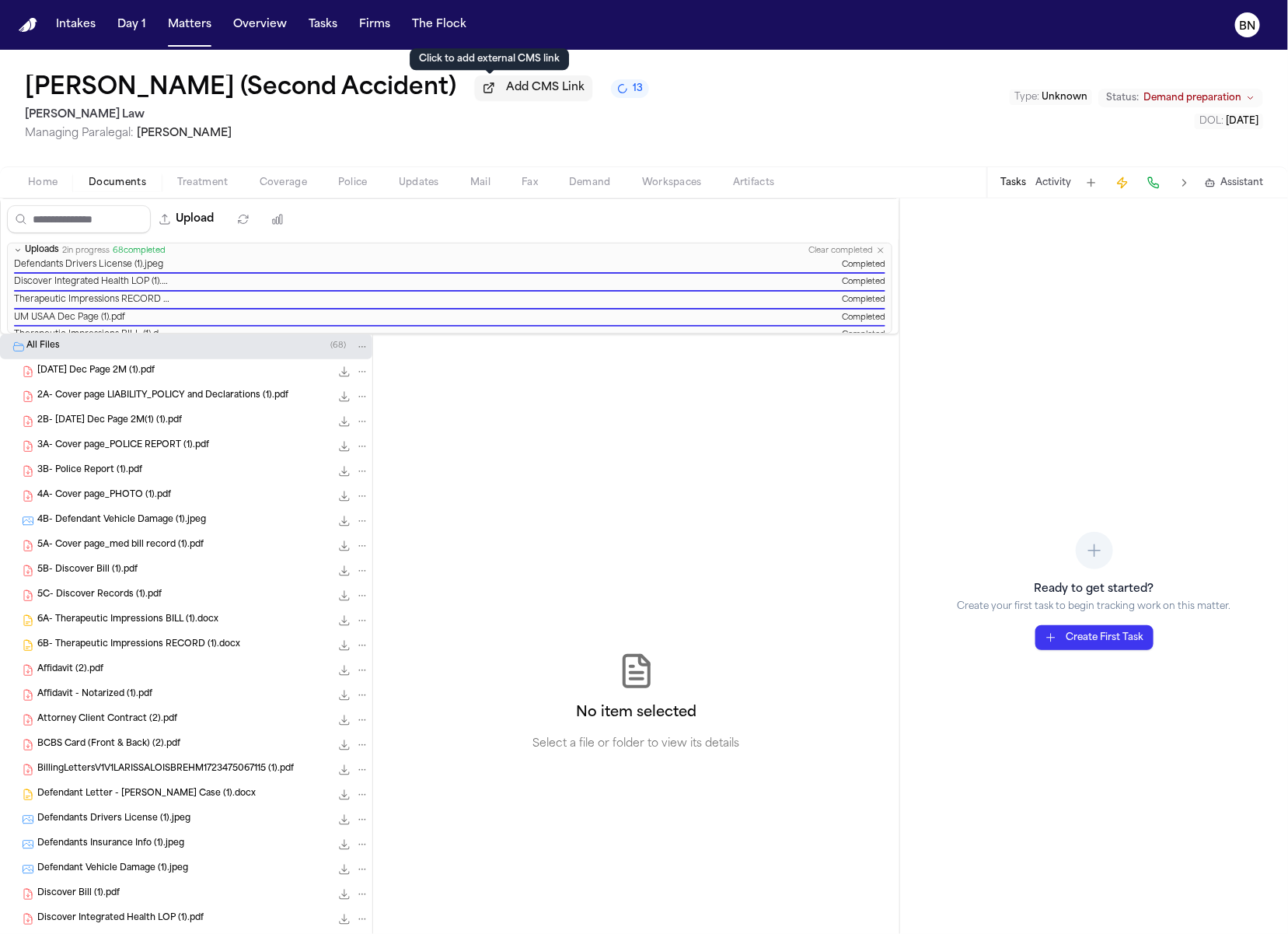
click at [506, 91] on span "Add CMS Link" at bounding box center [545, 88] width 78 height 16
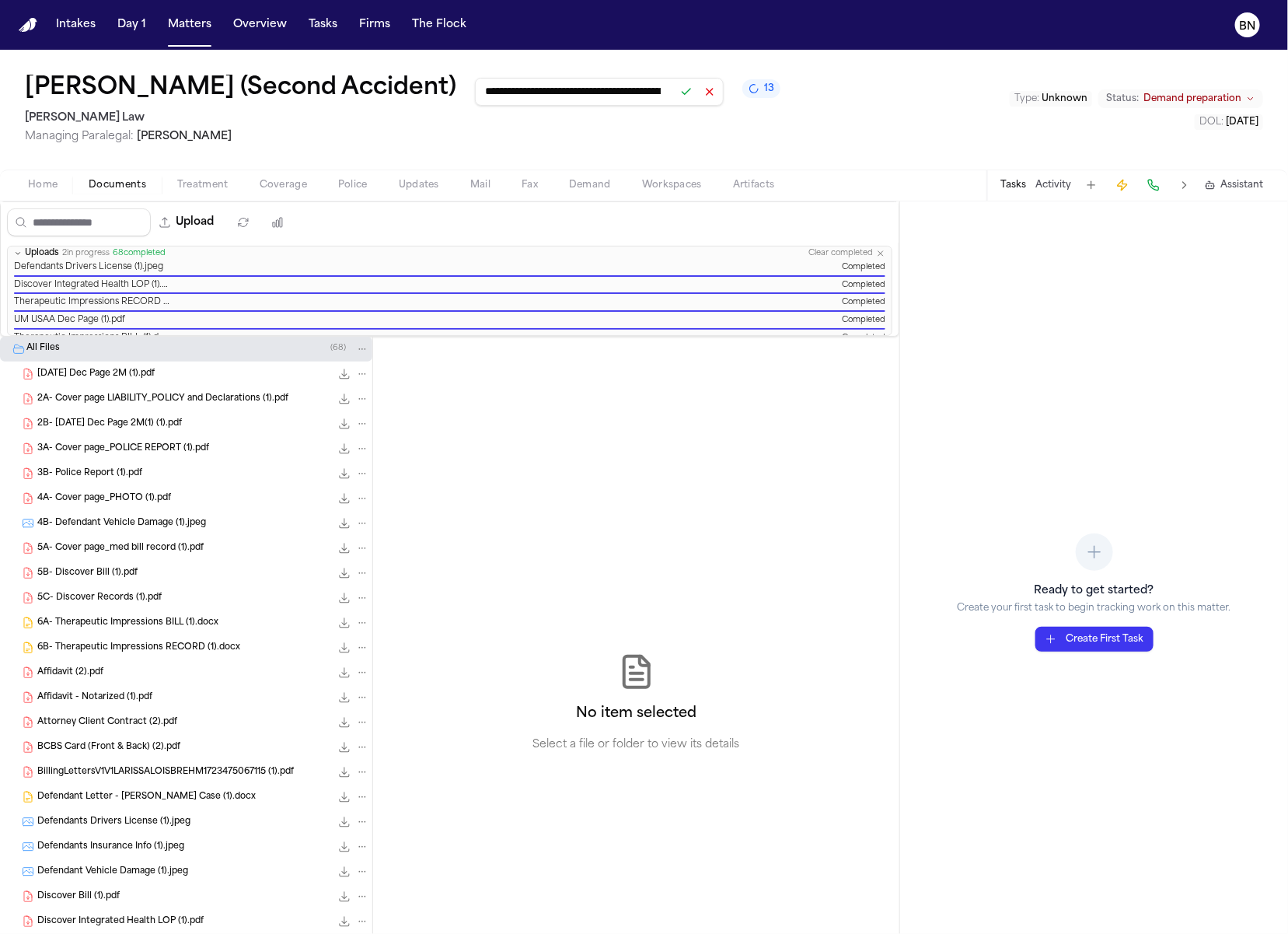
scroll to position [0, 189]
type input "**********"
click at [675, 88] on button at bounding box center [686, 92] width 21 height 21
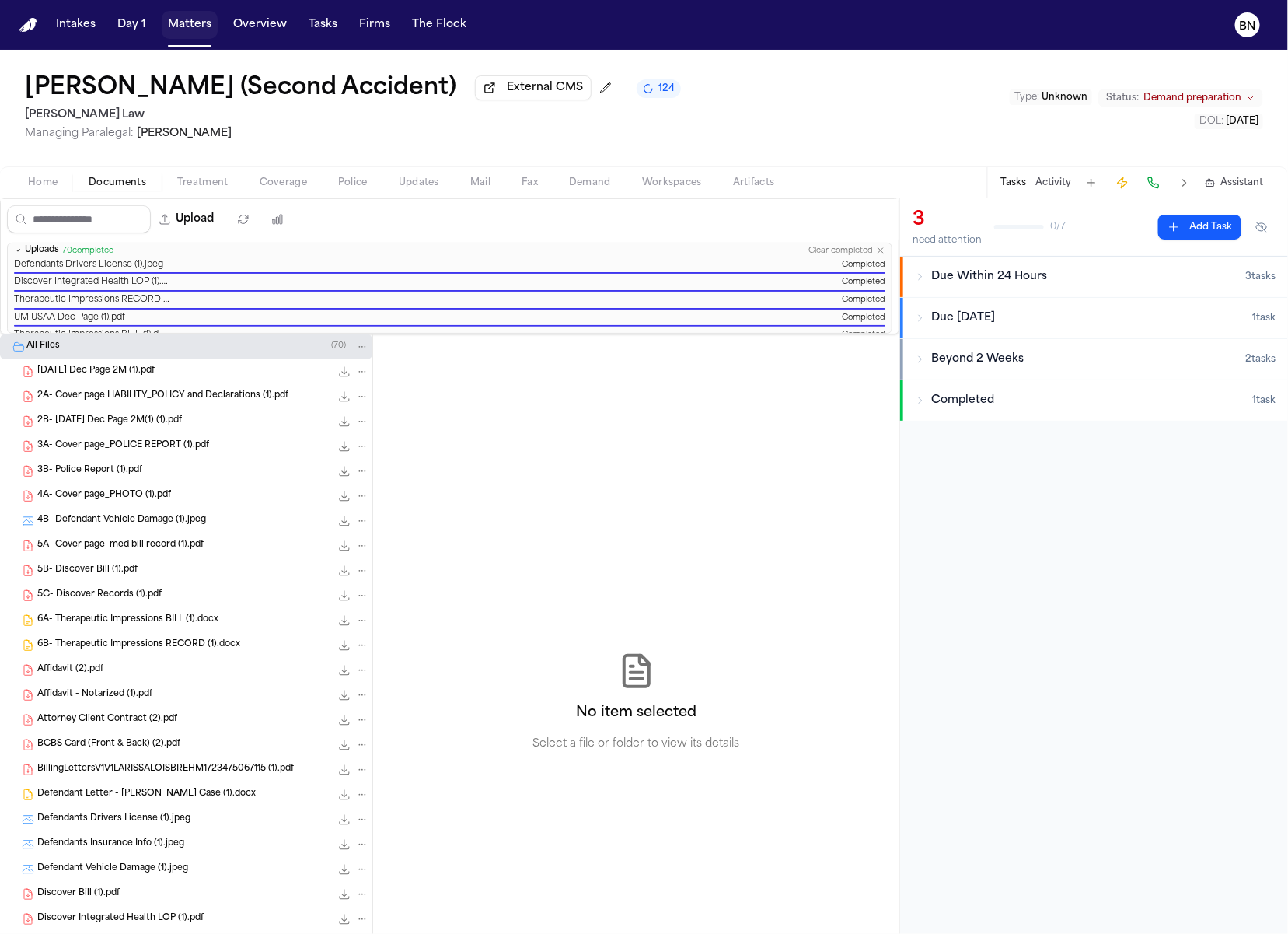
click at [185, 28] on button "Matters" at bounding box center [190, 25] width 56 height 28
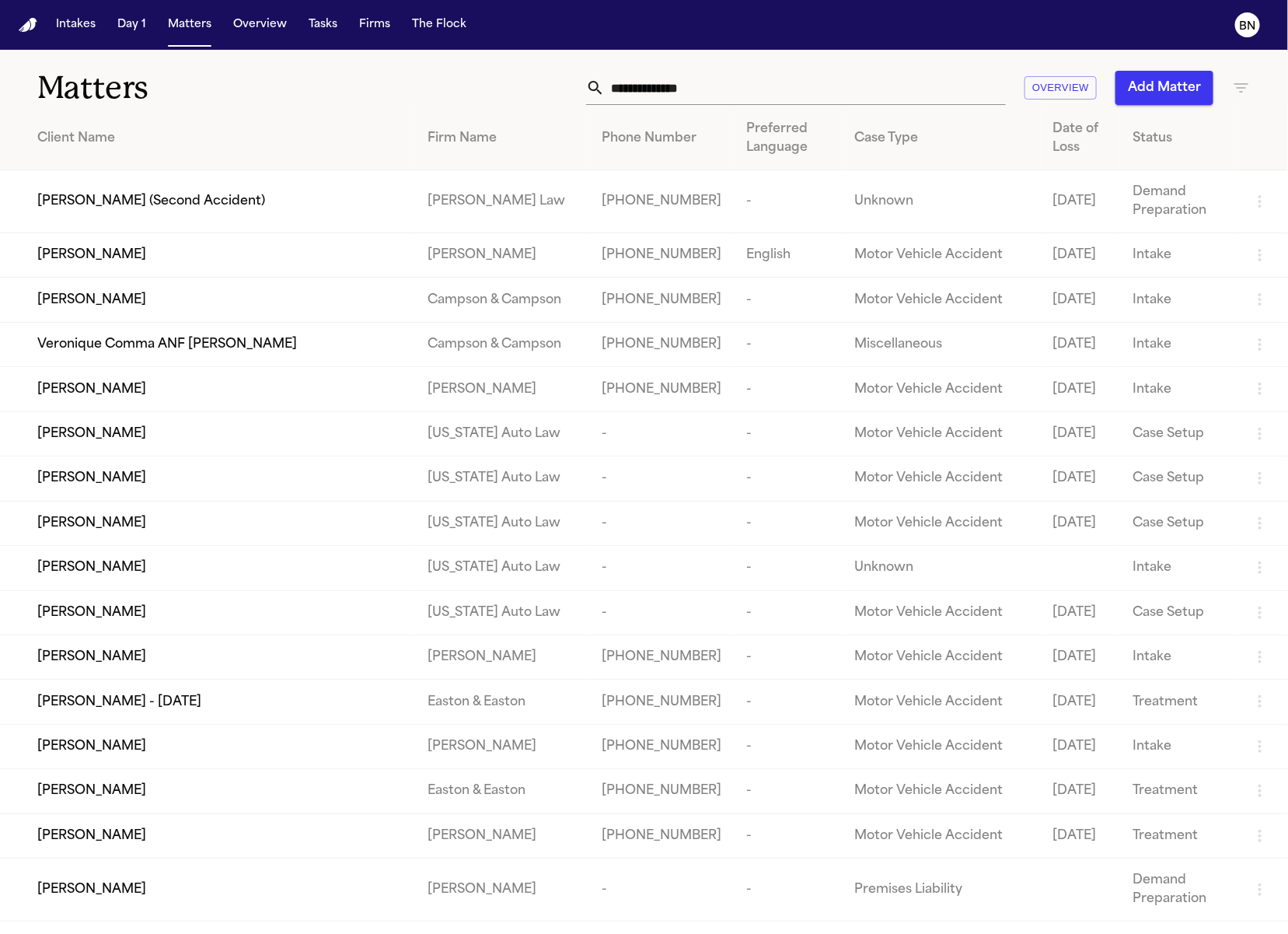
click at [1244, 83] on icon "button" at bounding box center [1241, 88] width 19 height 19
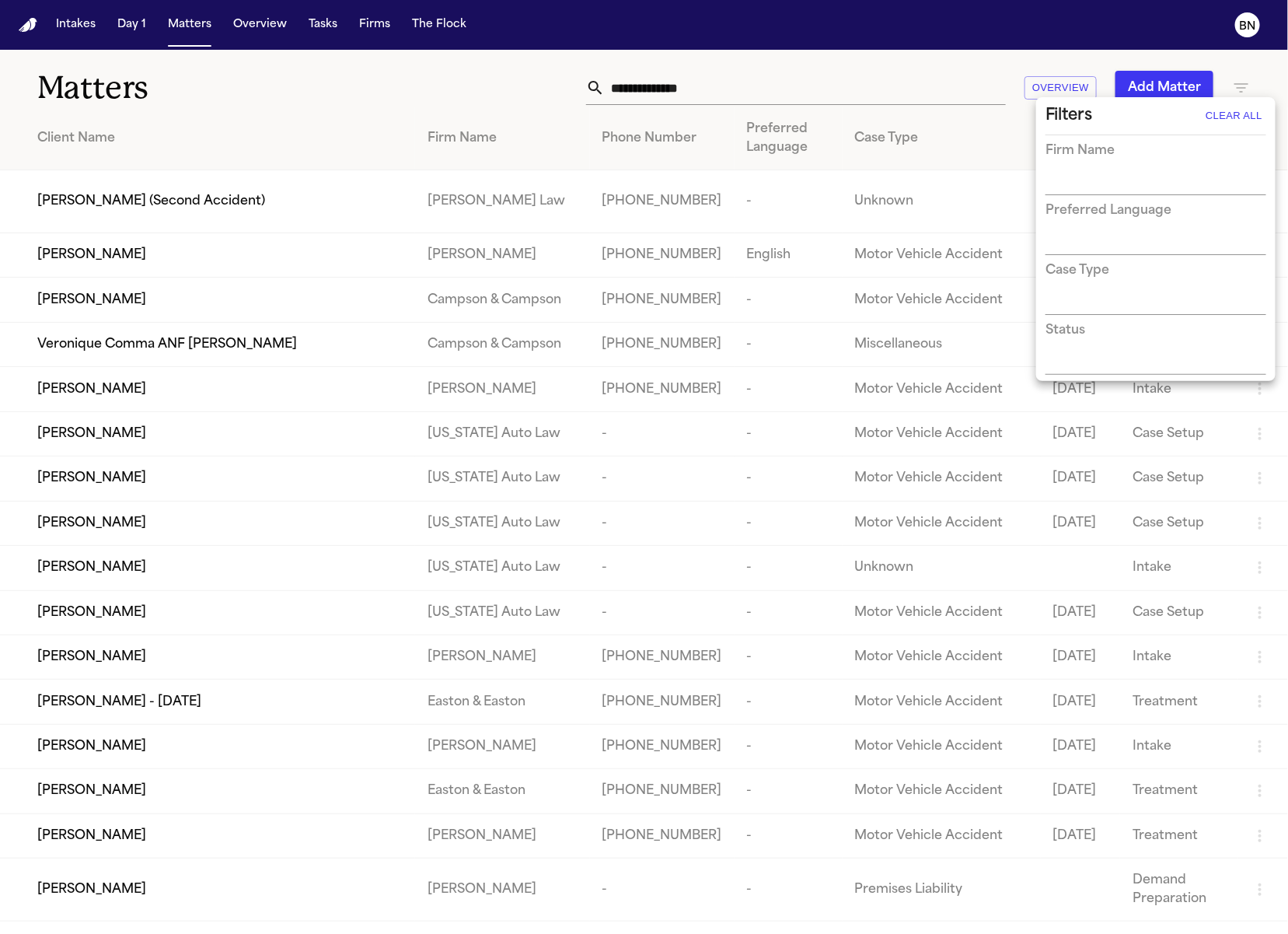
click at [1170, 182] on input "text" at bounding box center [1144, 183] width 197 height 21
type input "*****"
click at [1153, 217] on li "[PERSON_NAME] Law" at bounding box center [1155, 216] width 220 height 28
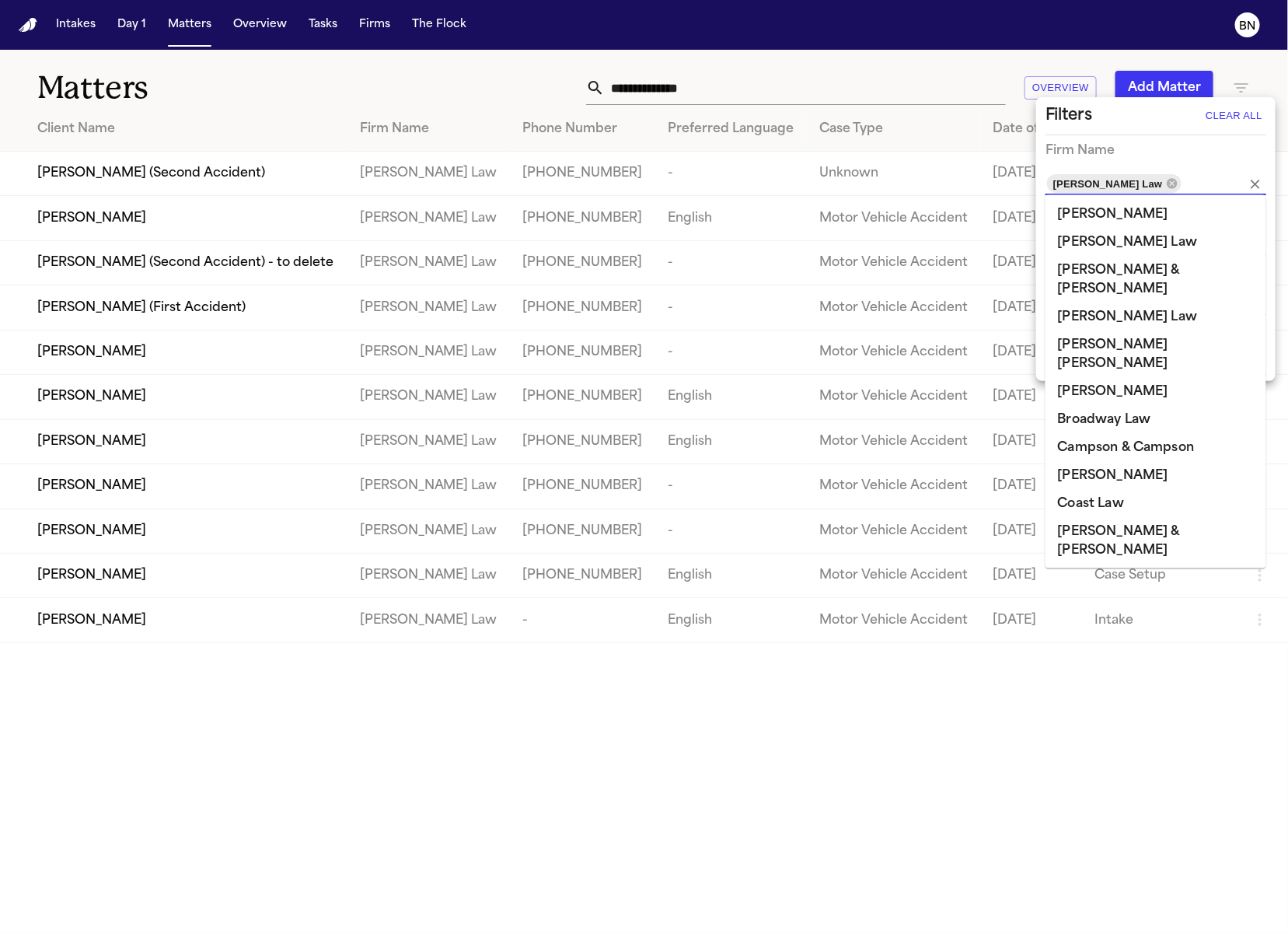
scroll to position [947, 0]
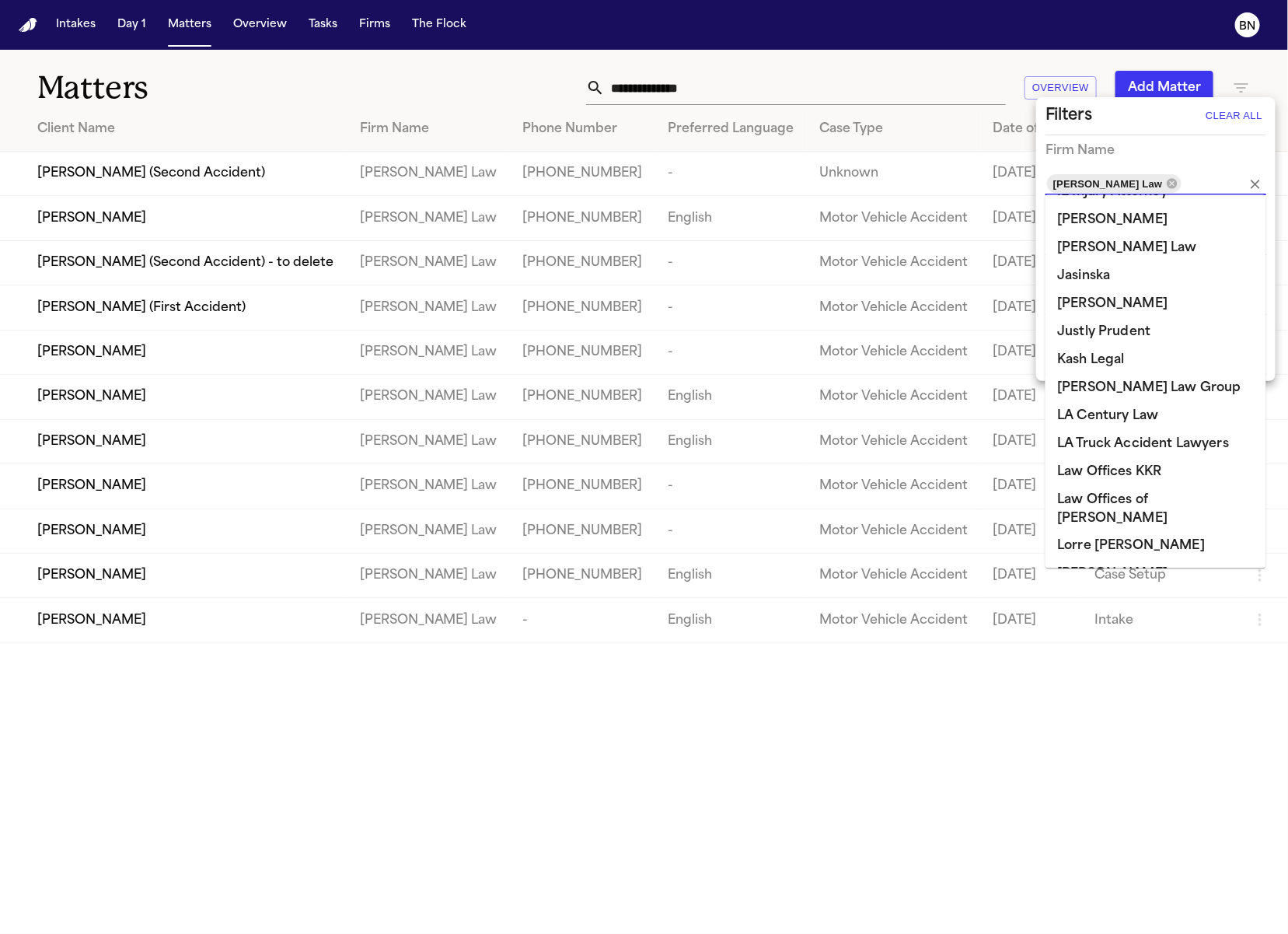
click at [947, 135] on div at bounding box center [644, 467] width 1288 height 934
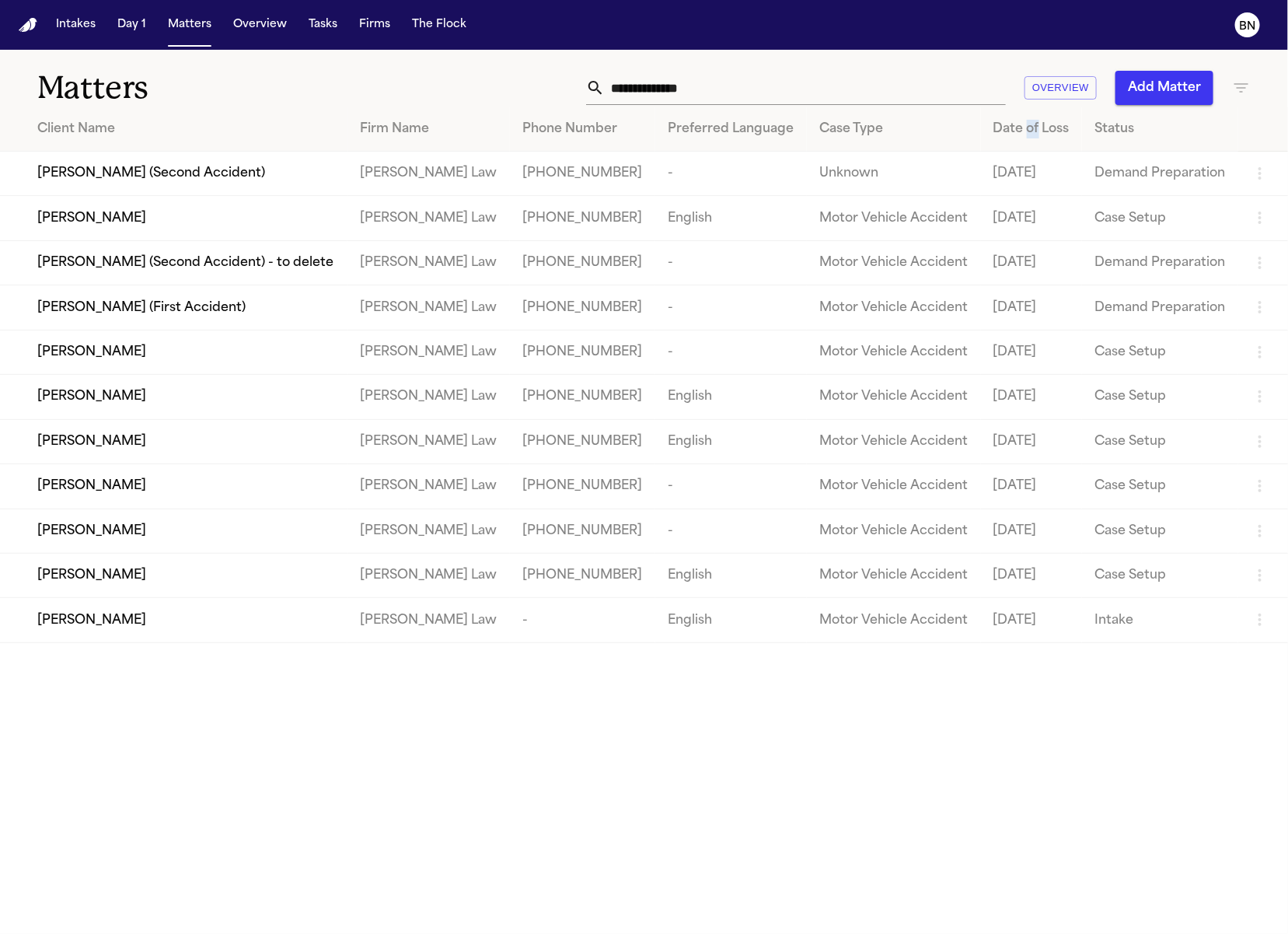
click at [1009, 135] on div "Date of Loss" at bounding box center [1031, 129] width 76 height 19
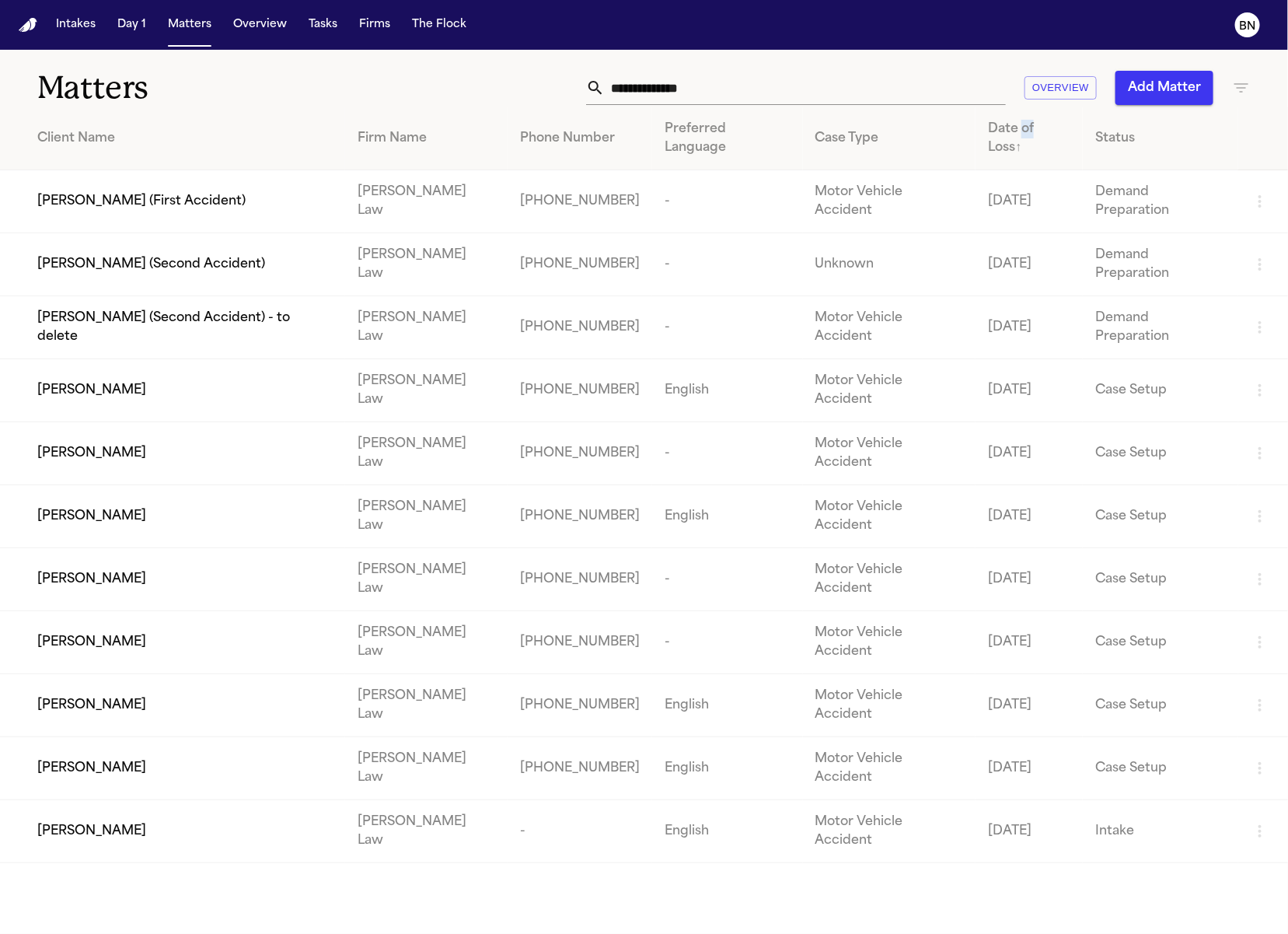
click at [1009, 135] on div "Date of Loss ↑" at bounding box center [1030, 138] width 83 height 37
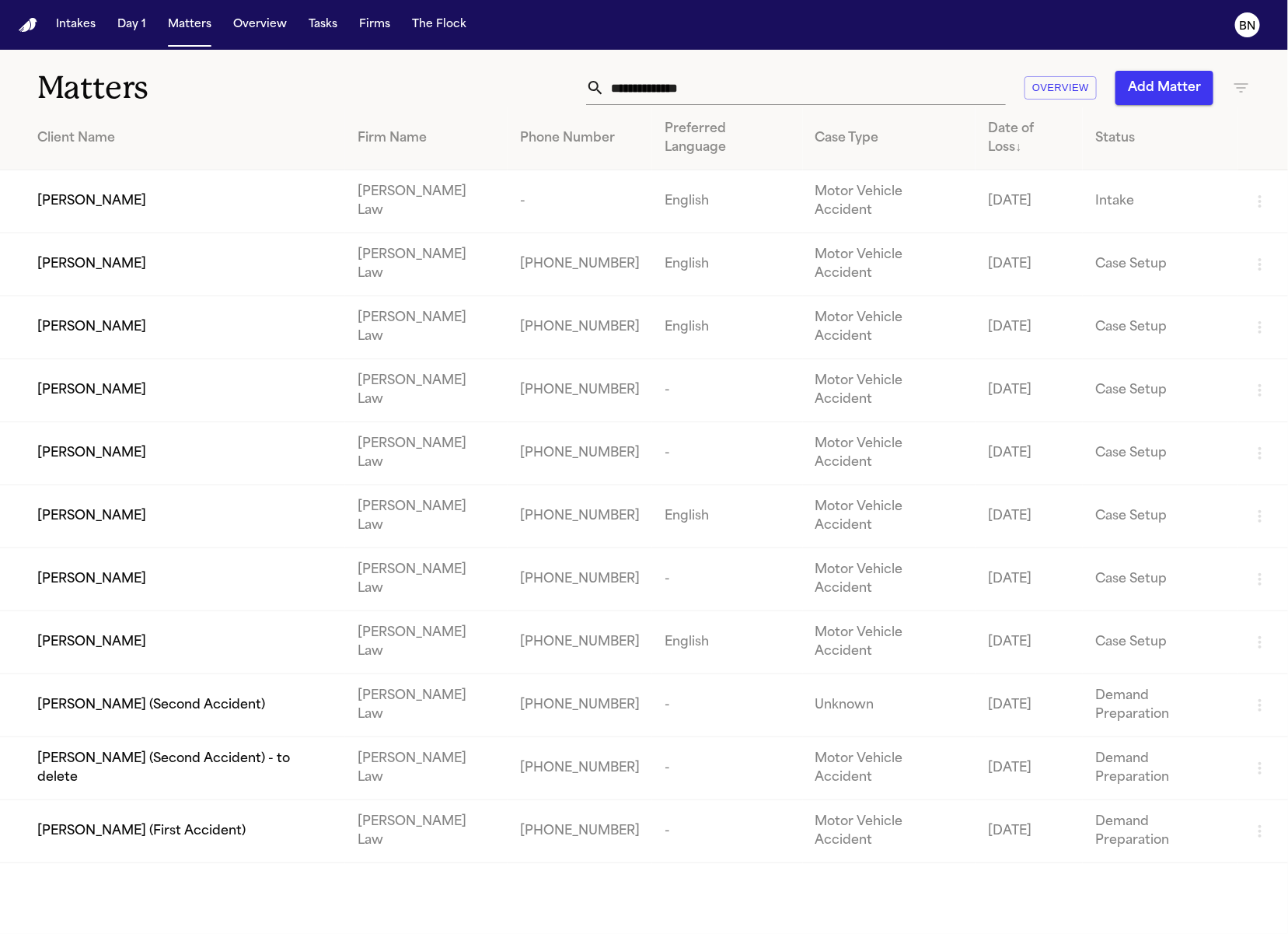
click at [1009, 135] on div "Date of Loss ↓" at bounding box center [1030, 138] width 83 height 37
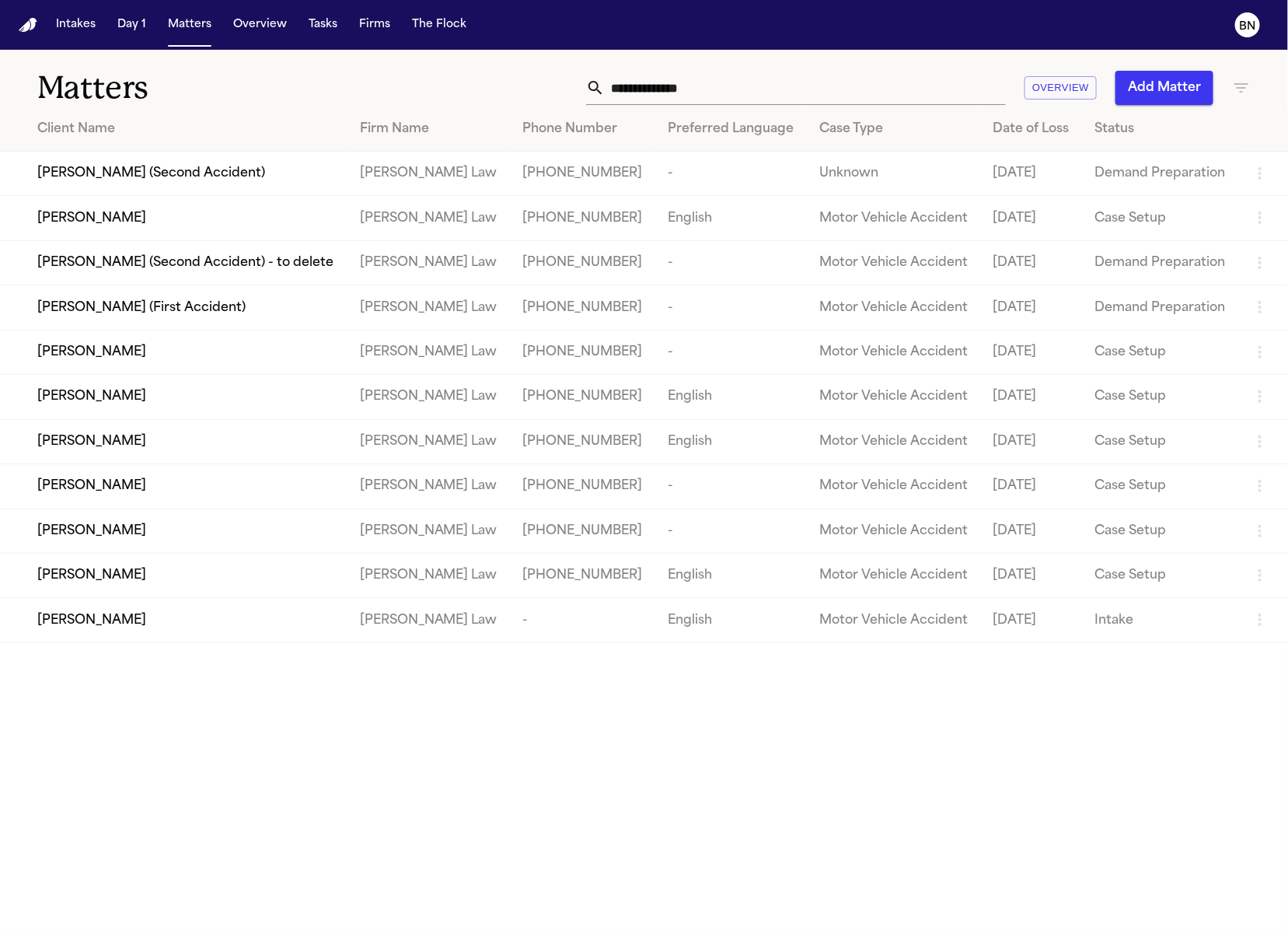
click at [1021, 138] on div "Date of Loss" at bounding box center [1031, 129] width 76 height 19
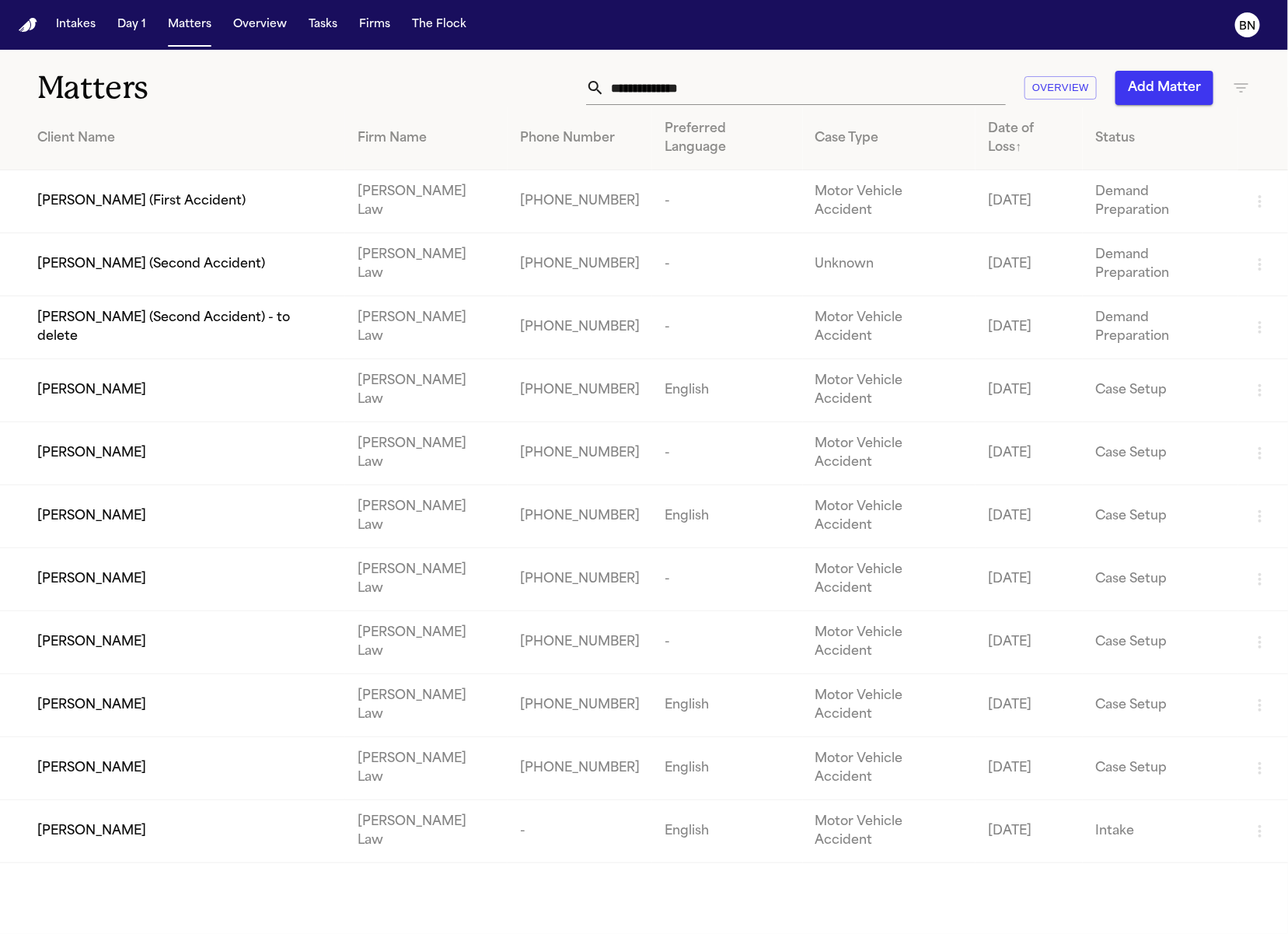
click at [930, 359] on td "Motor Vehicle Accident" at bounding box center [890, 391] width 173 height 63
click at [212, 381] on div "[PERSON_NAME]" at bounding box center [185, 390] width 296 height 19
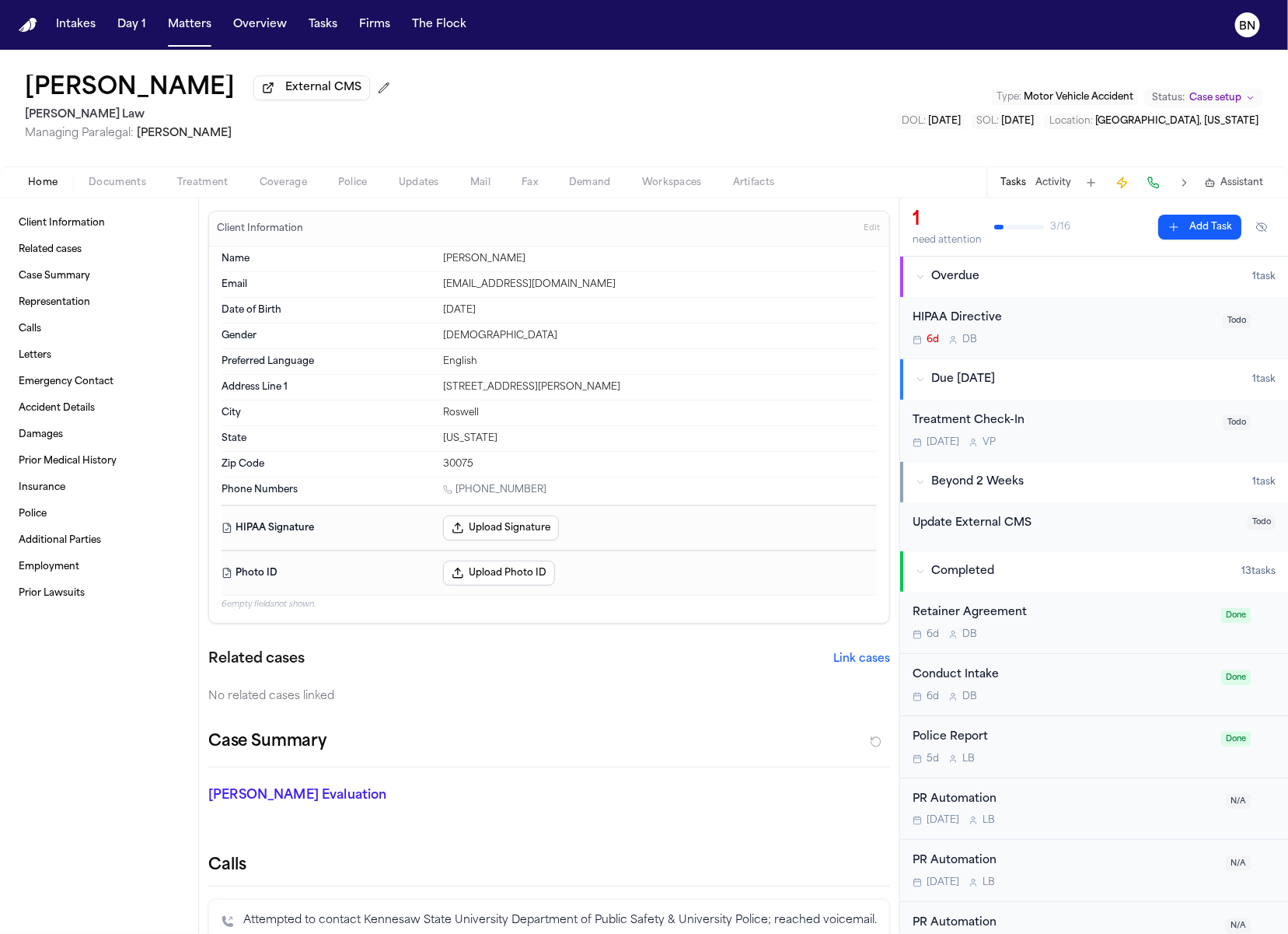
click at [1198, 96] on span "Case setup" at bounding box center [1215, 97] width 52 height 12
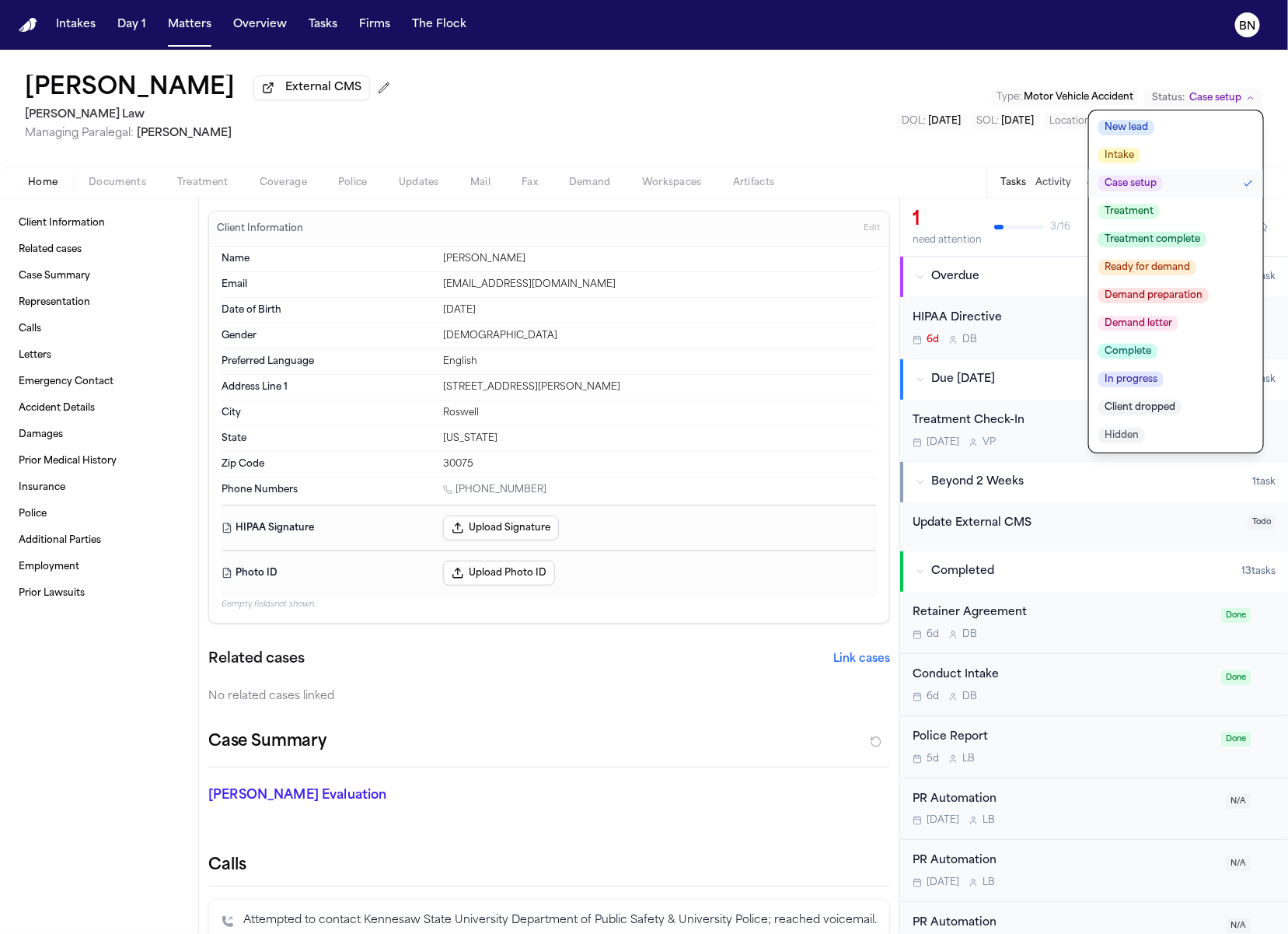
click at [1190, 273] on span "Ready for demand" at bounding box center [1147, 267] width 98 height 16
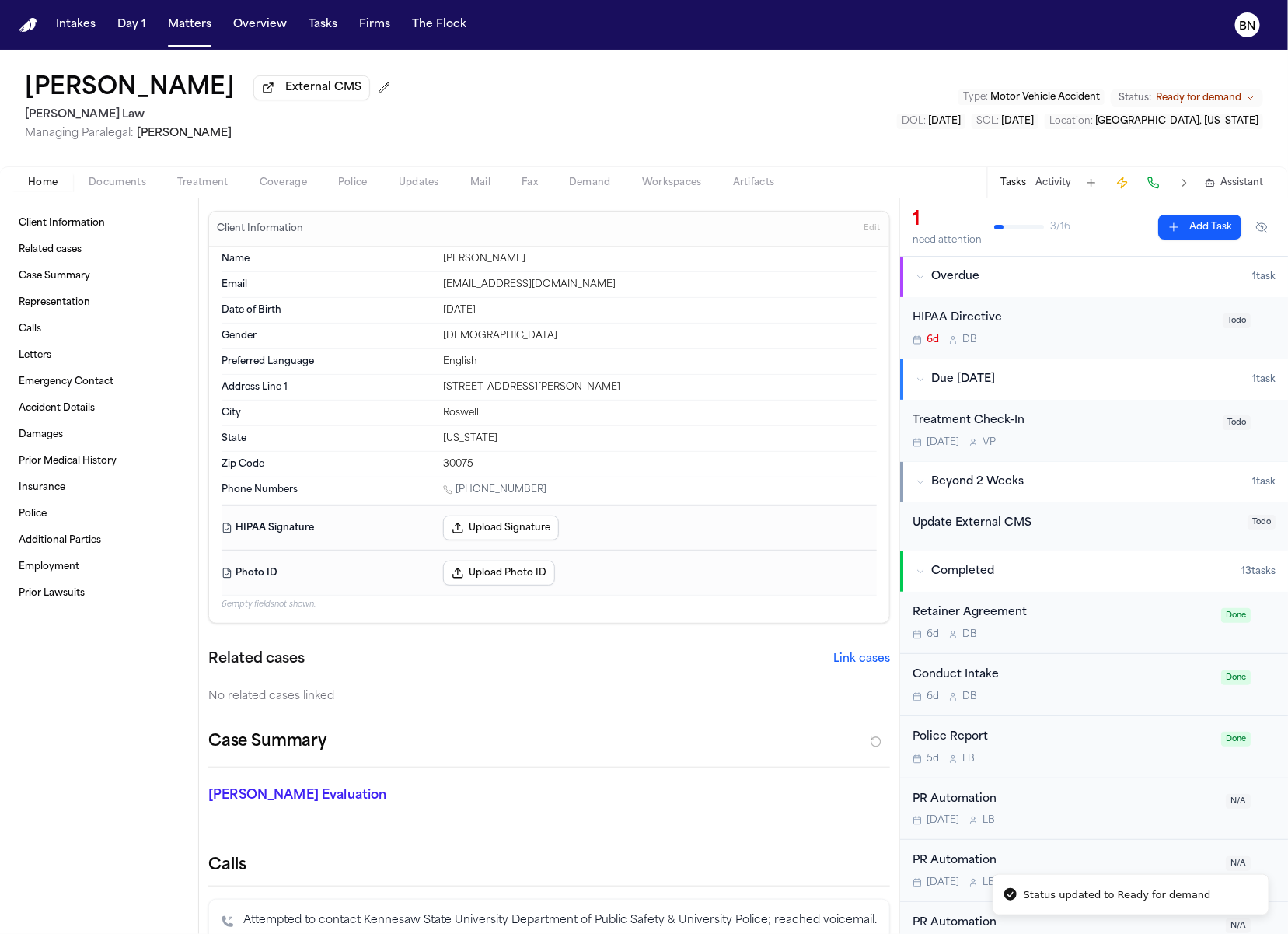
click at [125, 183] on span "Documents" at bounding box center [117, 183] width 58 height 12
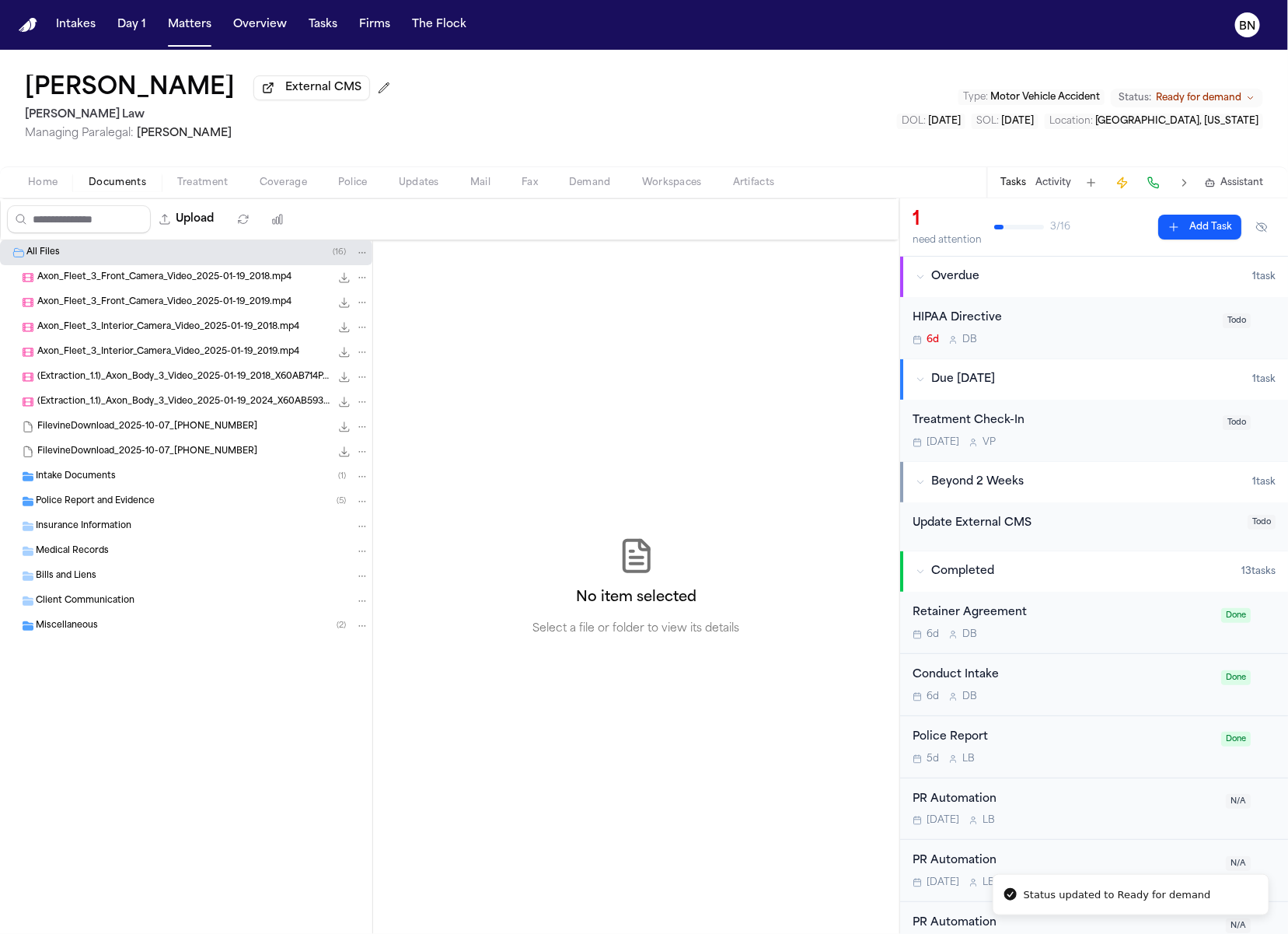
click at [181, 470] on div "Intake Documents ( 1 )" at bounding box center [186, 476] width 372 height 25
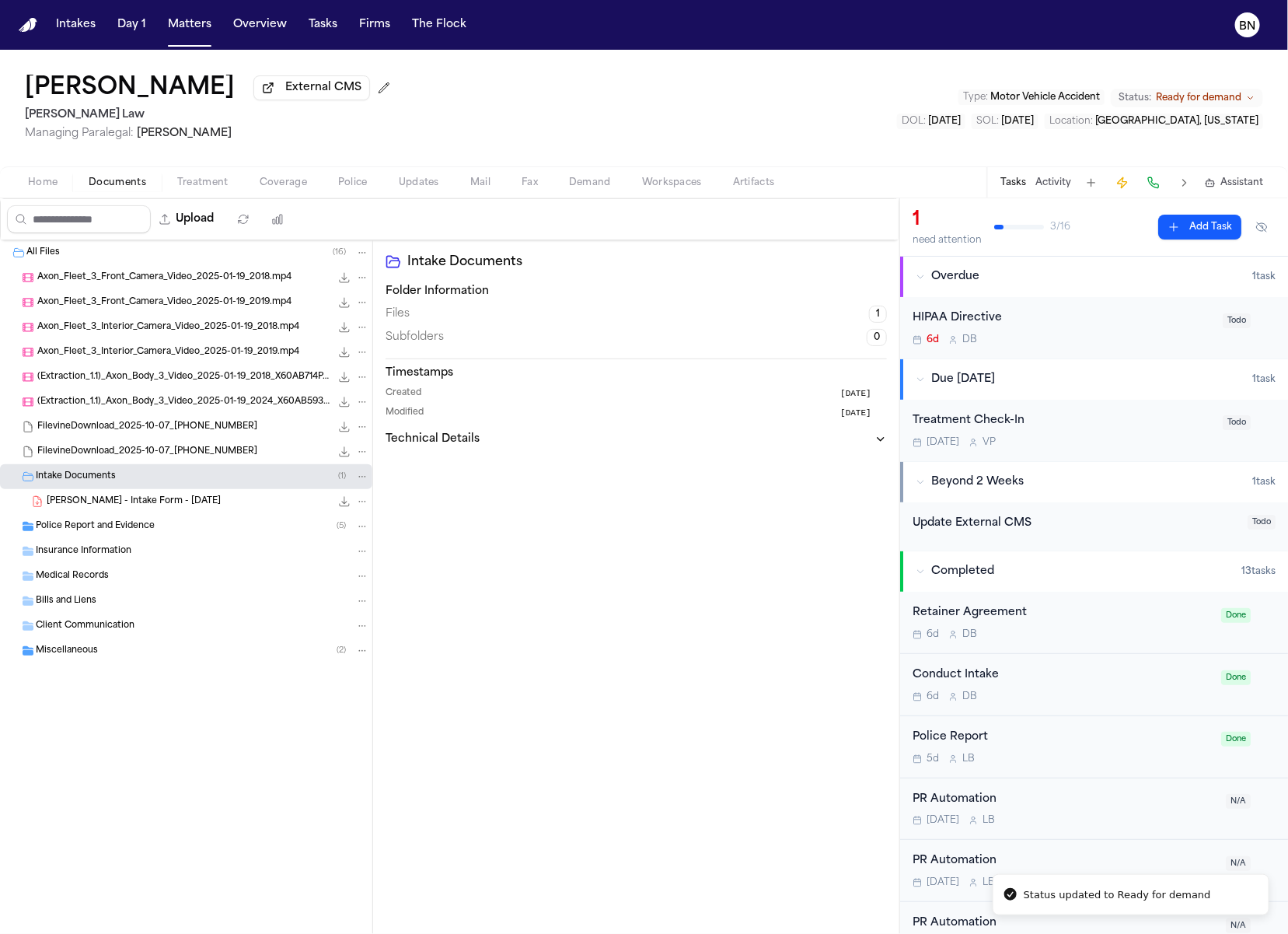
click at [197, 533] on div "Police Report and Evidence ( 5 )" at bounding box center [202, 526] width 334 height 14
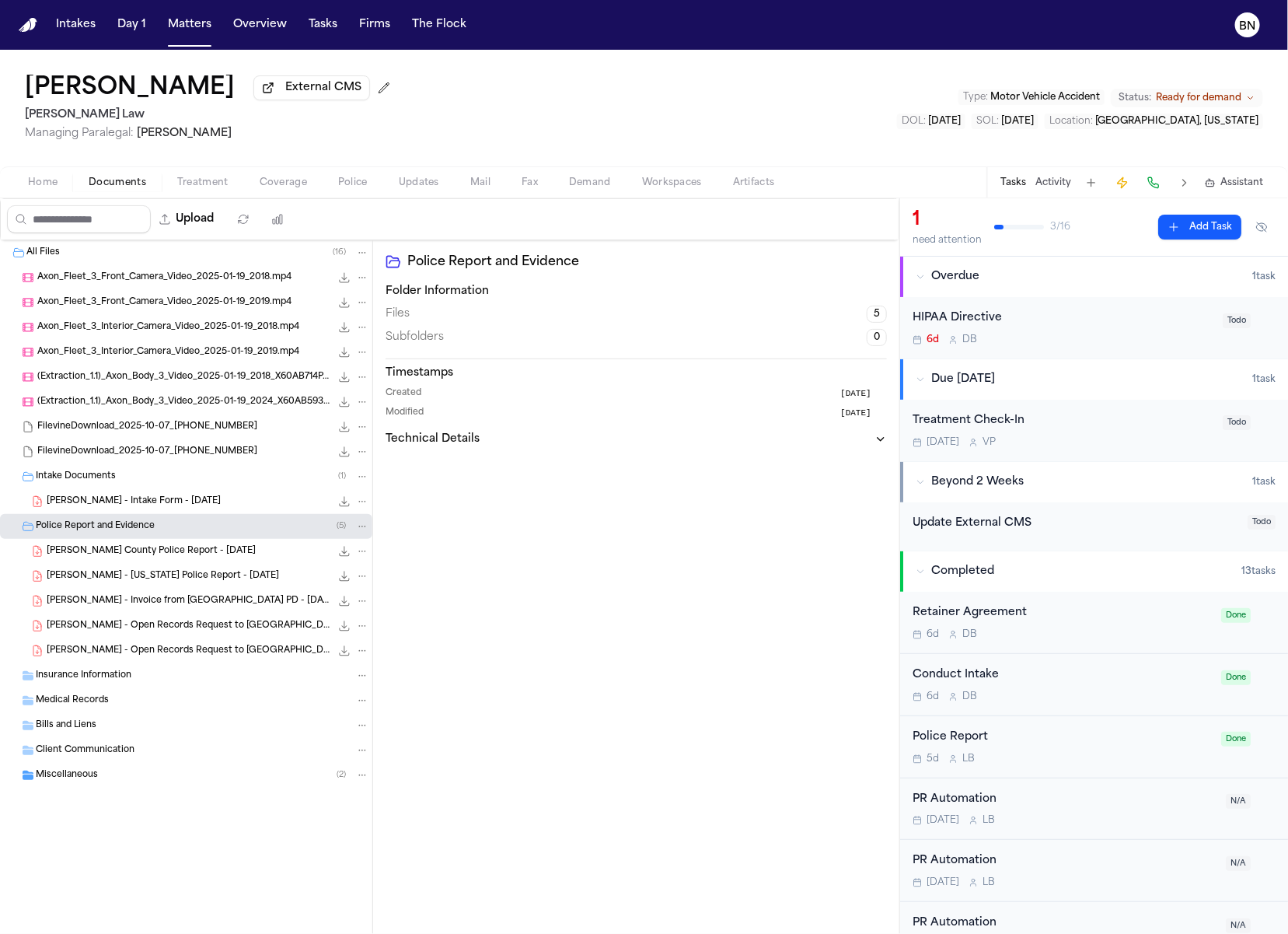
click at [218, 782] on div "Miscellaneous ( 2 )" at bounding box center [202, 775] width 334 height 14
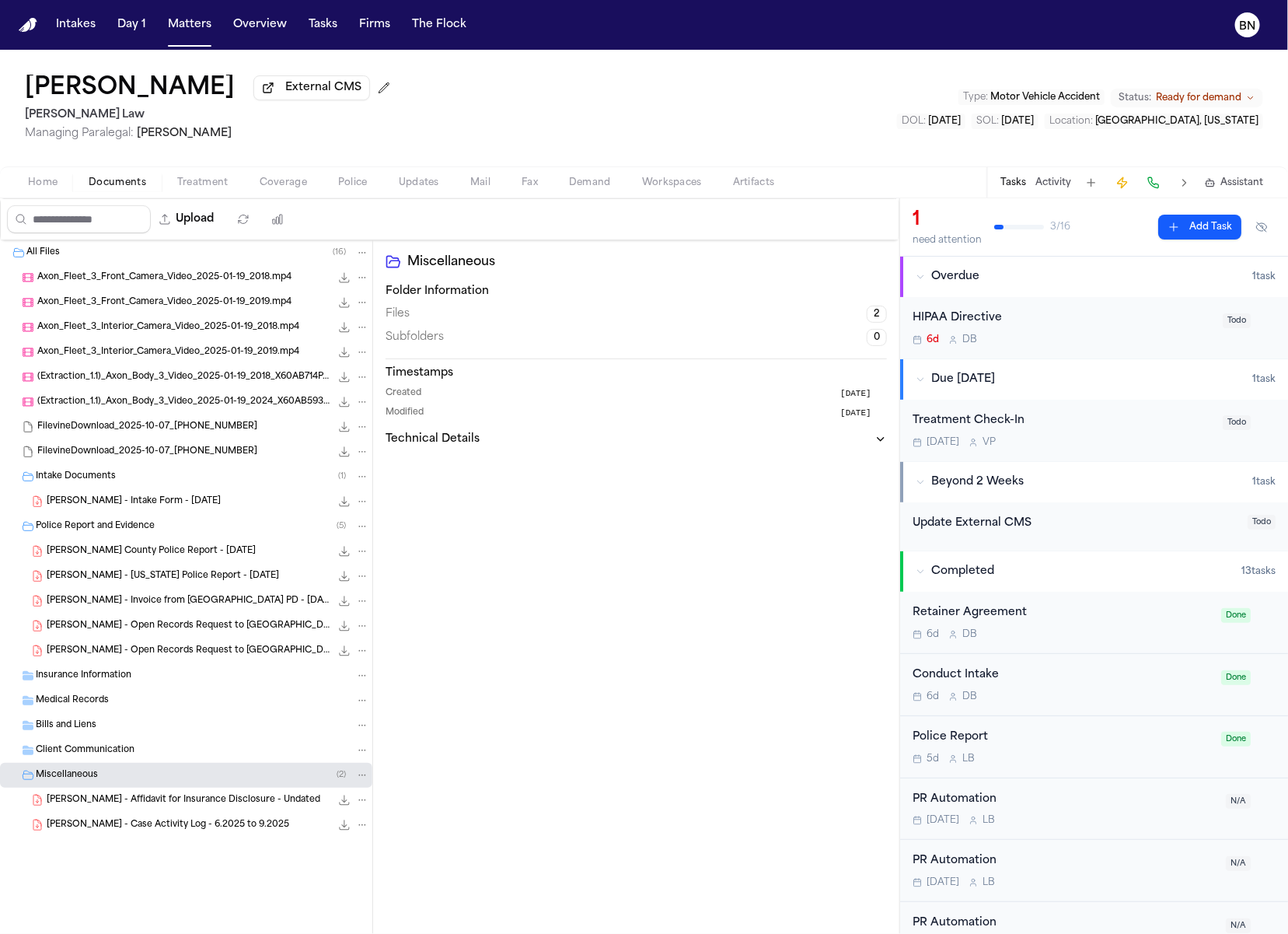
click at [236, 790] on div "E. Smith - Affidavit for Insurance Disclosure - Undated 99.4 KB • PDF" at bounding box center [186, 800] width 372 height 25
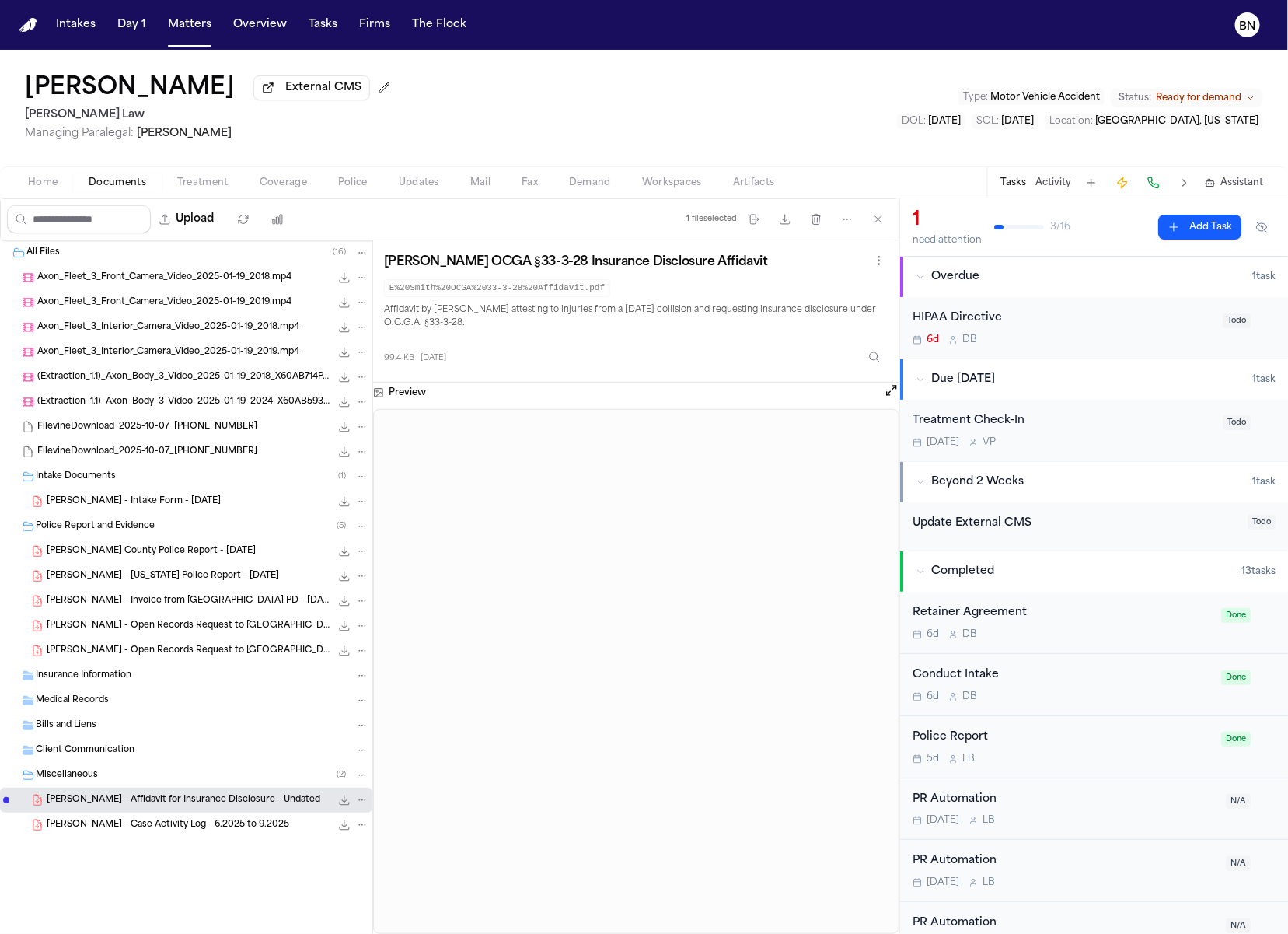
click at [125, 376] on span "(Extraction_1.1)_Axon_Body_3_Video_2025-01-19_2018_X60AB714P_-_Joseph_Serriello…" at bounding box center [183, 377] width 293 height 13
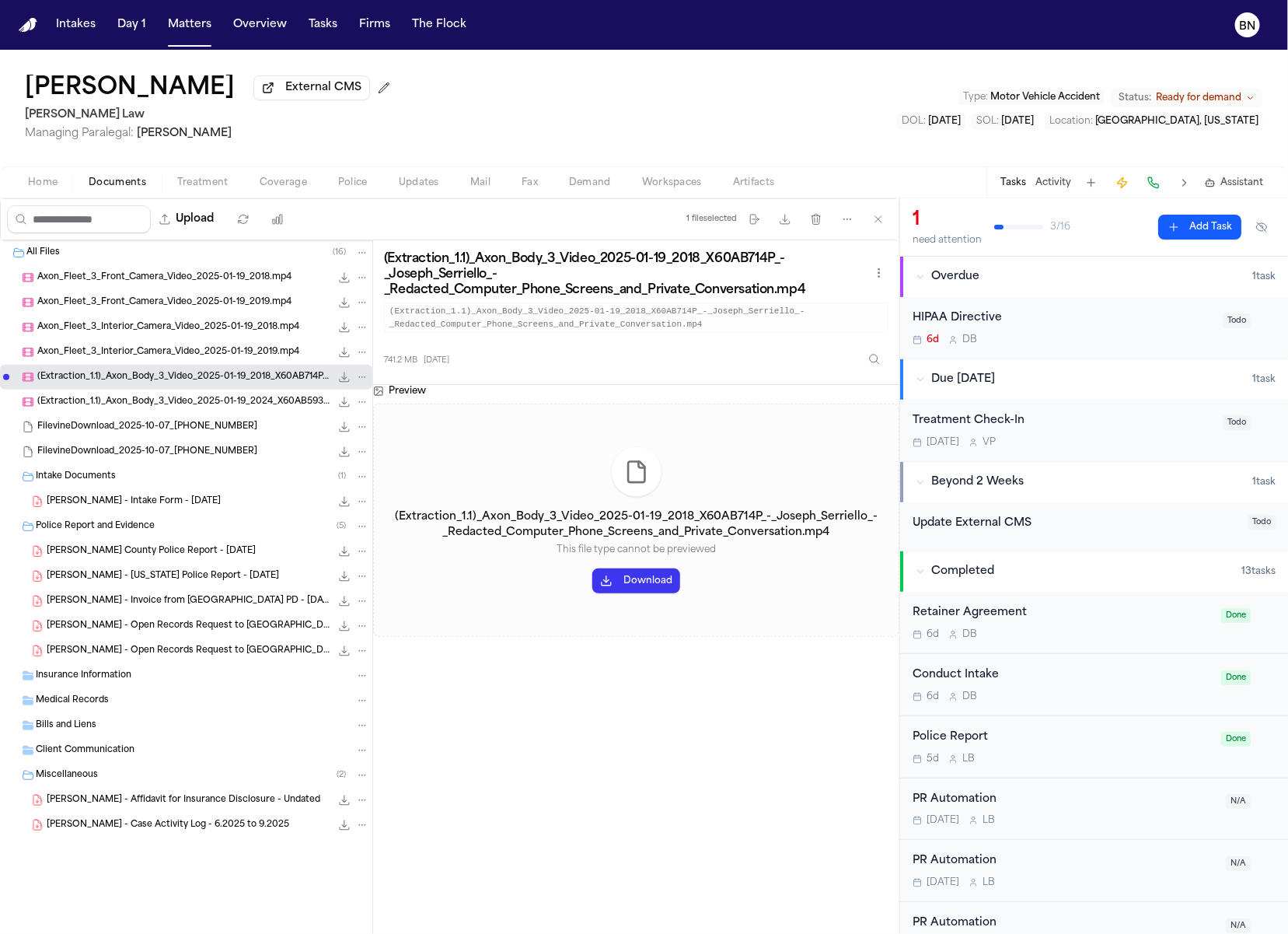
click at [192, 315] on div "Axon_Fleet_3_Front_Camera_Video_2025-01-19_2019.mp4 1262.9 MB • MP4" at bounding box center [186, 302] width 372 height 25
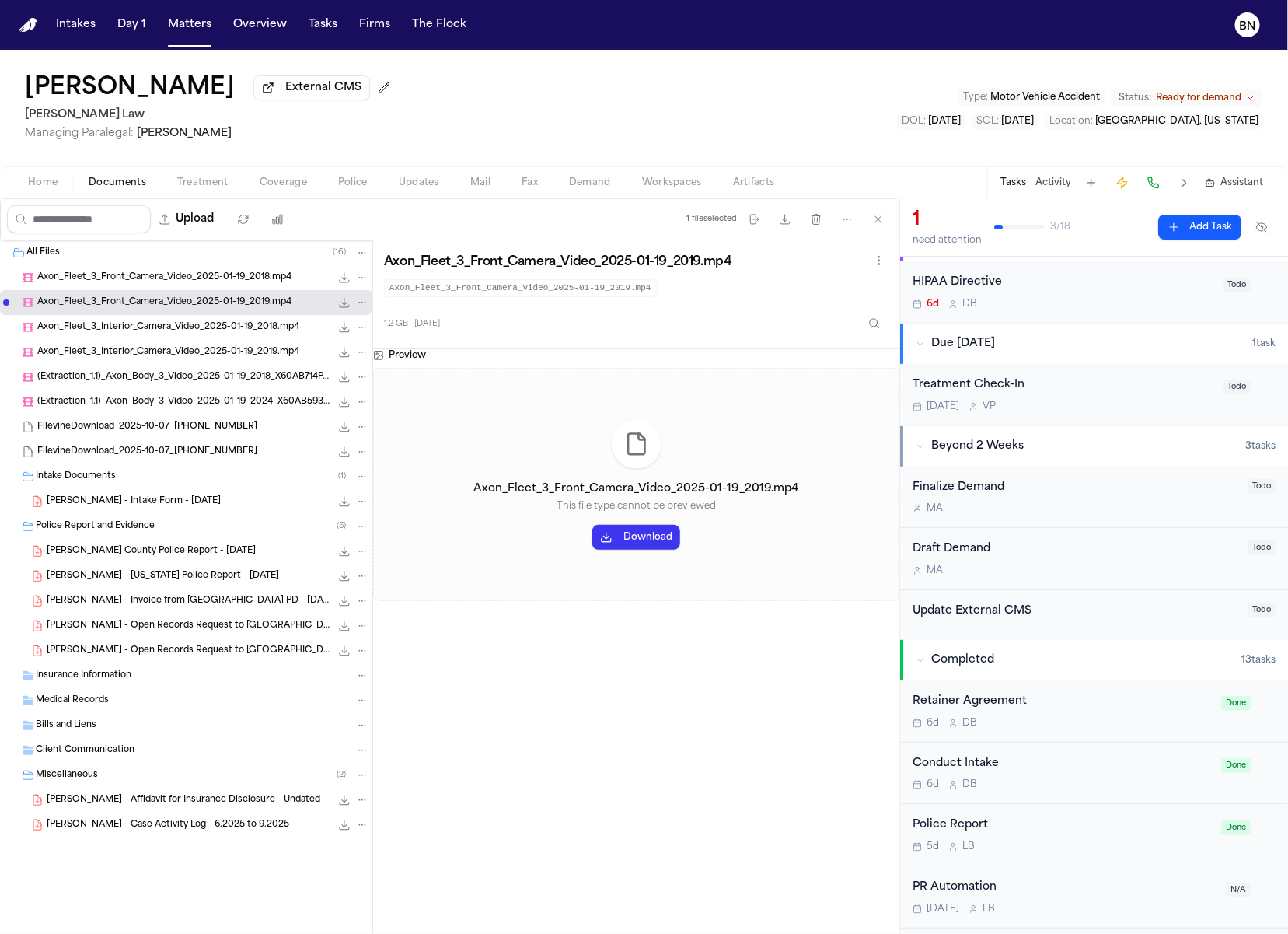
scroll to position [42, 0]
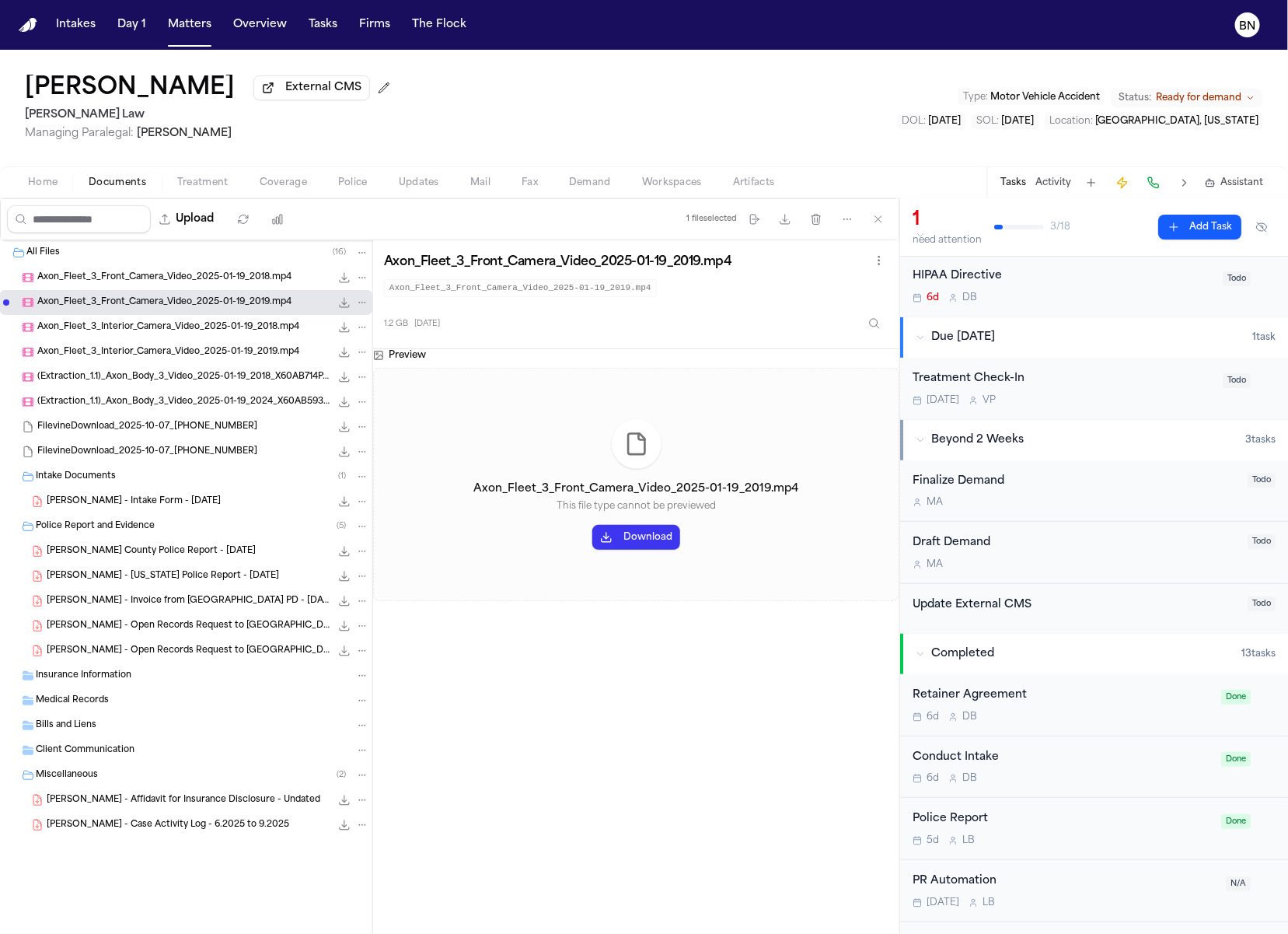
click at [833, 173] on div "Home Documents Treatment Coverage Police Updates Mail Fax Demand Workspaces Art…" at bounding box center [644, 182] width 1288 height 31
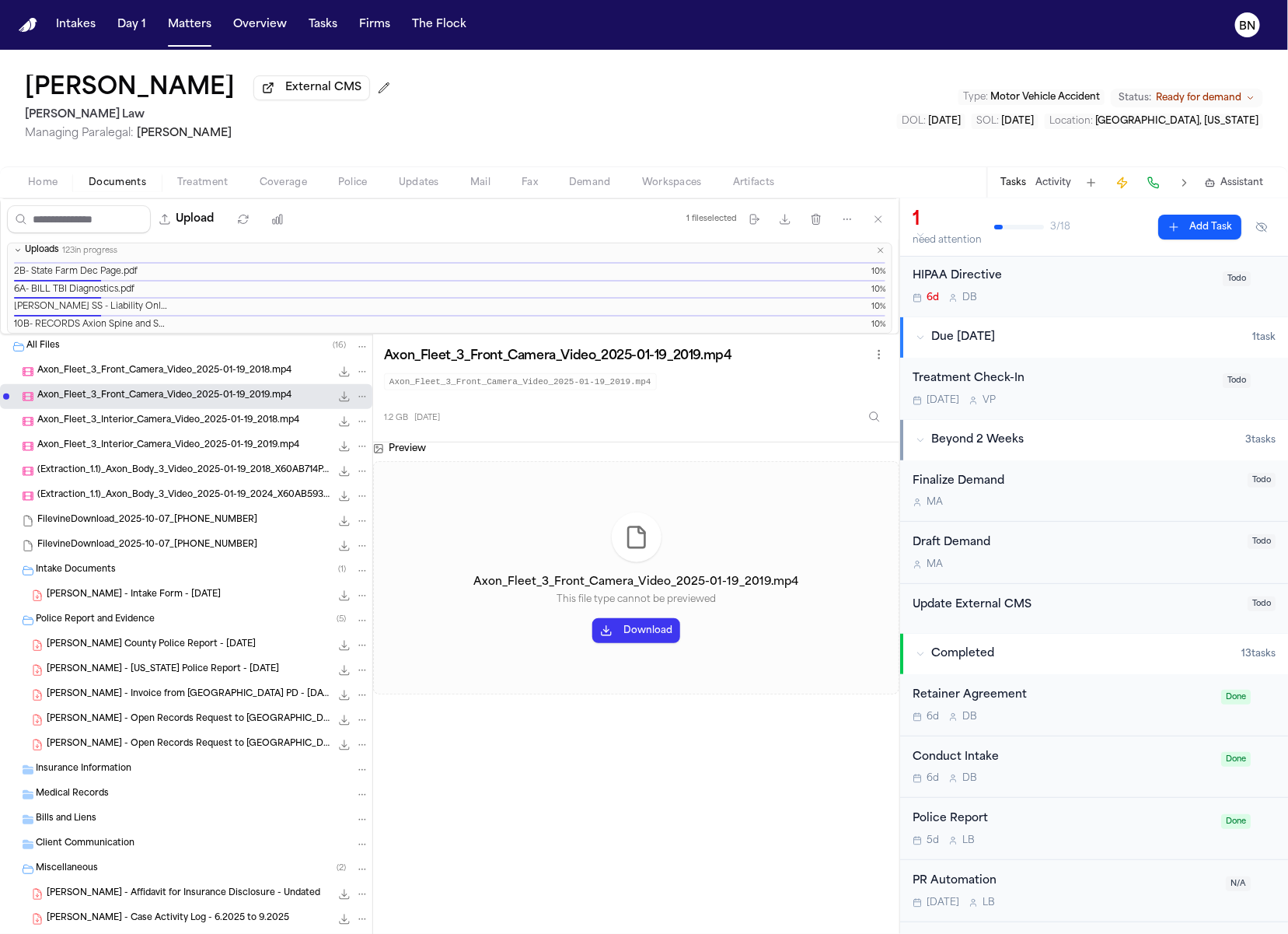
scroll to position [2093, 0]
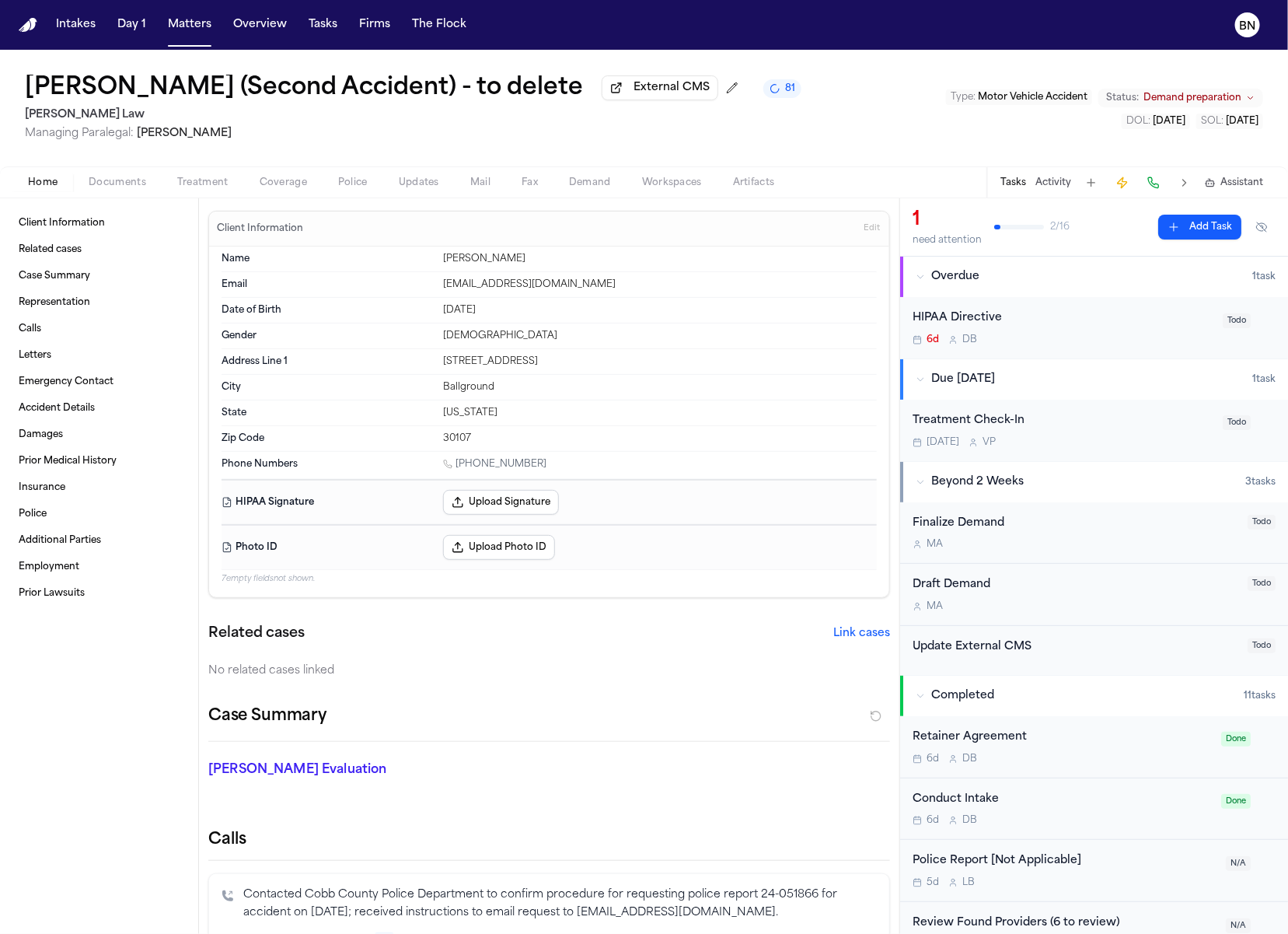
click at [720, 100] on button at bounding box center [732, 88] width 25 height 25
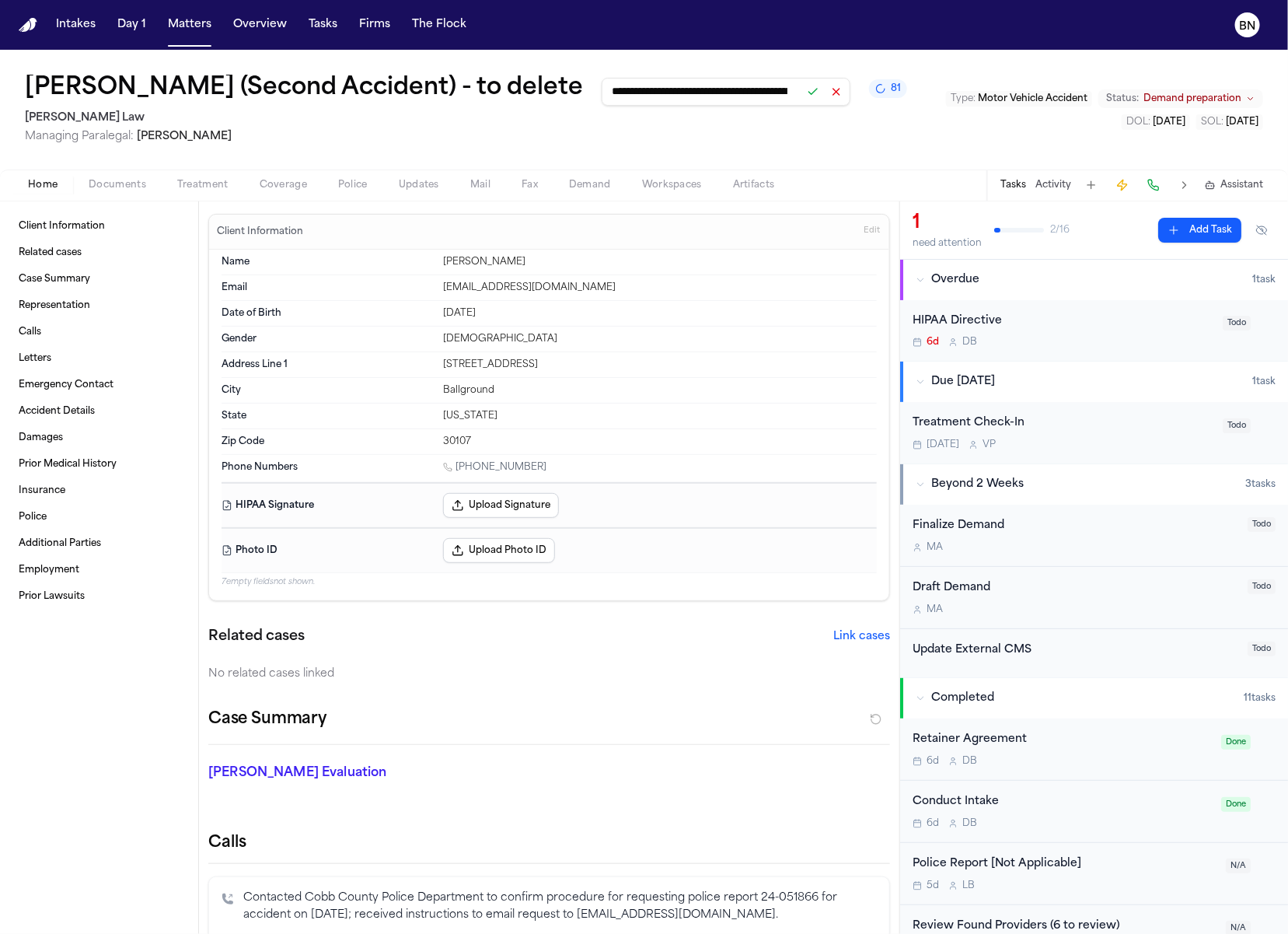
click at [803, 102] on button at bounding box center [813, 92] width 21 height 21
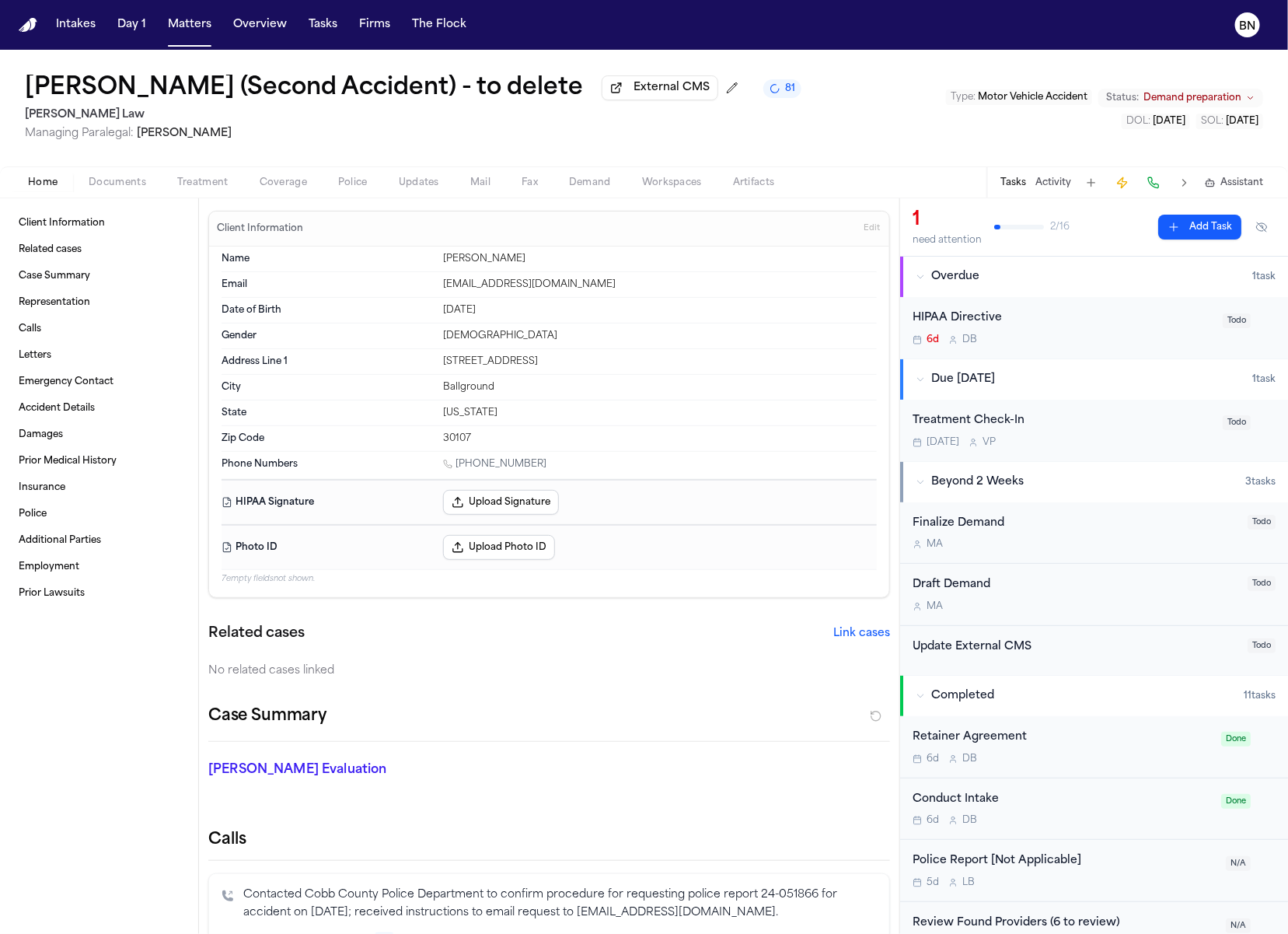
click at [483, 102] on h1 "[PERSON_NAME] (Second Accident) - to delete" at bounding box center [304, 88] width 558 height 28
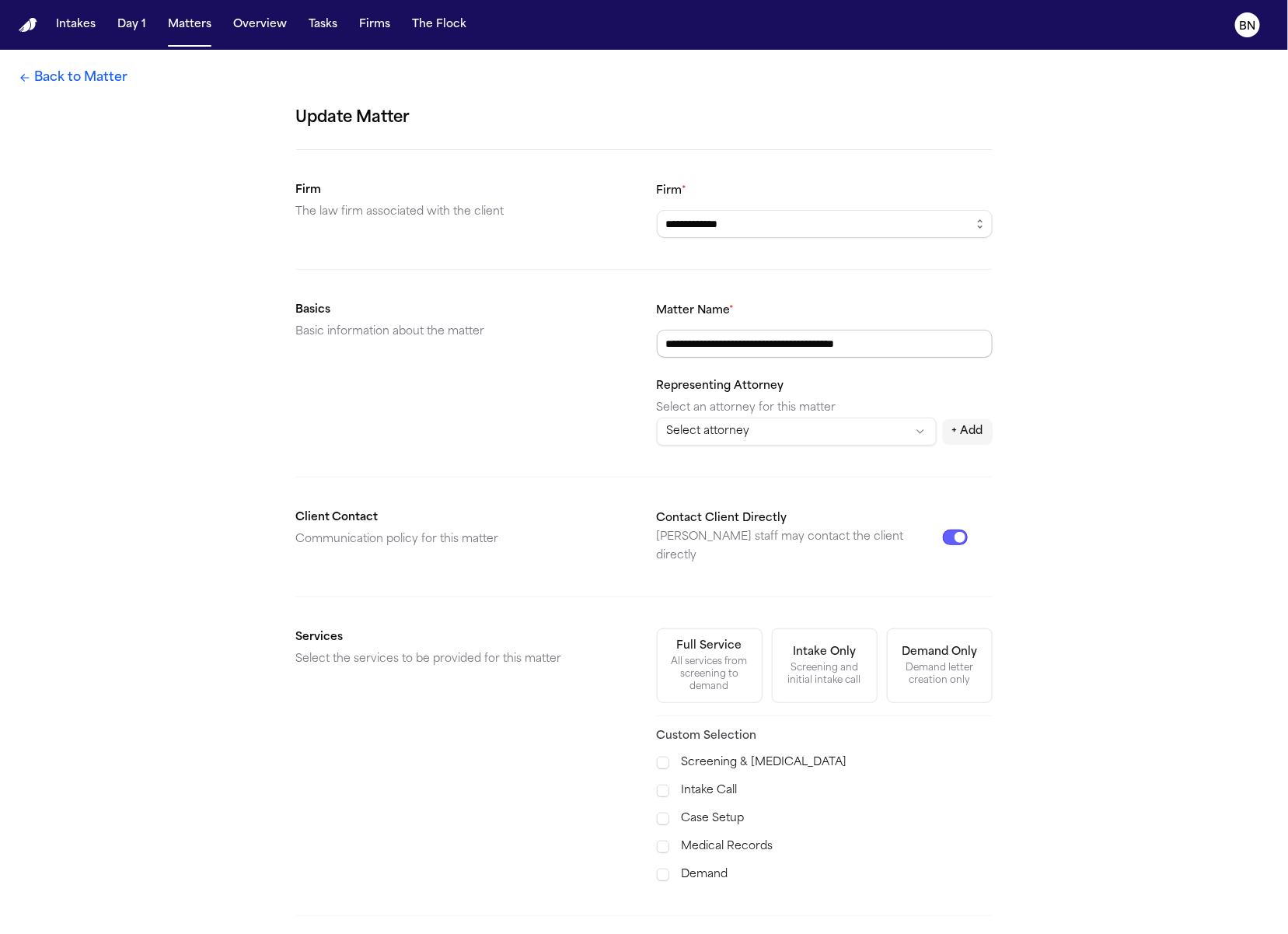
click at [937, 347] on input "**********" at bounding box center [825, 344] width 336 height 28
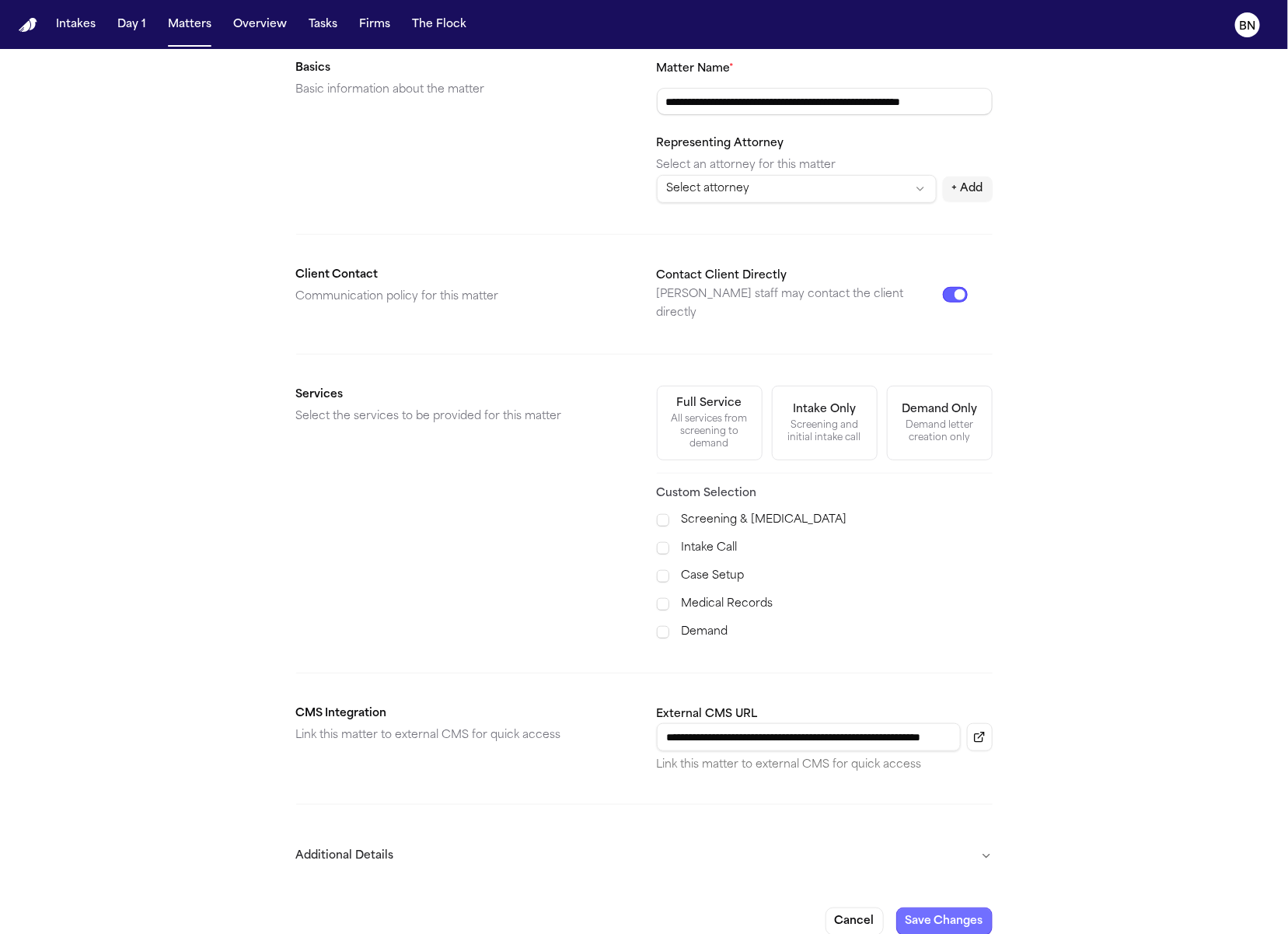
type input "**********"
click at [967, 908] on button "Save Changes" at bounding box center [945, 922] width 97 height 28
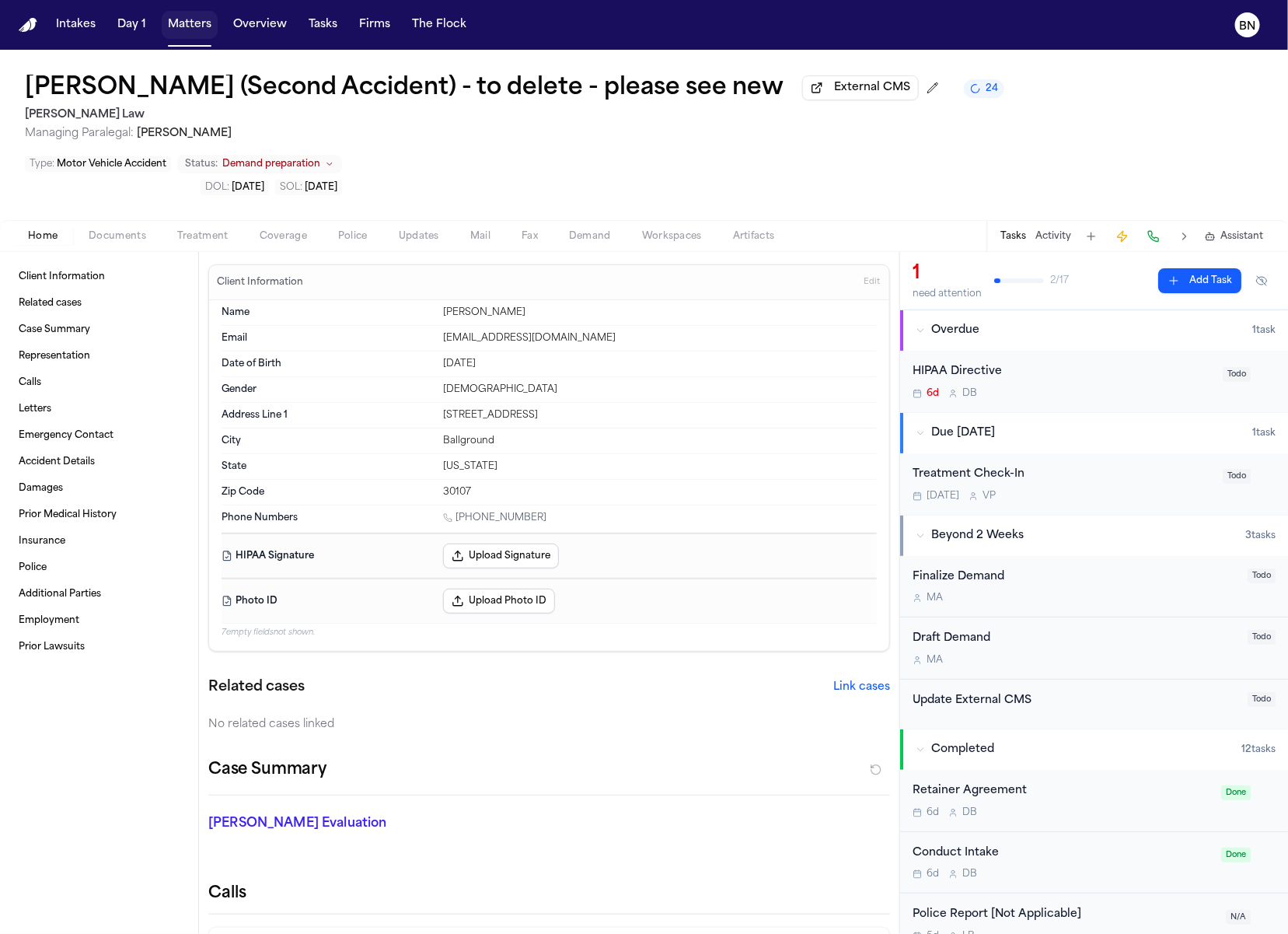
click at [195, 32] on button "Matters" at bounding box center [190, 25] width 56 height 28
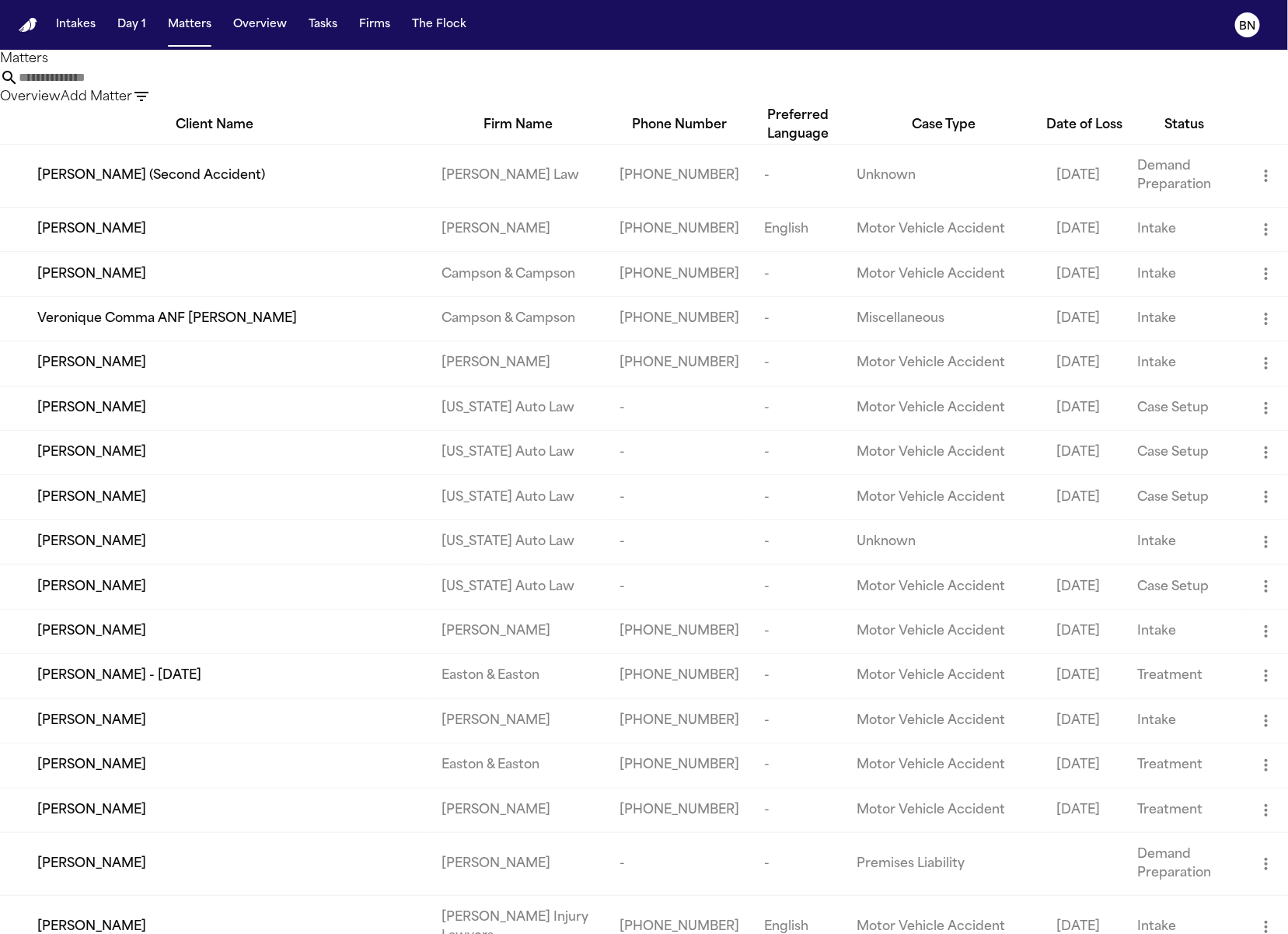
click at [1066, 135] on div "Date of Loss" at bounding box center [1084, 125] width 81 height 19
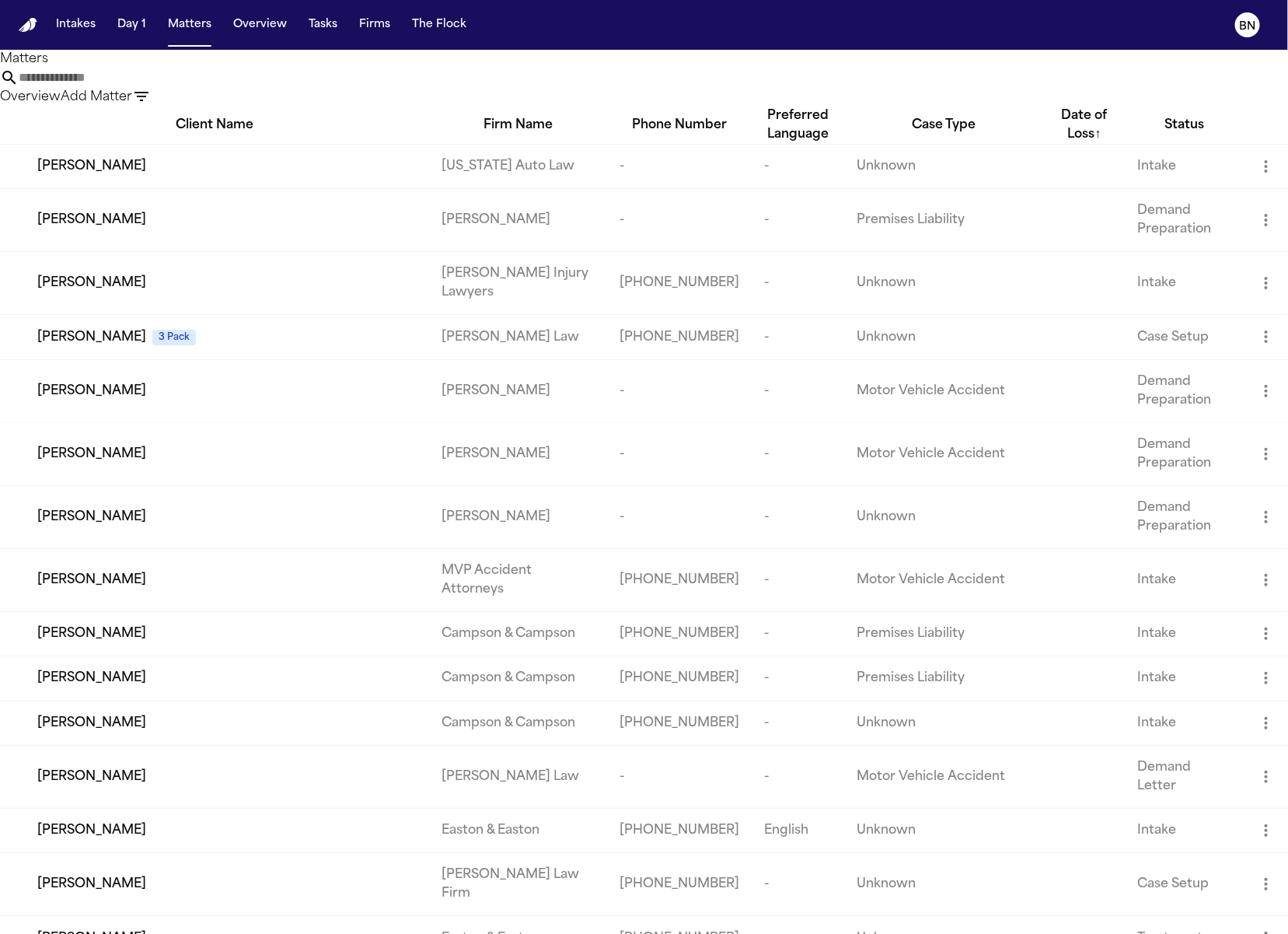
click at [1066, 141] on div "Date of Loss ↑" at bounding box center [1084, 125] width 81 height 37
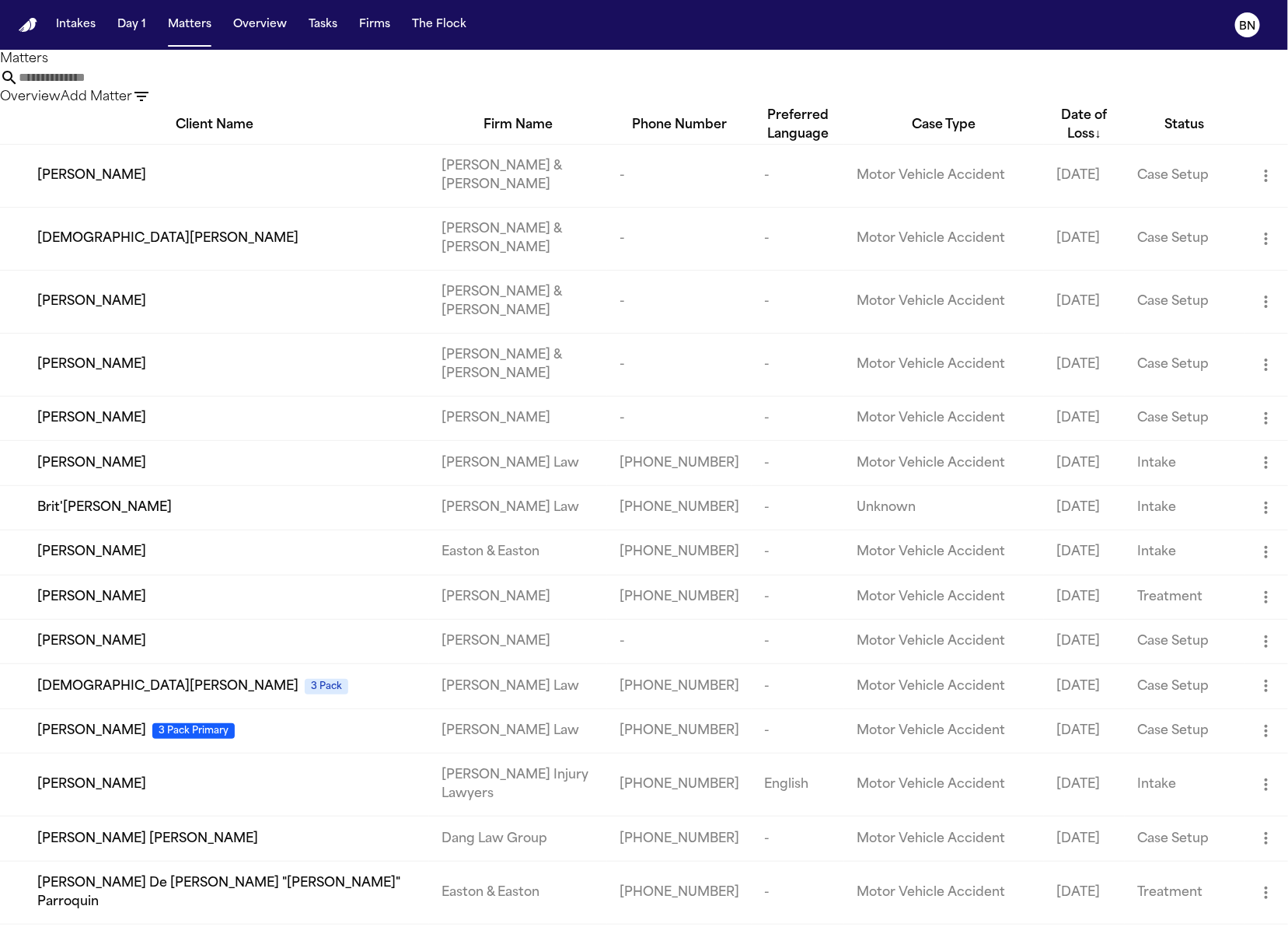
click at [149, 92] on icon "button" at bounding box center [141, 96] width 14 height 9
type input "*****"
click at [1164, 214] on li "[PERSON_NAME] Law" at bounding box center [1155, 204] width 220 height 19
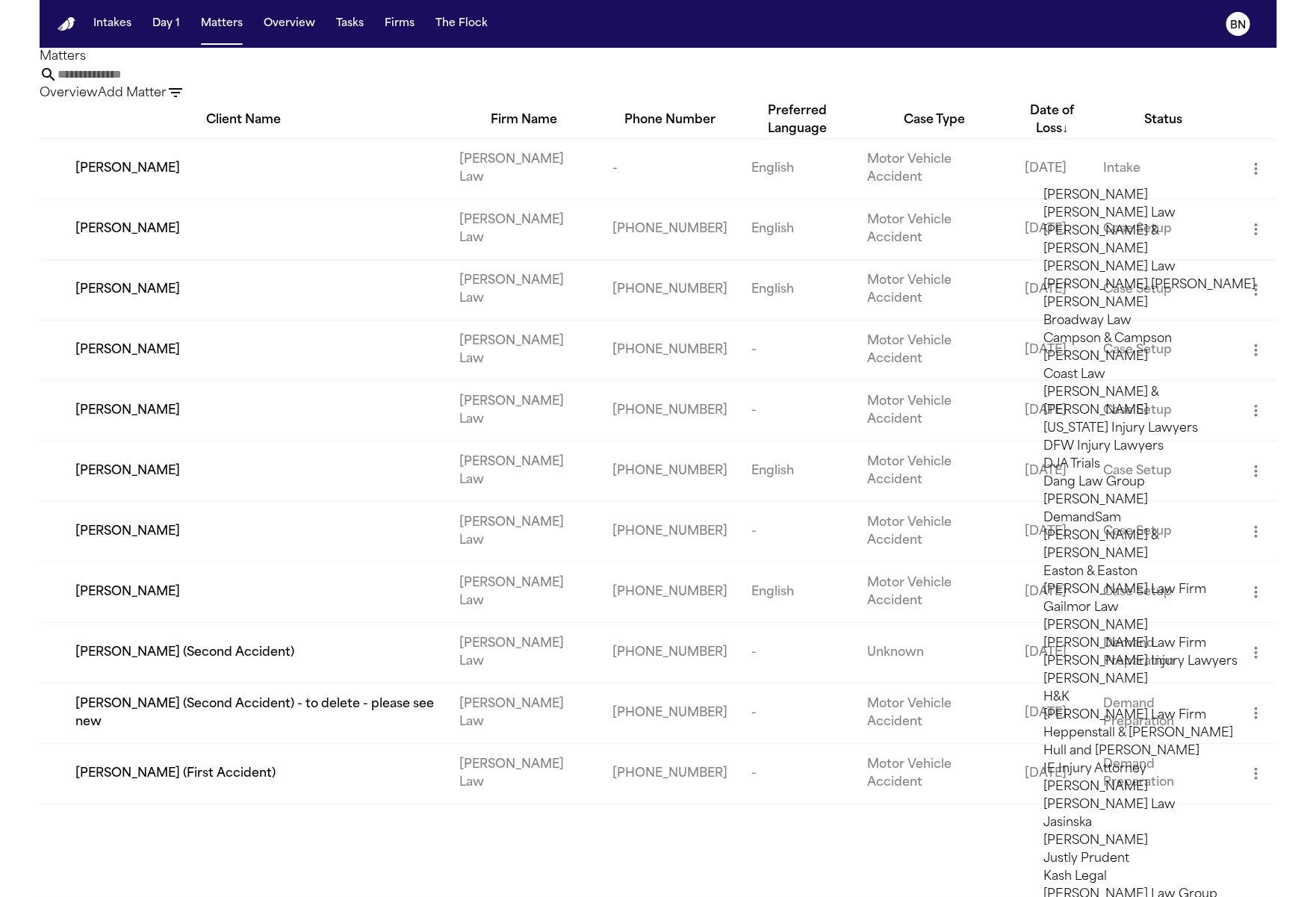
scroll to position [910, 0]
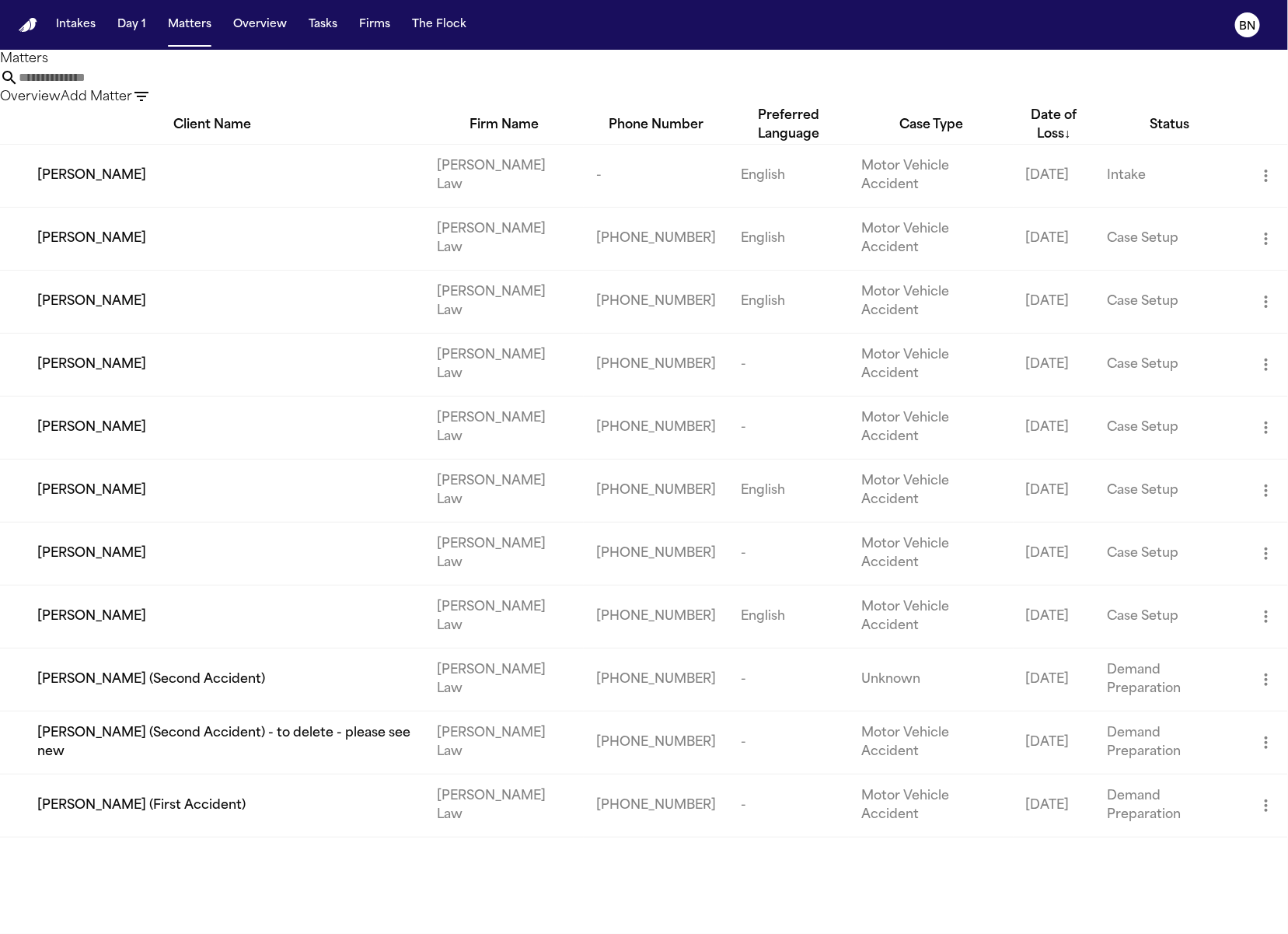
click at [927, 933] on div at bounding box center [644, 934] width 1288 height 0
click at [1047, 134] on div "Date of Loss ↓" at bounding box center [1054, 125] width 81 height 37
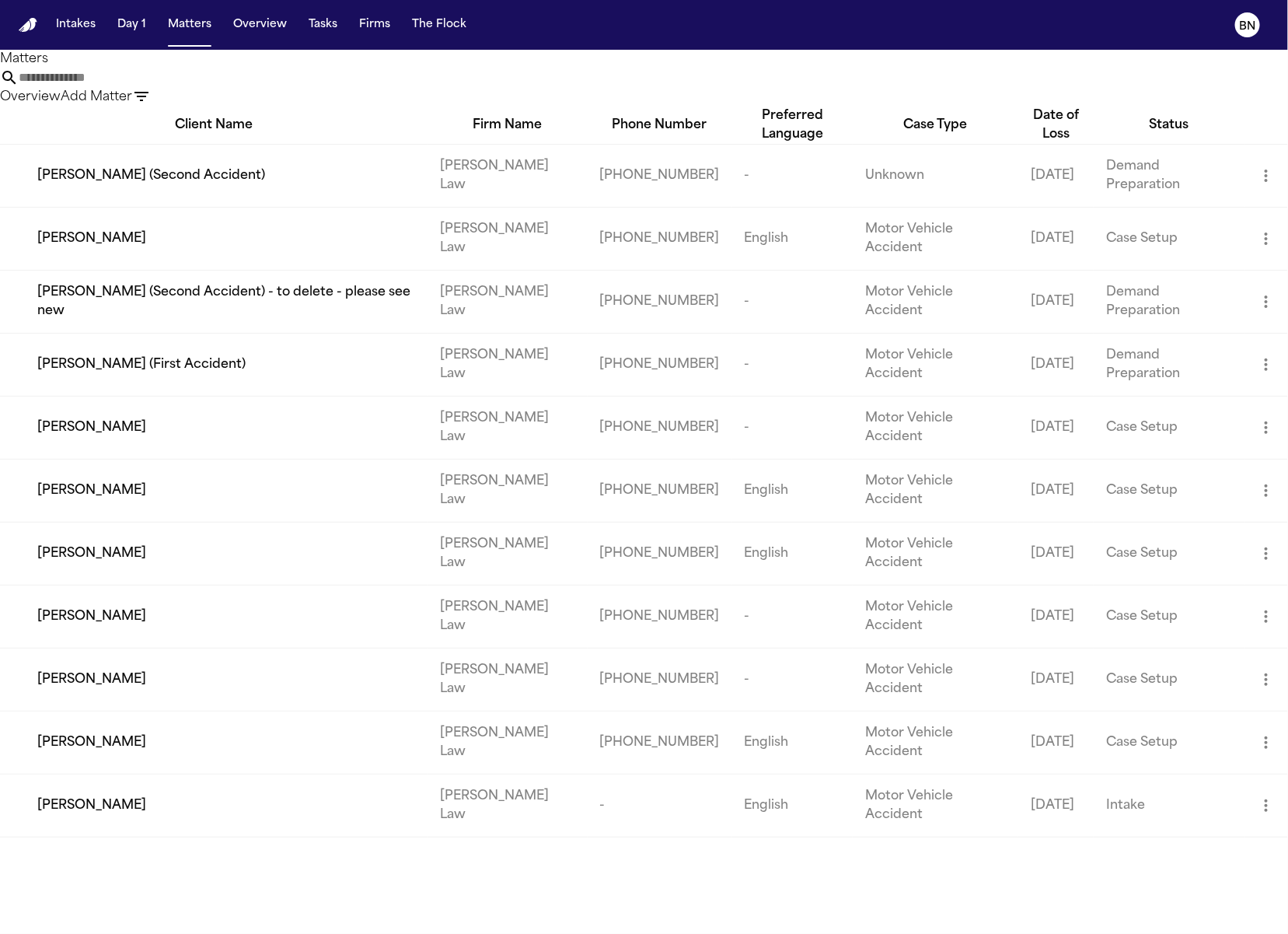
click at [1018, 144] on div "Date of Loss" at bounding box center [1055, 125] width 75 height 37
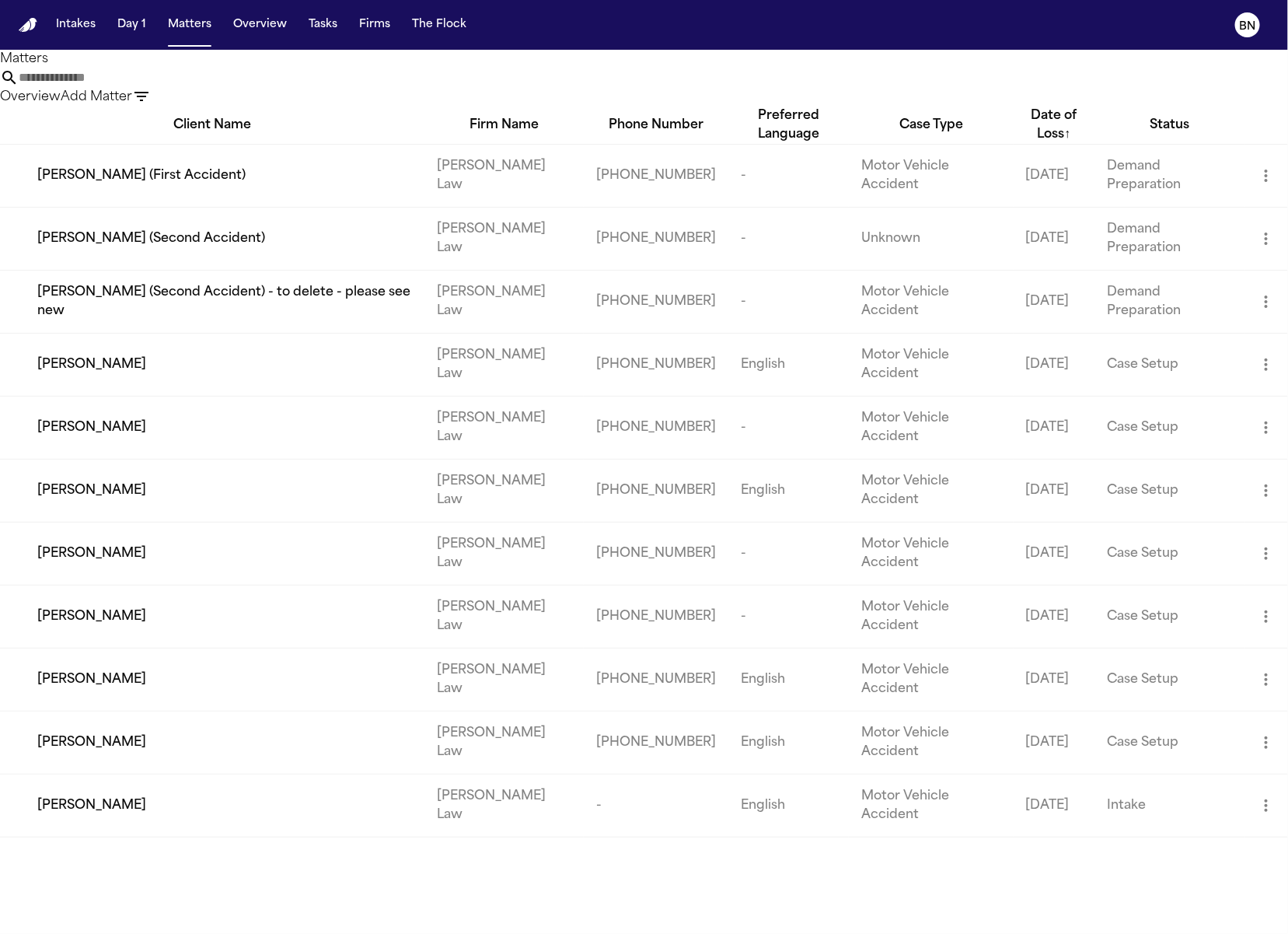
click at [318, 459] on td "[PERSON_NAME]" at bounding box center [212, 427] width 424 height 63
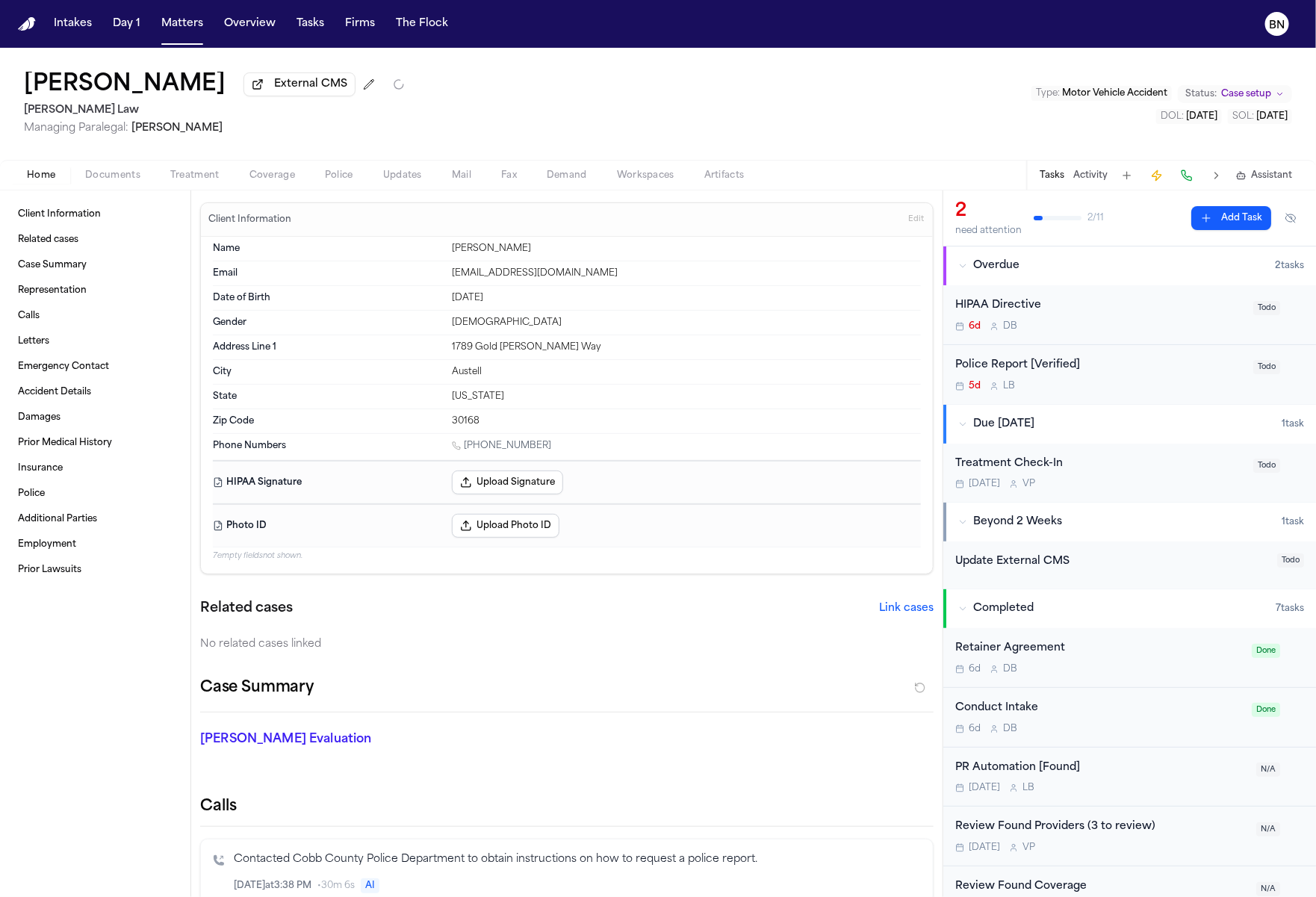
click at [1219, 100] on button "Status: Case setup" at bounding box center [1235, 94] width 114 height 18
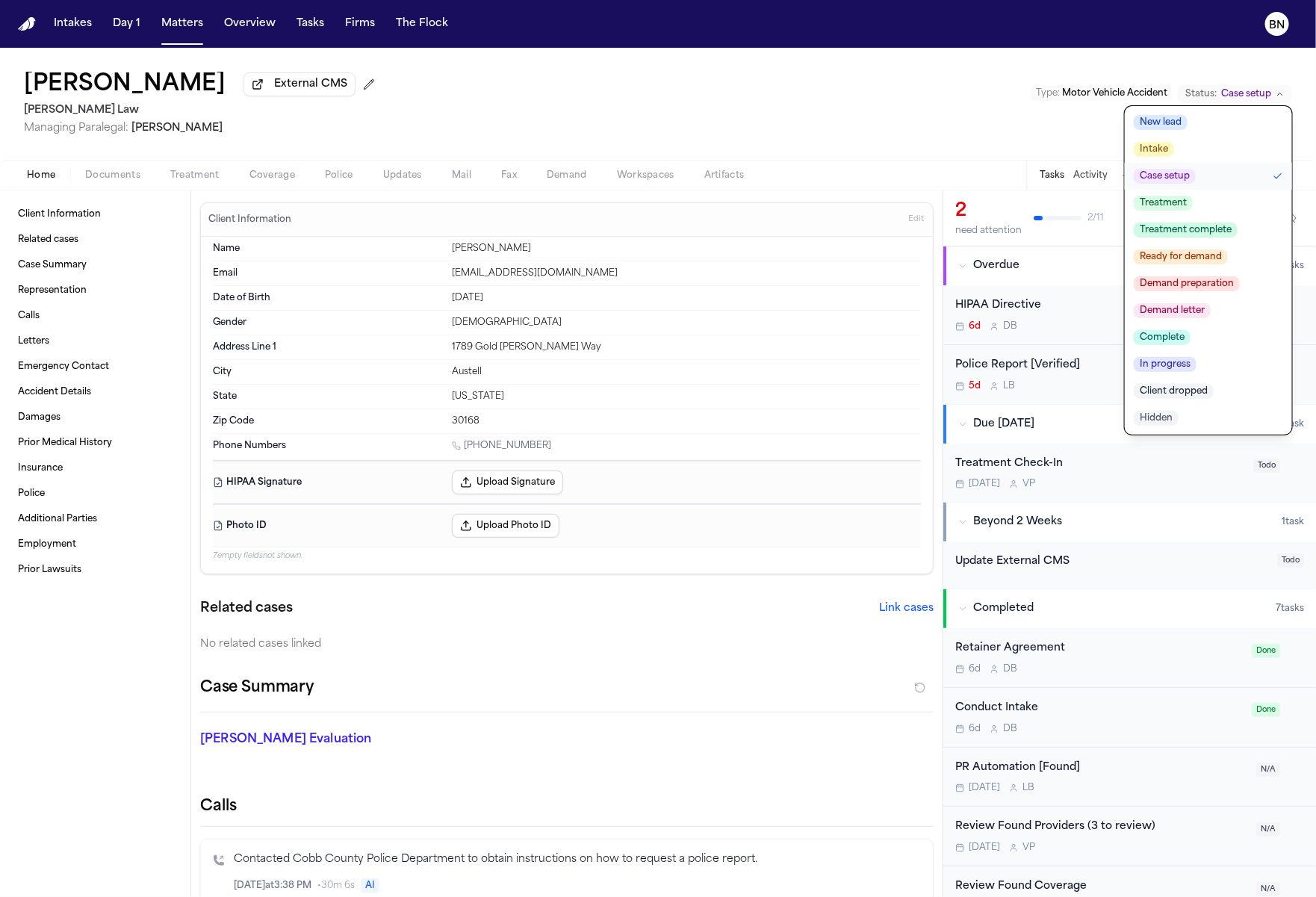
click at [1199, 289] on span "Demand preparation" at bounding box center [1187, 283] width 106 height 15
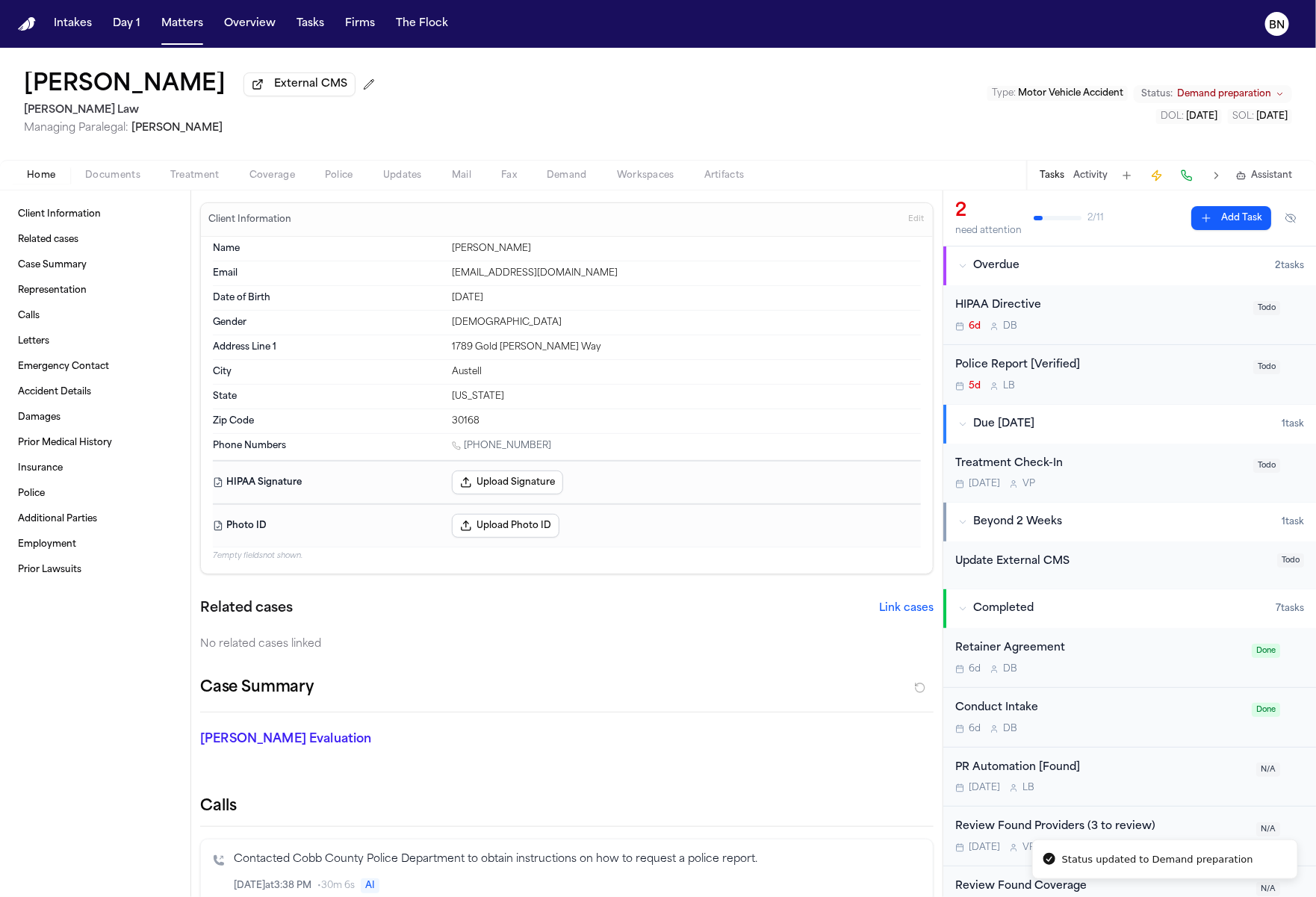
click at [937, 134] on div "Tawesha Gopaul External CMS McCormick Law Managing Paralegal: Violette Patino T…" at bounding box center [658, 103] width 1316 height 112
click at [1098, 388] on div "5d L B" at bounding box center [1099, 385] width 289 height 12
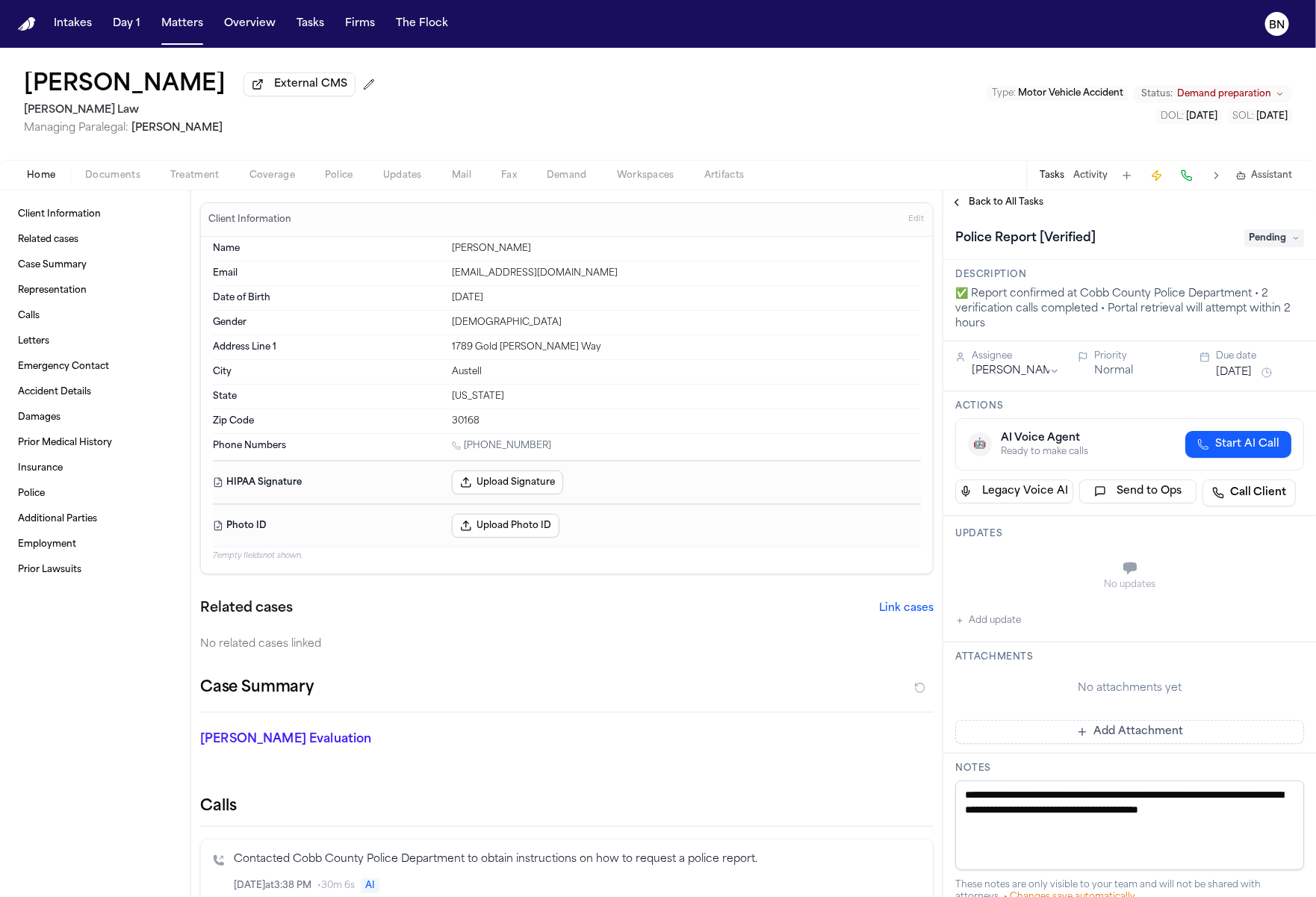
click at [121, 218] on link "Client Information" at bounding box center [95, 214] width 167 height 24
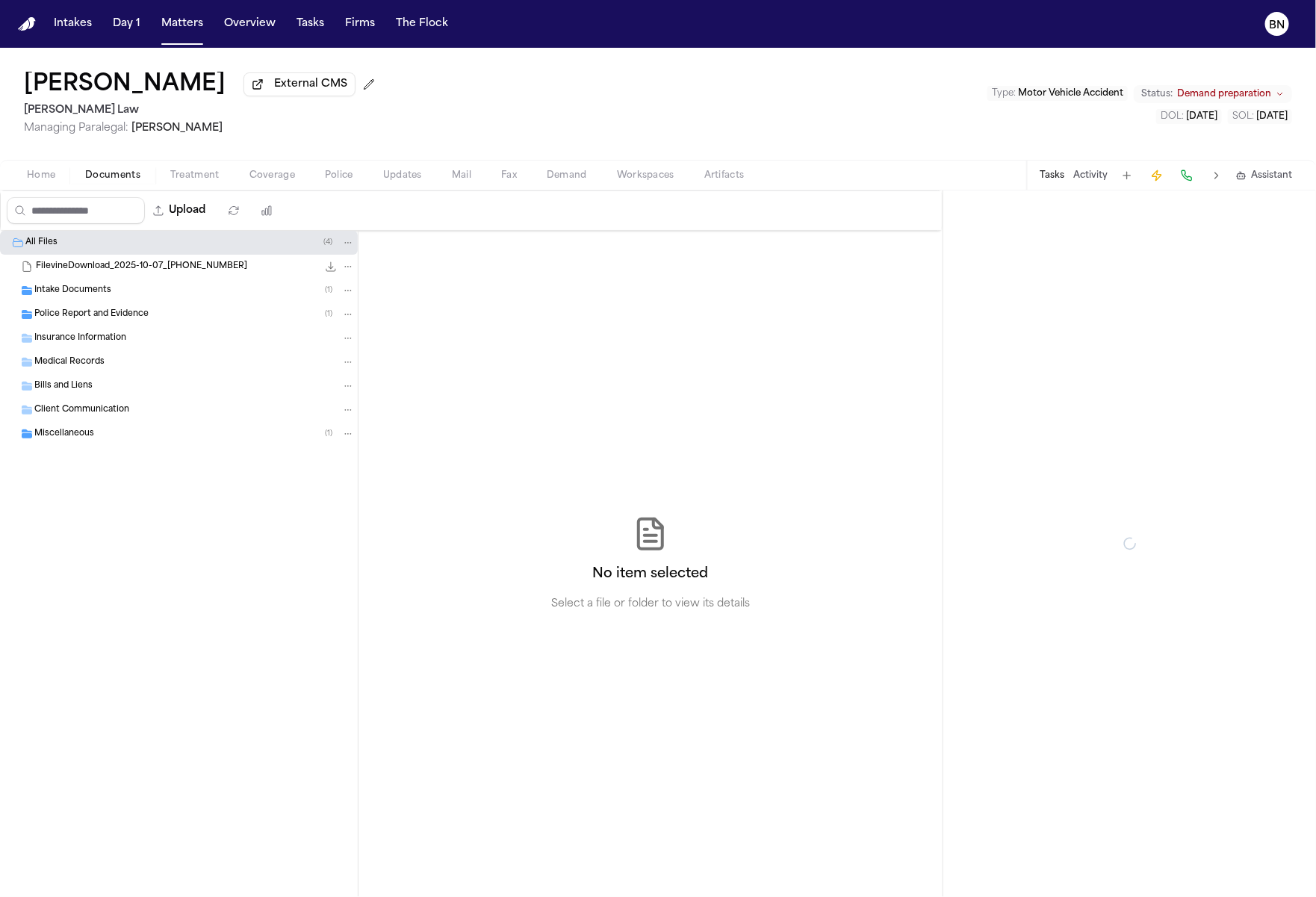
click at [122, 182] on span "Documents" at bounding box center [113, 175] width 56 height 12
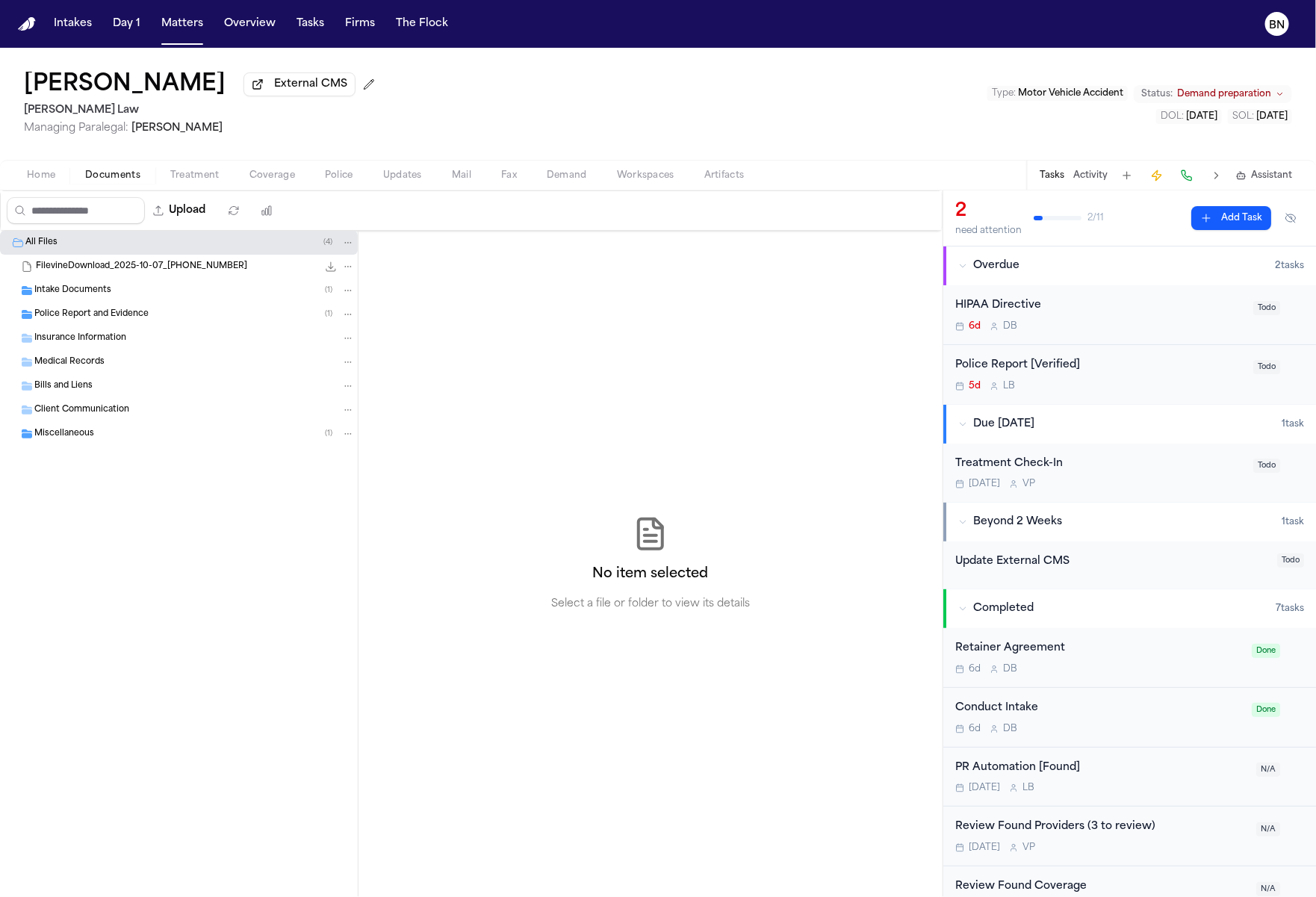
click at [113, 182] on span "Documents" at bounding box center [113, 175] width 56 height 12
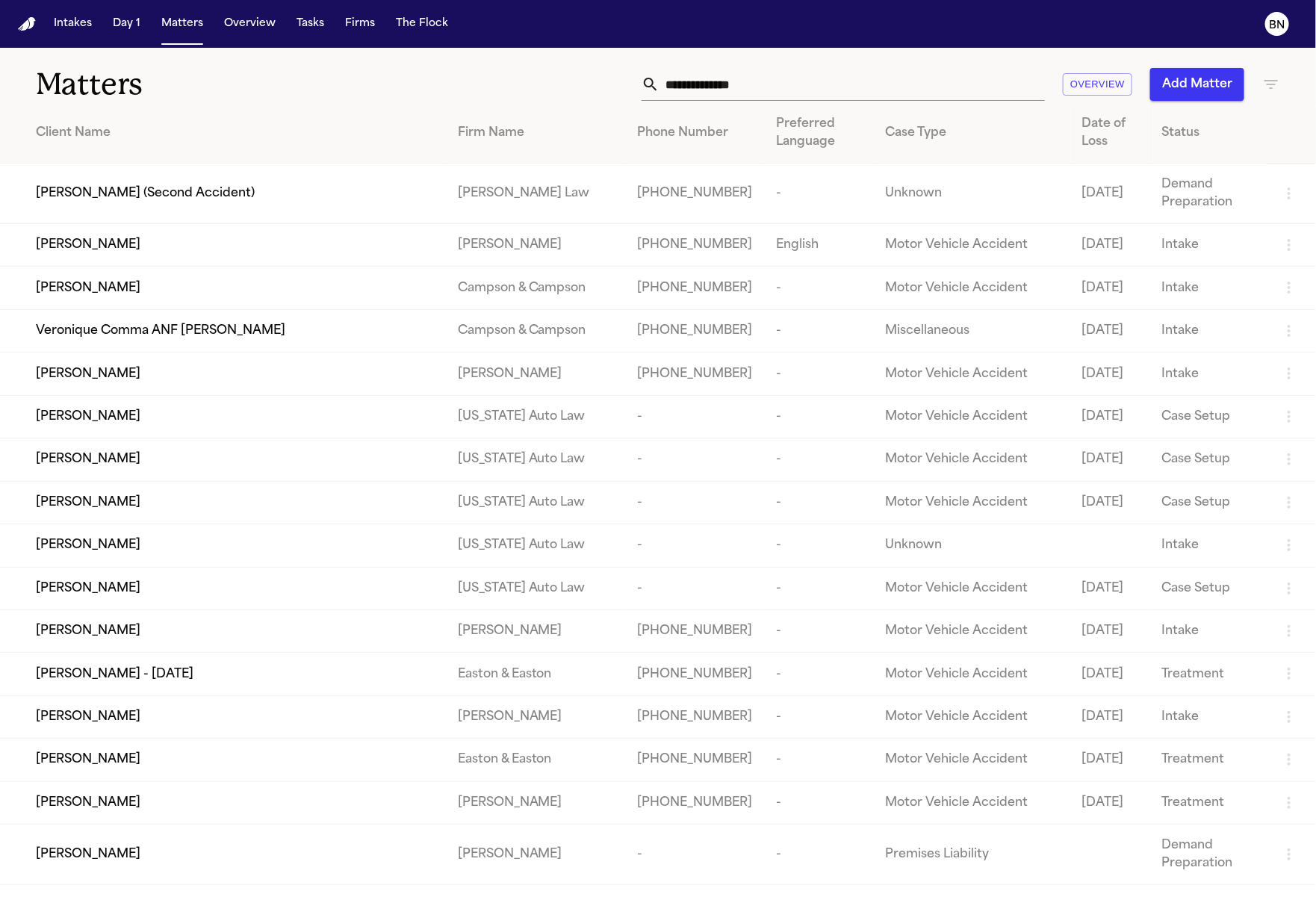
click at [1176, 146] on th "Status" at bounding box center [1209, 133] width 119 height 60
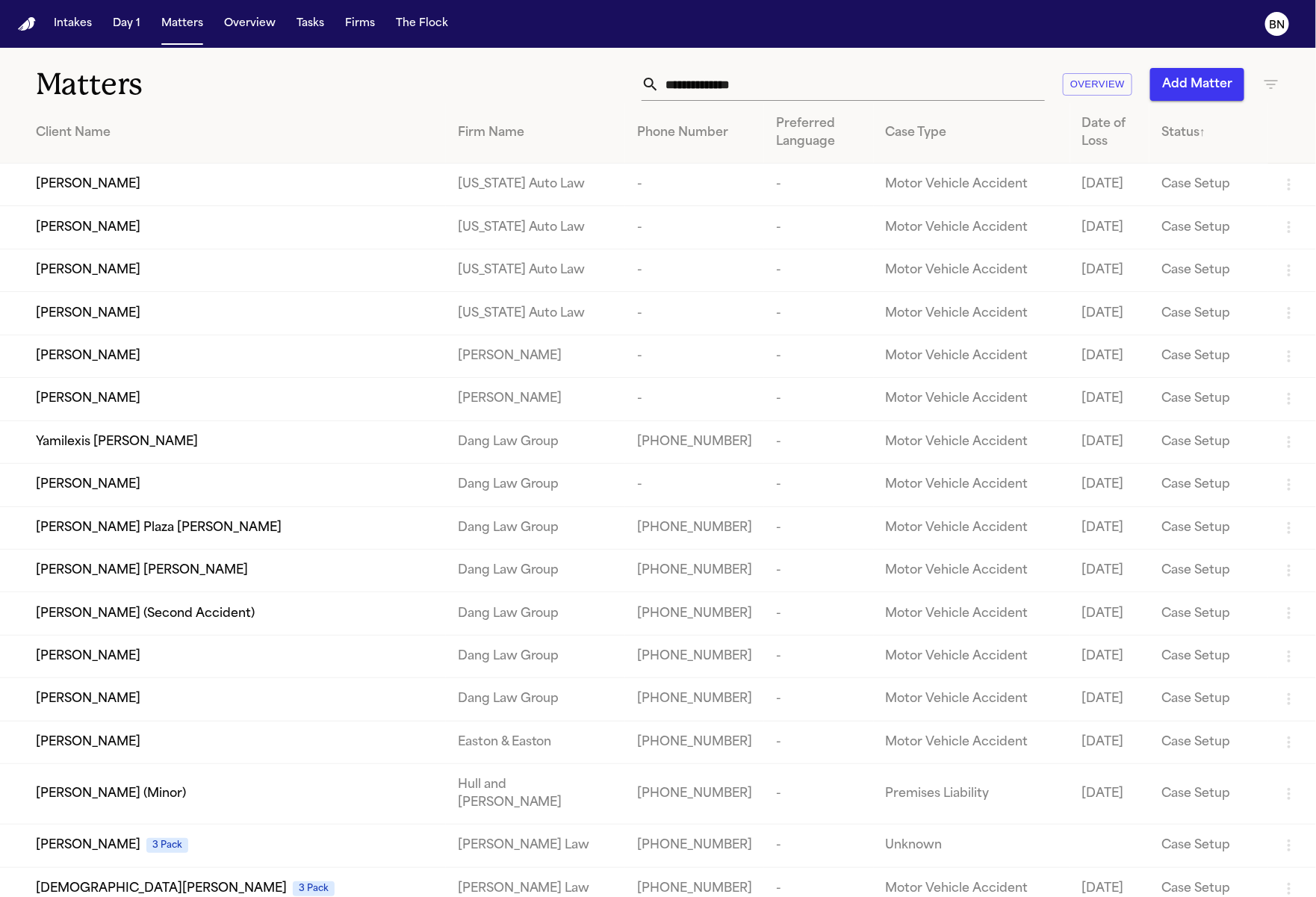
click at [1277, 84] on icon "button" at bounding box center [1271, 84] width 18 height 18
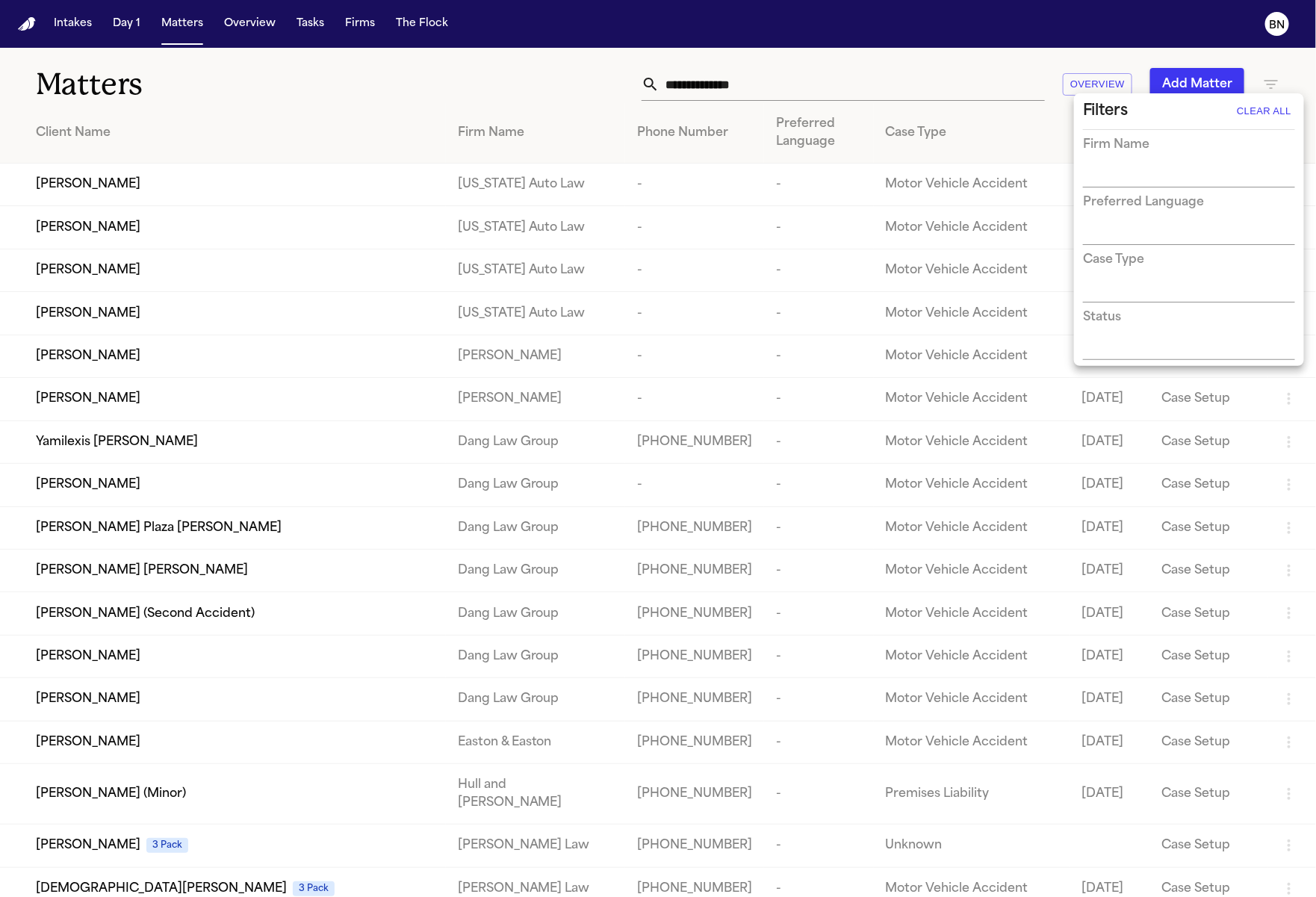
click at [1211, 166] on input "text" at bounding box center [1177, 176] width 190 height 21
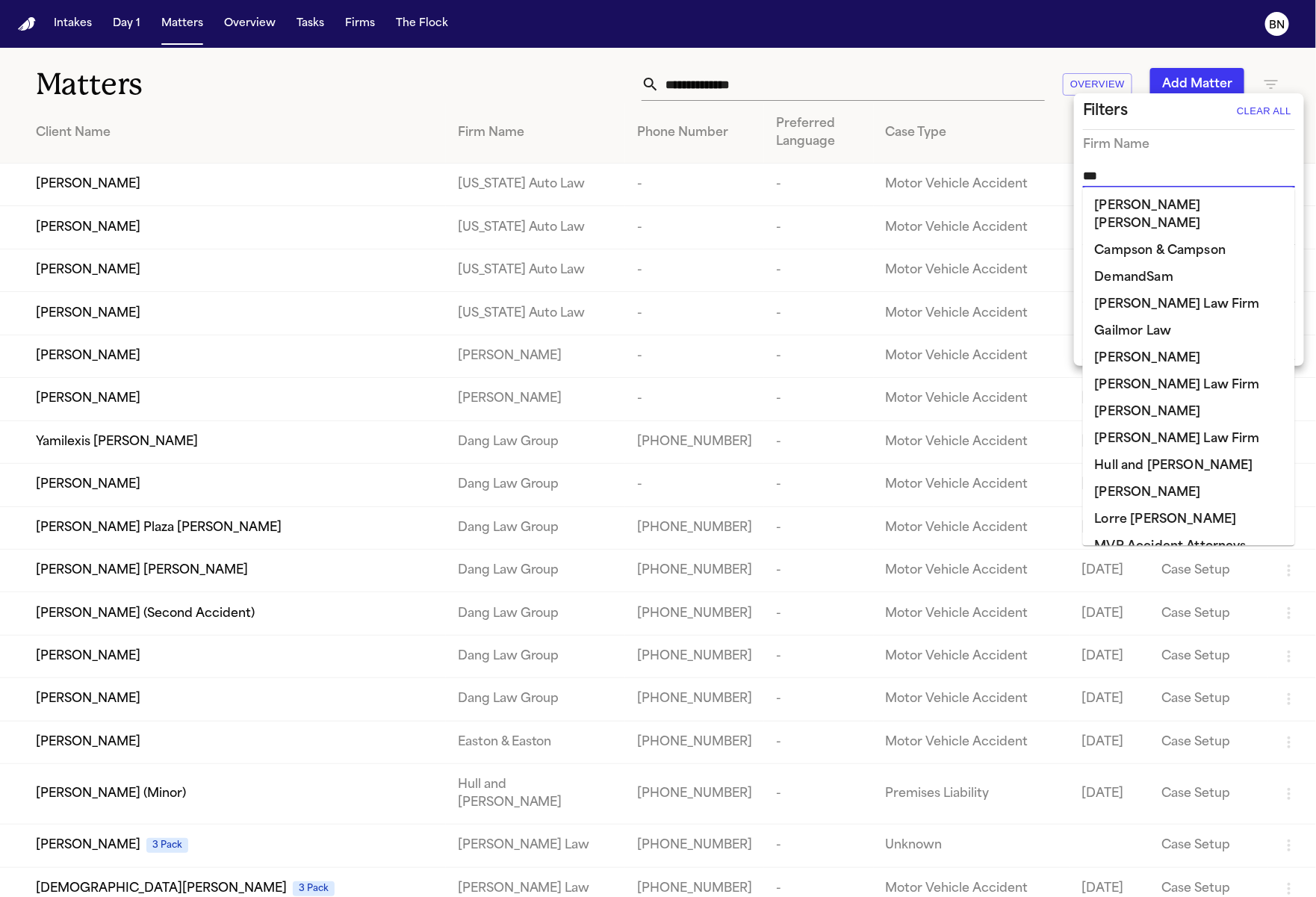
type input "****"
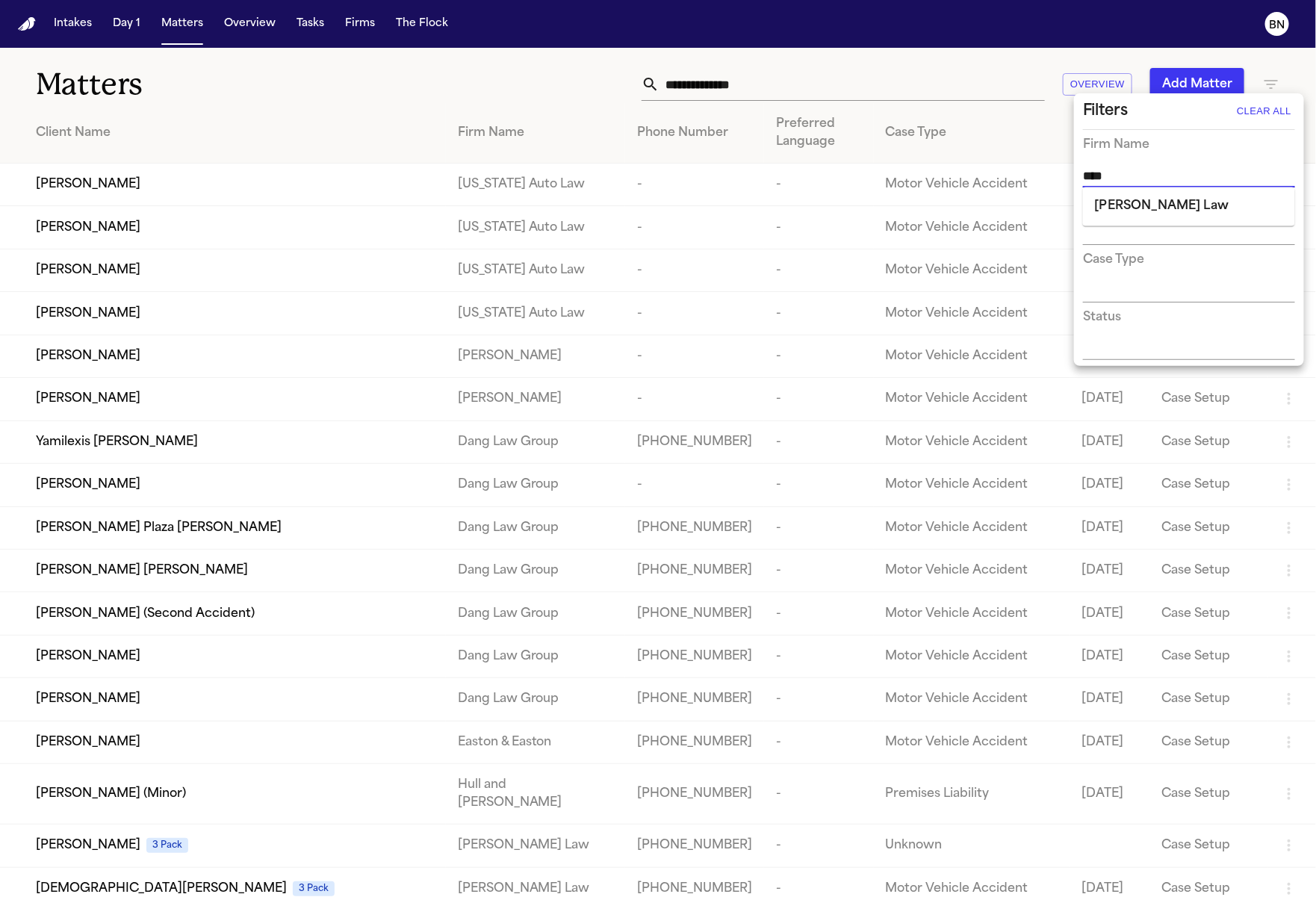
click at [1195, 208] on li "[PERSON_NAME] Law" at bounding box center [1188, 207] width 212 height 27
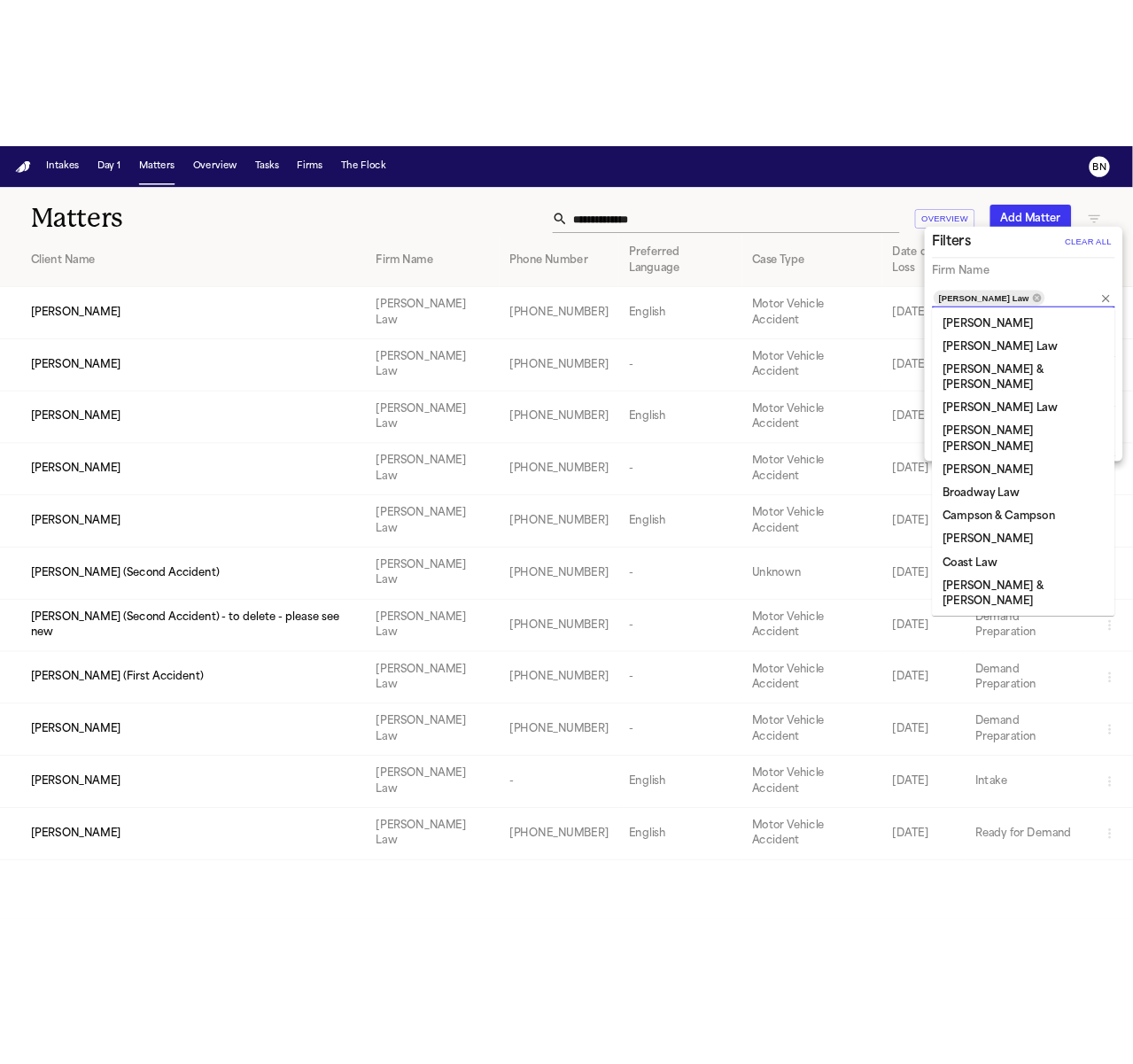
scroll to position [1079, 0]
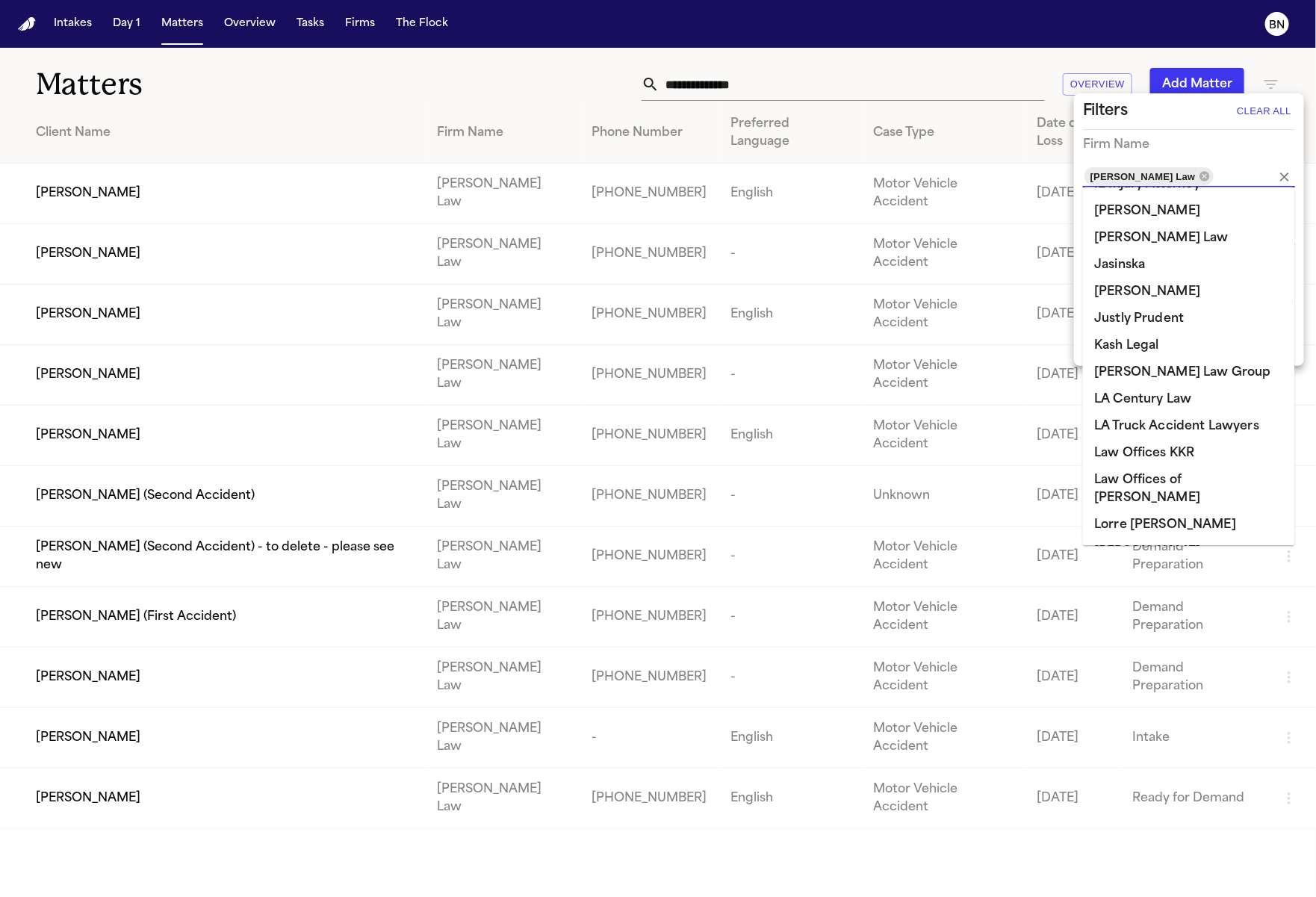
click at [926, 113] on div at bounding box center [658, 448] width 1316 height 897
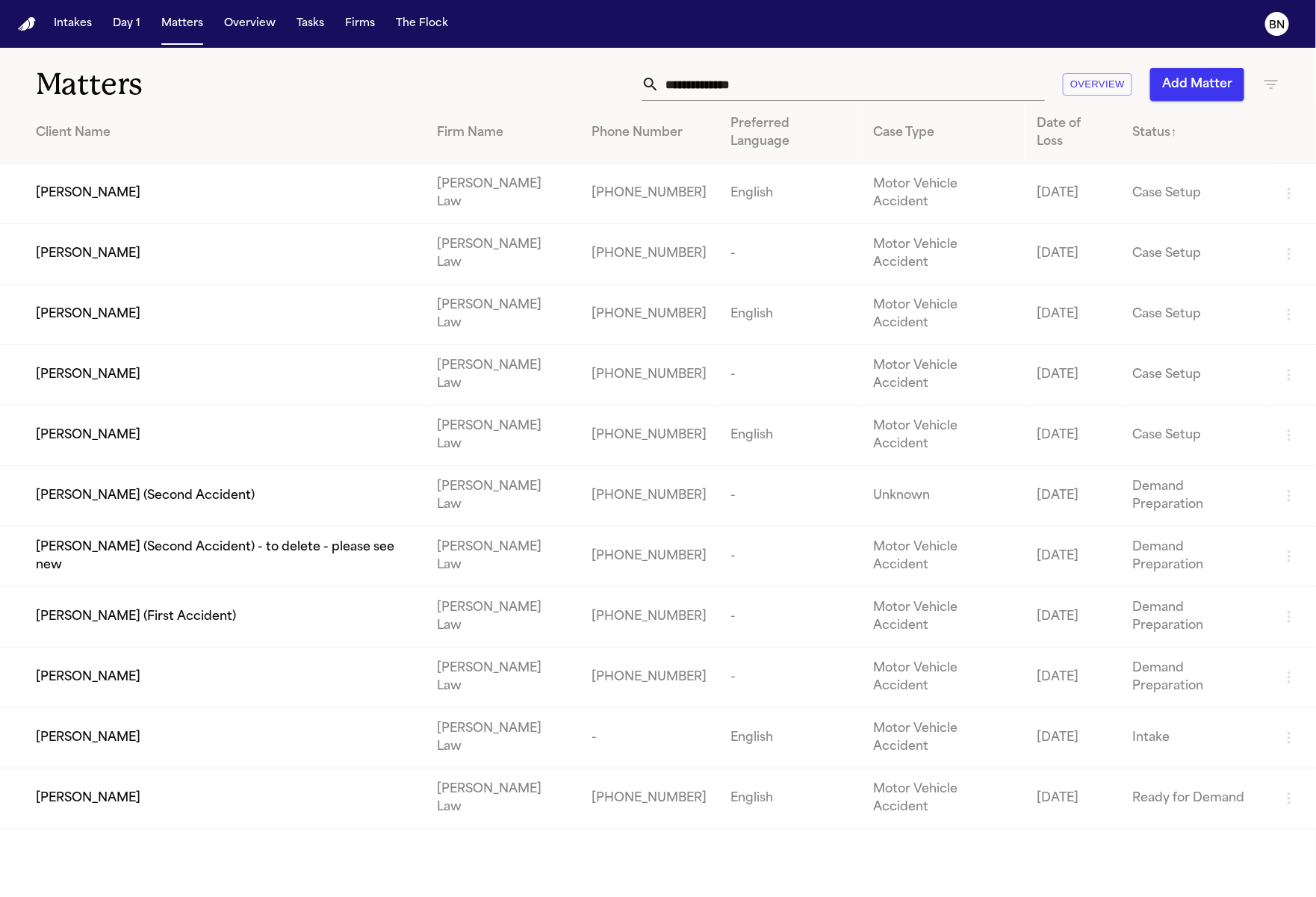
click at [1050, 134] on th "Date of Loss" at bounding box center [1072, 133] width 96 height 60
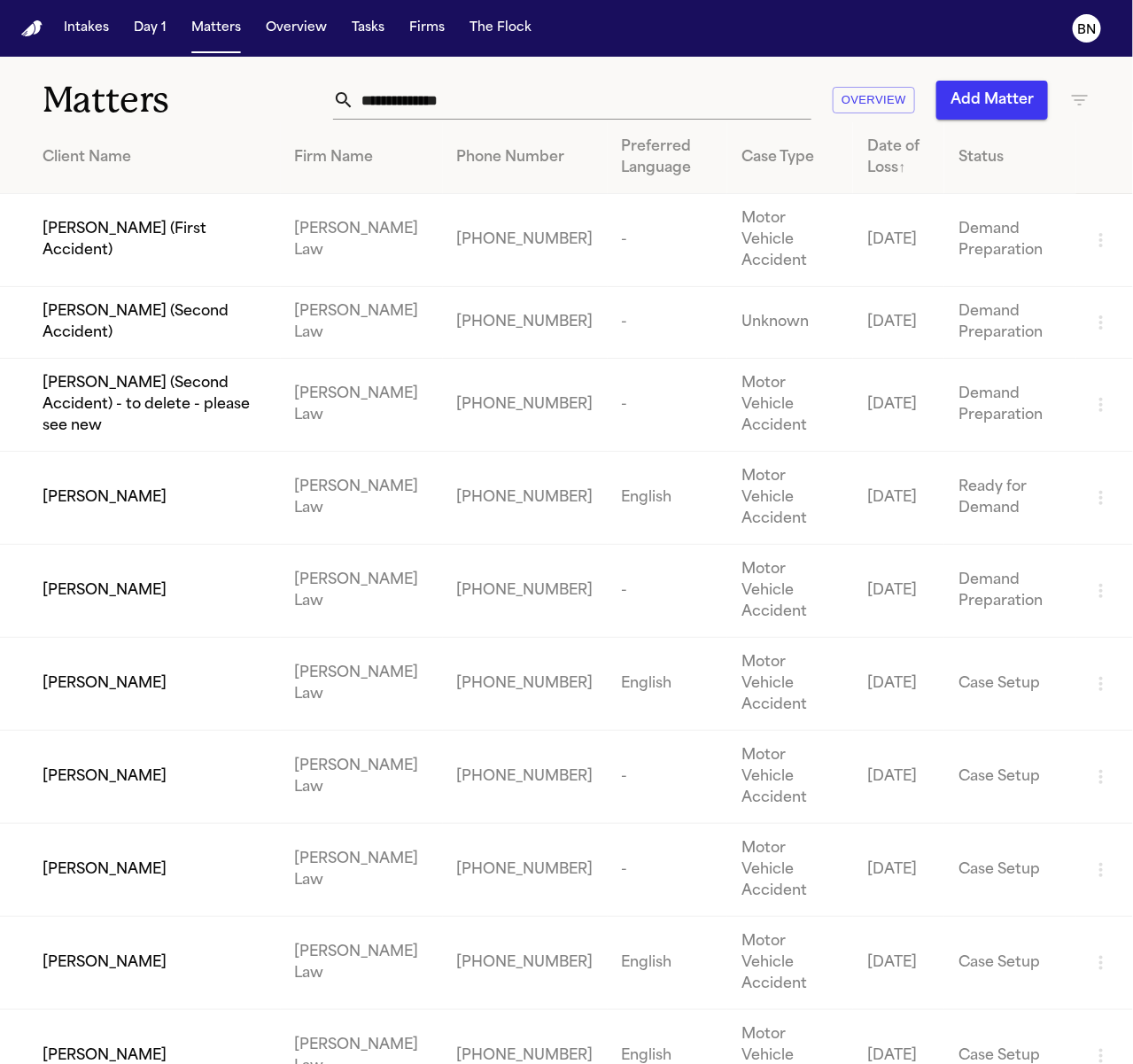
click at [493, 731] on td "[PHONE_NUMBER]" at bounding box center [525, 777] width 165 height 93
click at [174, 766] on div "[PERSON_NAME]" at bounding box center [154, 776] width 224 height 22
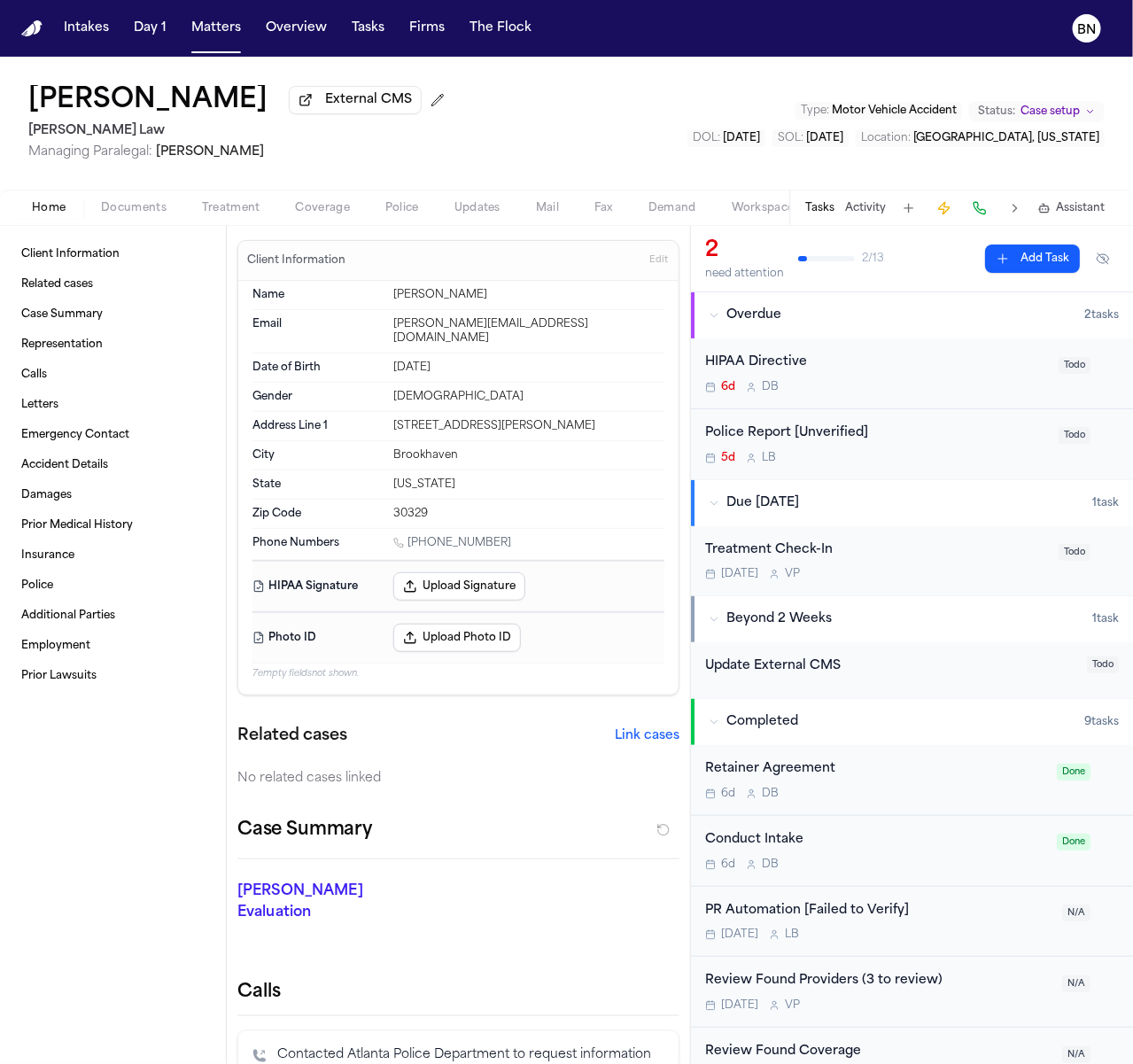
click at [1051, 111] on span "Case setup" at bounding box center [1050, 111] width 59 height 14
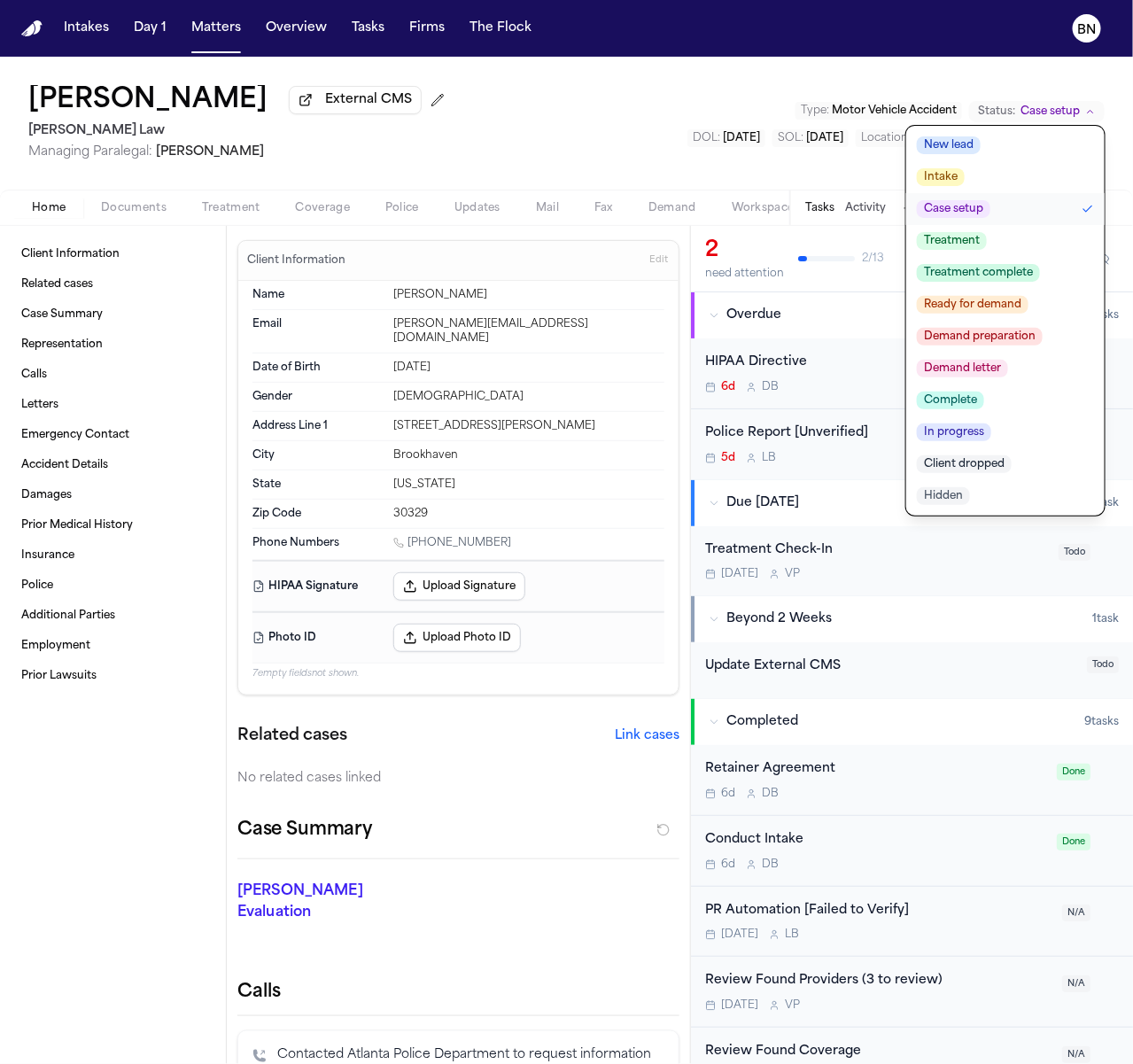
click at [1030, 341] on span "Demand preparation" at bounding box center [980, 336] width 126 height 18
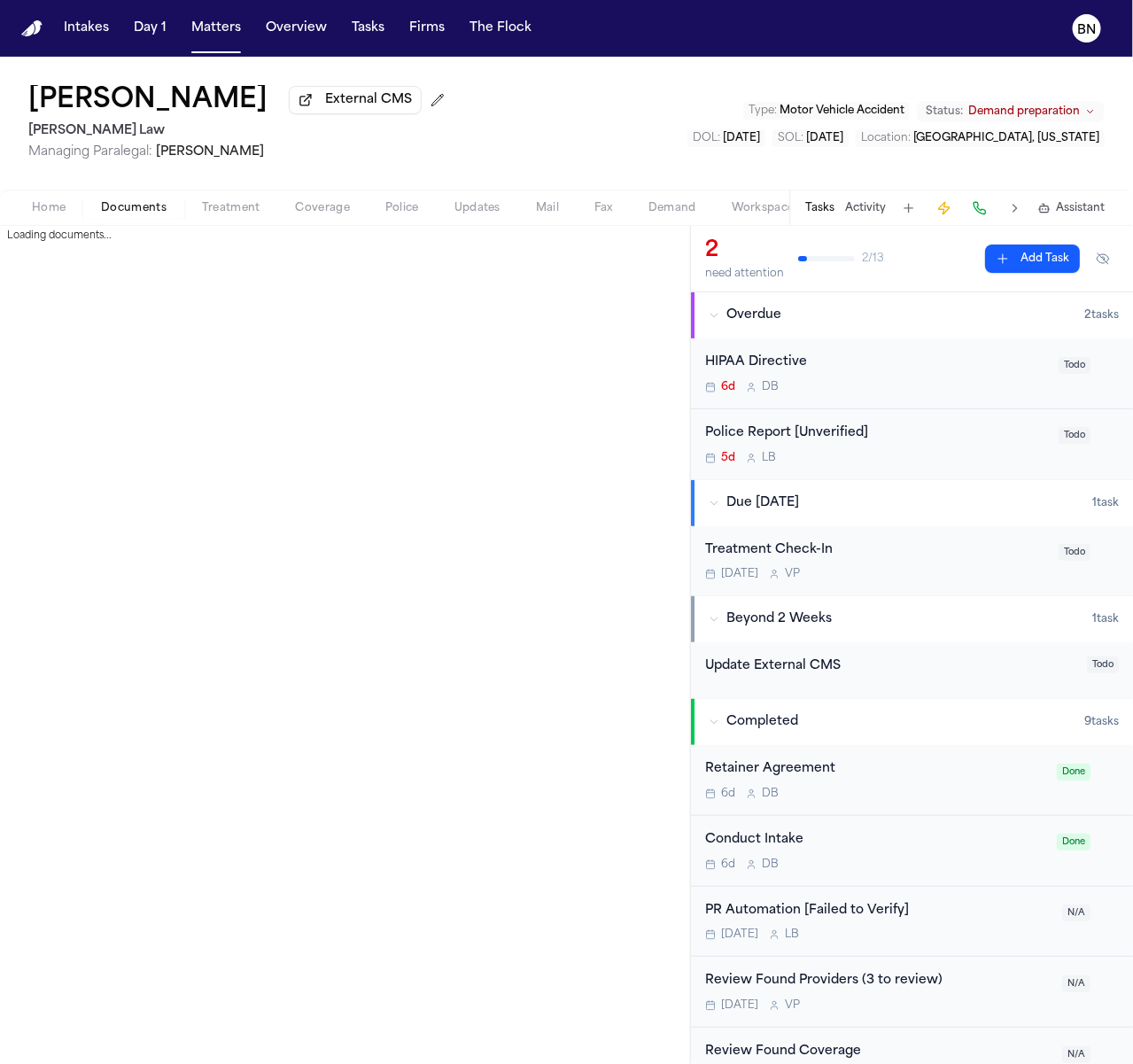
click at [120, 200] on button "Documents" at bounding box center [134, 208] width 101 height 22
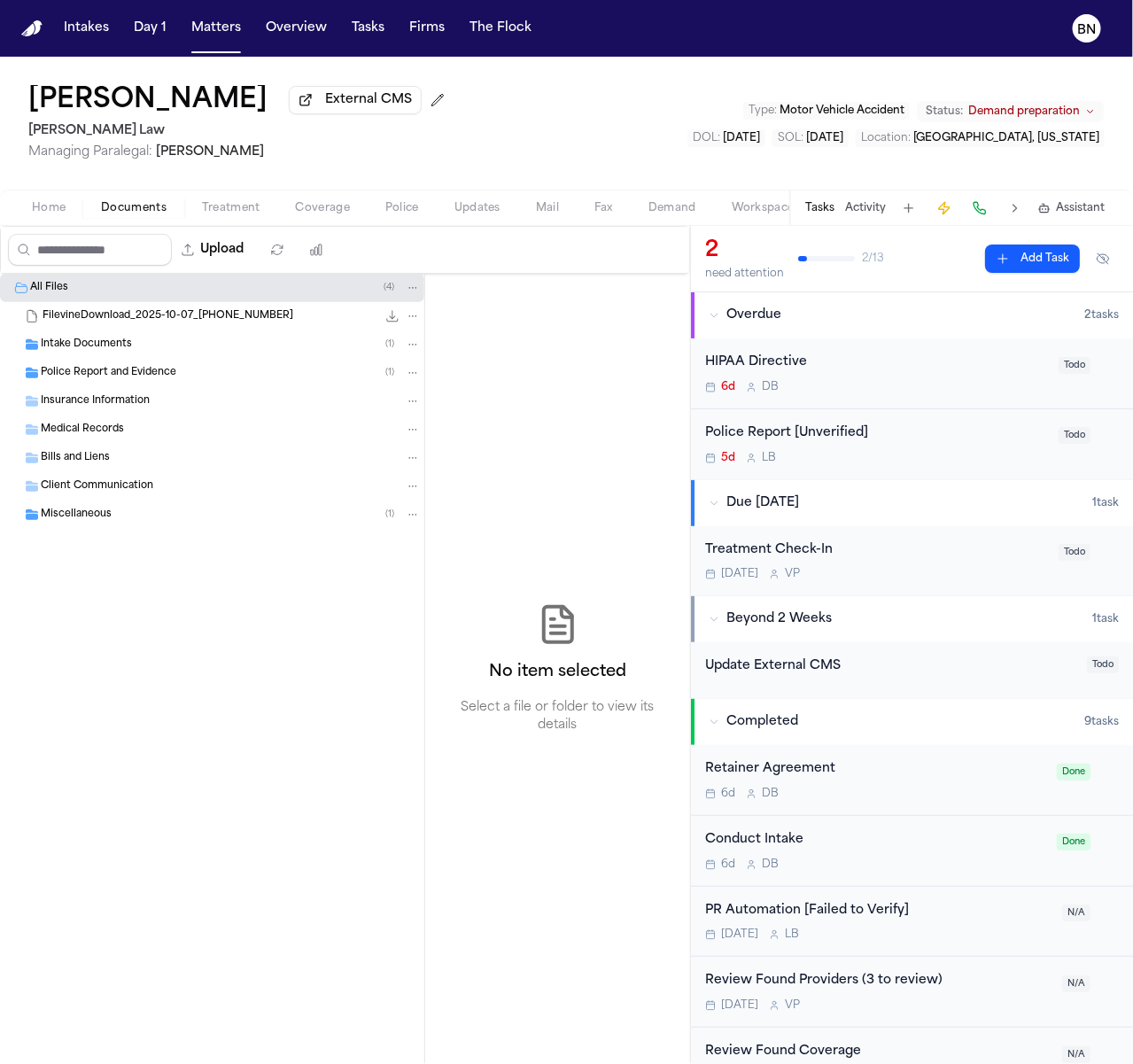
click at [217, 371] on div "Police Report and Evidence ( 1 )" at bounding box center [231, 373] width 380 height 16
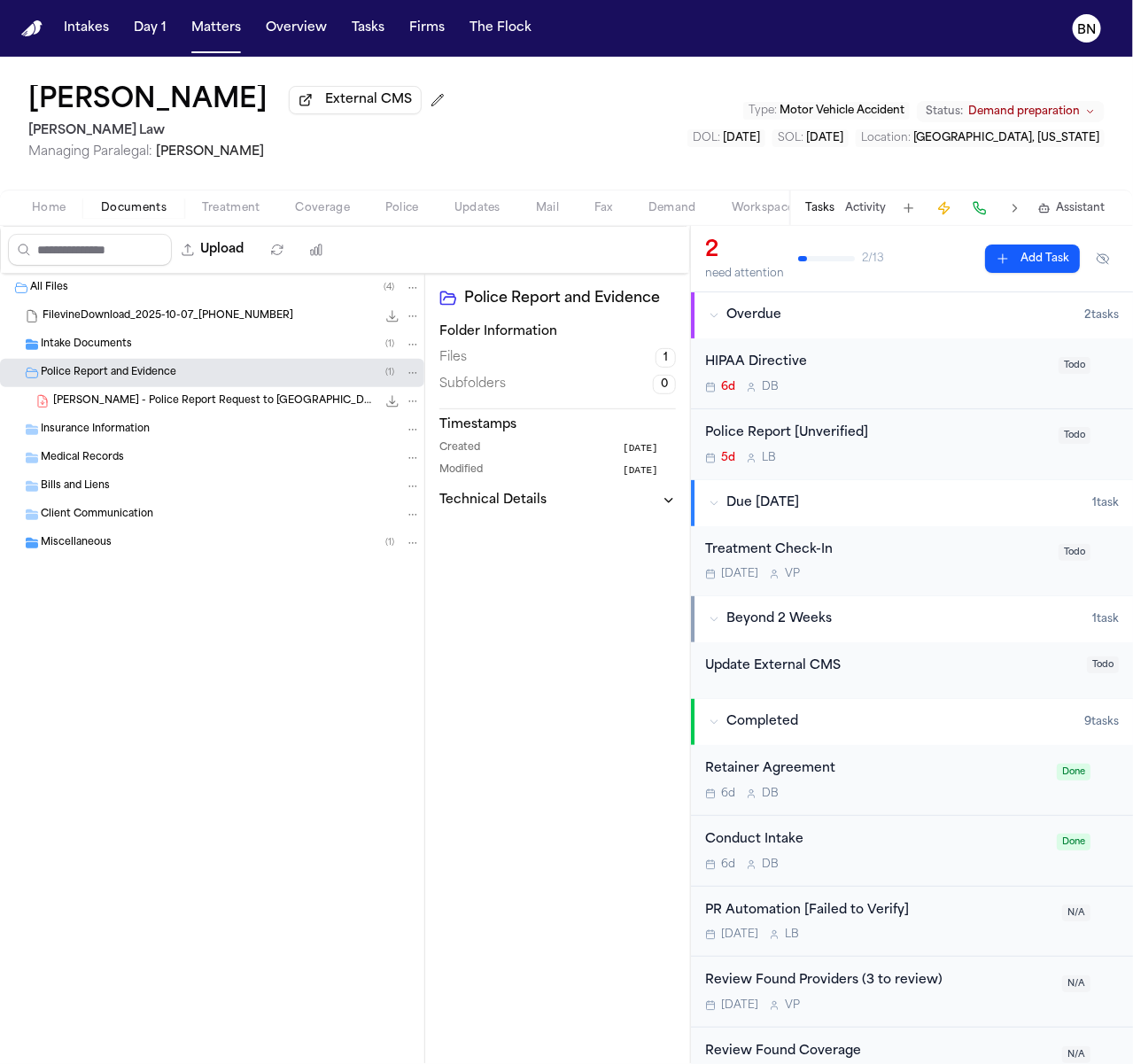
click at [217, 344] on div "Intake Documents ( 1 )" at bounding box center [231, 344] width 380 height 16
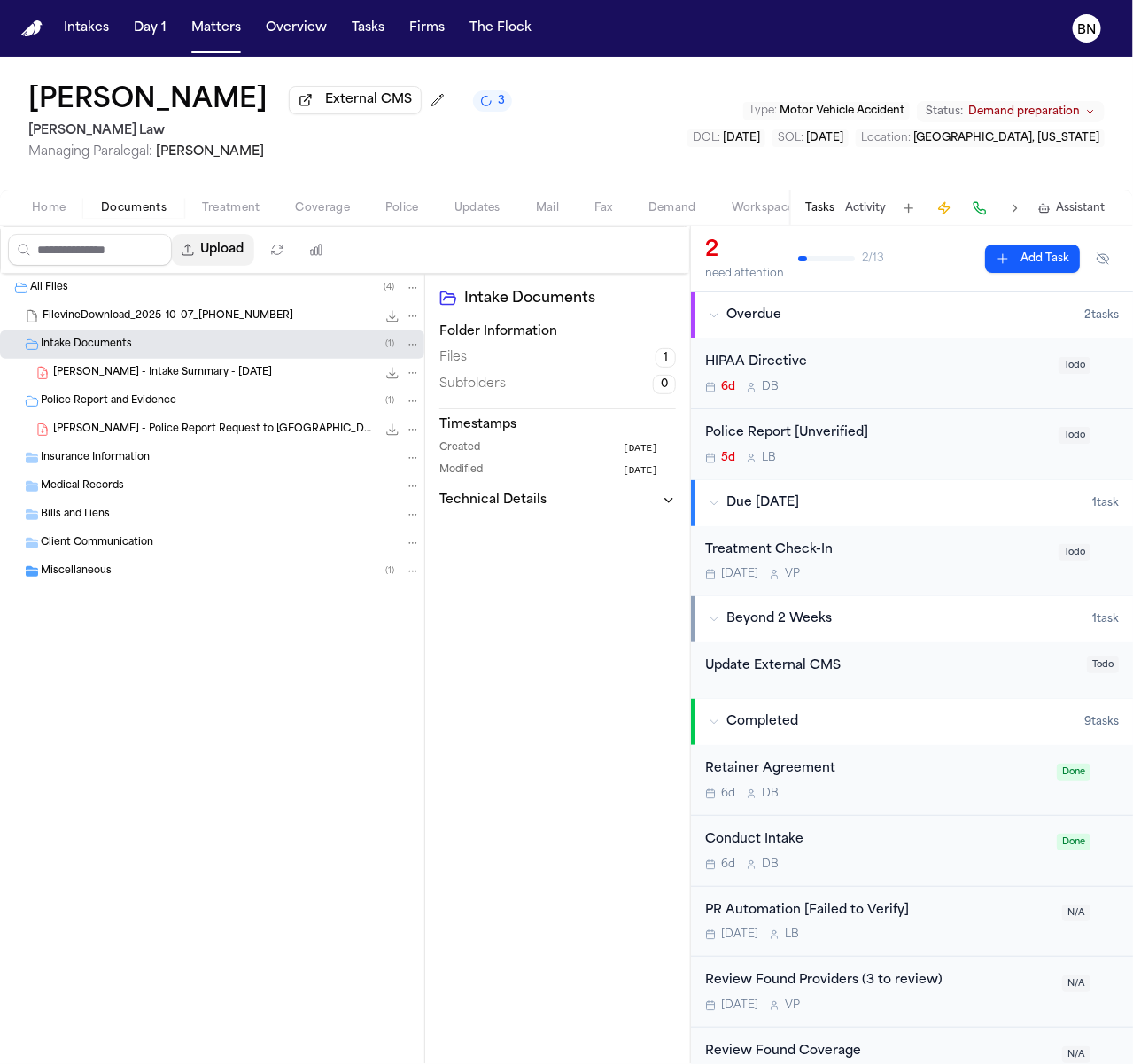
click at [248, 256] on button "Upload" at bounding box center [214, 250] width 83 height 32
select select "**********"
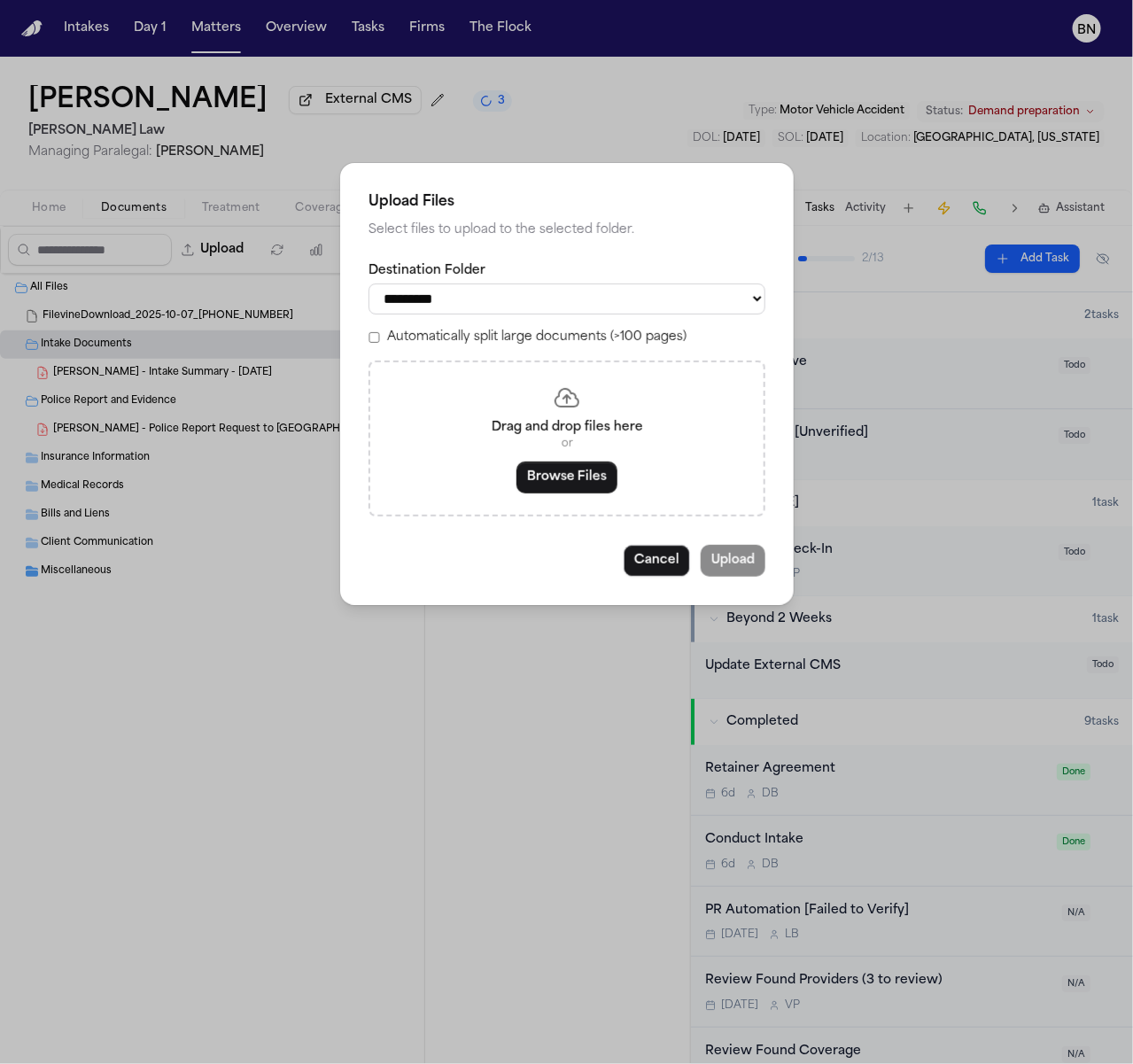
click at [518, 346] on label "Automatically split large documents (>100 pages)" at bounding box center [536, 337] width 299 height 18
click at [581, 481] on button "Browse Files" at bounding box center [566, 478] width 101 height 32
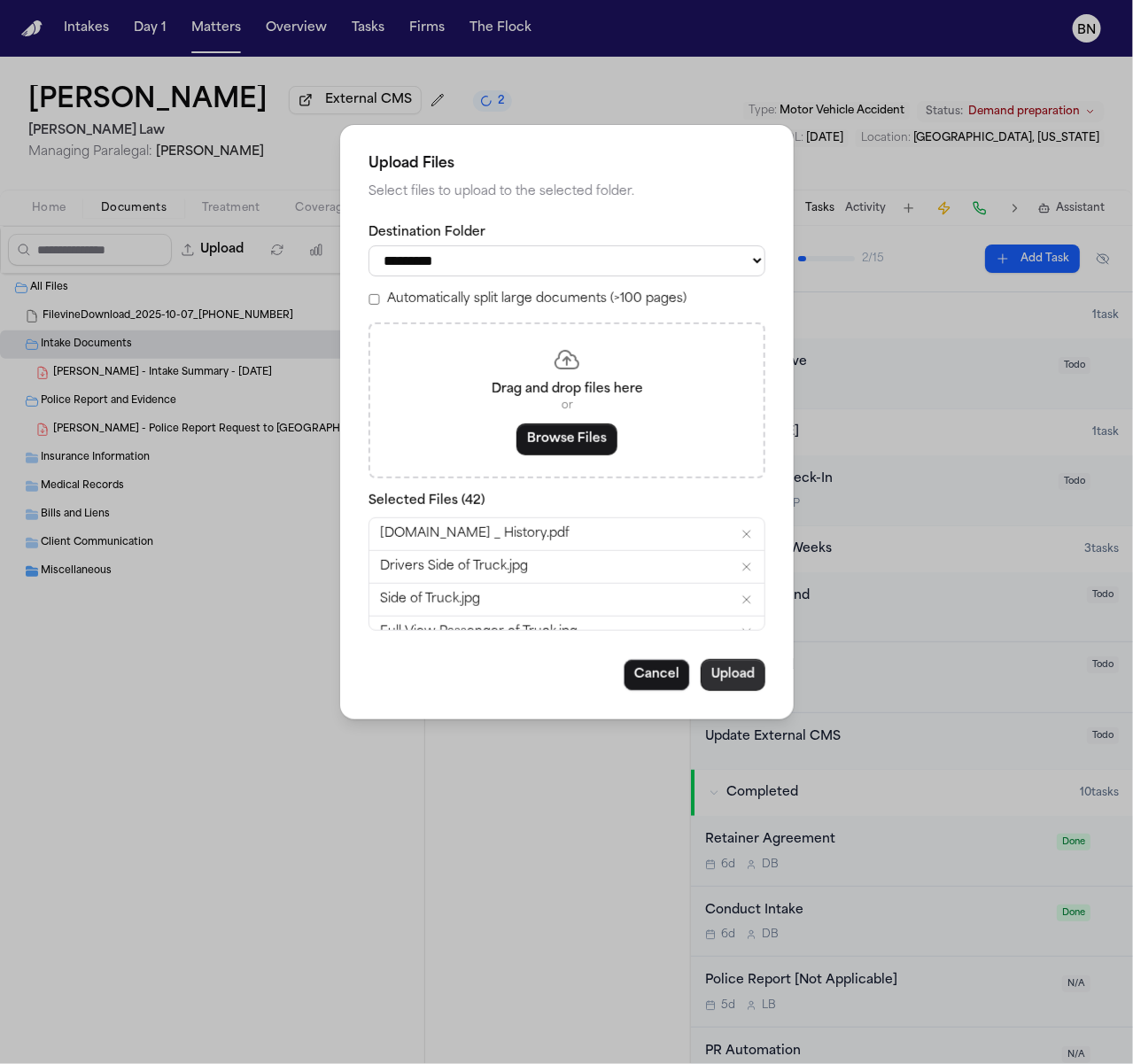
click at [742, 683] on button "Upload" at bounding box center [733, 675] width 65 height 32
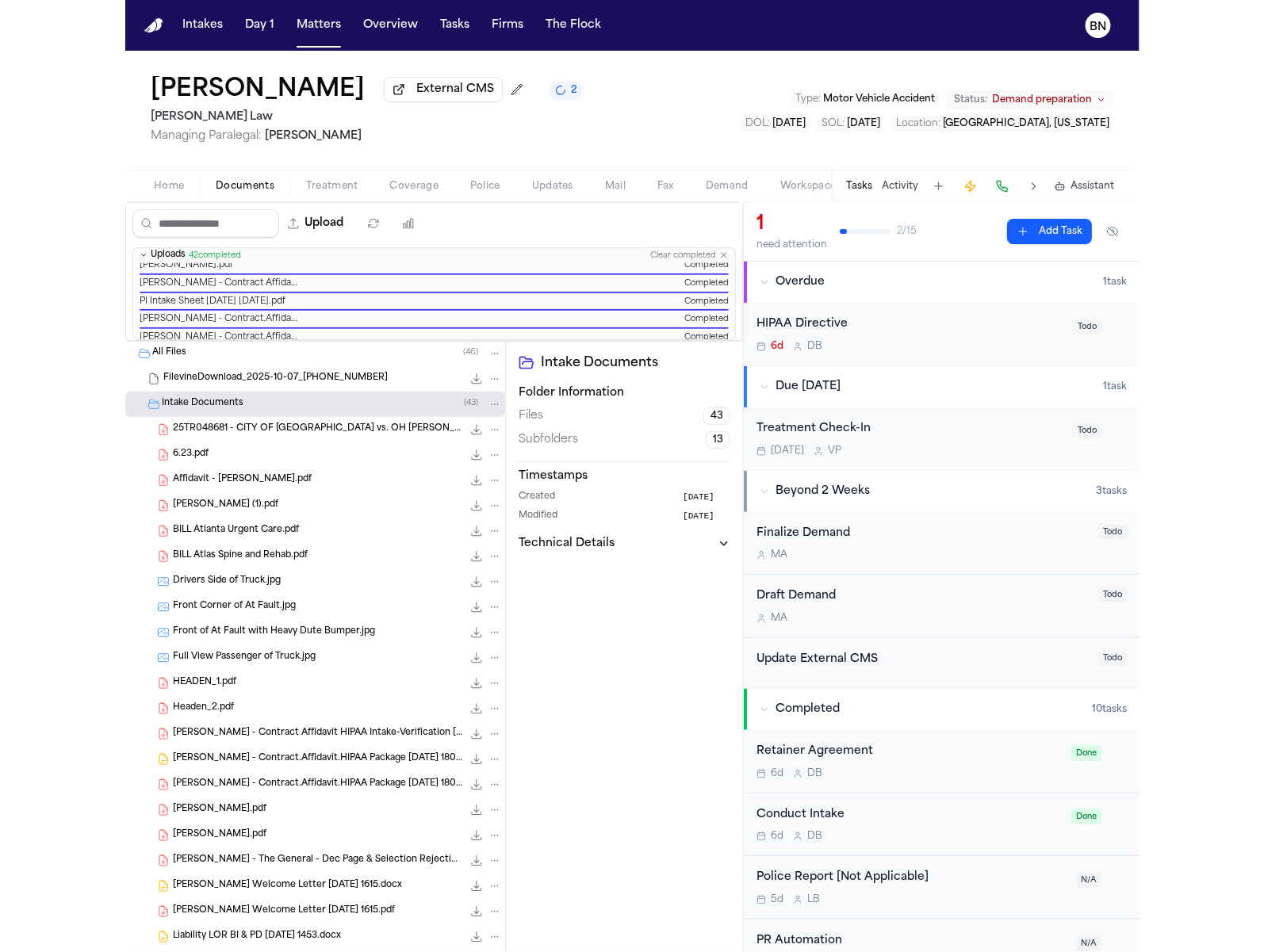
scroll to position [680, 0]
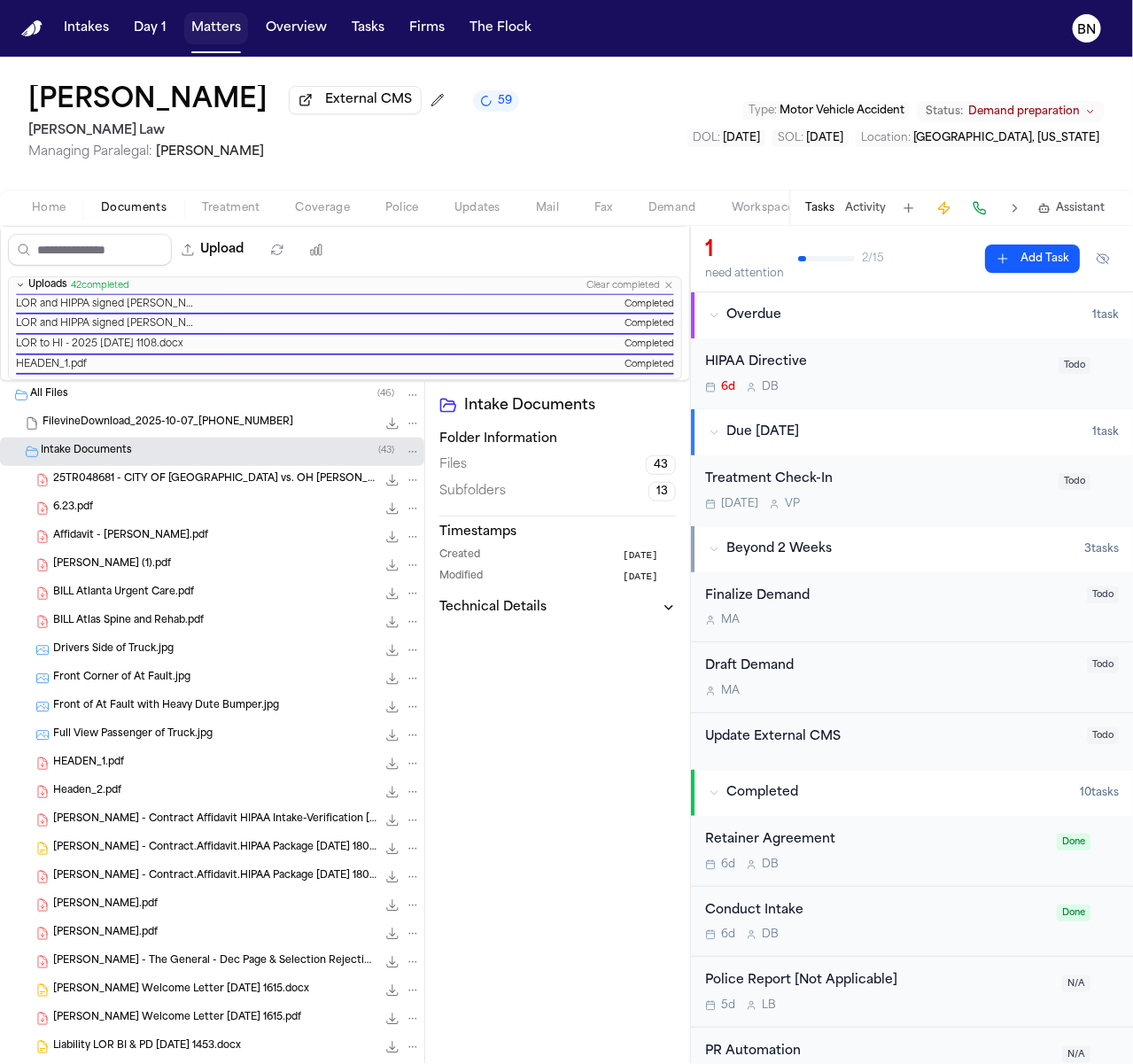
click at [216, 38] on button "Matters" at bounding box center [216, 28] width 64 height 32
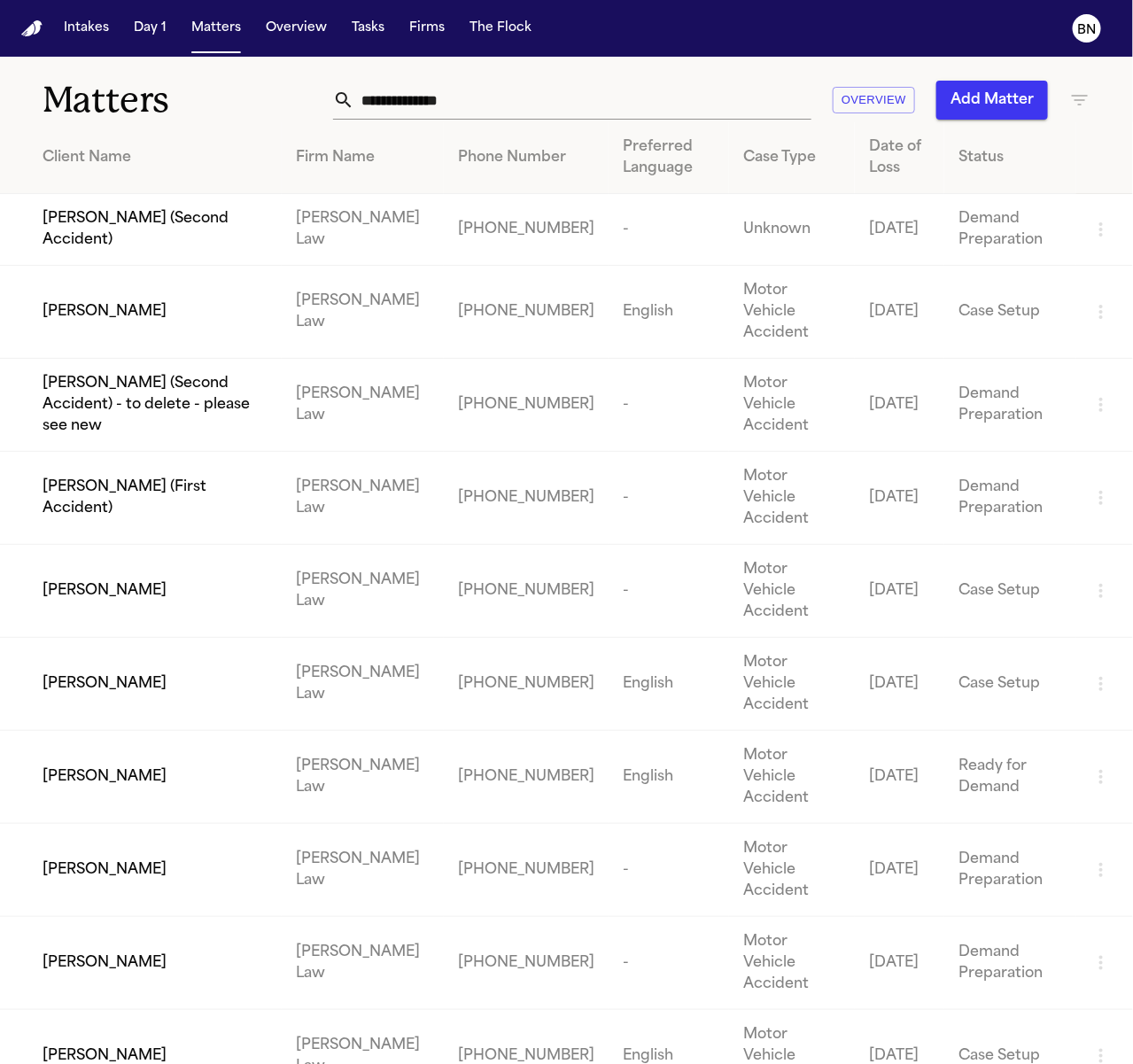
click at [221, 545] on td "[PERSON_NAME]" at bounding box center [140, 591] width 281 height 93
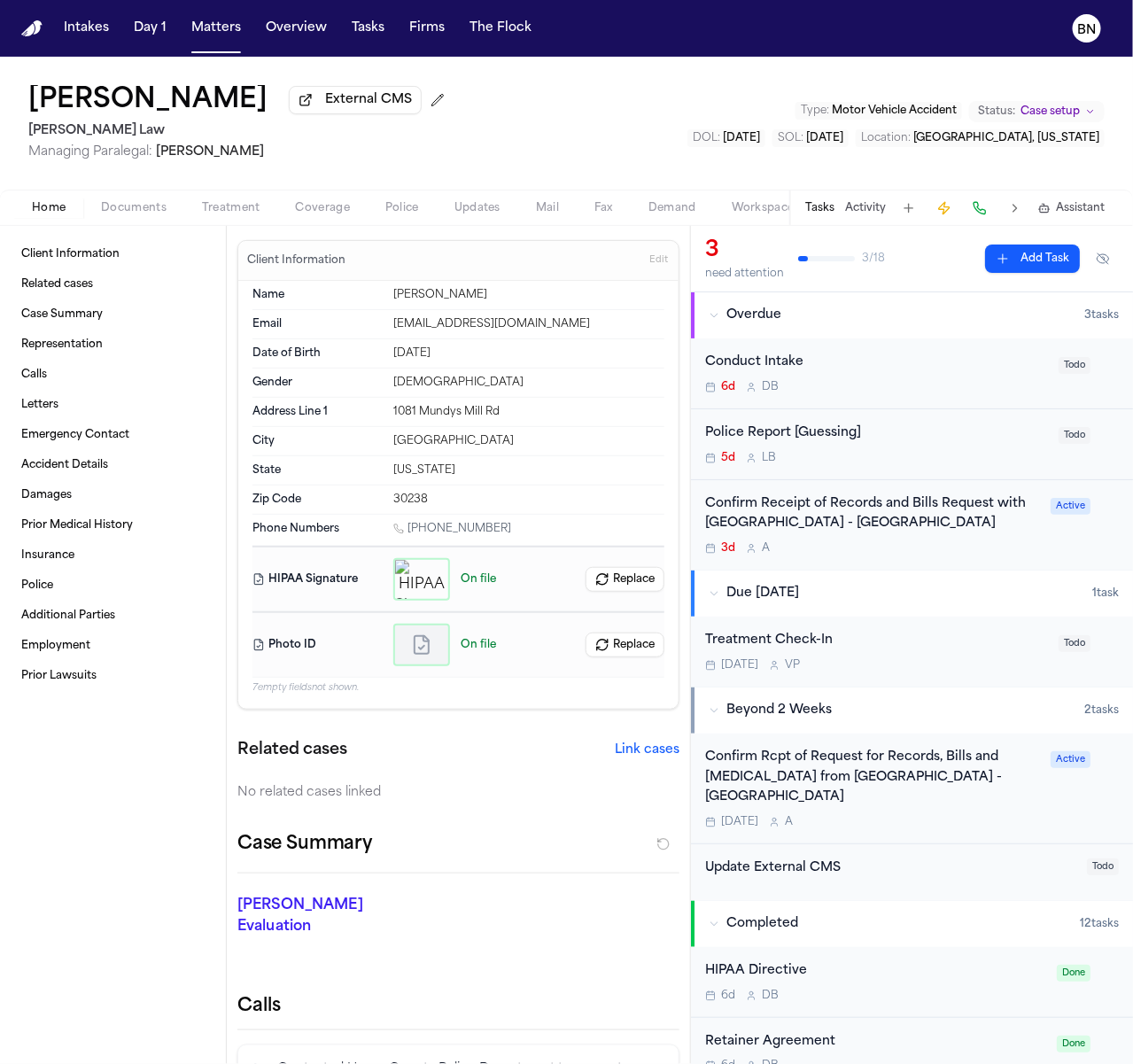
click at [1034, 118] on span "Case setup" at bounding box center [1050, 111] width 59 height 14
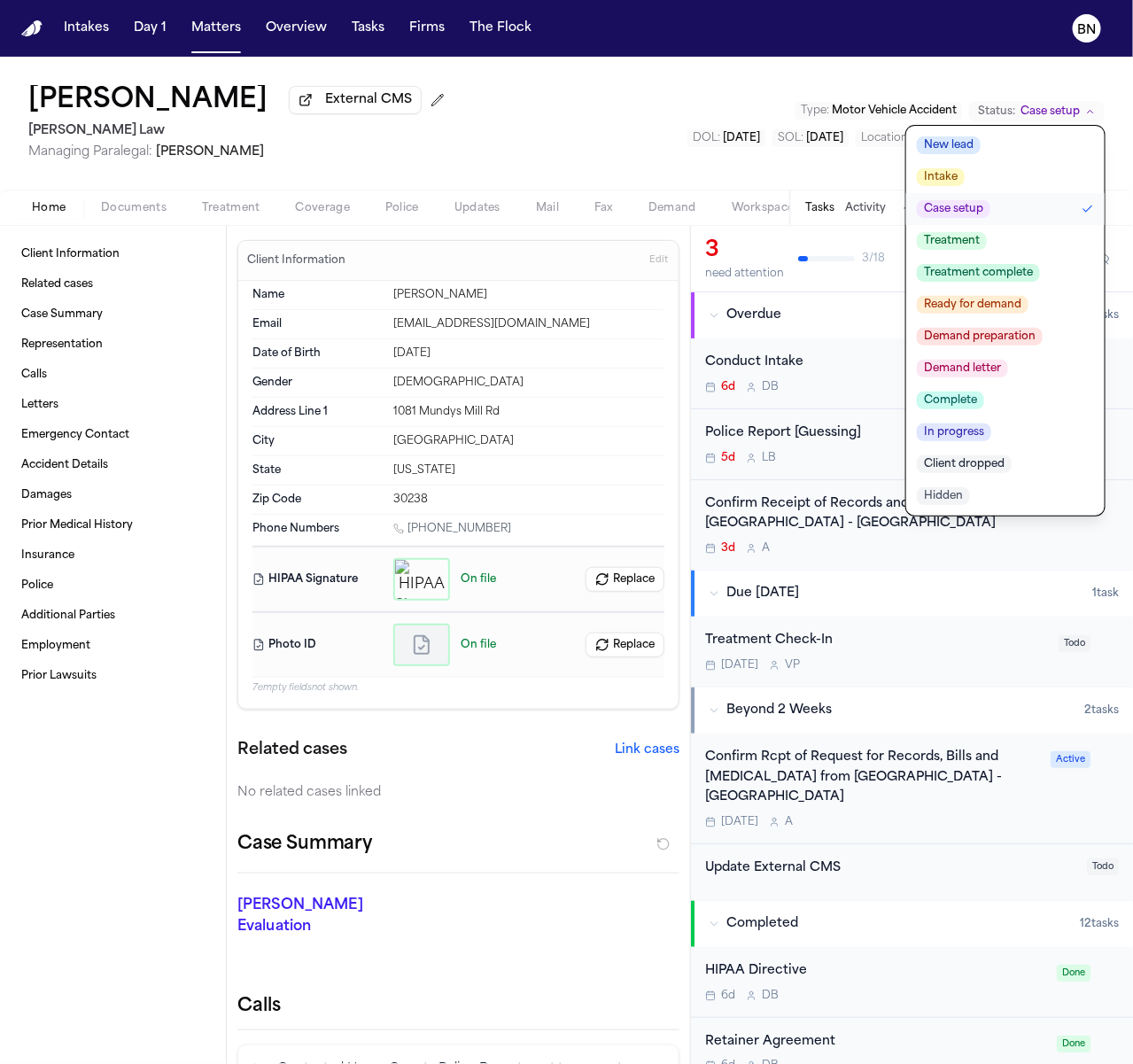
click at [1013, 333] on span "Demand preparation" at bounding box center [980, 336] width 126 height 18
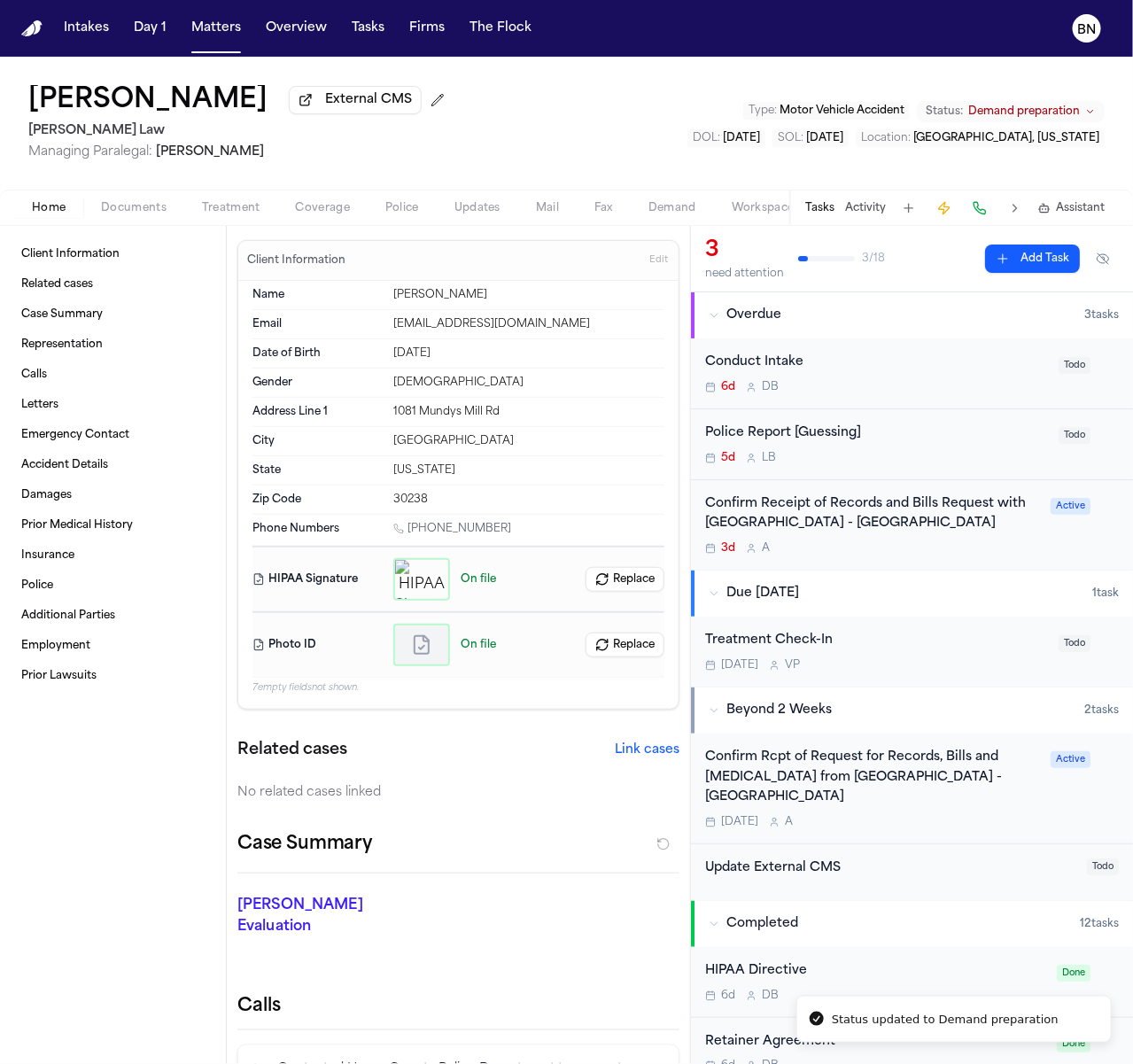
click at [123, 209] on span "Documents" at bounding box center [134, 208] width 66 height 14
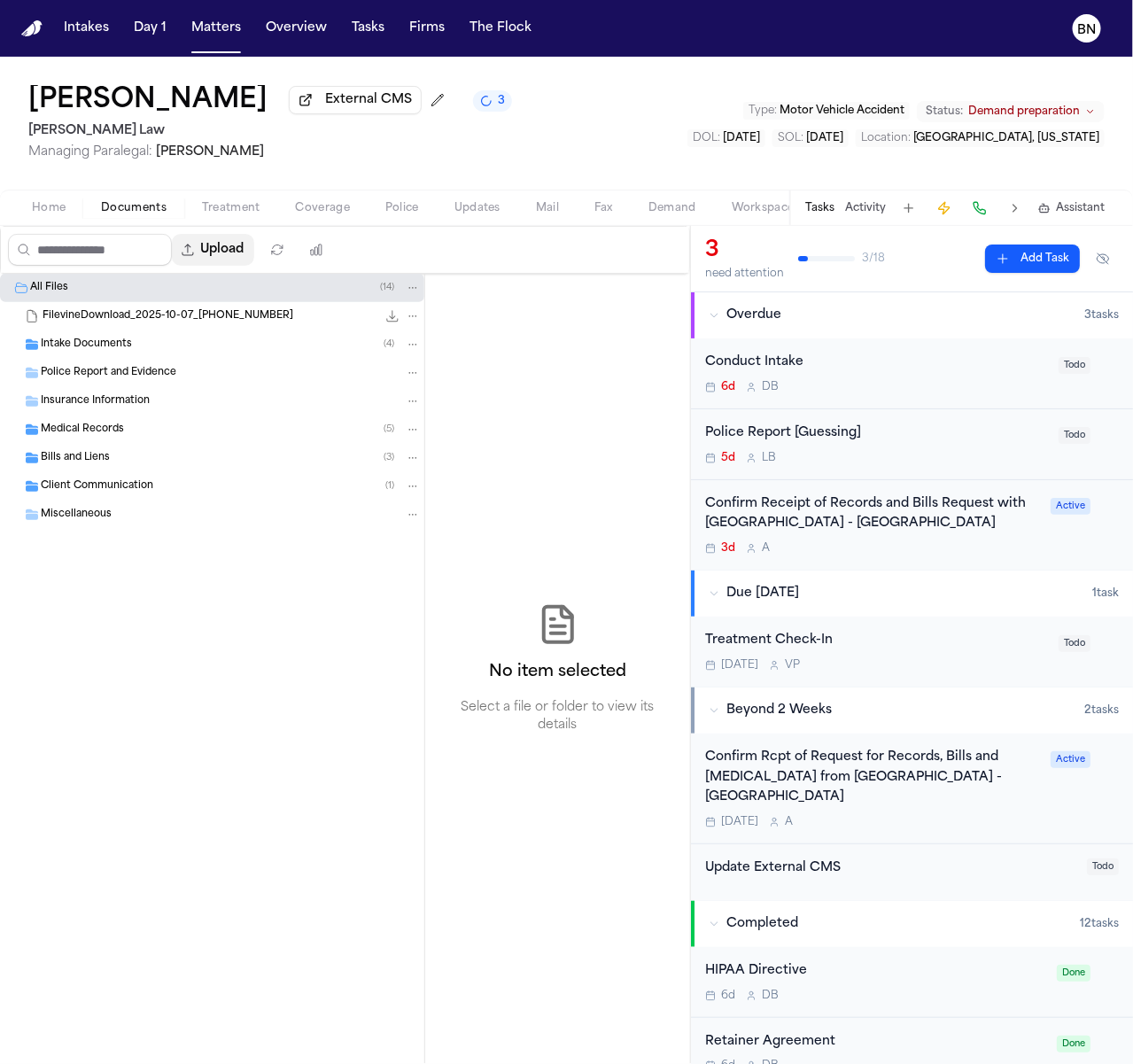
click at [225, 261] on button "Upload" at bounding box center [214, 250] width 83 height 32
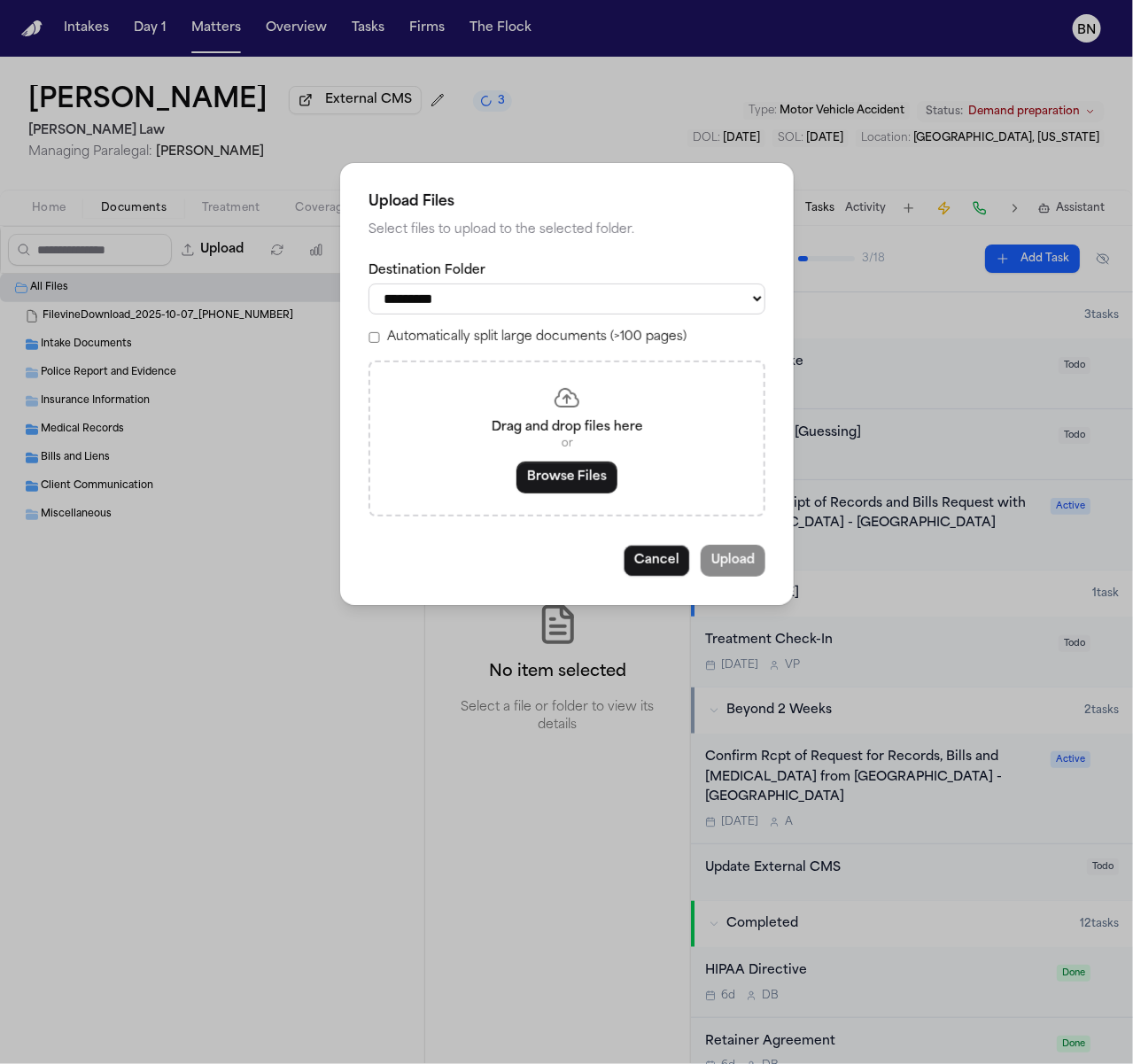
click at [492, 340] on label "Automatically split large documents (>100 pages)" at bounding box center [536, 337] width 299 height 18
click at [592, 484] on button "Browse Files" at bounding box center [566, 478] width 101 height 32
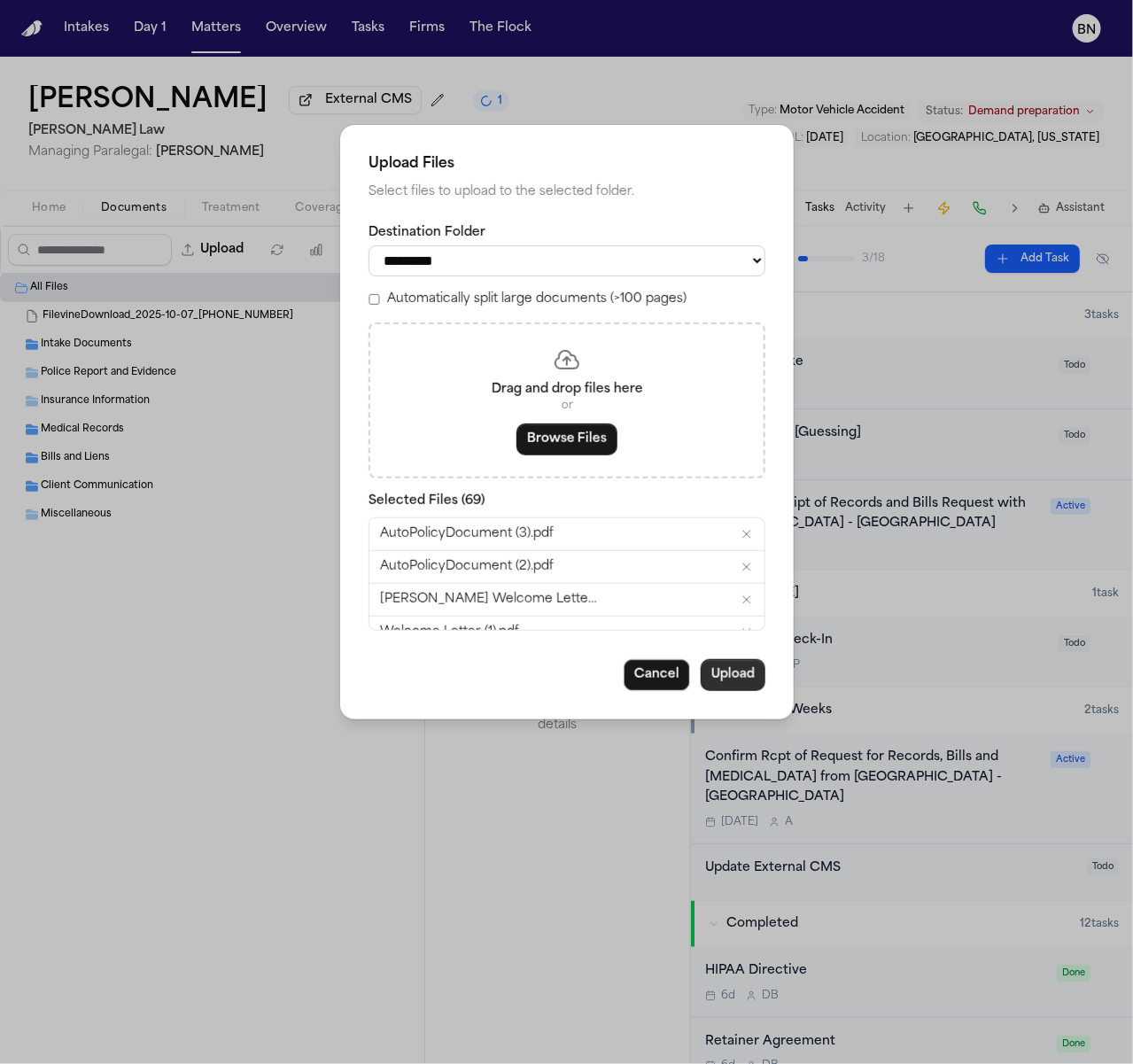
click at [746, 675] on button "Upload" at bounding box center [733, 675] width 65 height 32
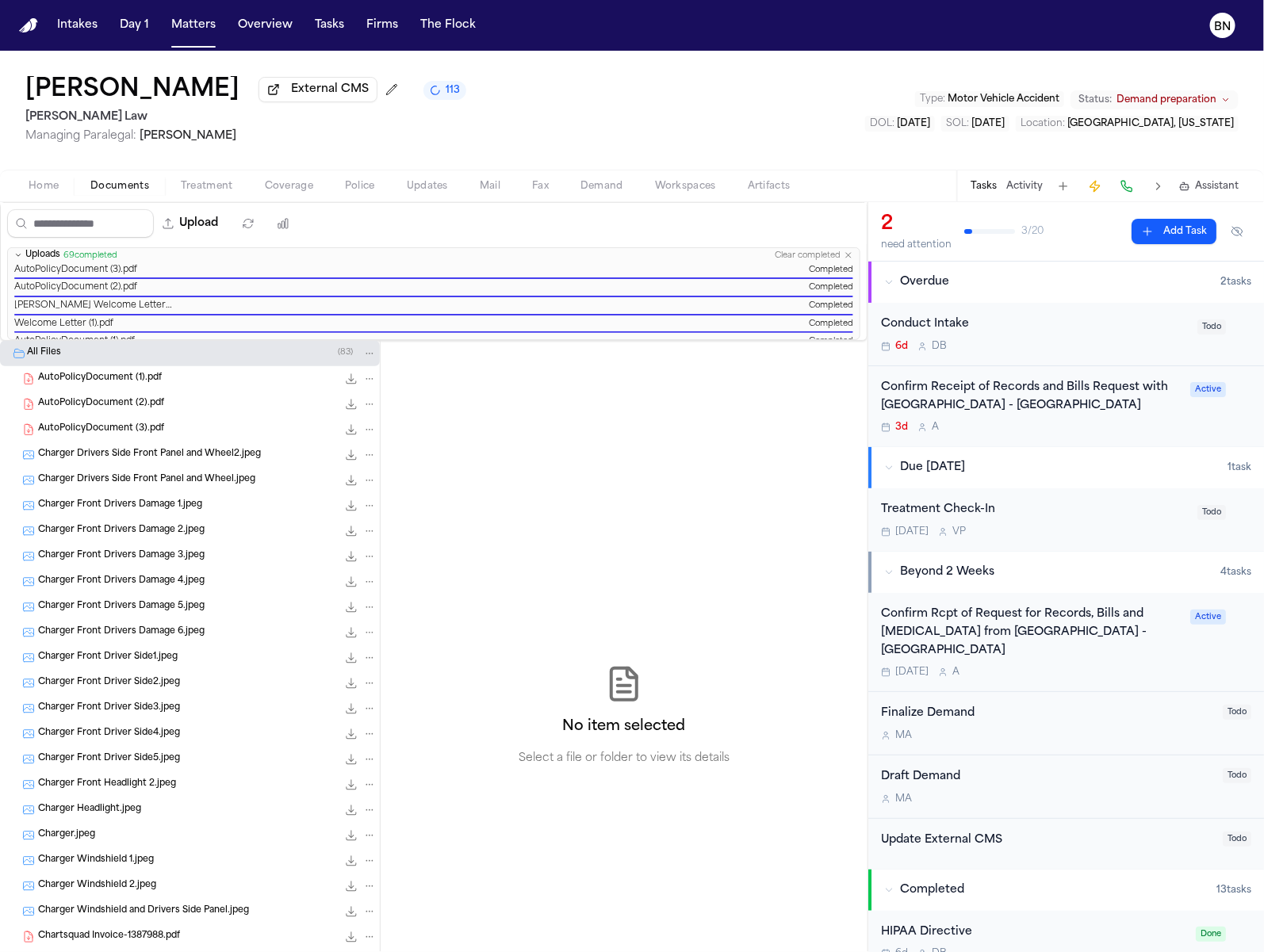
click at [194, 23] on button "Matters" at bounding box center [194, 25] width 57 height 29
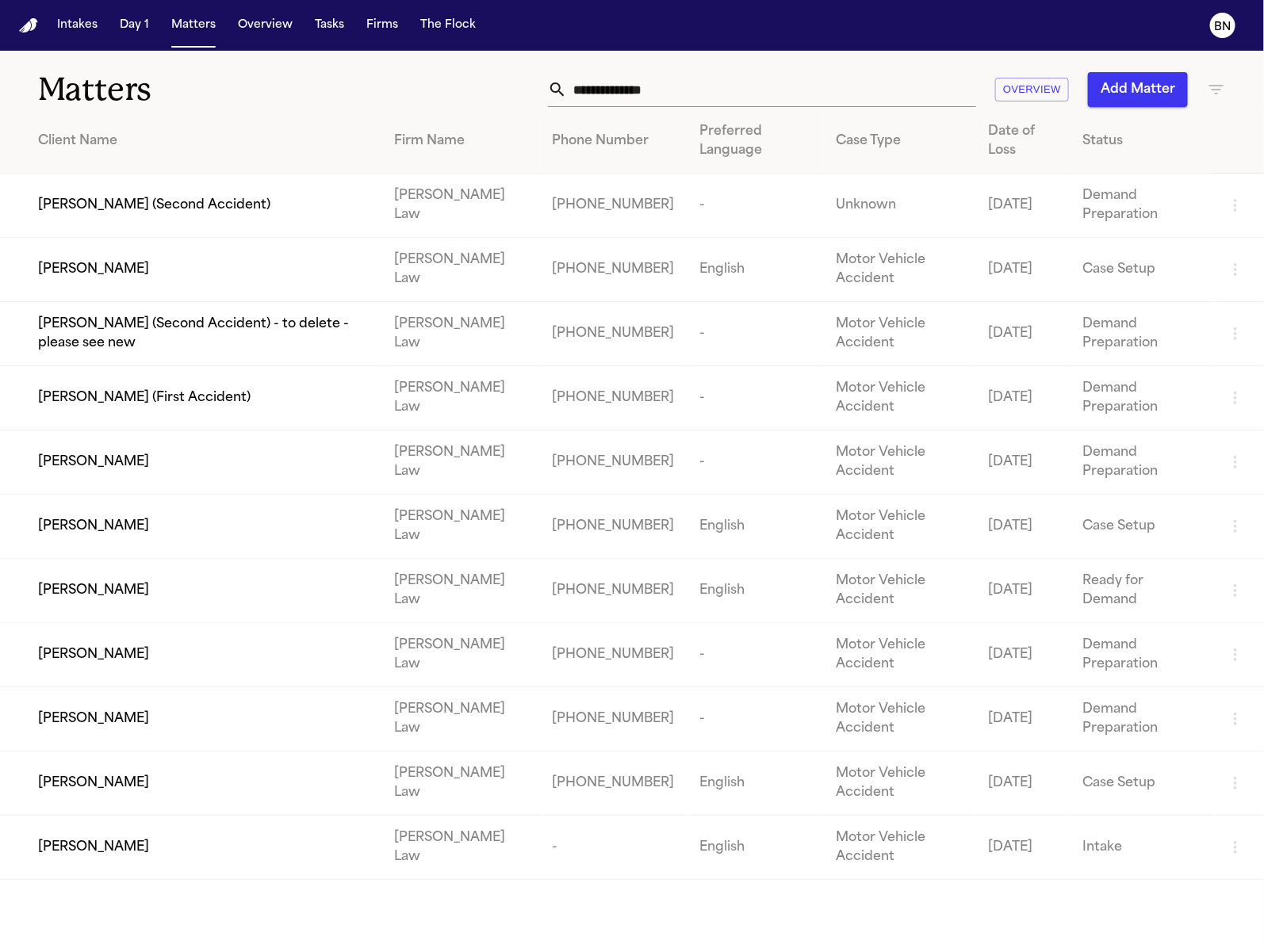
click at [1126, 152] on th "Status" at bounding box center [1141, 141] width 143 height 64
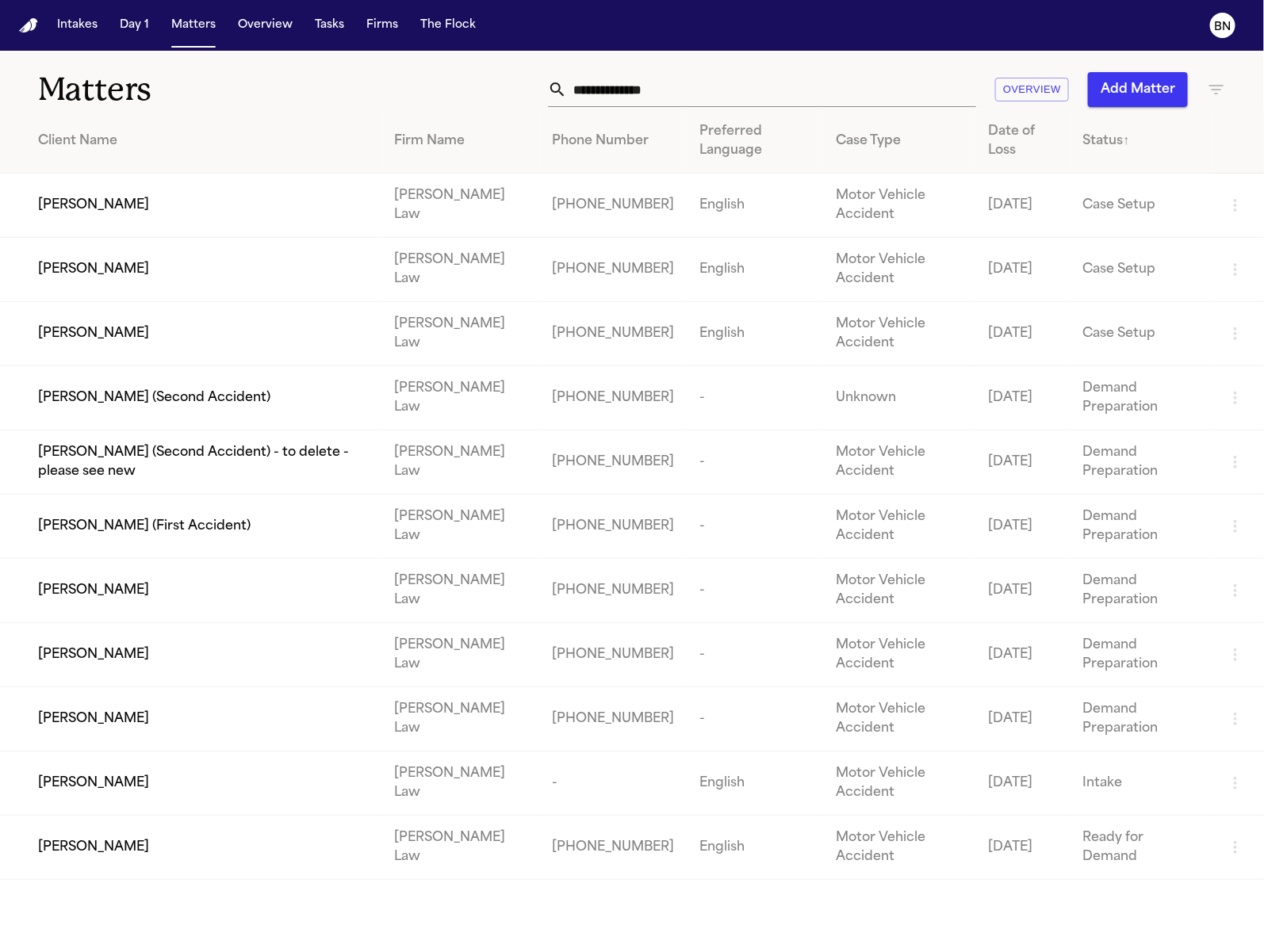
click at [376, 52] on div "Matters Overview Add Matter" at bounding box center [632, 80] width 1264 height 59
click at [374, 61] on div "Matters Overview Add Matter" at bounding box center [632, 80] width 1264 height 59
